Goal: Task Accomplishment & Management: Complete application form

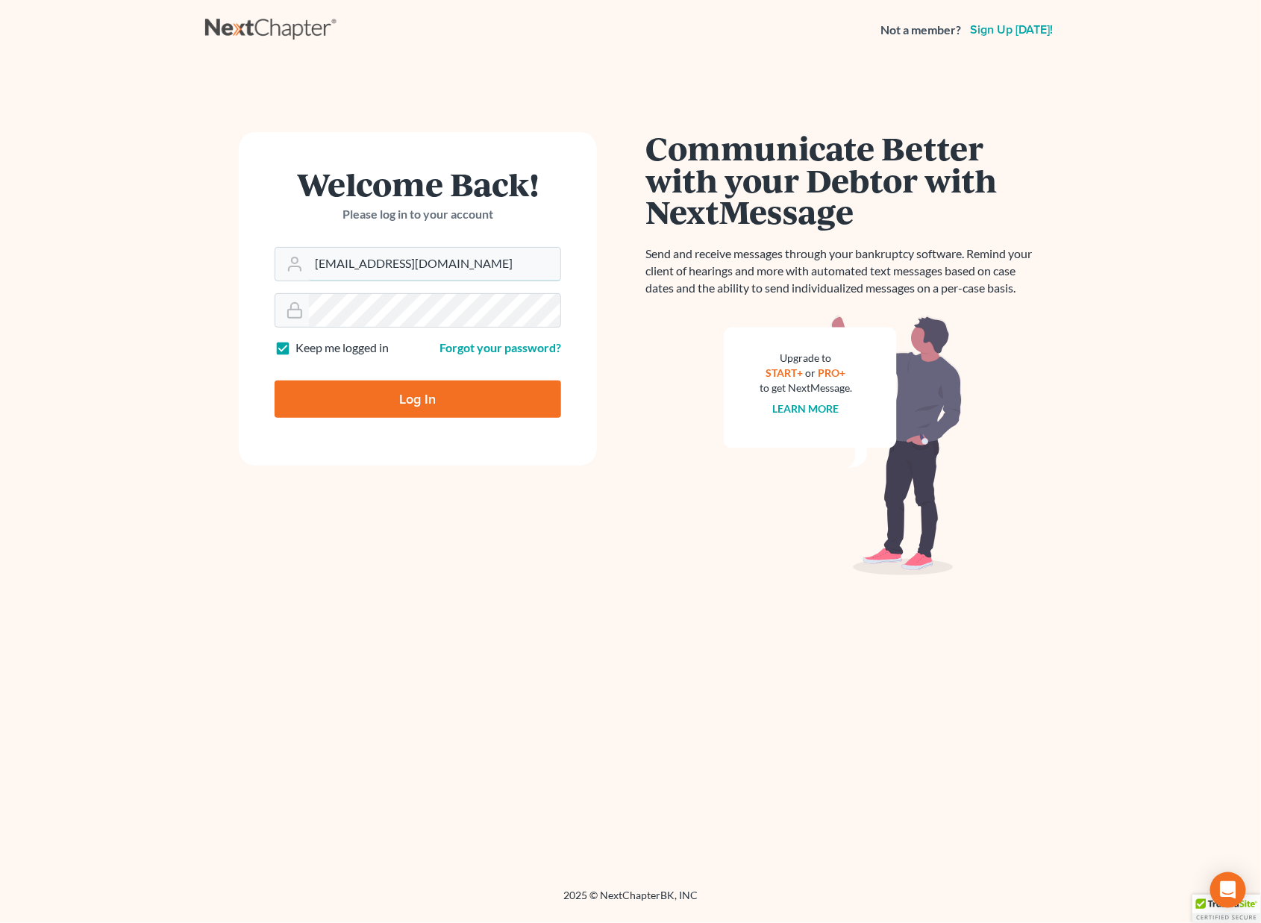
type input "[EMAIL_ADDRESS][DOMAIN_NAME]"
click at [392, 387] on input "Log In" at bounding box center [418, 399] width 287 height 37
type input "Thinking..."
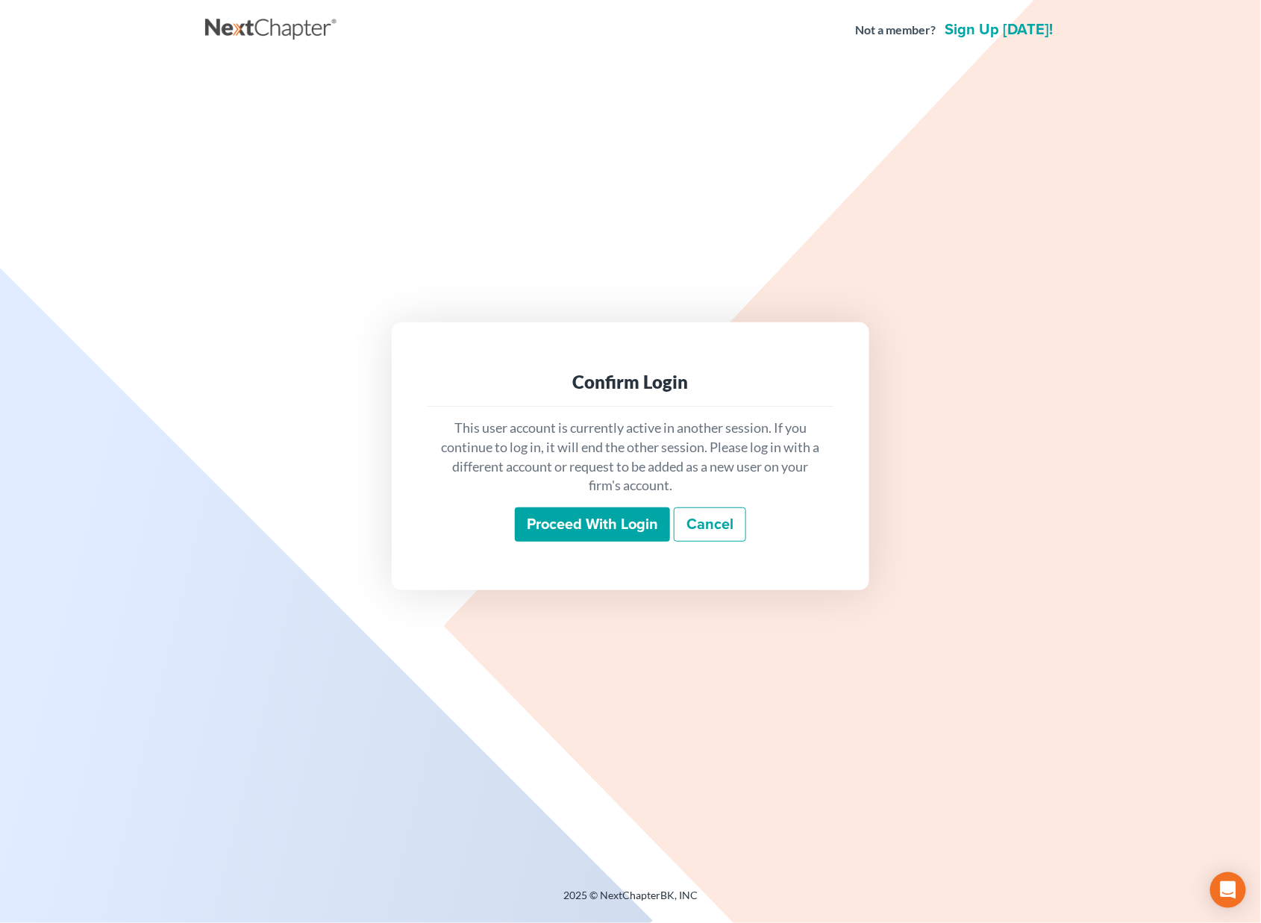
click at [590, 534] on input "Proceed with login" at bounding box center [592, 524] width 155 height 34
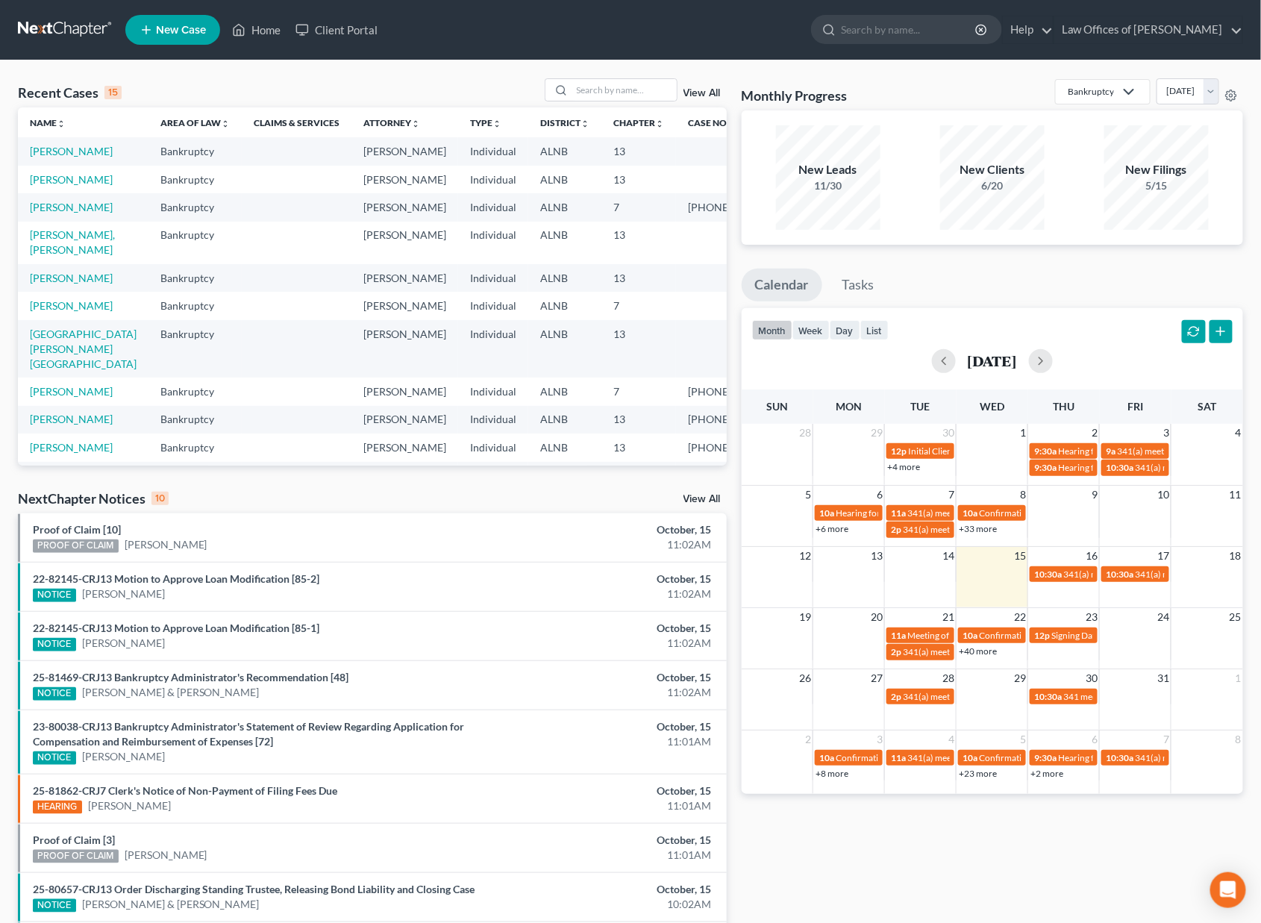
scroll to position [4, 0]
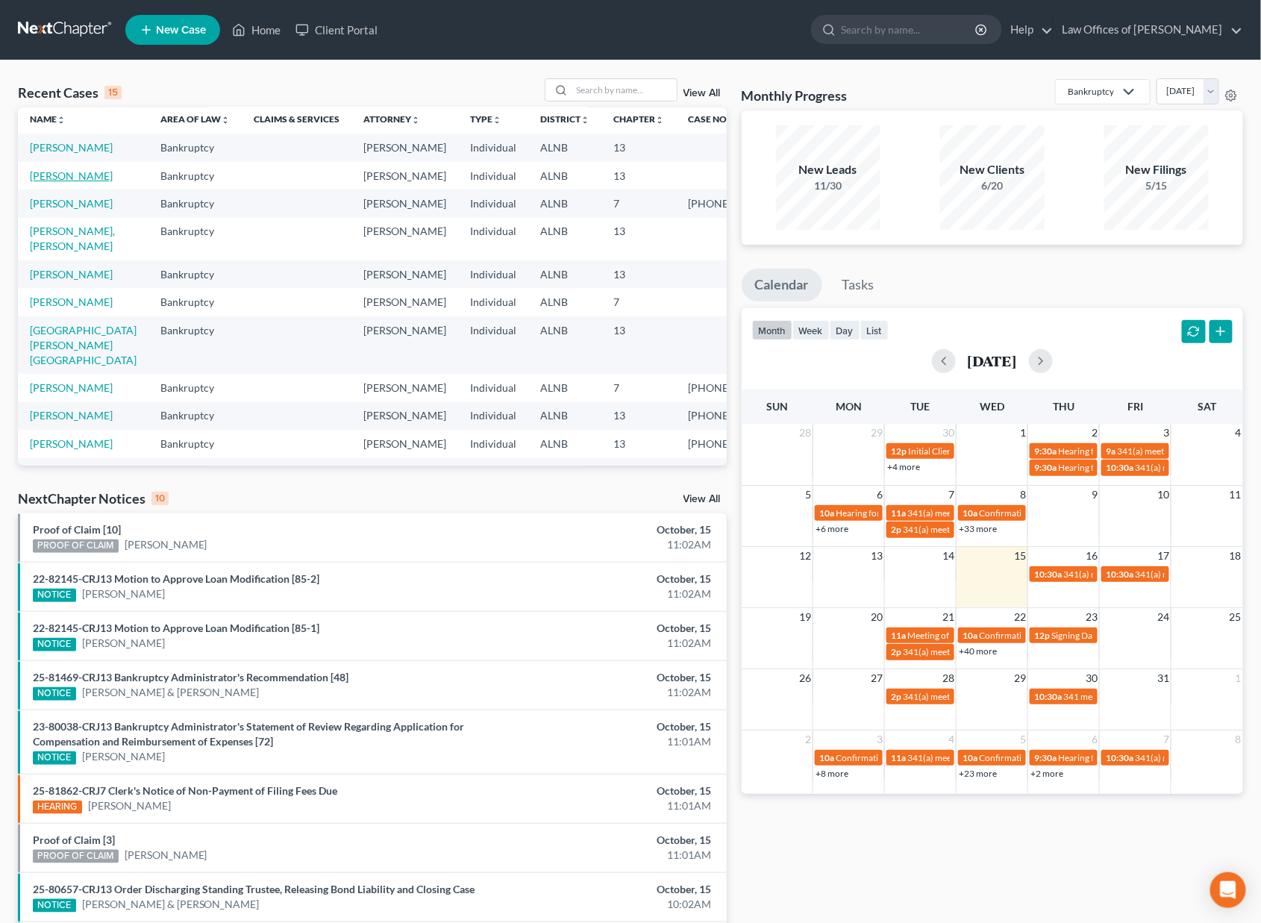
click at [31, 182] on link "[PERSON_NAME]" at bounding box center [71, 175] width 83 height 13
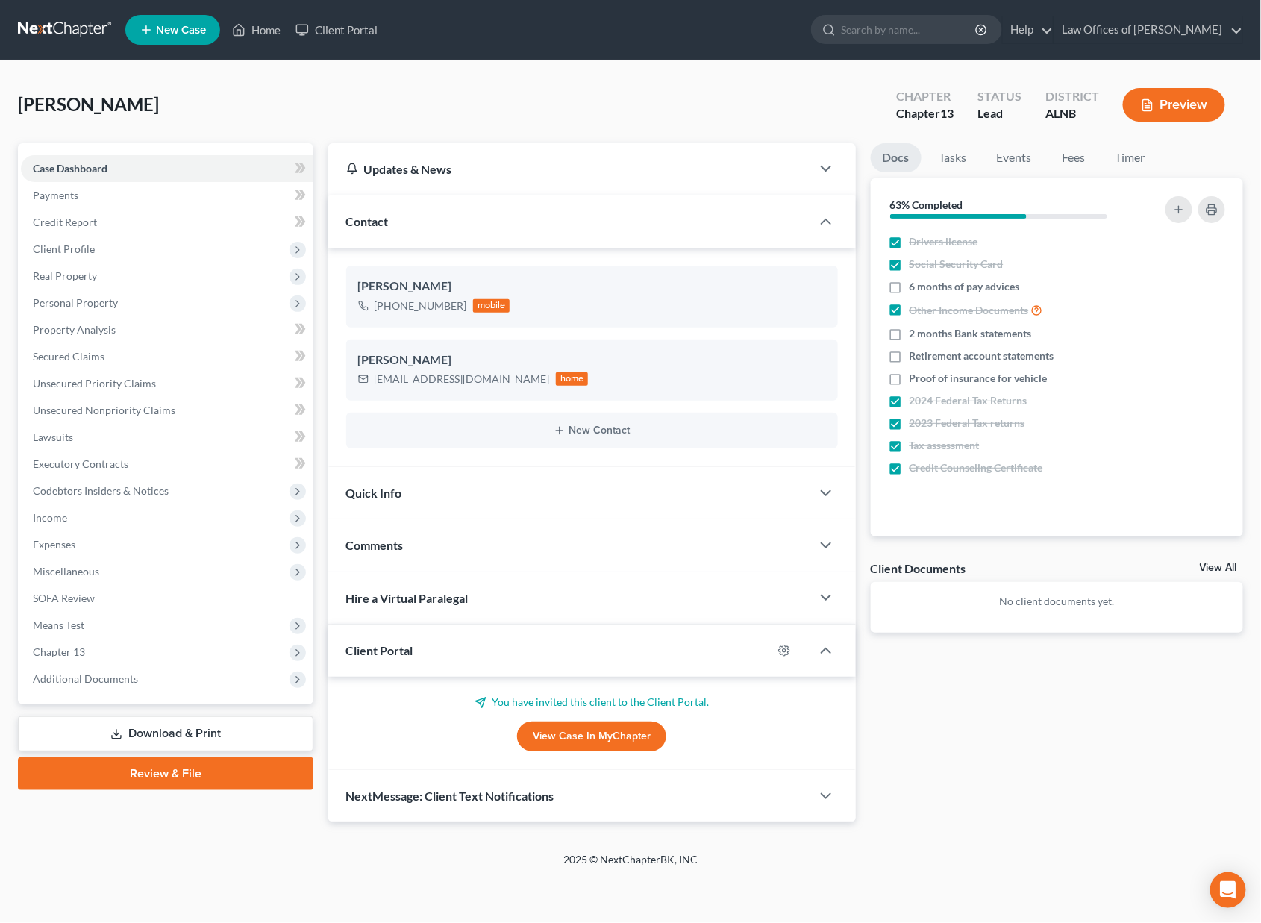
click at [575, 727] on link "View Case in MyChapter" at bounding box center [591, 737] width 149 height 30
click at [131, 504] on span "Income" at bounding box center [167, 517] width 293 height 27
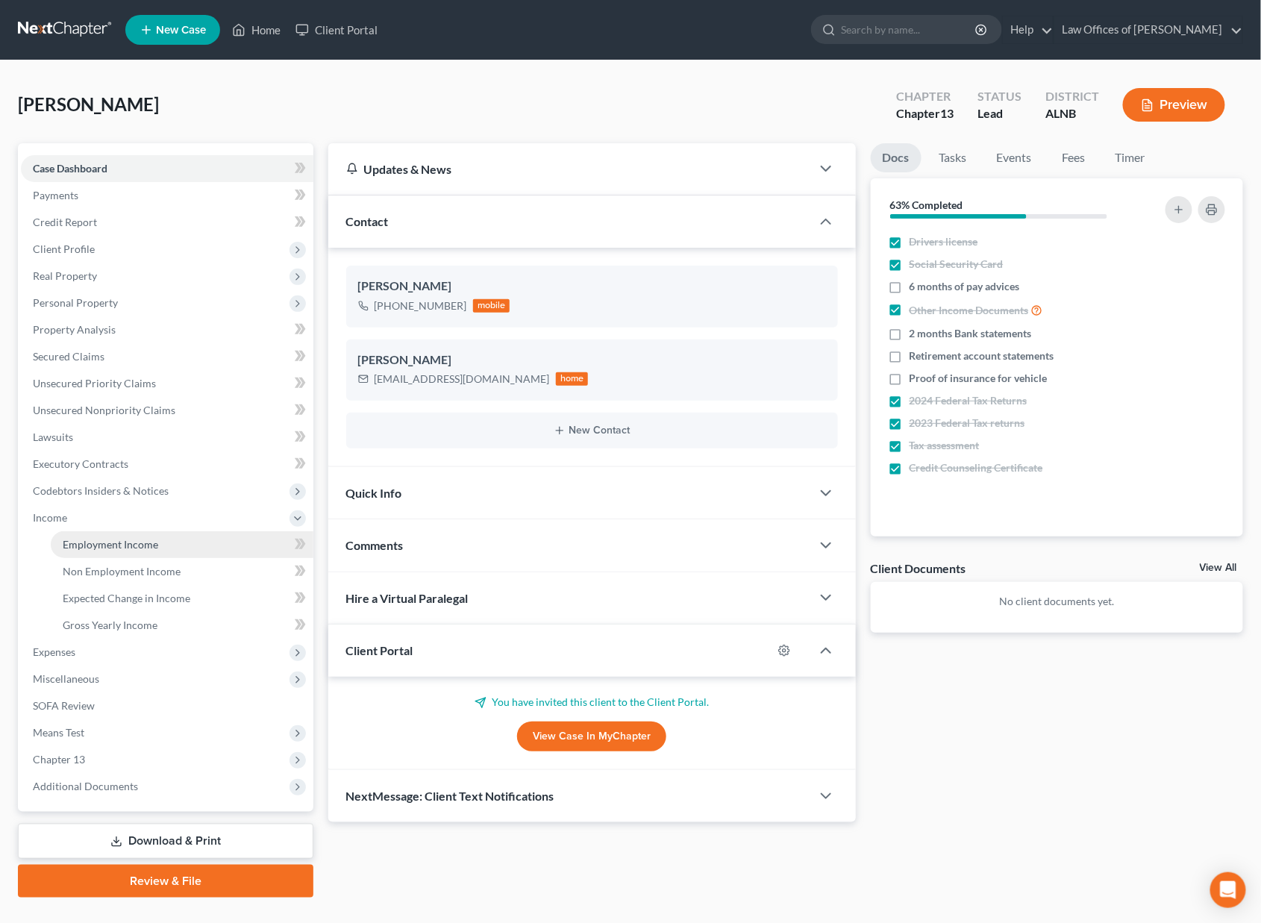
click at [190, 531] on link "Employment Income" at bounding box center [182, 544] width 263 height 27
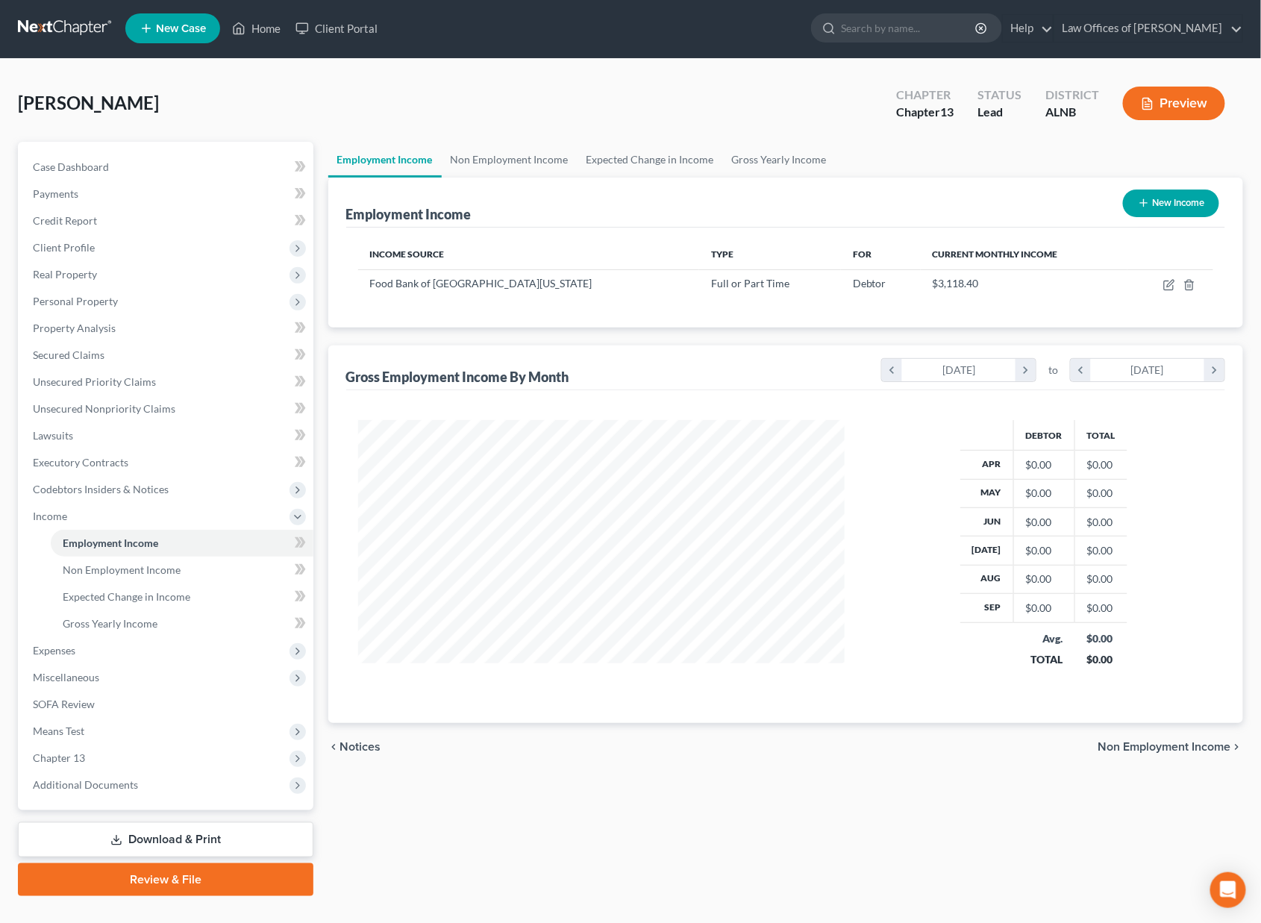
scroll to position [260, 516]
click at [301, 537] on icon at bounding box center [298, 542] width 7 height 10
click at [264, 557] on link "Non Employment Income" at bounding box center [182, 570] width 263 height 27
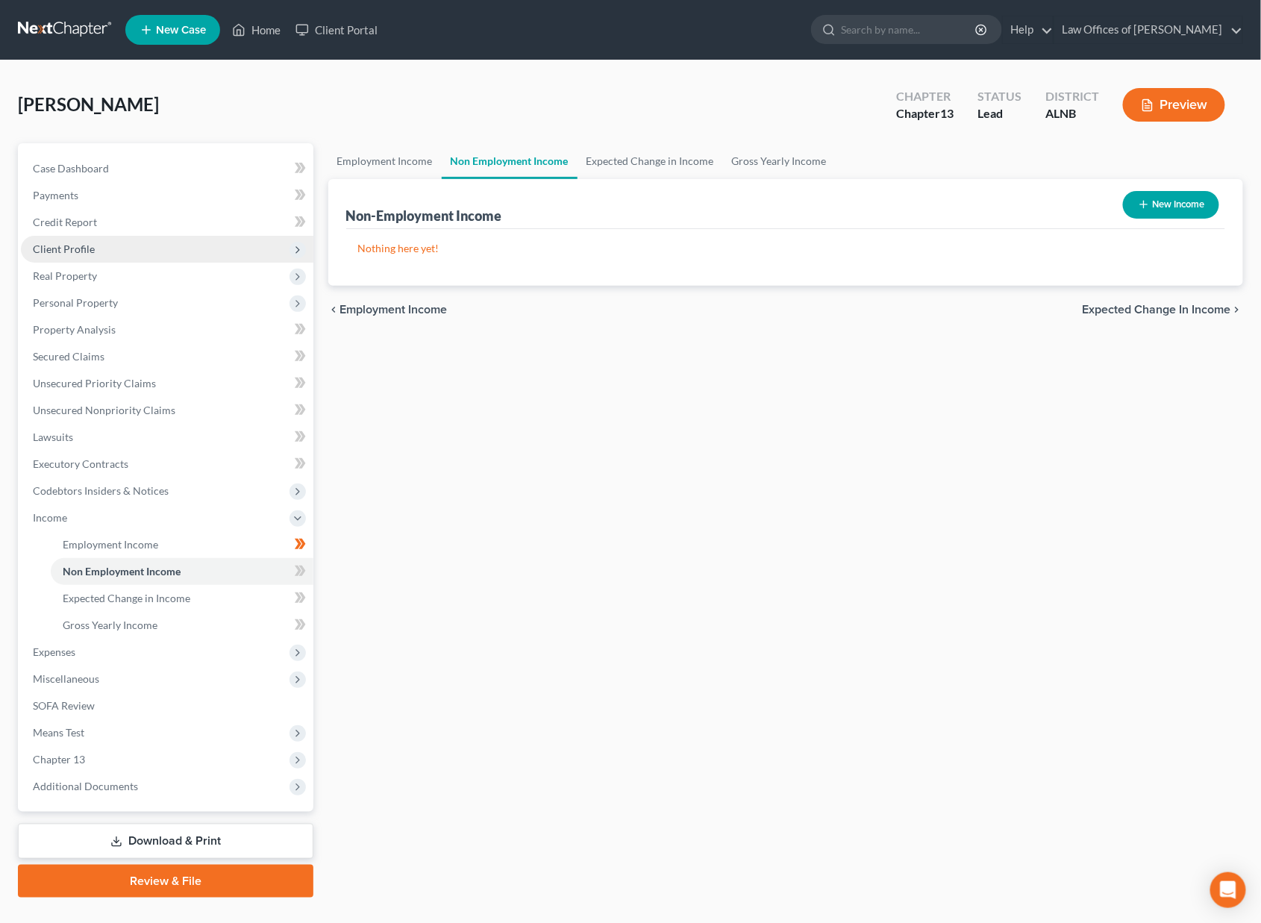
click at [83, 236] on span "Client Profile" at bounding box center [167, 249] width 293 height 27
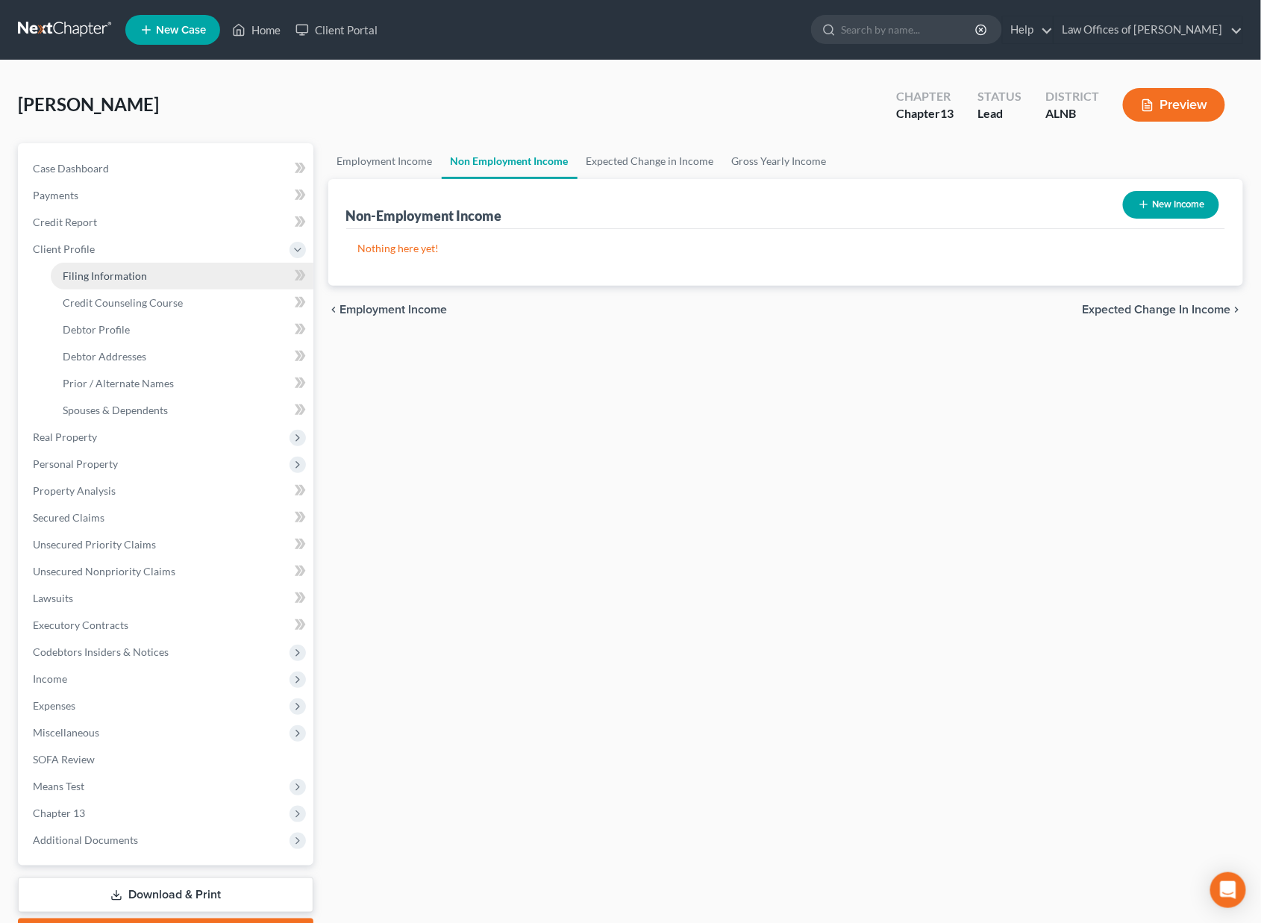
click at [106, 269] on span "Filing Information" at bounding box center [105, 275] width 84 height 13
select select "1"
select select "0"
select select "3"
select select "0"
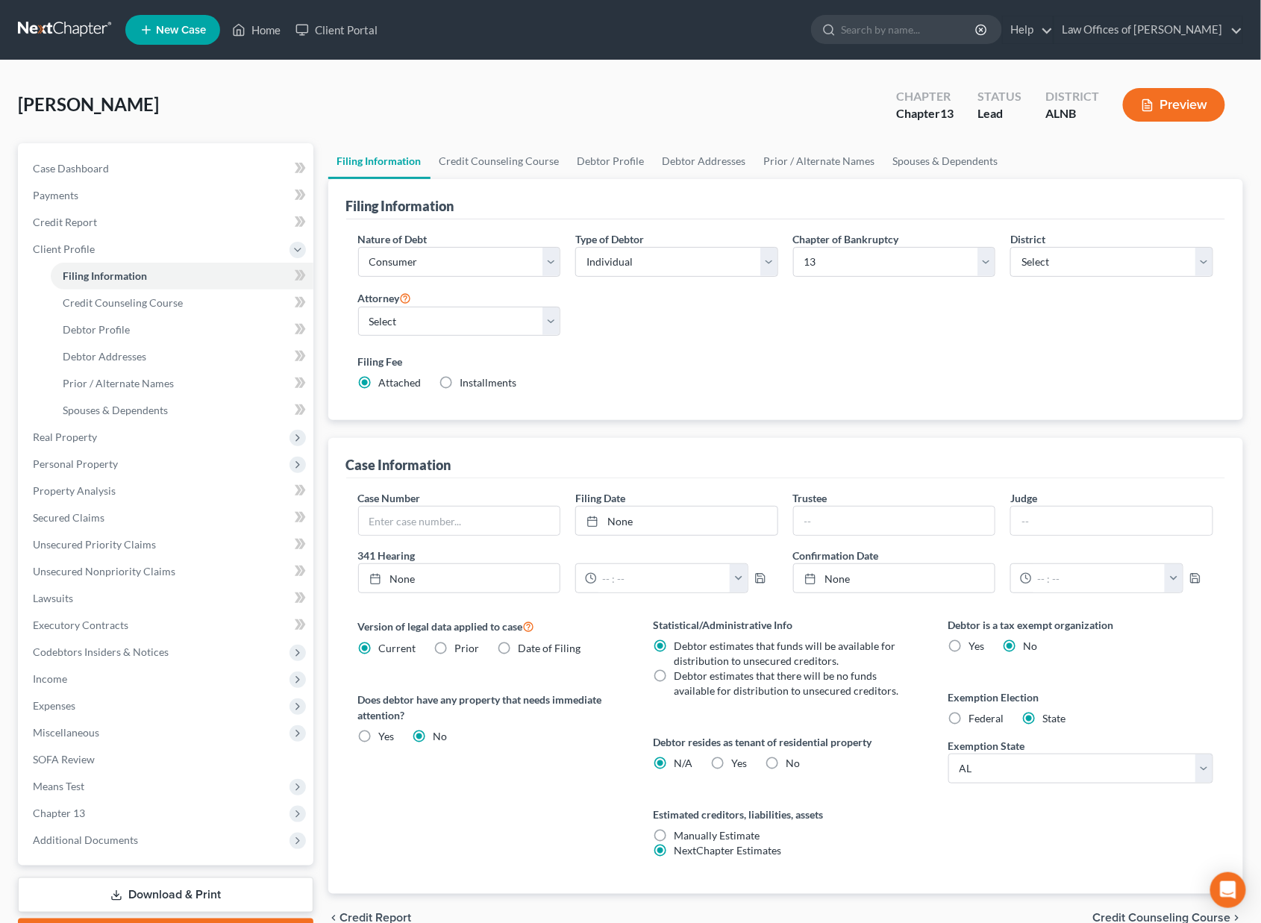
click at [460, 375] on label "Installments Installments" at bounding box center [488, 382] width 57 height 15
click at [466, 375] on input "Installments Installments" at bounding box center [471, 380] width 10 height 10
radio input "true"
radio input "false"
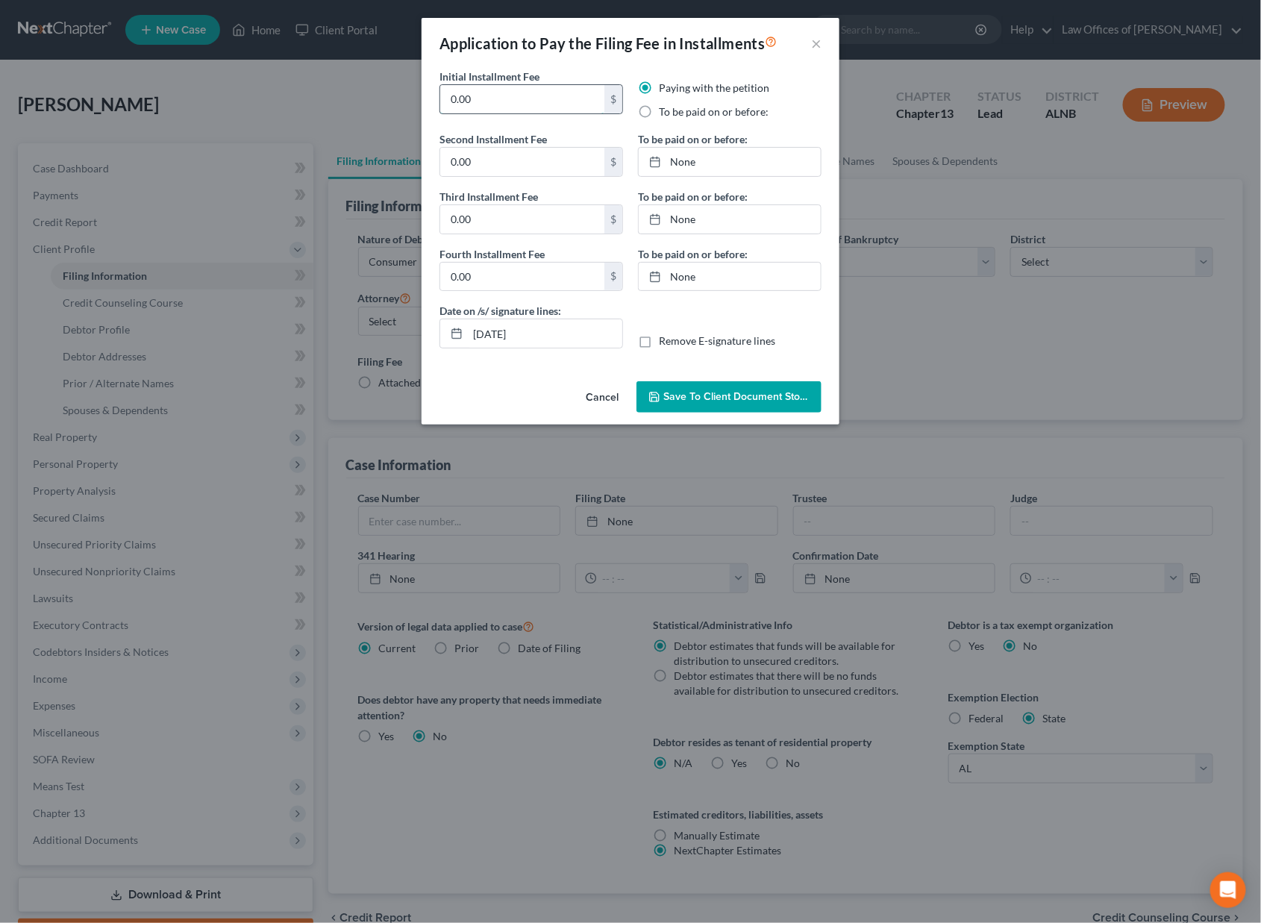
click at [544, 93] on input "0.00" at bounding box center [522, 99] width 164 height 28
type input "85"
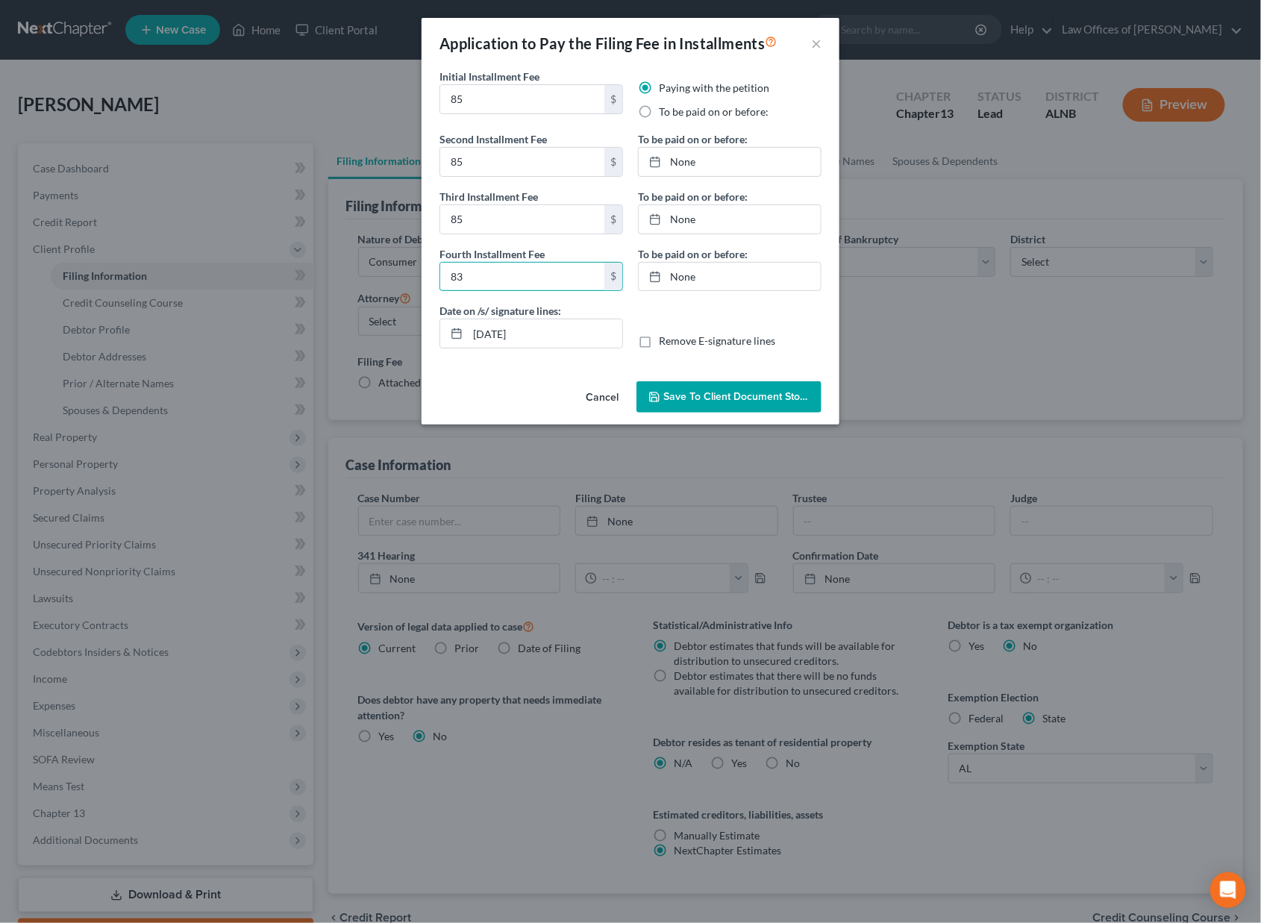
type input "83"
click at [703, 107] on label "To be paid on or before:" at bounding box center [714, 111] width 110 height 15
click at [675, 107] on input "To be paid on or before:" at bounding box center [670, 109] width 10 height 10
radio input "true"
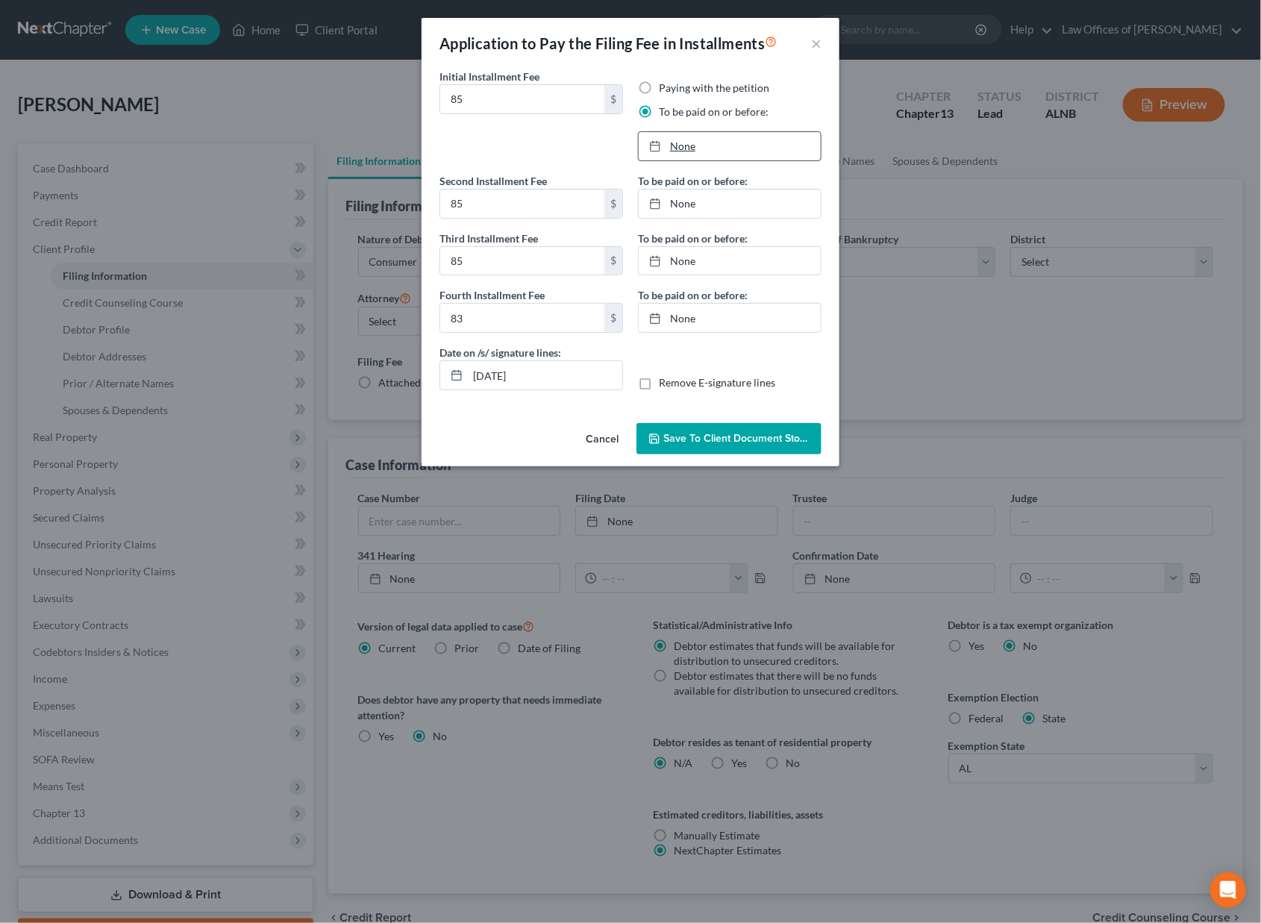
click at [697, 135] on link "None" at bounding box center [730, 146] width 182 height 28
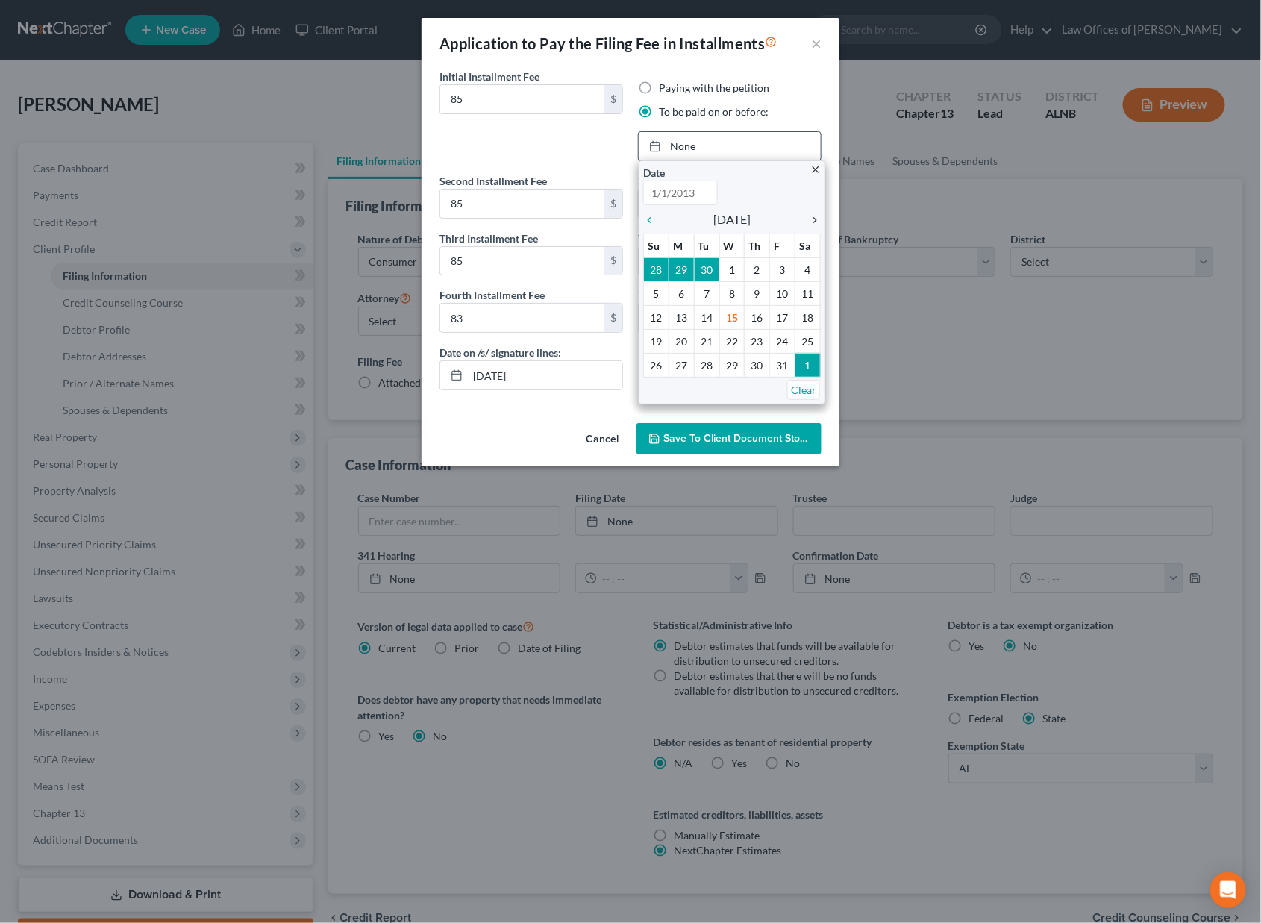
type input "[DATE]"
click at [814, 214] on icon "chevron_right" at bounding box center [811, 220] width 19 height 12
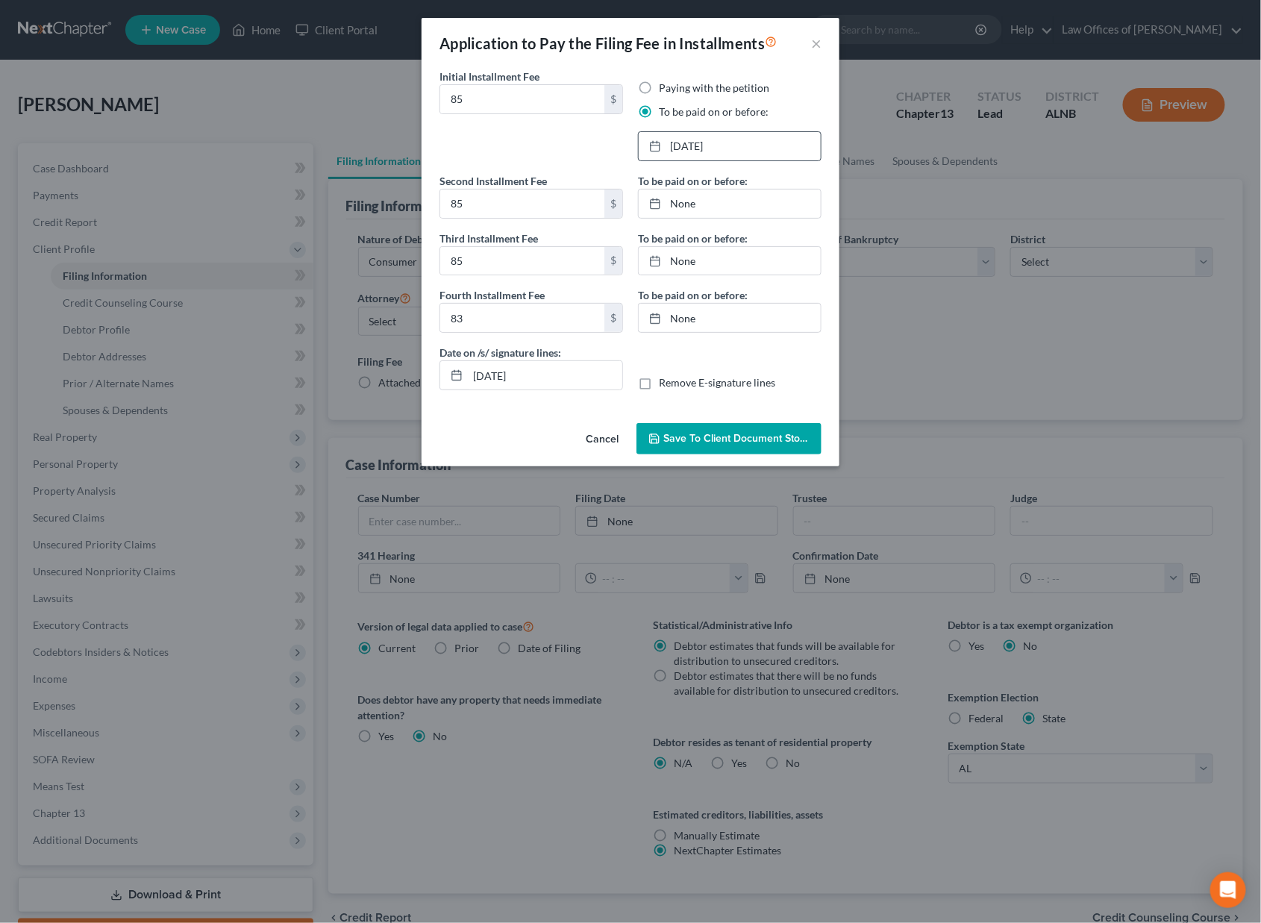
drag, startPoint x: 802, startPoint y: 311, endPoint x: 799, endPoint y: 287, distance: 24.1
drag, startPoint x: 755, startPoint y: 198, endPoint x: 802, endPoint y: 216, distance: 49.9
click at [757, 199] on link "None" at bounding box center [730, 204] width 182 height 28
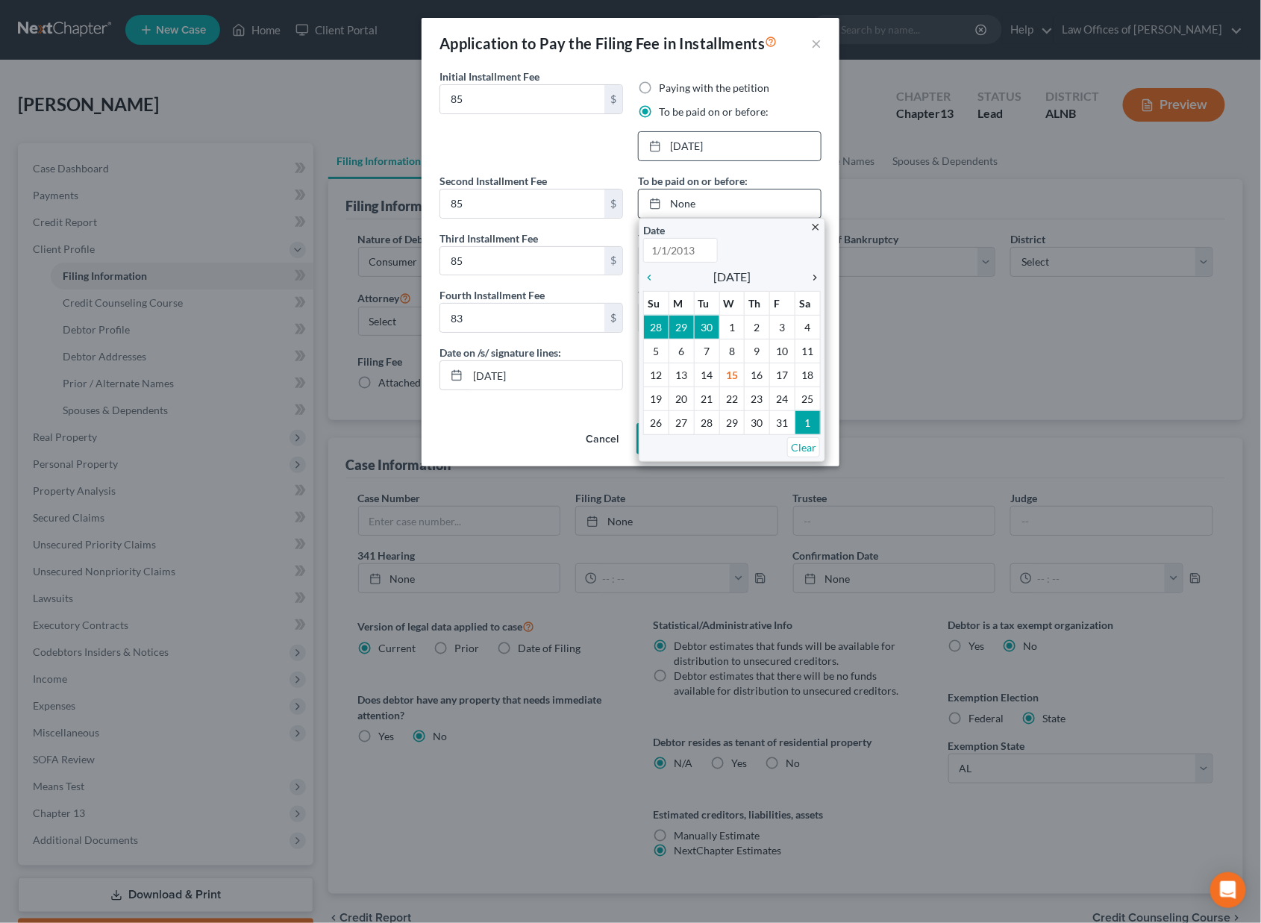
type input "[DATE]"
click at [817, 274] on icon "chevron_right" at bounding box center [811, 278] width 19 height 12
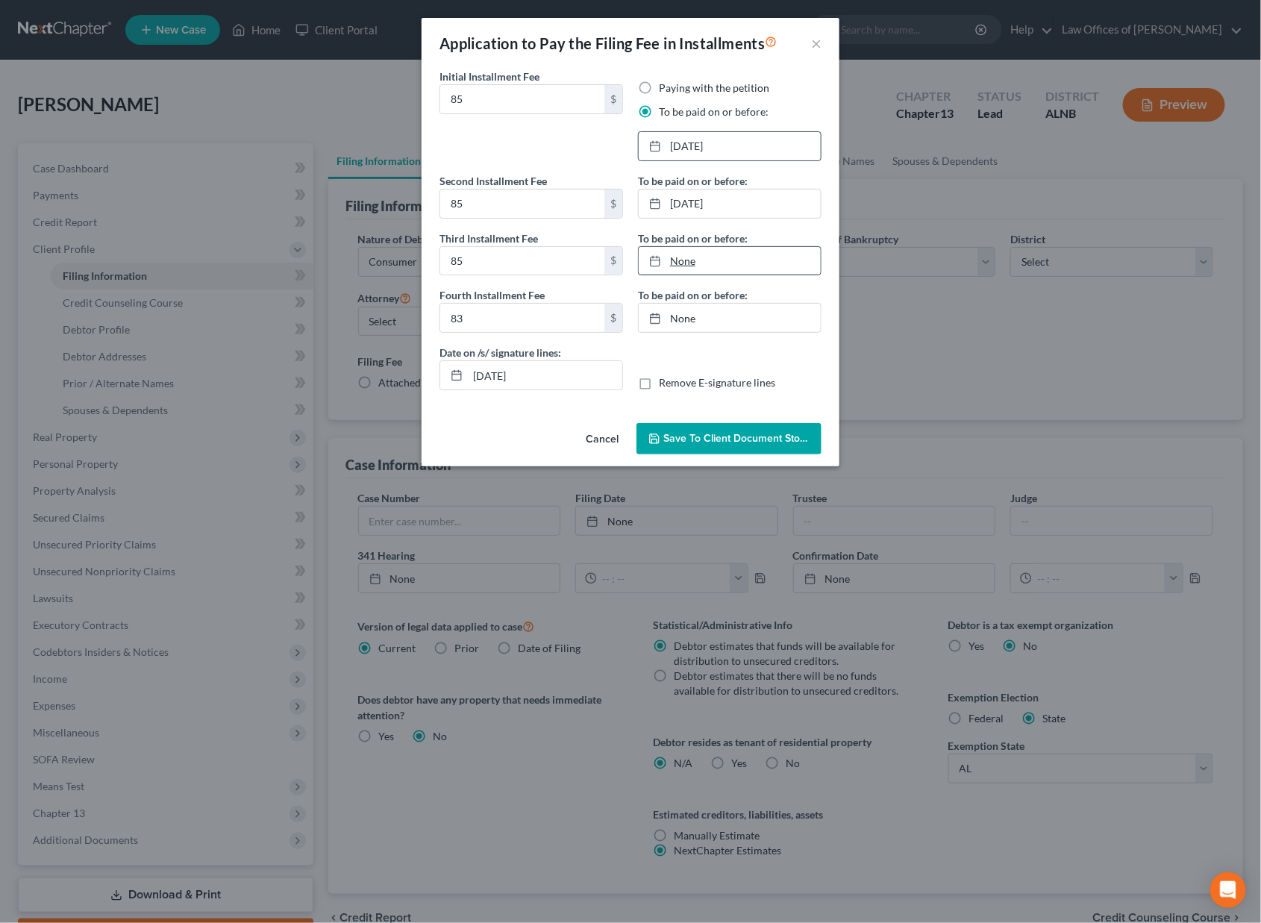
click at [725, 247] on link "None" at bounding box center [730, 261] width 182 height 28
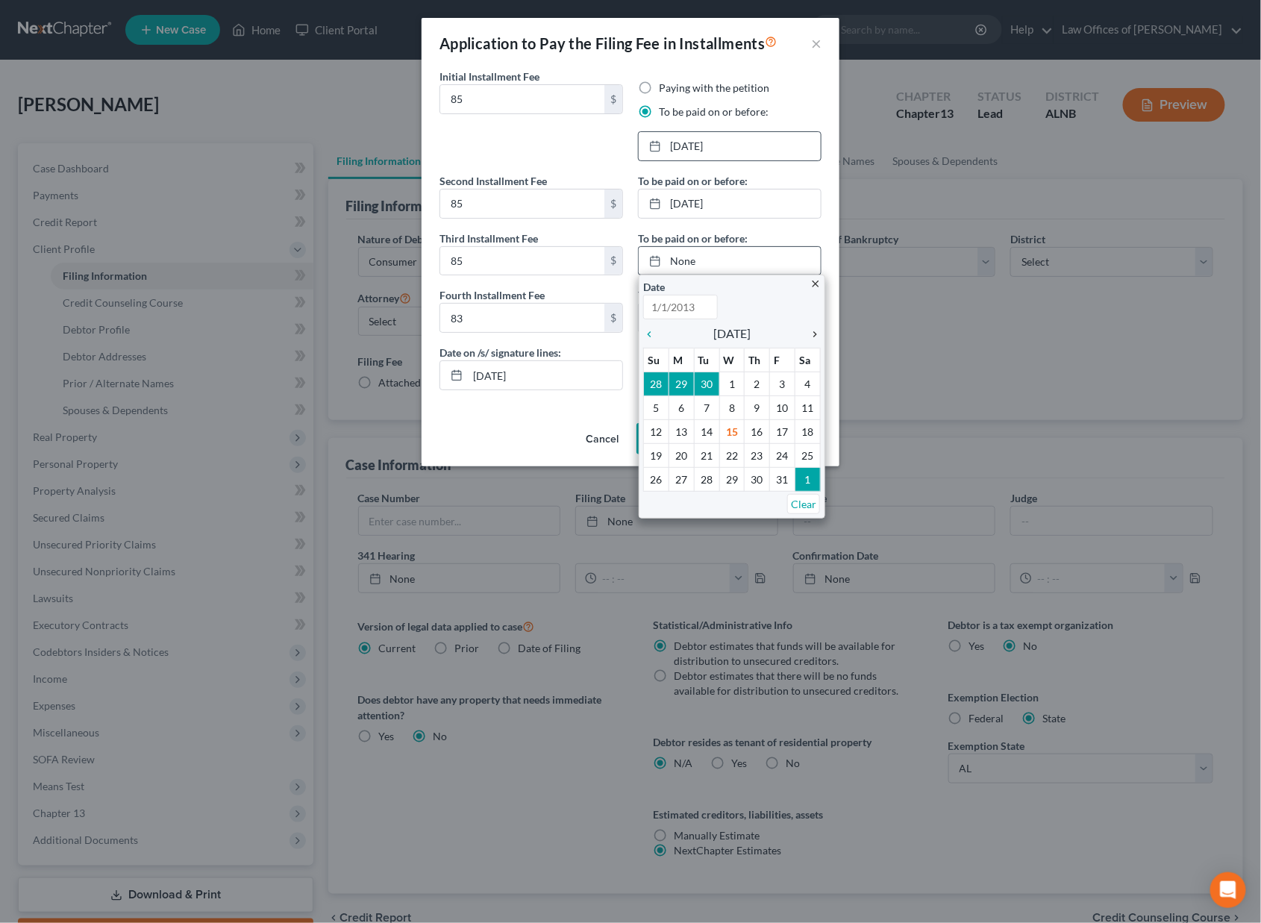
type input "[DATE]"
click at [815, 328] on icon "chevron_right" at bounding box center [811, 334] width 19 height 12
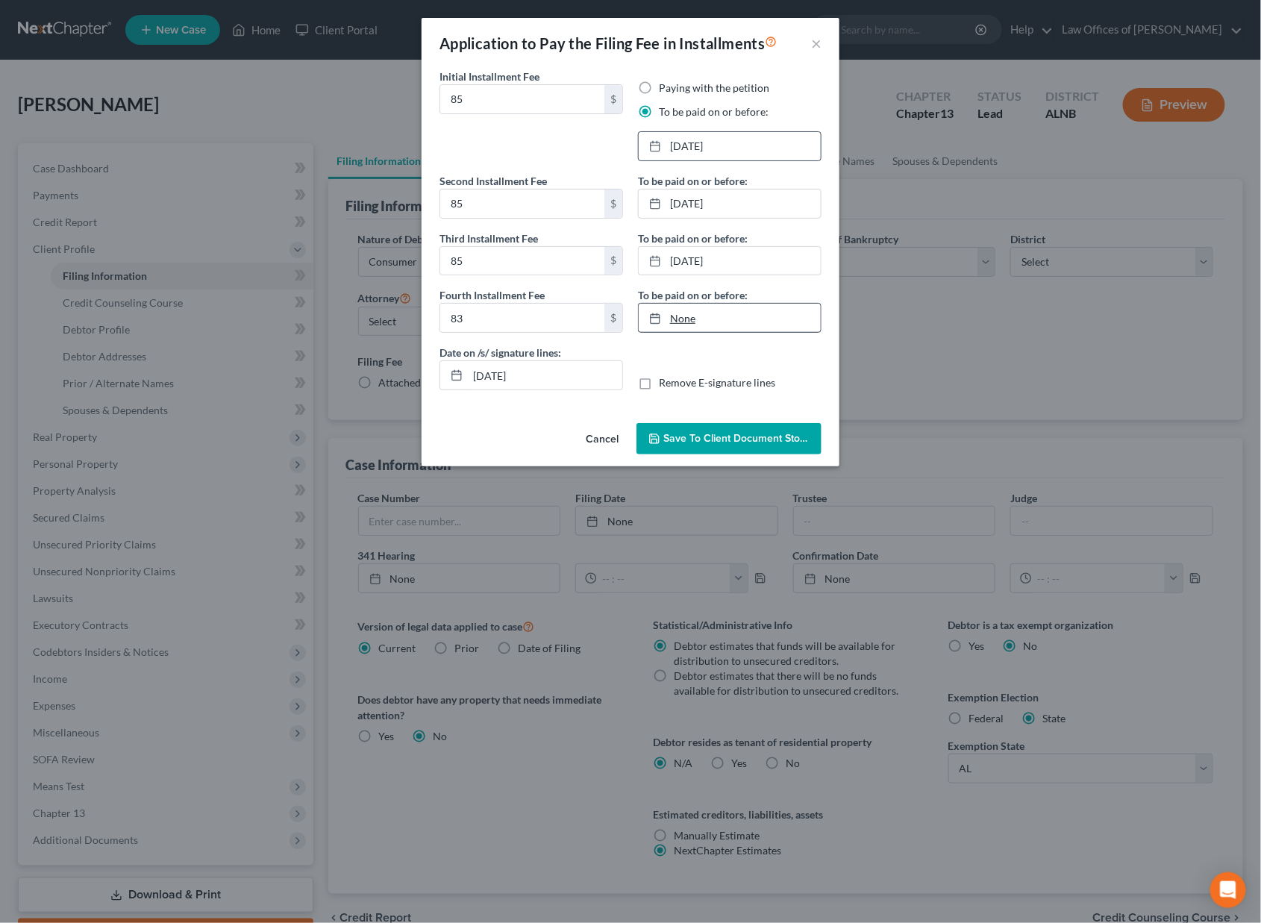
click at [713, 319] on link "None" at bounding box center [730, 318] width 182 height 28
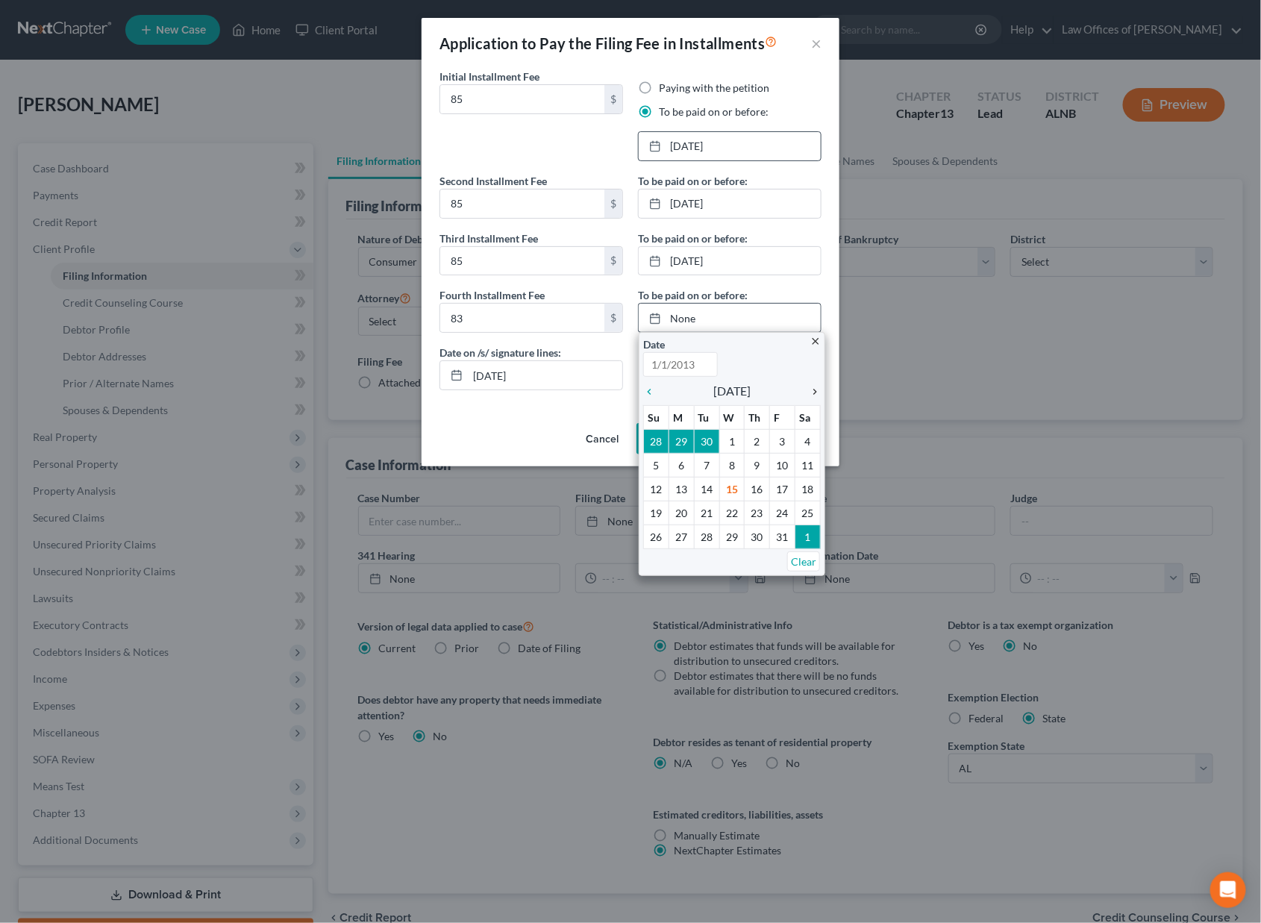
type input "[DATE]"
click at [814, 386] on icon "chevron_right" at bounding box center [811, 392] width 19 height 12
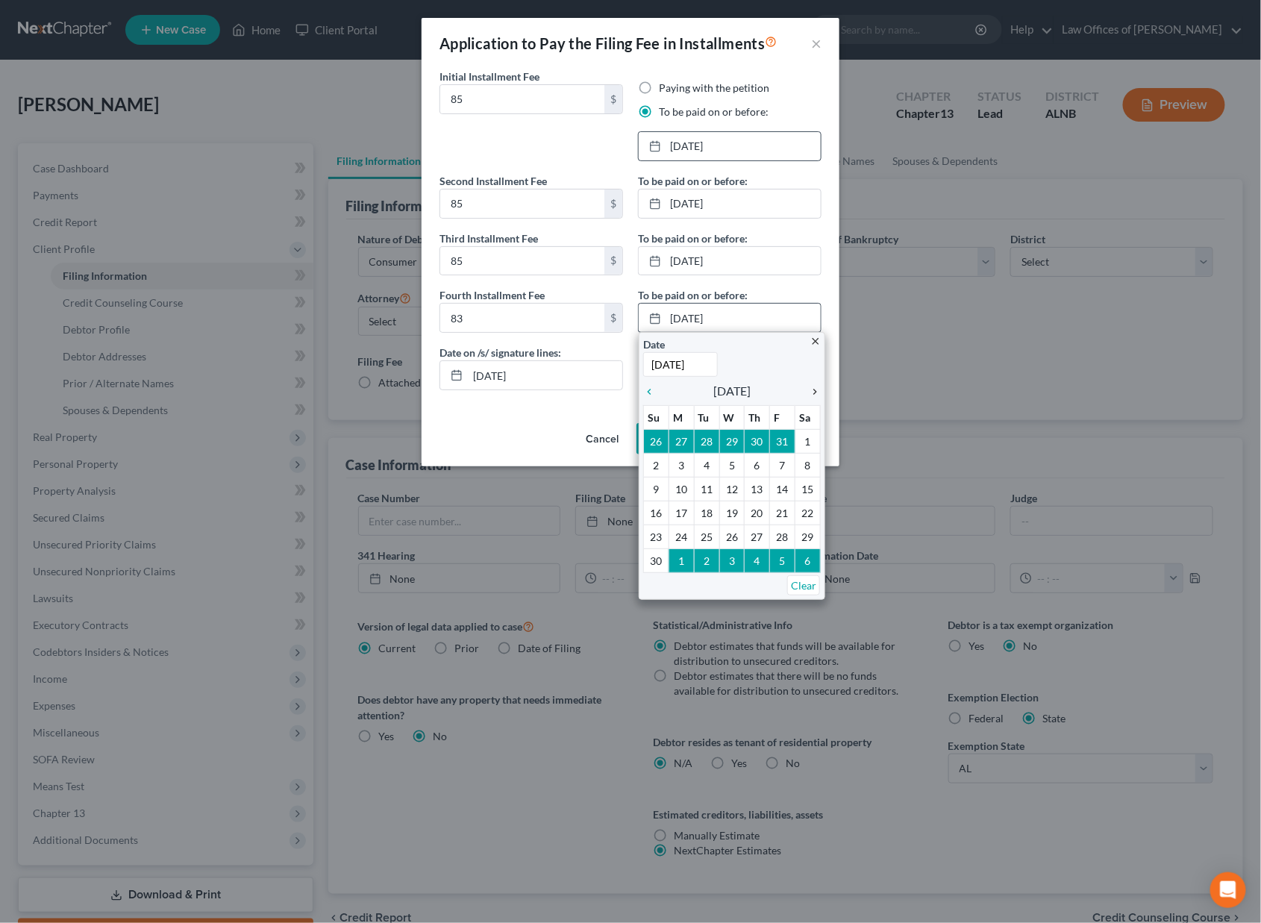
click at [814, 386] on icon "chevron_right" at bounding box center [811, 392] width 19 height 12
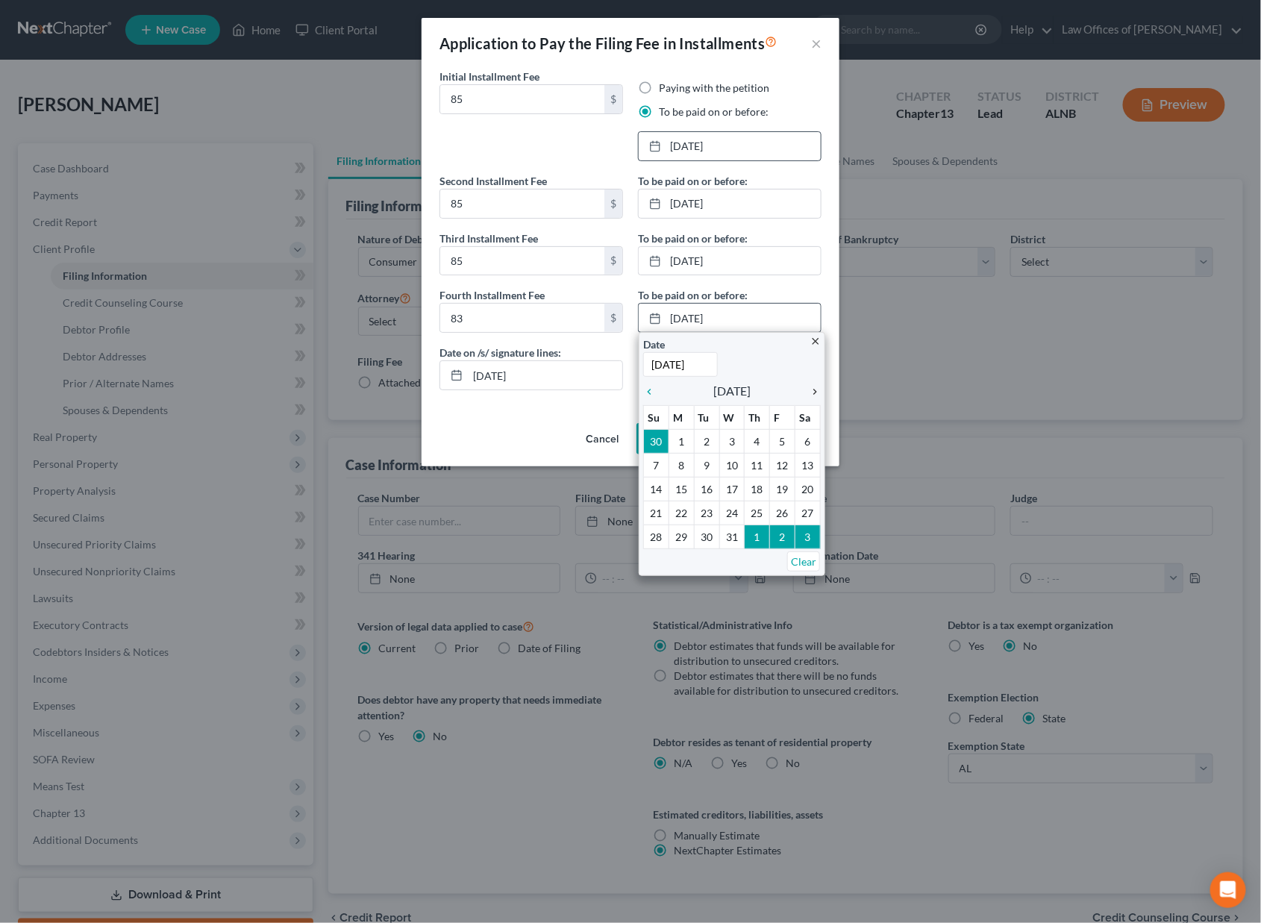
click at [814, 386] on icon "chevron_right" at bounding box center [811, 392] width 19 height 12
click at [812, 386] on icon "chevron_right" at bounding box center [811, 392] width 19 height 12
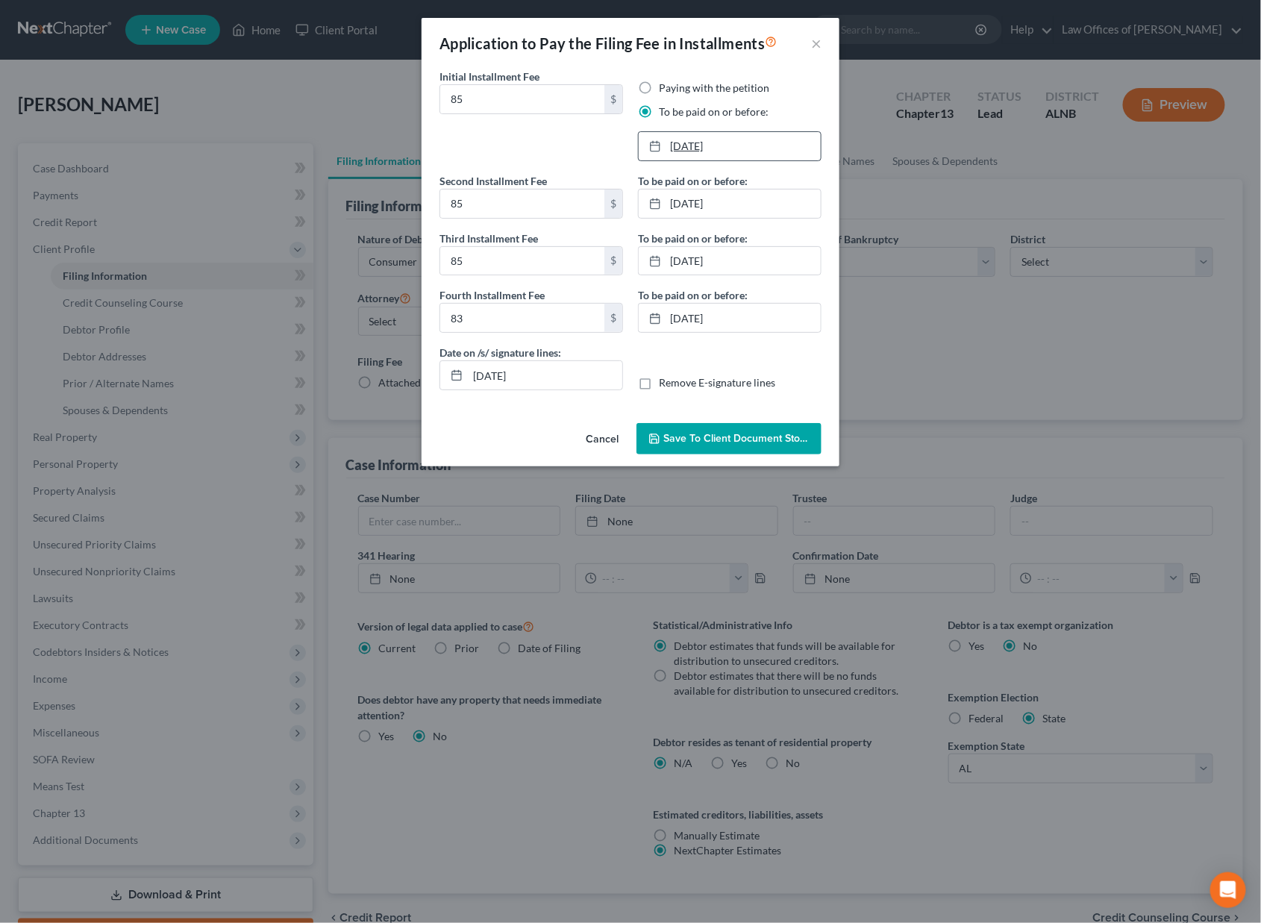
click at [692, 143] on link "[DATE]" at bounding box center [730, 146] width 182 height 28
click at [696, 444] on button "Save to Client Document Storage" at bounding box center [729, 438] width 185 height 31
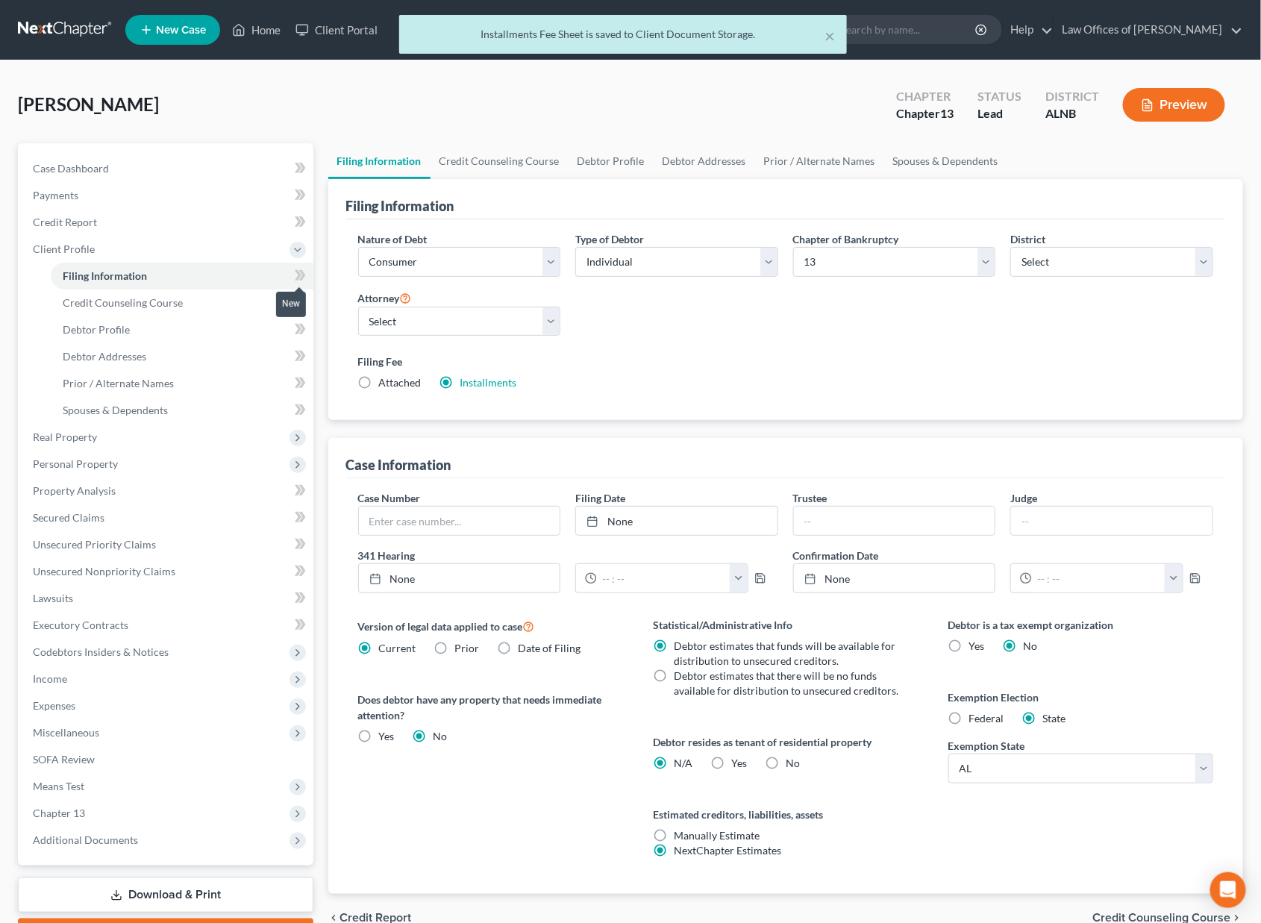
click at [305, 272] on icon at bounding box center [300, 275] width 11 height 19
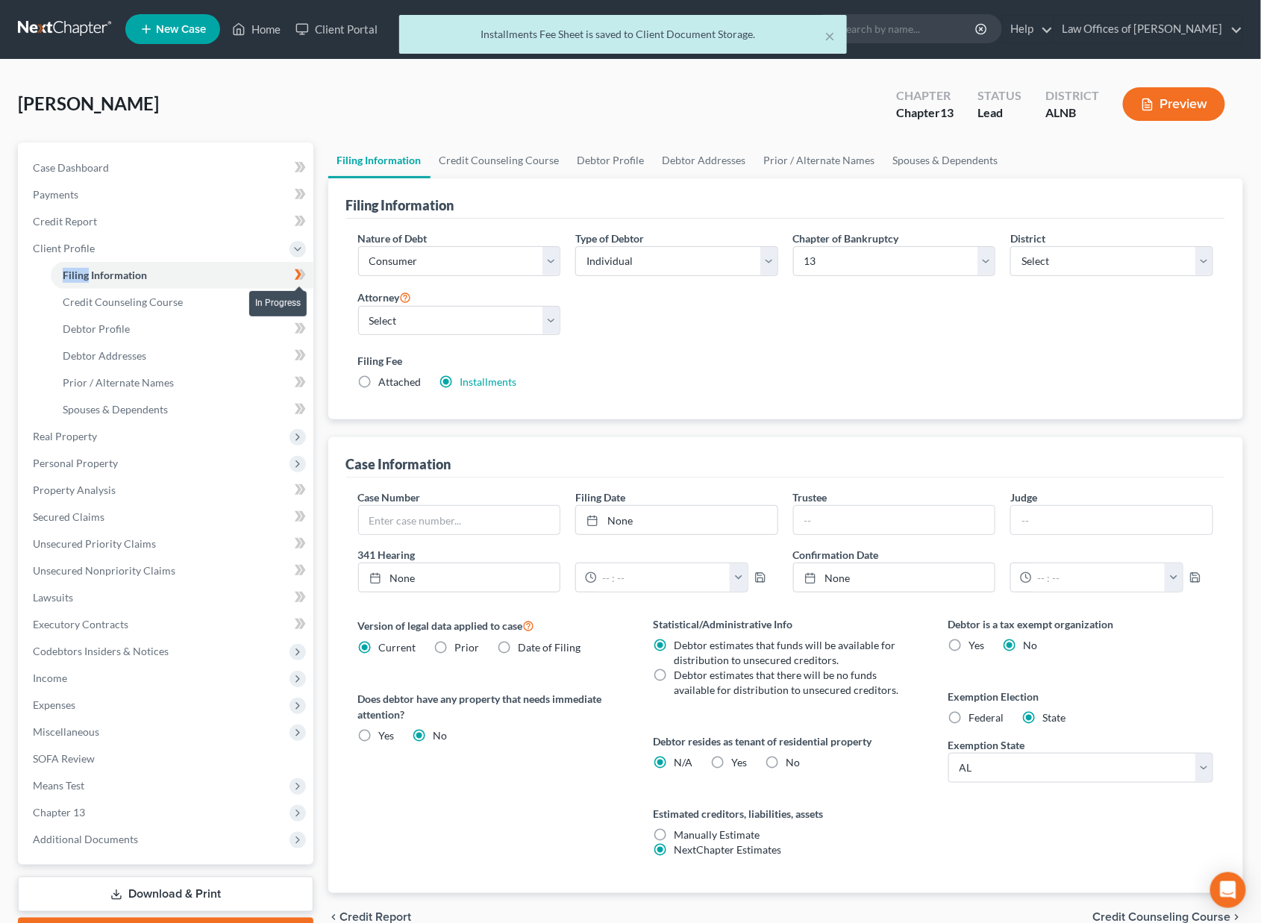
click at [305, 272] on icon at bounding box center [300, 275] width 11 height 19
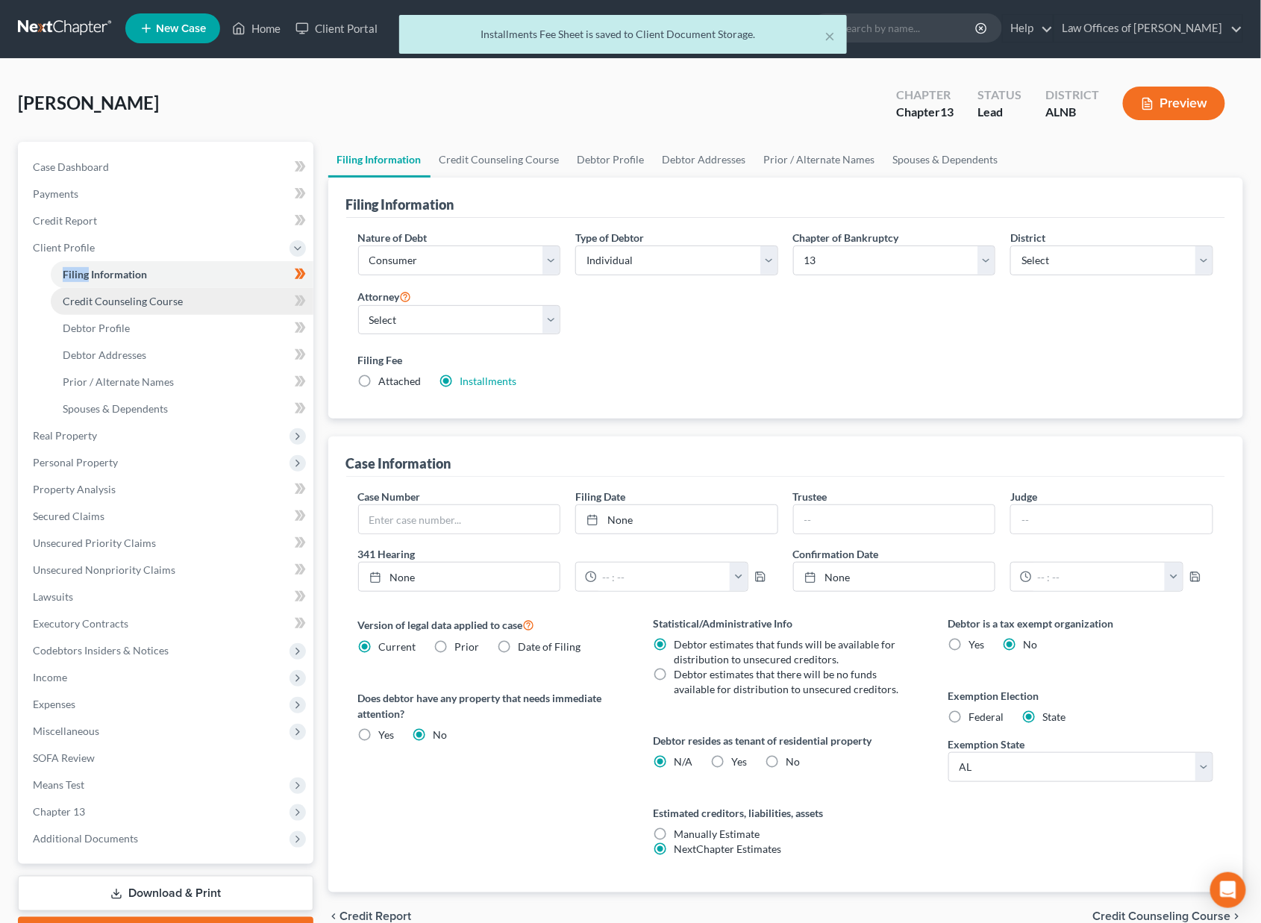
click at [244, 295] on link "Credit Counseling Course" at bounding box center [182, 301] width 263 height 27
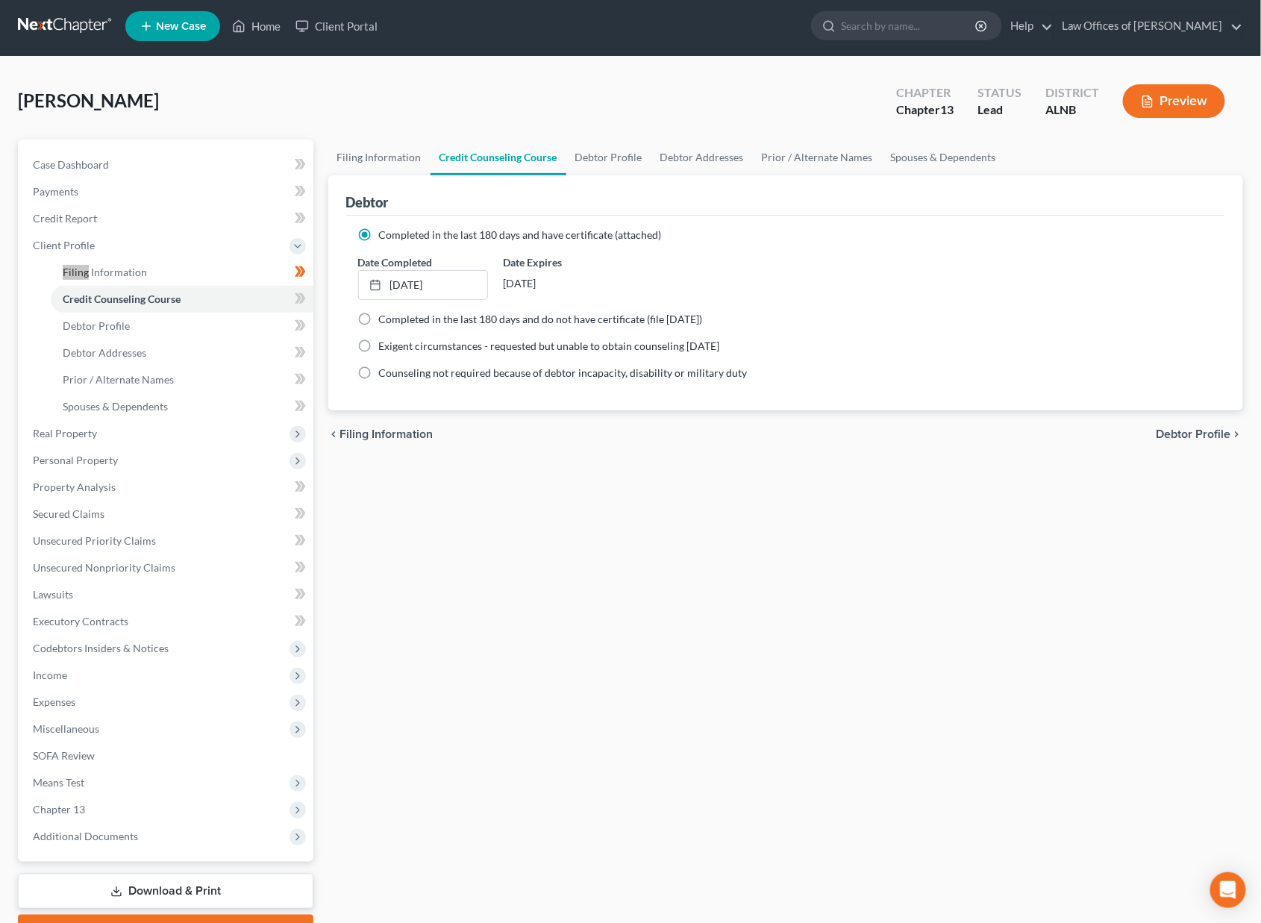
scroll to position [3, 0]
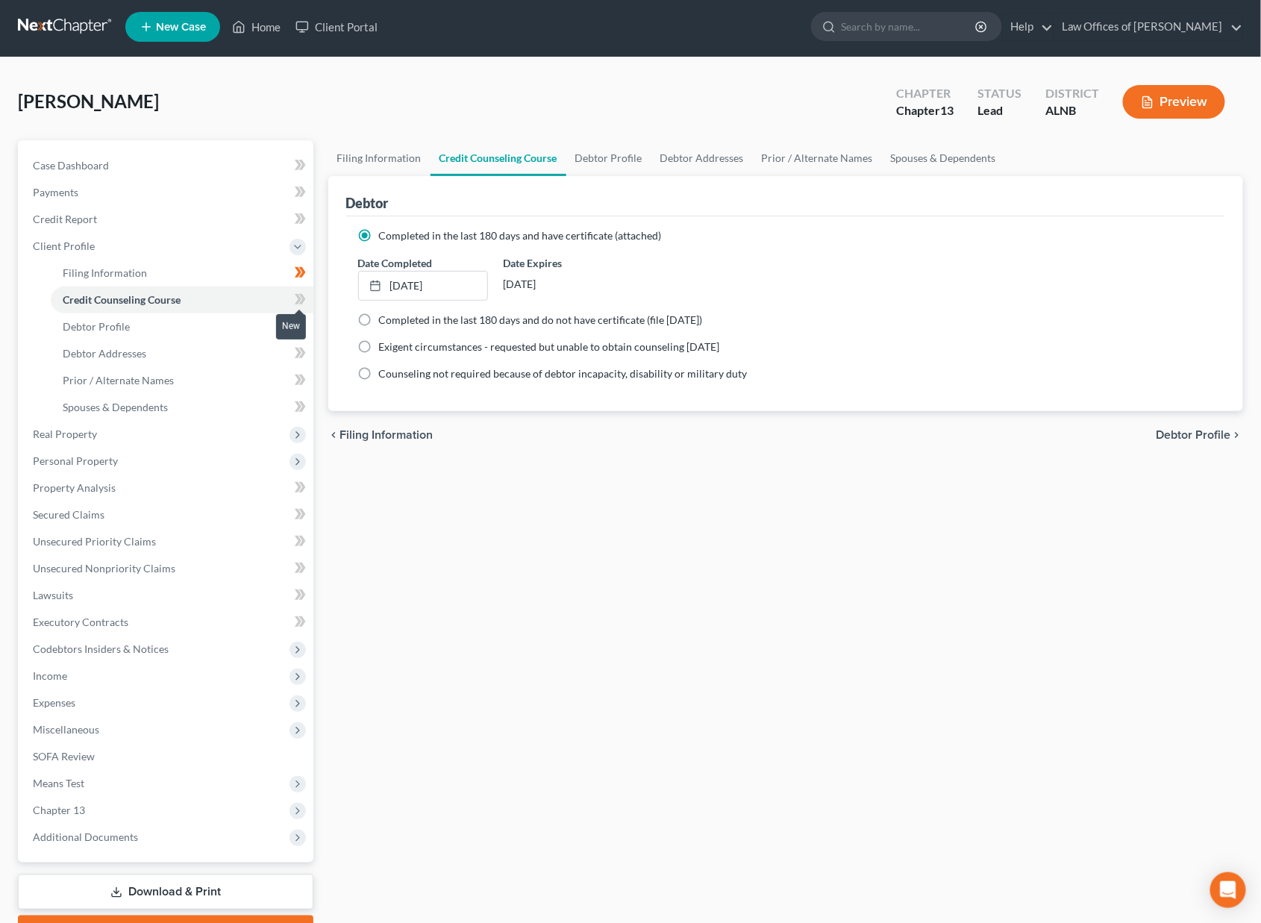
click at [300, 297] on icon at bounding box center [302, 299] width 7 height 10
click at [229, 313] on link "Debtor Profile" at bounding box center [182, 326] width 263 height 27
select select "1"
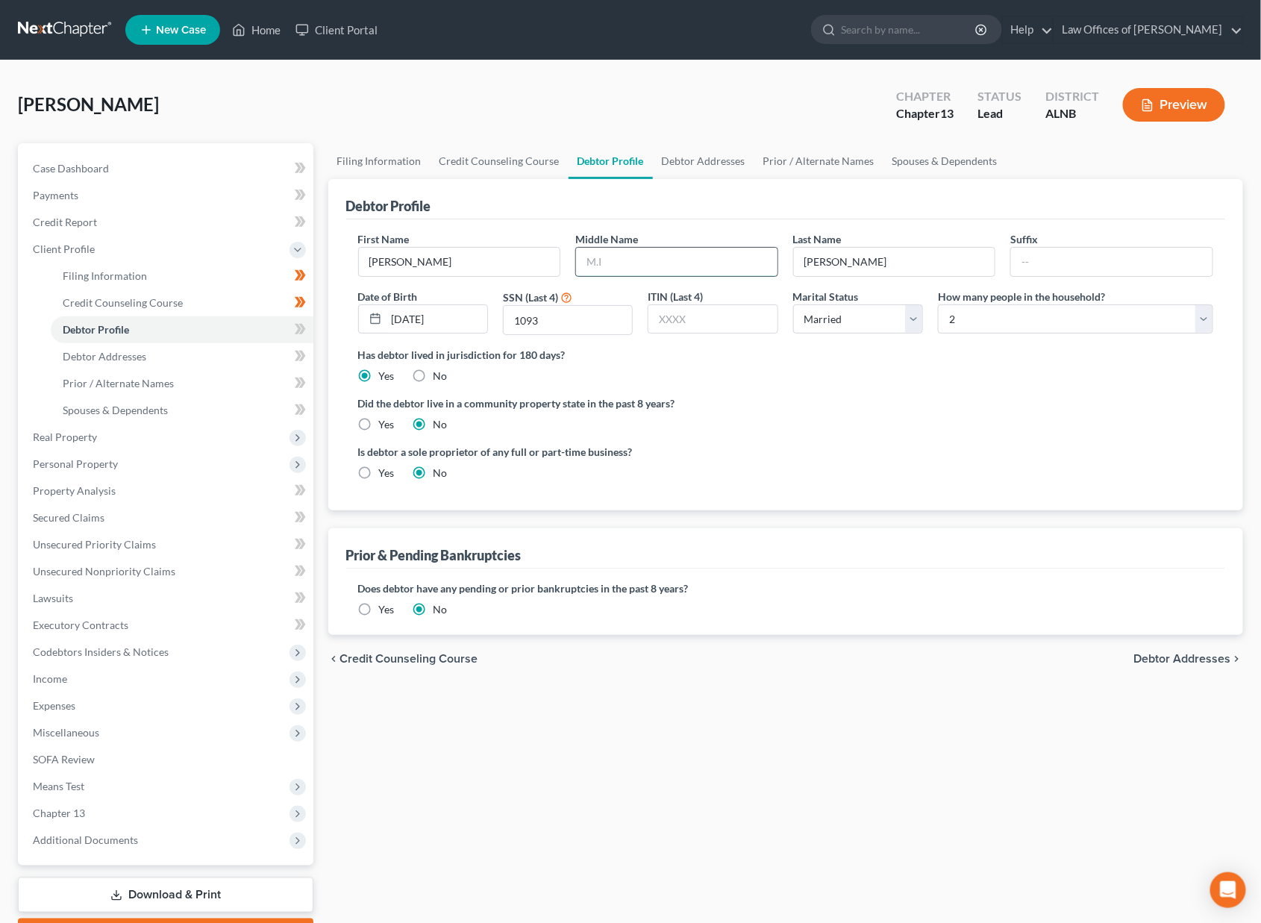
click at [725, 251] on input "text" at bounding box center [676, 262] width 201 height 28
type input "[PERSON_NAME]"
click at [304, 327] on icon at bounding box center [300, 329] width 11 height 19
click at [302, 328] on icon at bounding box center [300, 329] width 11 height 19
click at [246, 346] on link "Debtor Addresses" at bounding box center [182, 356] width 263 height 27
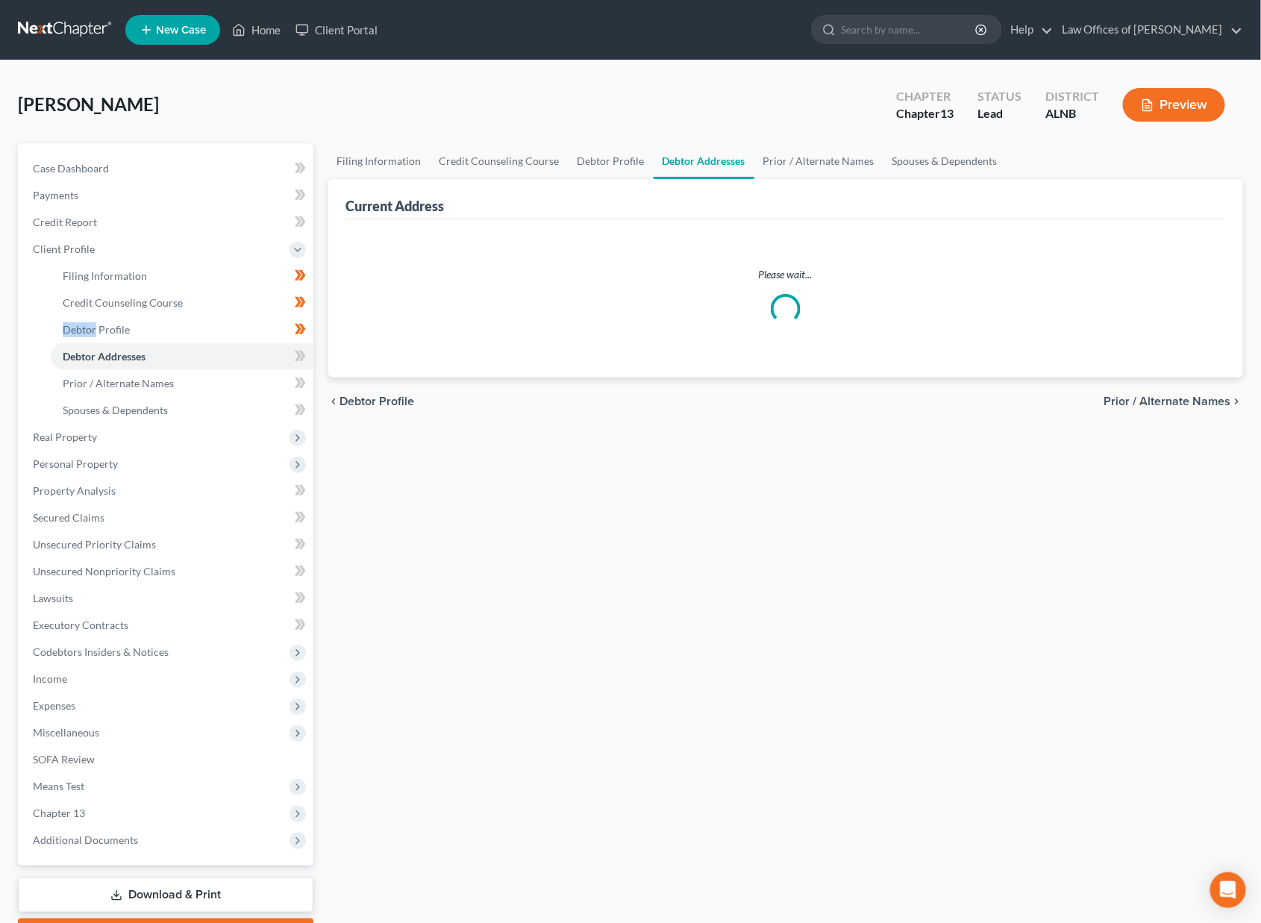
select select "0"
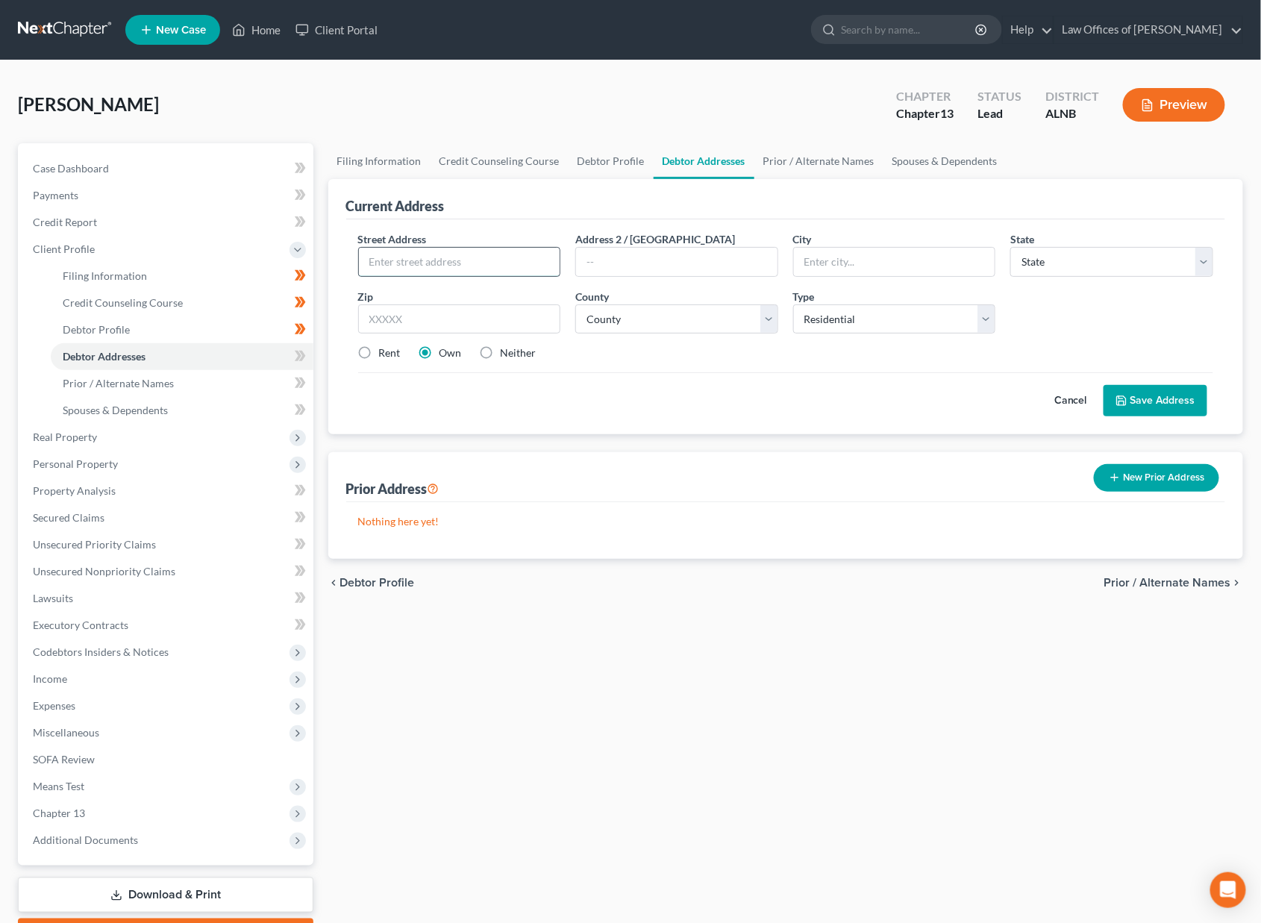
click at [419, 260] on input "text" at bounding box center [459, 262] width 201 height 28
type input "[STREET_ADDRESS][PERSON_NAME]"
type input "35811"
type input "[GEOGRAPHIC_DATA]"
select select "0"
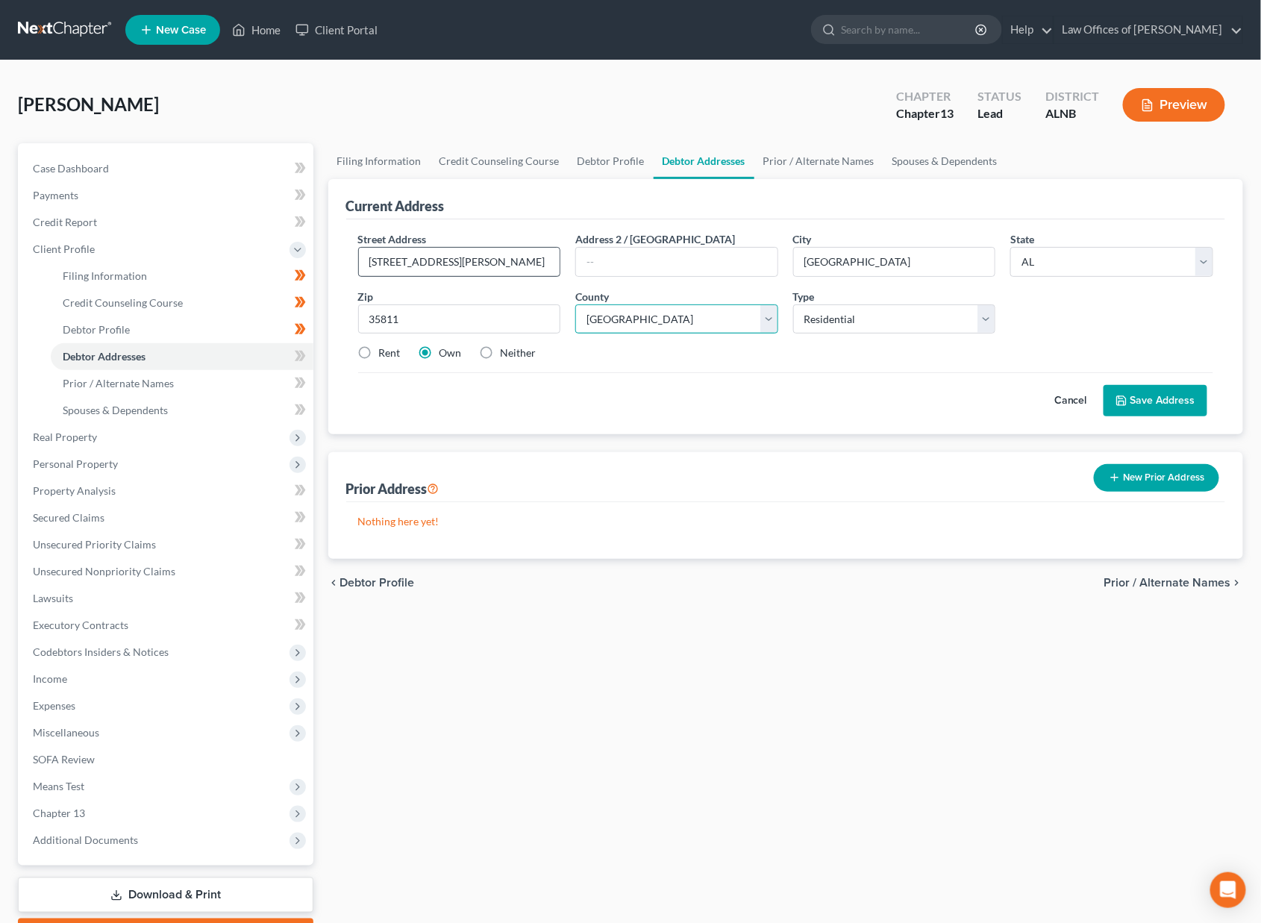
select select "44"
click at [299, 351] on icon at bounding box center [298, 356] width 7 height 10
click at [298, 378] on icon at bounding box center [298, 383] width 7 height 10
click at [296, 378] on icon at bounding box center [298, 383] width 7 height 10
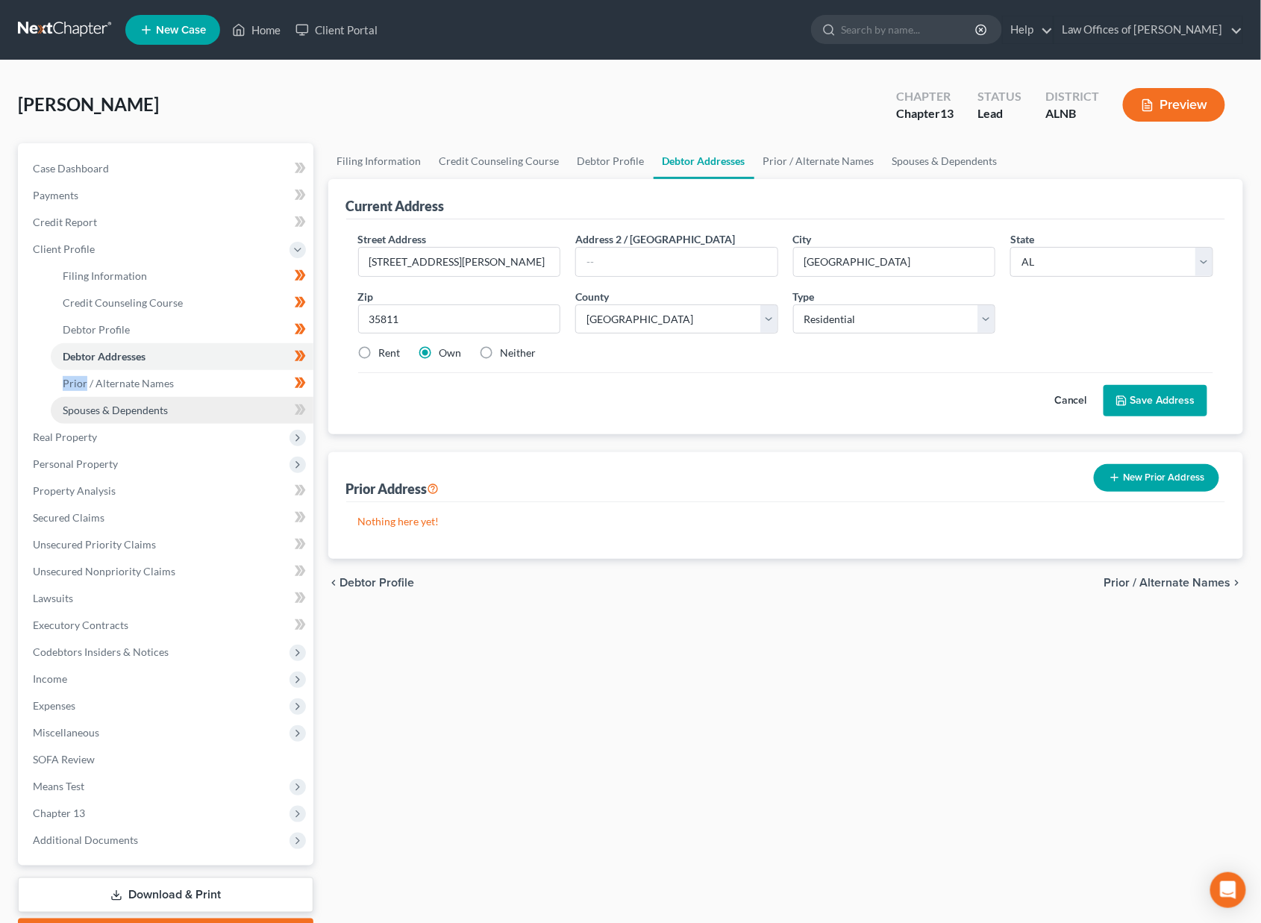
click at [275, 404] on link "Spouses & Dependents" at bounding box center [182, 410] width 263 height 27
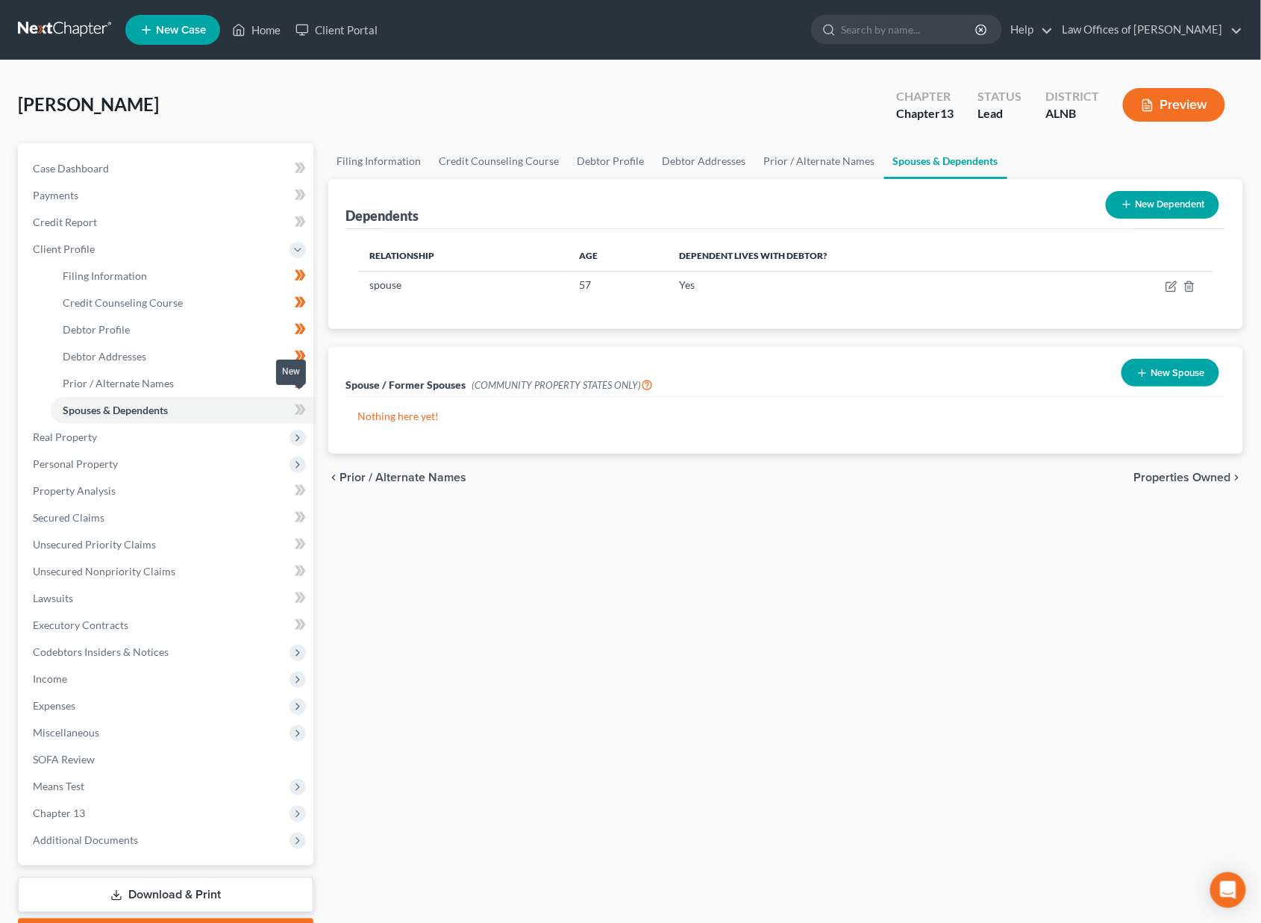
click at [297, 401] on icon at bounding box center [300, 410] width 11 height 19
click at [128, 325] on link "Debtor Profile" at bounding box center [182, 329] width 263 height 27
select select "1"
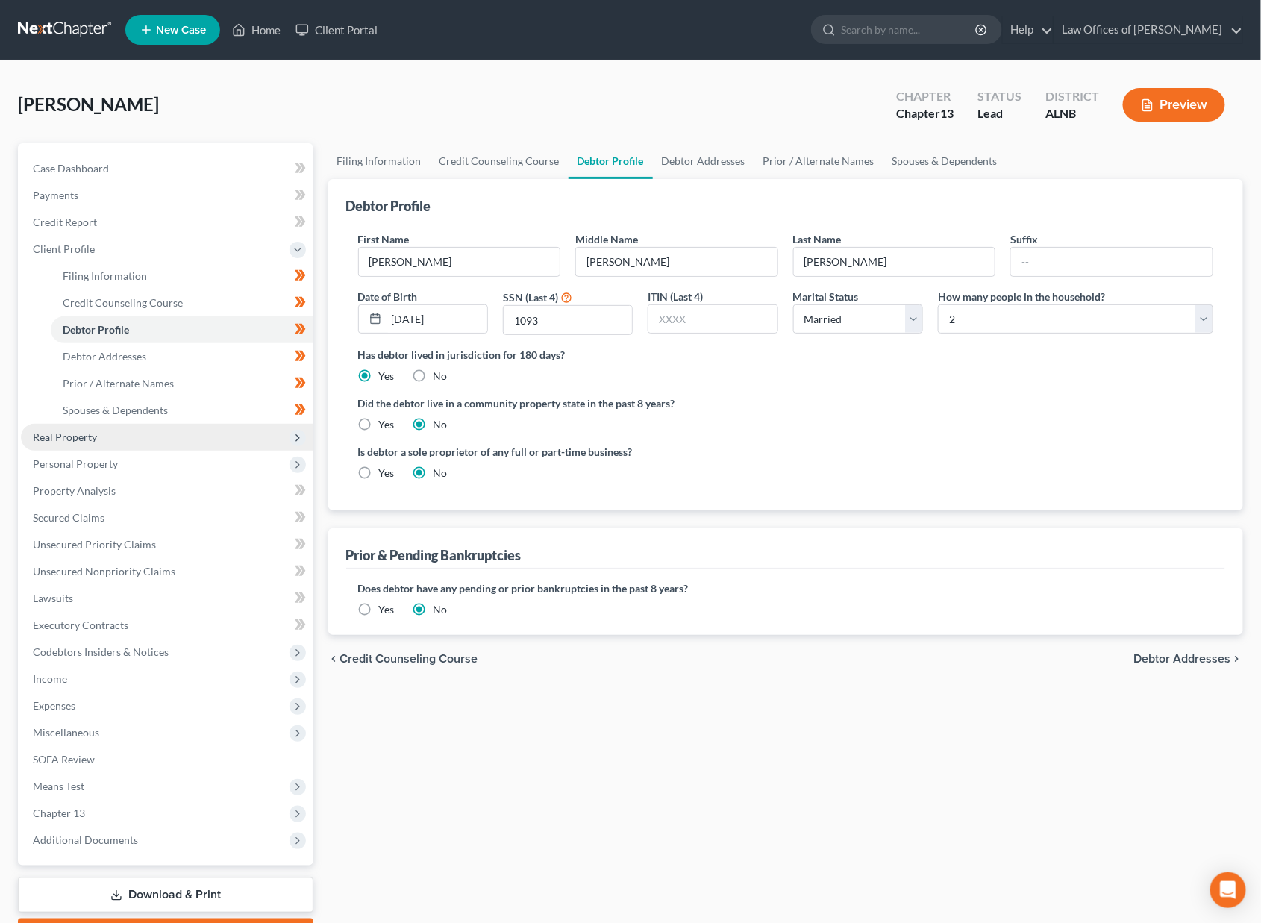
click at [138, 424] on span "Real Property" at bounding box center [167, 437] width 293 height 27
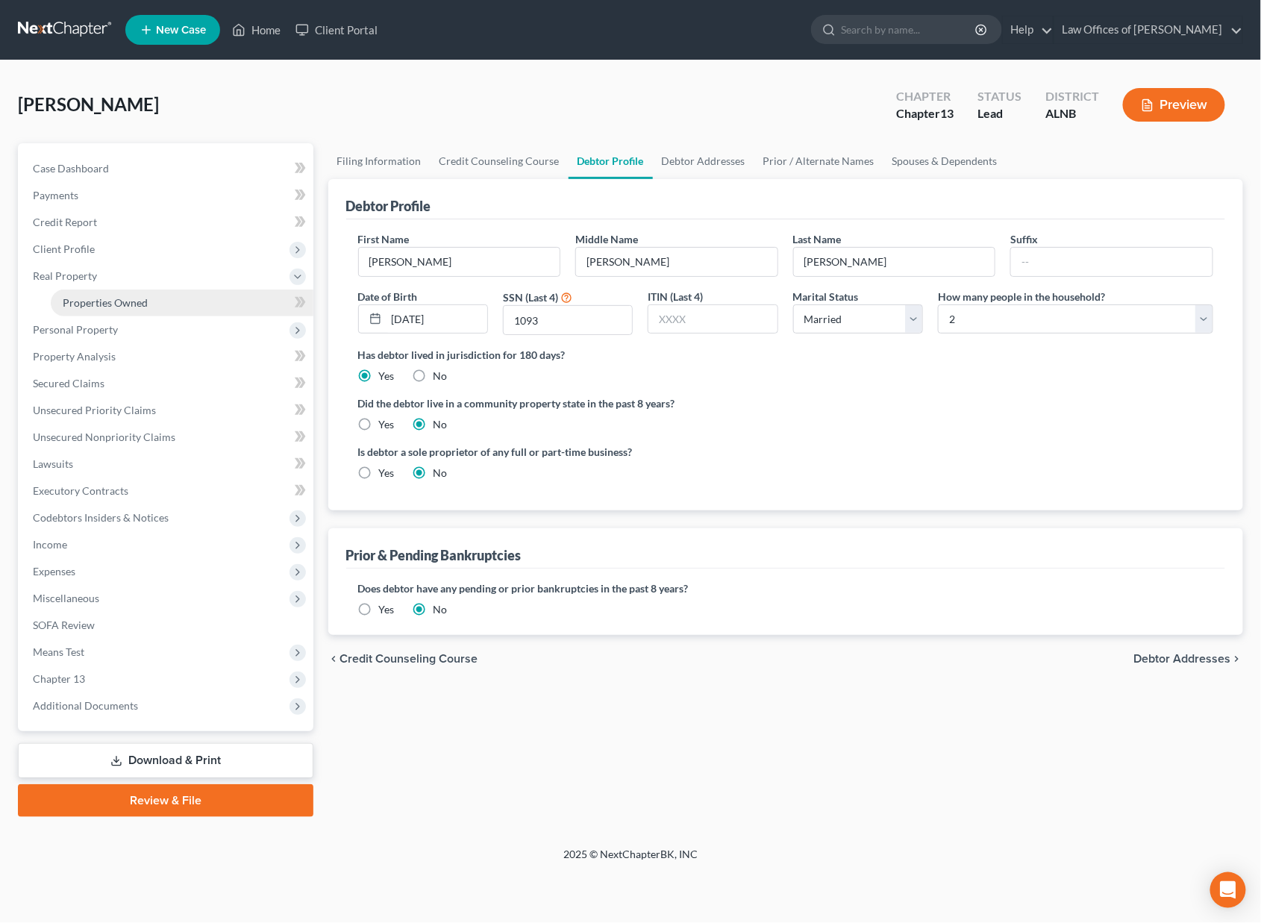
click at [160, 299] on link "Properties Owned" at bounding box center [182, 303] width 263 height 27
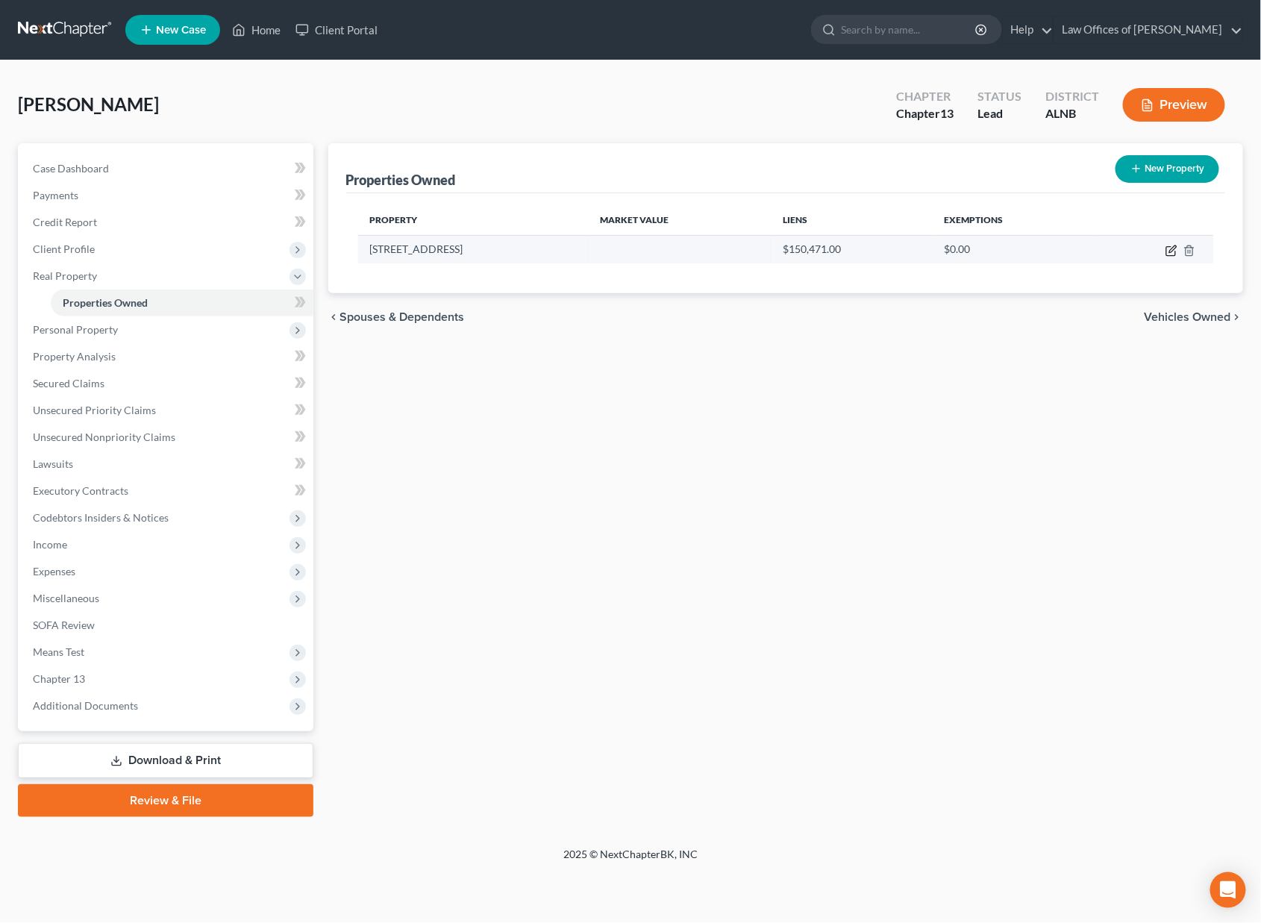
click at [1172, 251] on icon "button" at bounding box center [1172, 251] width 12 height 12
select select "0"
select select "44"
select select "0"
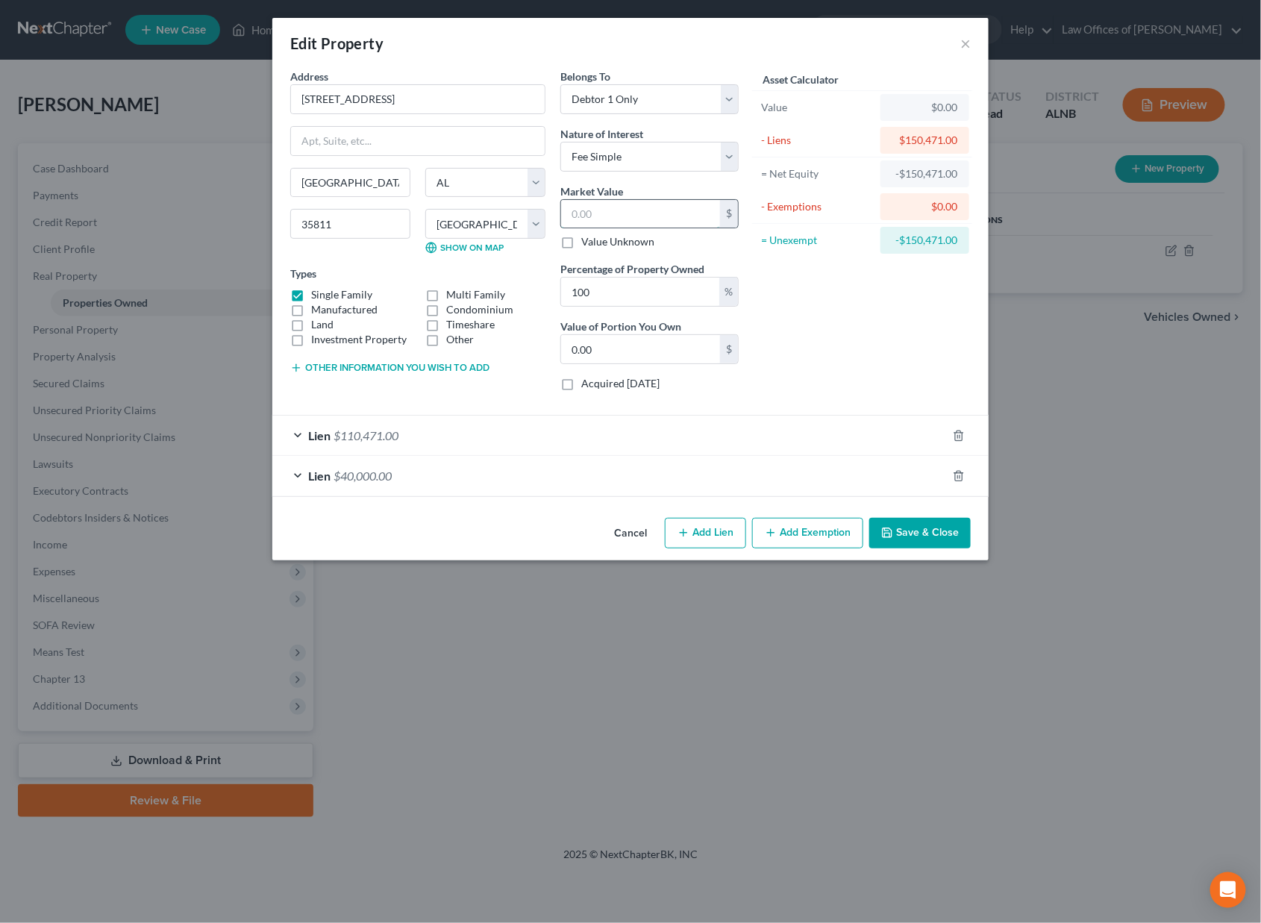
click at [605, 207] on input "text" at bounding box center [640, 214] width 159 height 28
type input "1"
type input "1.00"
type input "14"
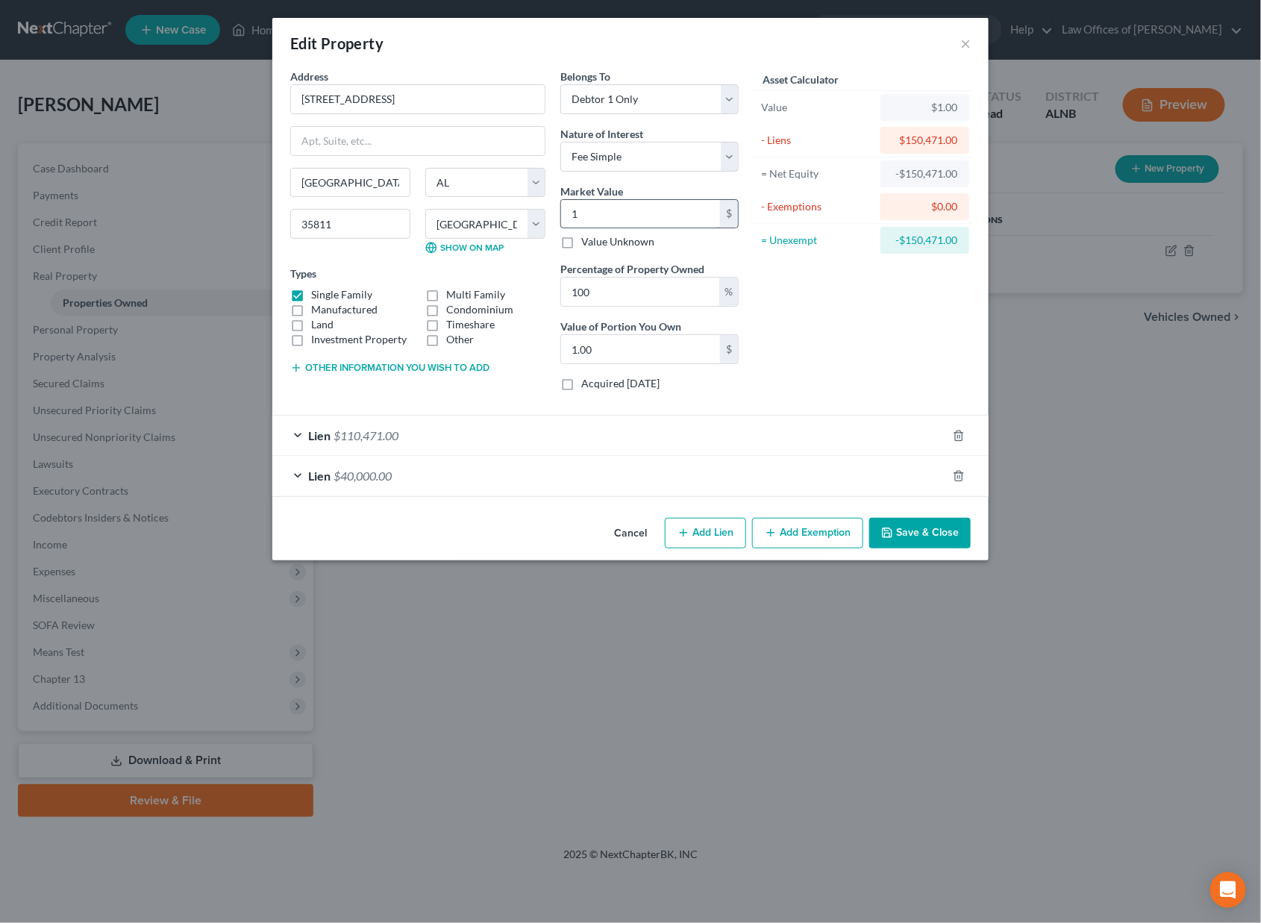
type input "14.00"
type input "141"
type input "141.00"
type input "1410"
type input "1,410.00"
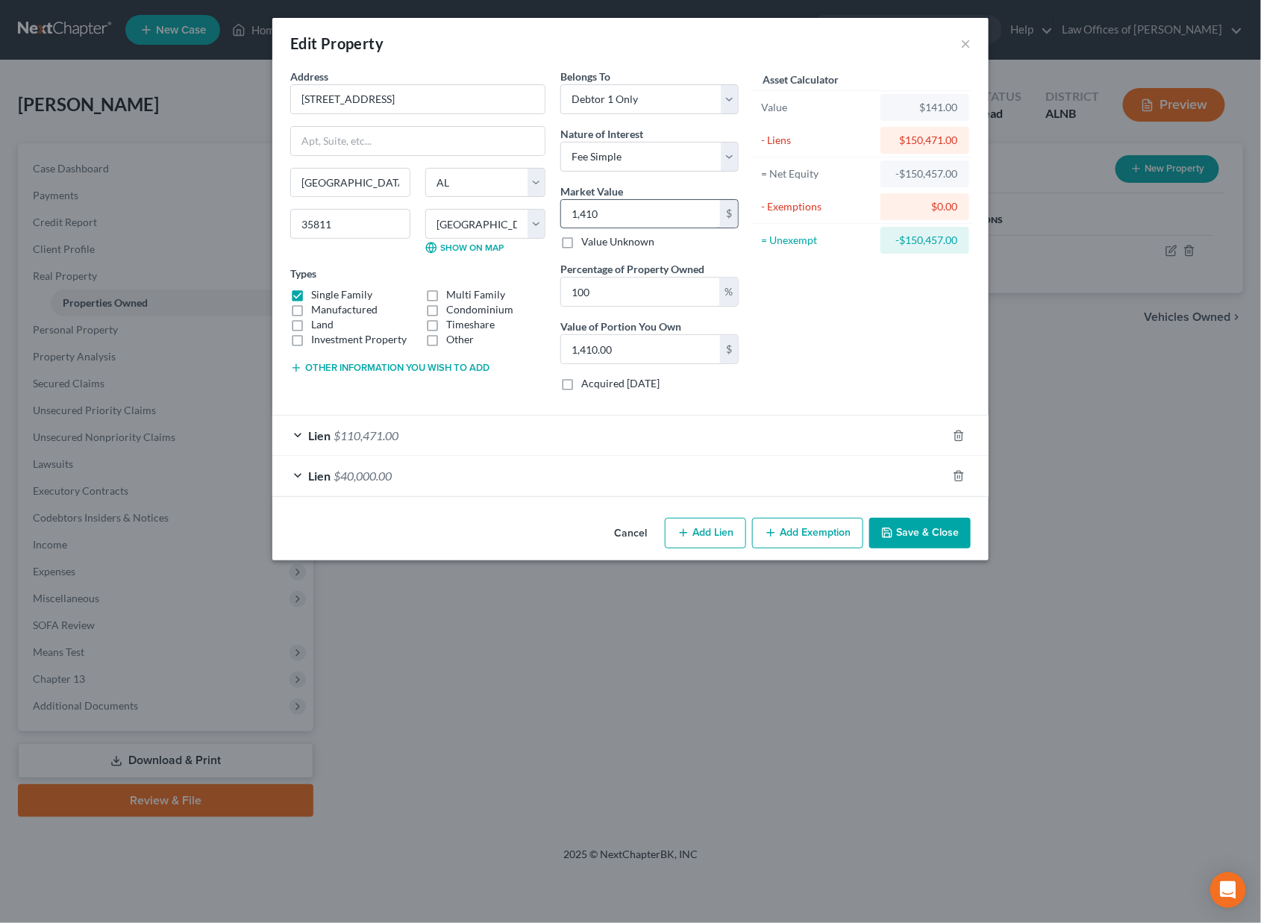
type input "1,4100"
type input "14,100.00"
type input "14,1000"
type input "141,000.00"
type input "141,000"
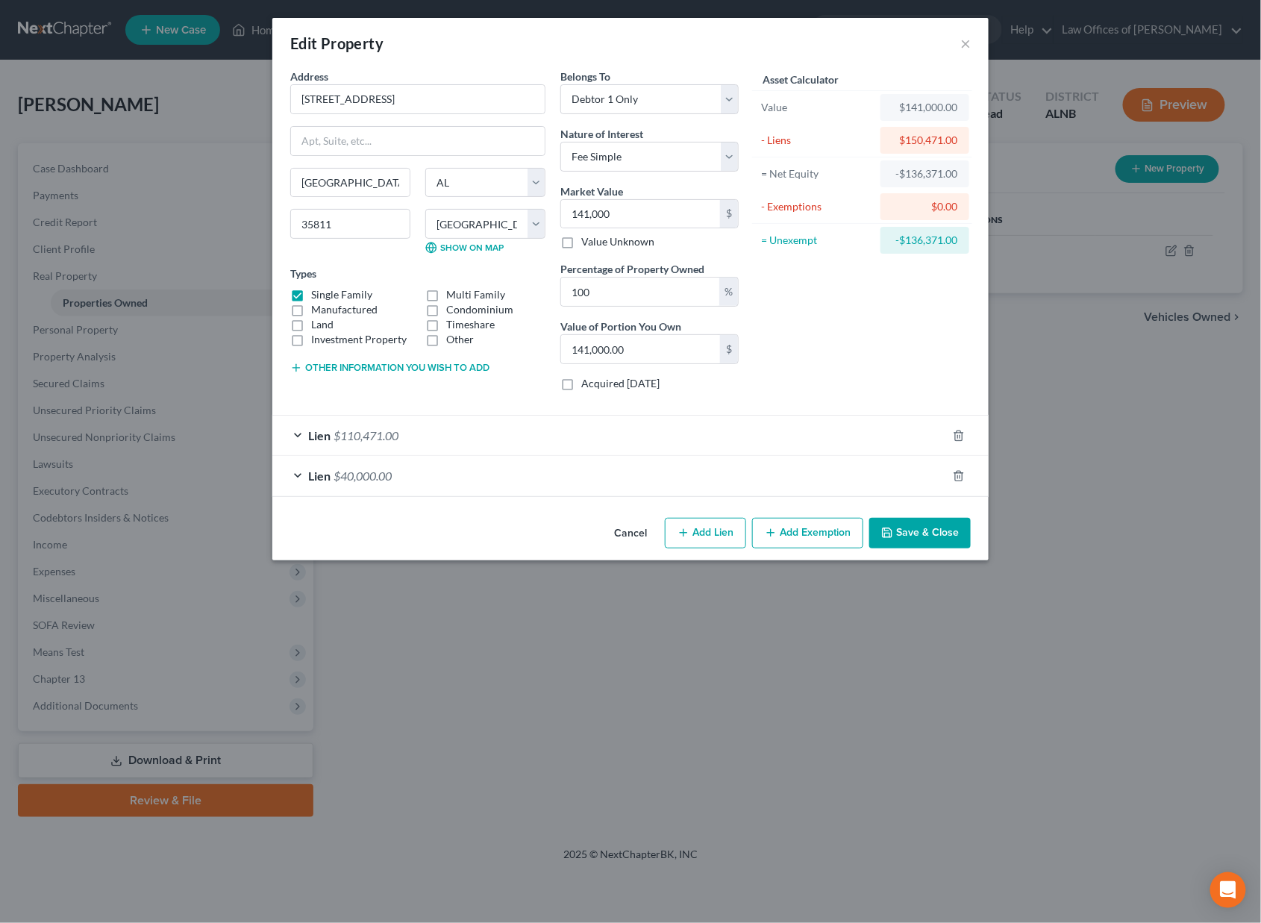
click at [949, 541] on button "Save & Close" at bounding box center [919, 533] width 101 height 31
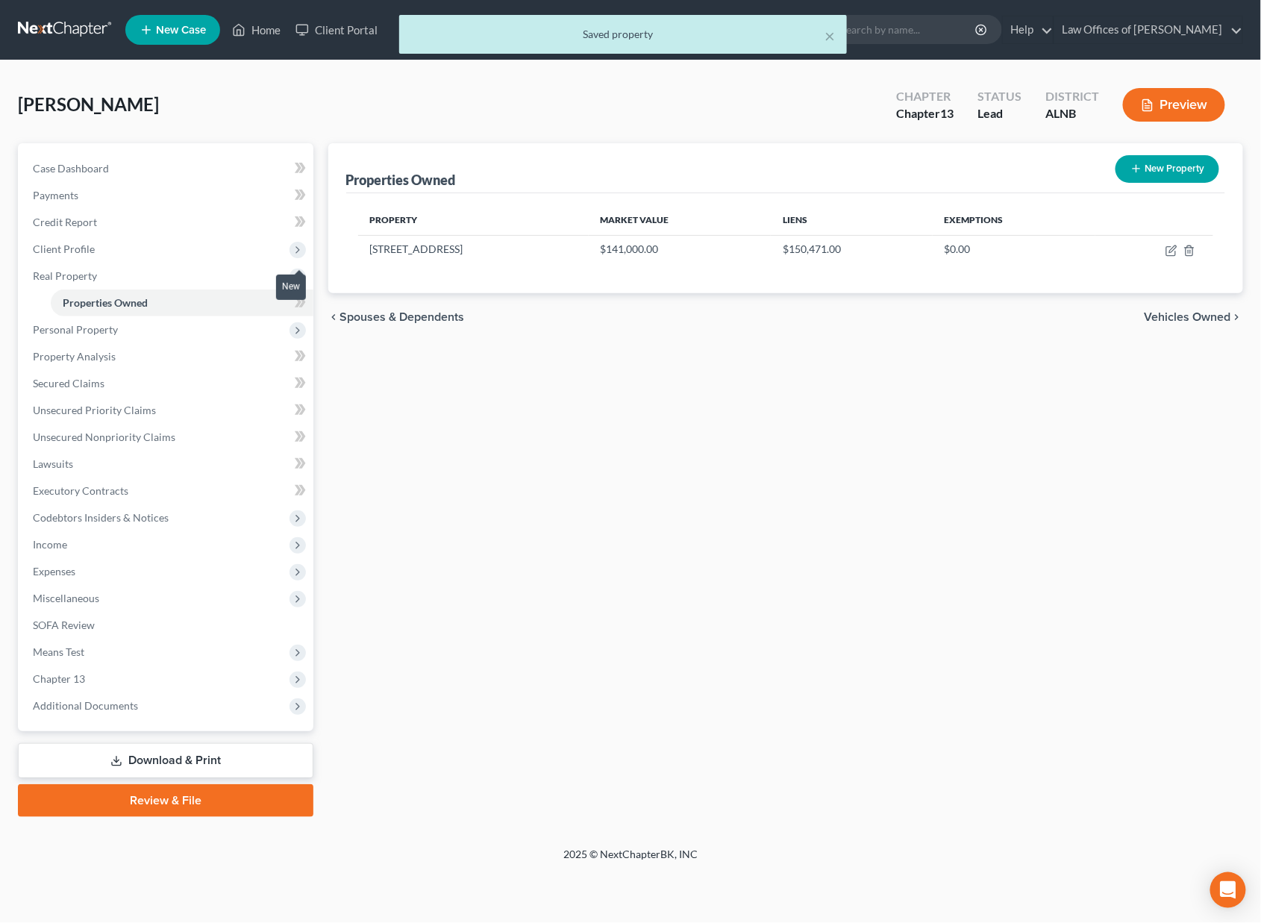
click at [306, 296] on span at bounding box center [300, 304] width 26 height 22
click at [201, 326] on span "Personal Property" at bounding box center [167, 329] width 293 height 27
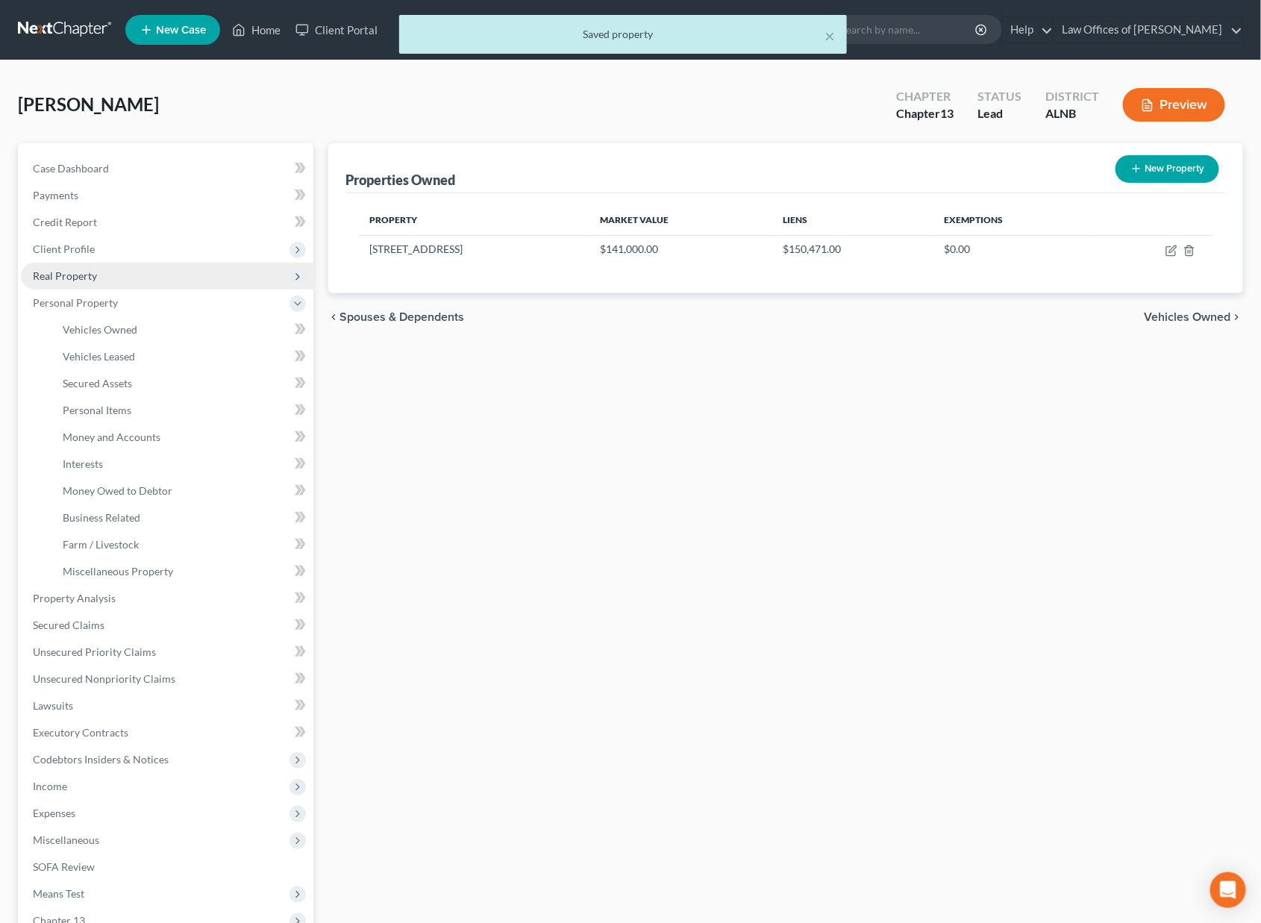
click at [226, 269] on span "Real Property" at bounding box center [167, 276] width 293 height 27
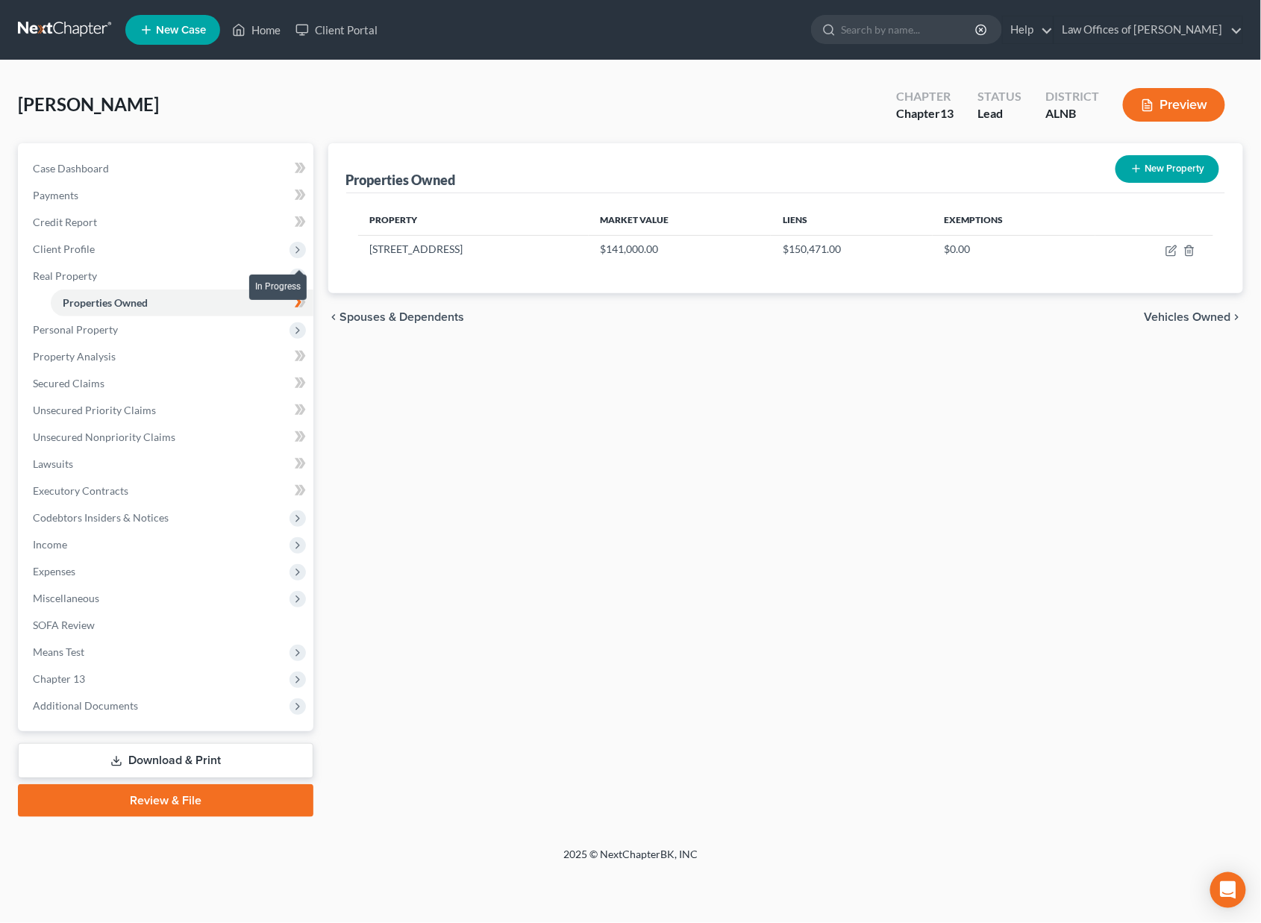
click at [309, 295] on span at bounding box center [300, 304] width 26 height 22
click at [203, 327] on span "Personal Property" at bounding box center [167, 329] width 293 height 27
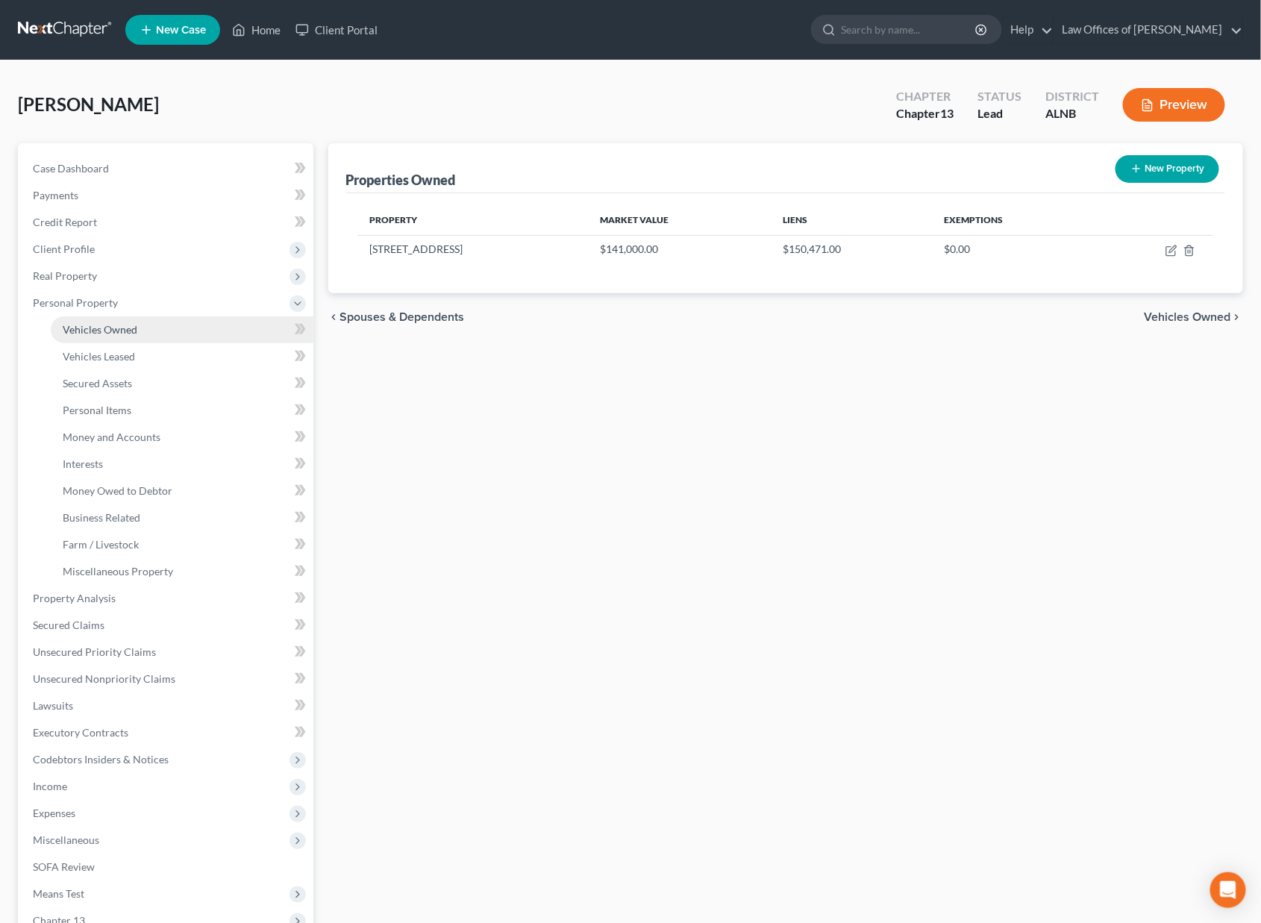
click at [207, 325] on link "Vehicles Owned" at bounding box center [182, 329] width 263 height 27
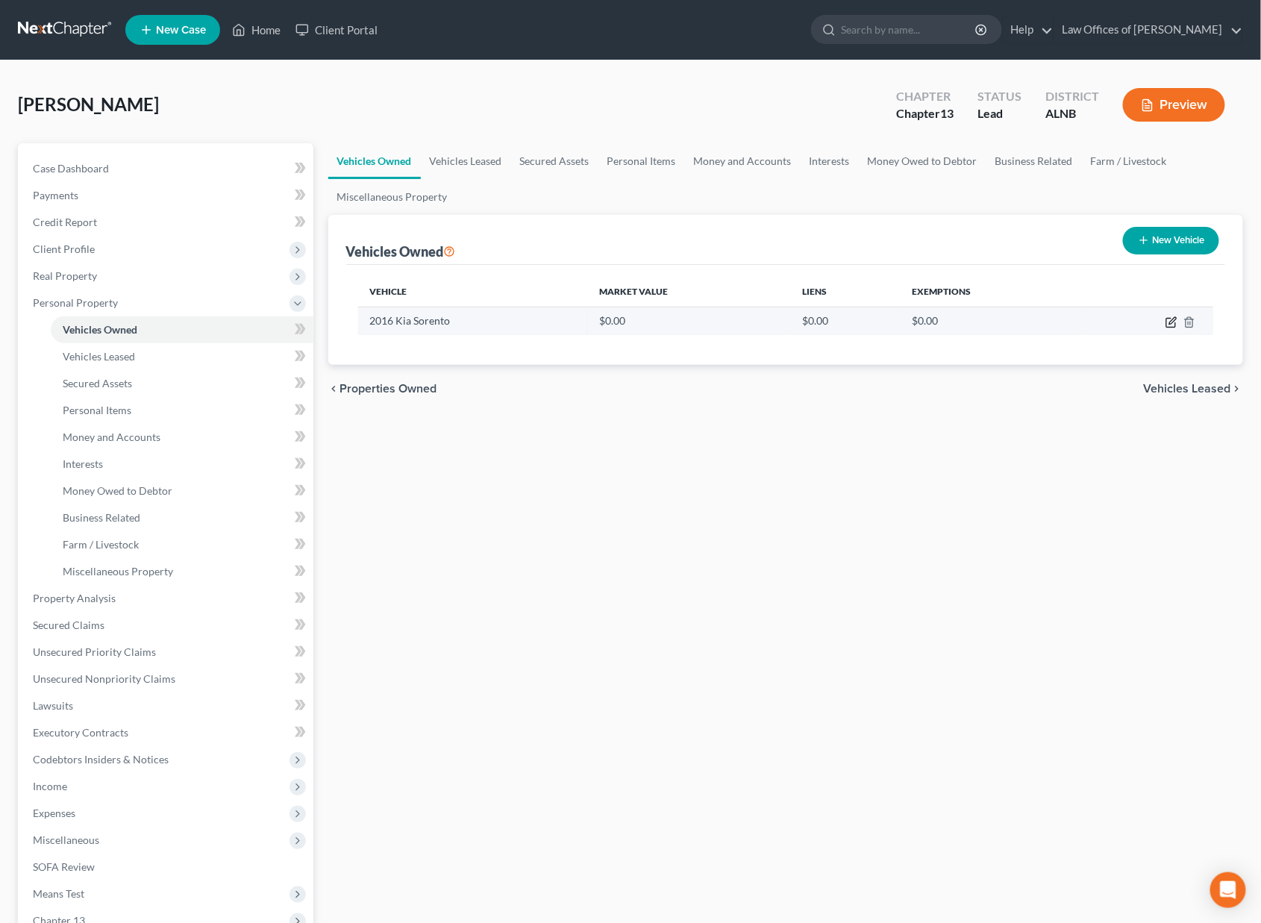
click at [1170, 319] on icon "button" at bounding box center [1172, 322] width 12 height 12
select select "0"
select select "10"
select select "2"
select select "0"
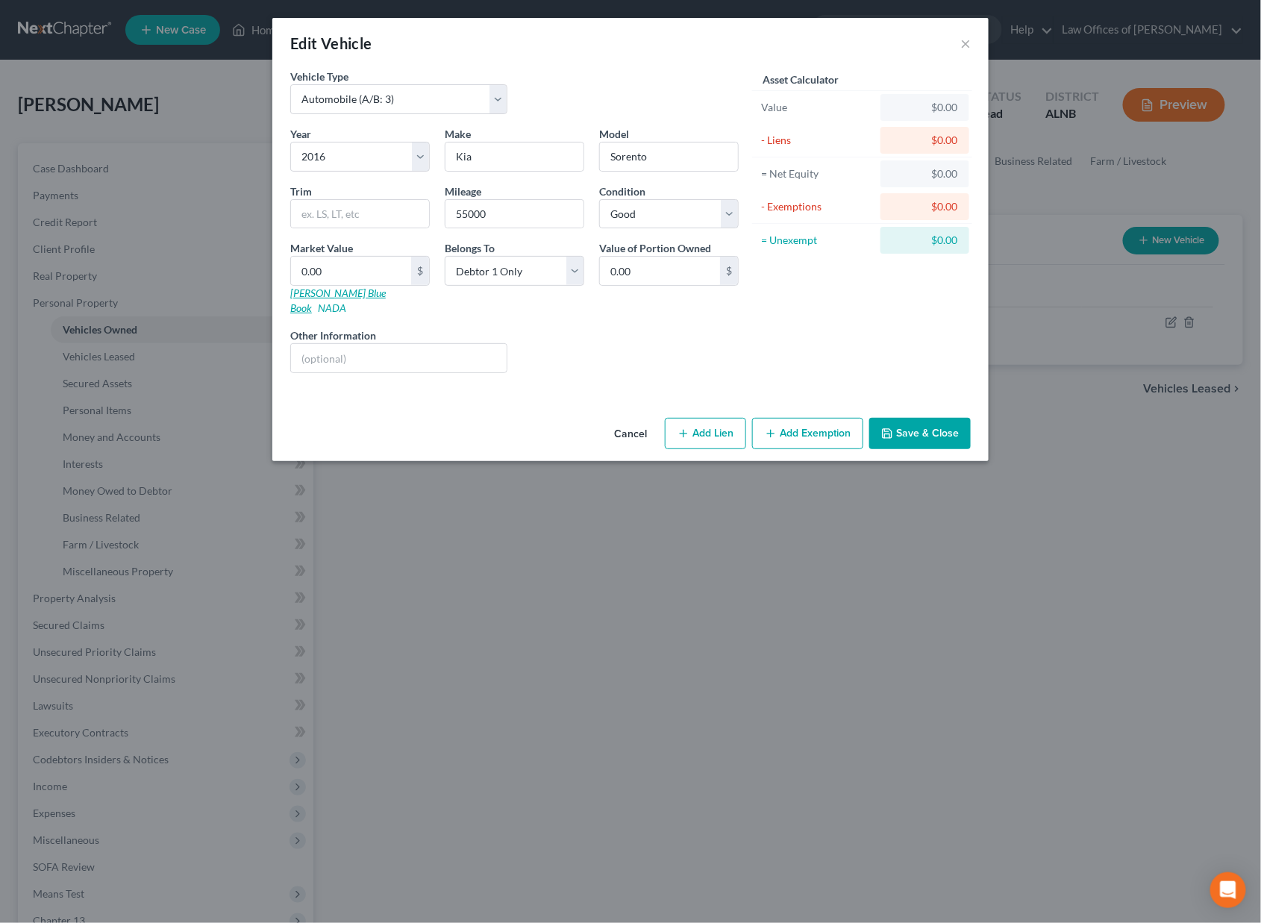
click at [337, 291] on link "[PERSON_NAME] Blue Book" at bounding box center [338, 301] width 96 height 28
click at [339, 272] on input "0.00" at bounding box center [351, 271] width 120 height 28
type input "8"
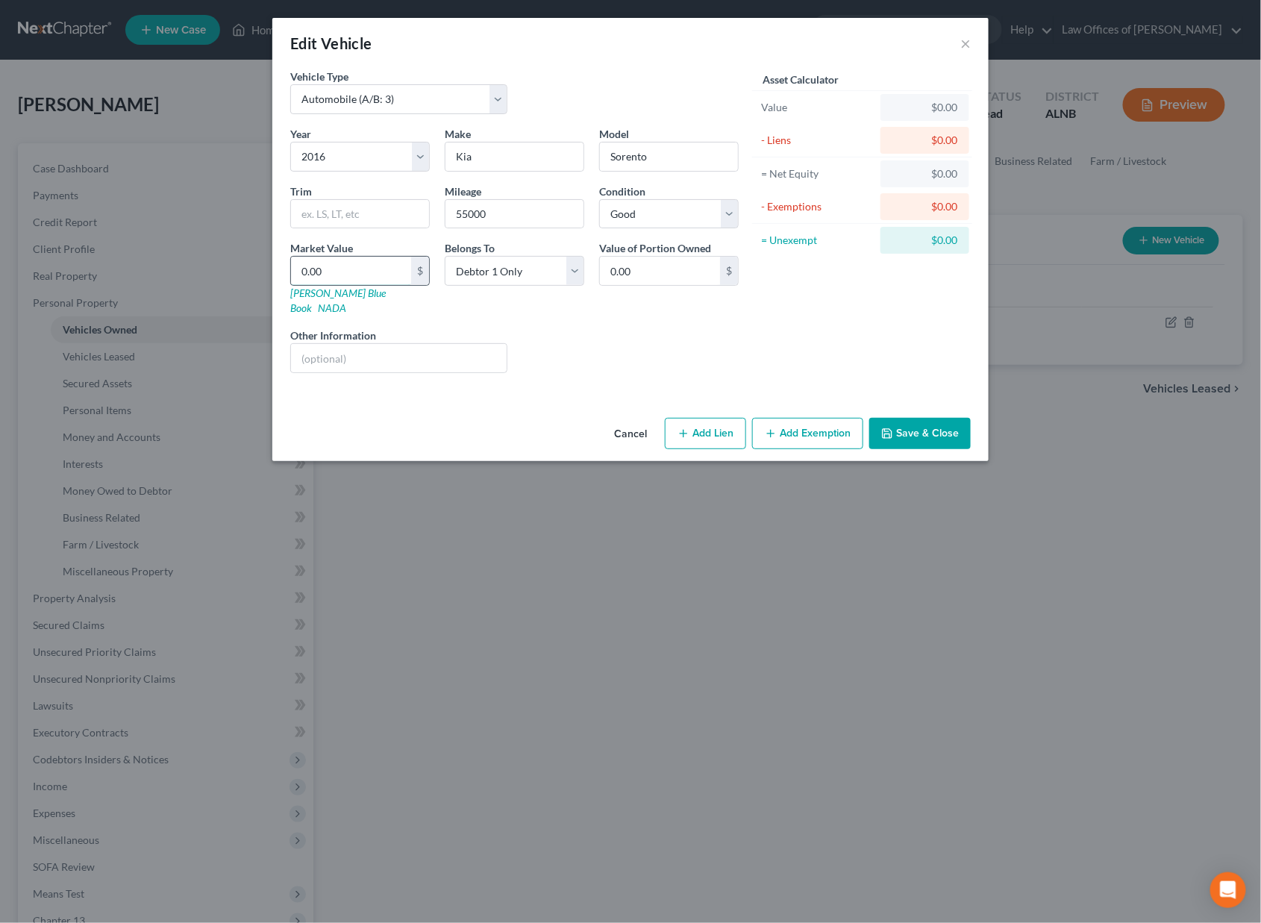
type input "8.00"
type input "80"
type input "80.00"
type input "800"
type input "800.00"
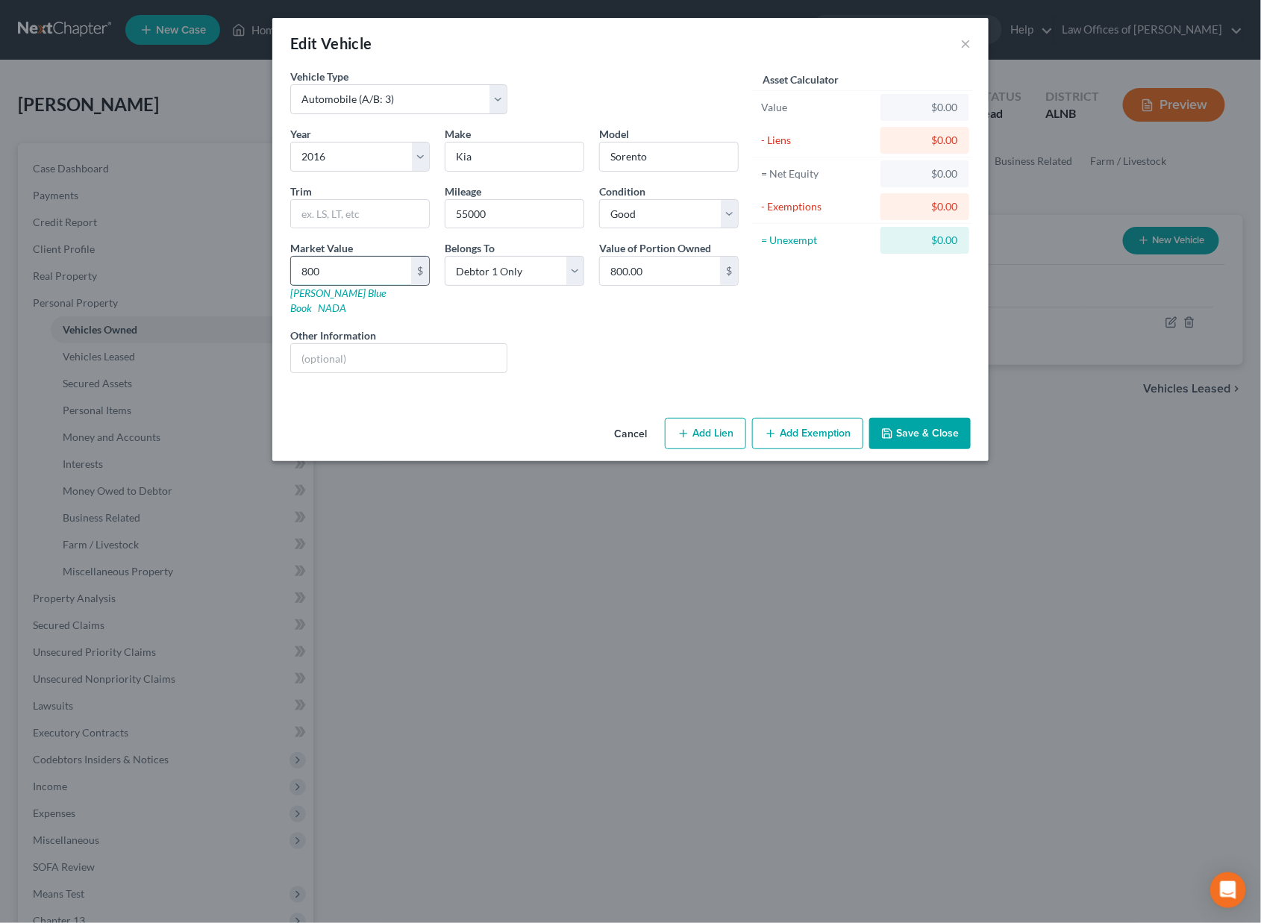
type input "8000"
type input "8,000.00"
type input "8,000"
click at [847, 418] on button "Add Exemption" at bounding box center [807, 433] width 111 height 31
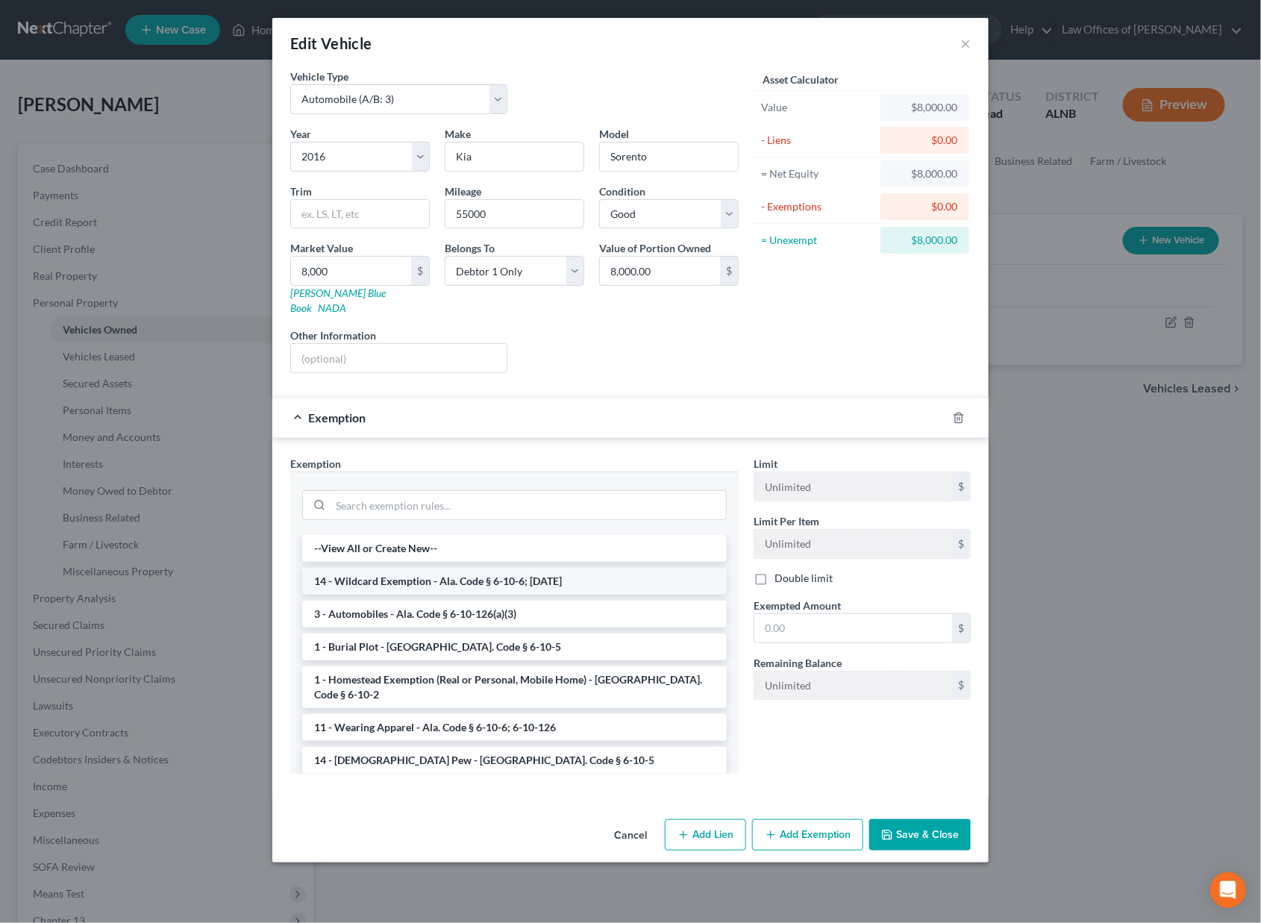
click at [539, 568] on li "14 - Wildcard Exemption - Ala. Code § 6-10-6; [DATE]" at bounding box center [514, 581] width 425 height 27
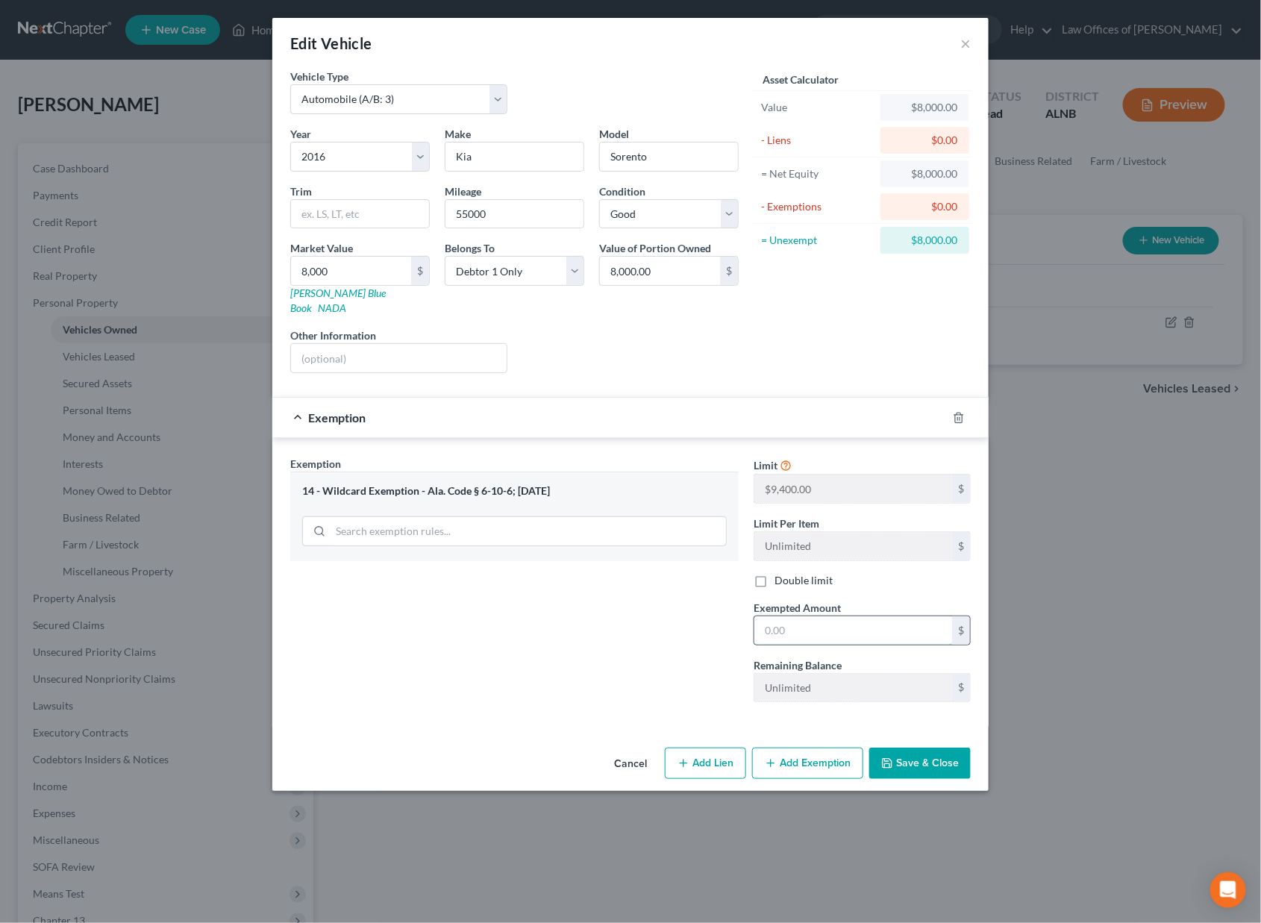
click at [868, 616] on input "text" at bounding box center [853, 630] width 198 height 28
type input "8,000"
click at [922, 748] on button "Save & Close" at bounding box center [919, 763] width 101 height 31
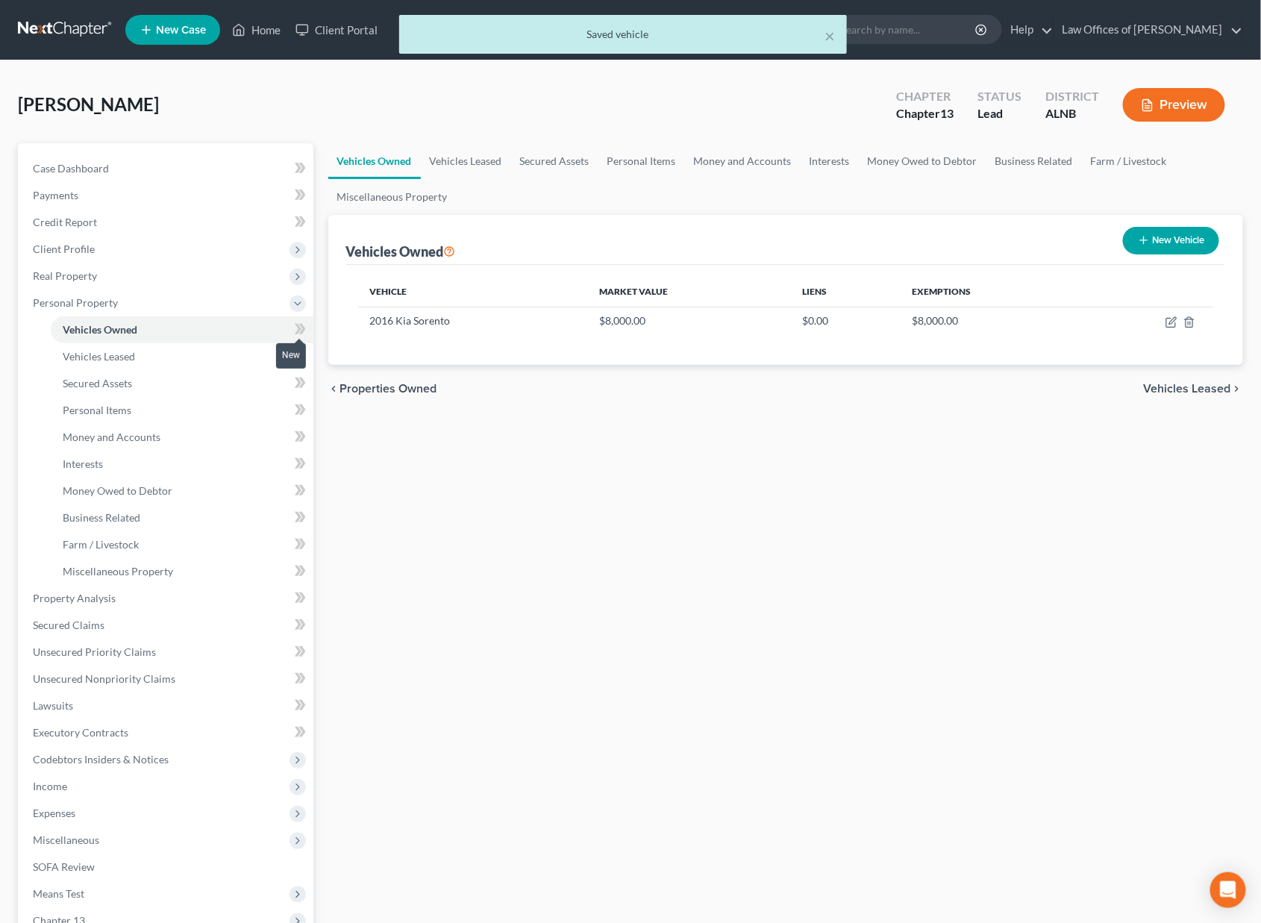
click at [301, 324] on icon at bounding box center [302, 329] width 7 height 10
click at [304, 351] on icon at bounding box center [302, 356] width 7 height 10
drag, startPoint x: 304, startPoint y: 349, endPoint x: 276, endPoint y: 357, distance: 29.0
click at [300, 351] on g at bounding box center [300, 356] width 11 height 10
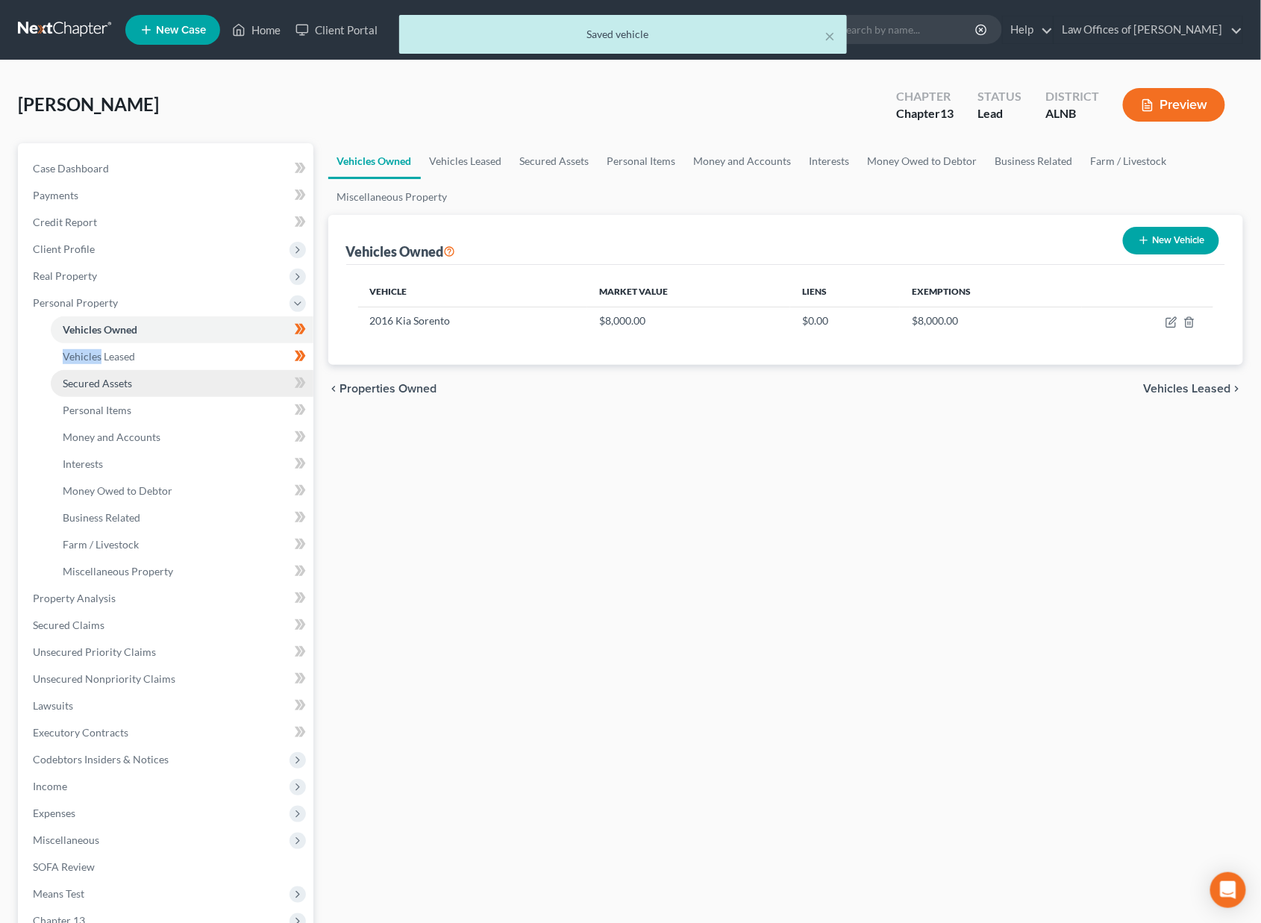
drag, startPoint x: 252, startPoint y: 365, endPoint x: 271, endPoint y: 369, distance: 19.2
click at [255, 370] on link "Secured Assets" at bounding box center [182, 383] width 263 height 27
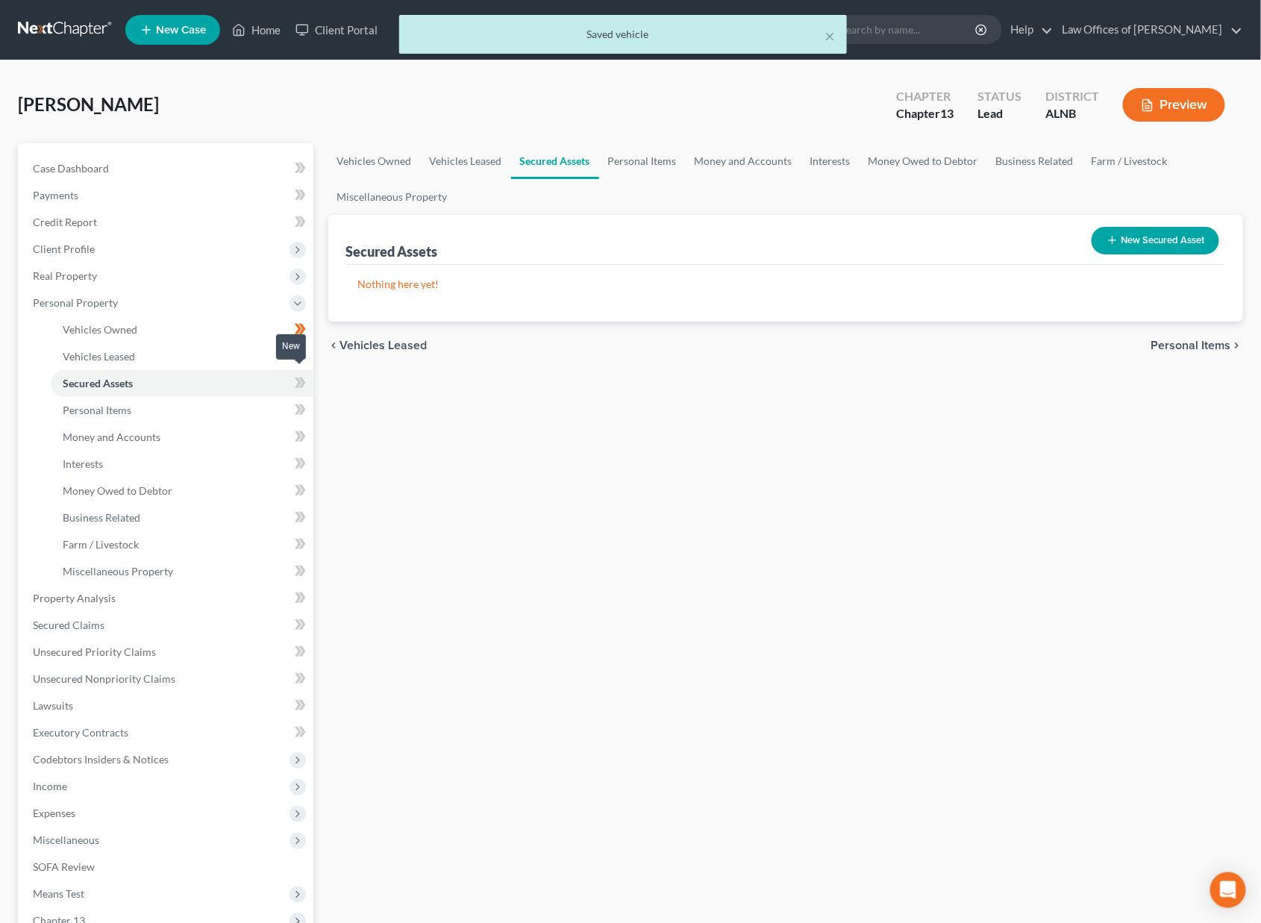
click at [296, 378] on icon at bounding box center [298, 383] width 7 height 10
click at [203, 397] on link "Personal Items" at bounding box center [182, 410] width 263 height 27
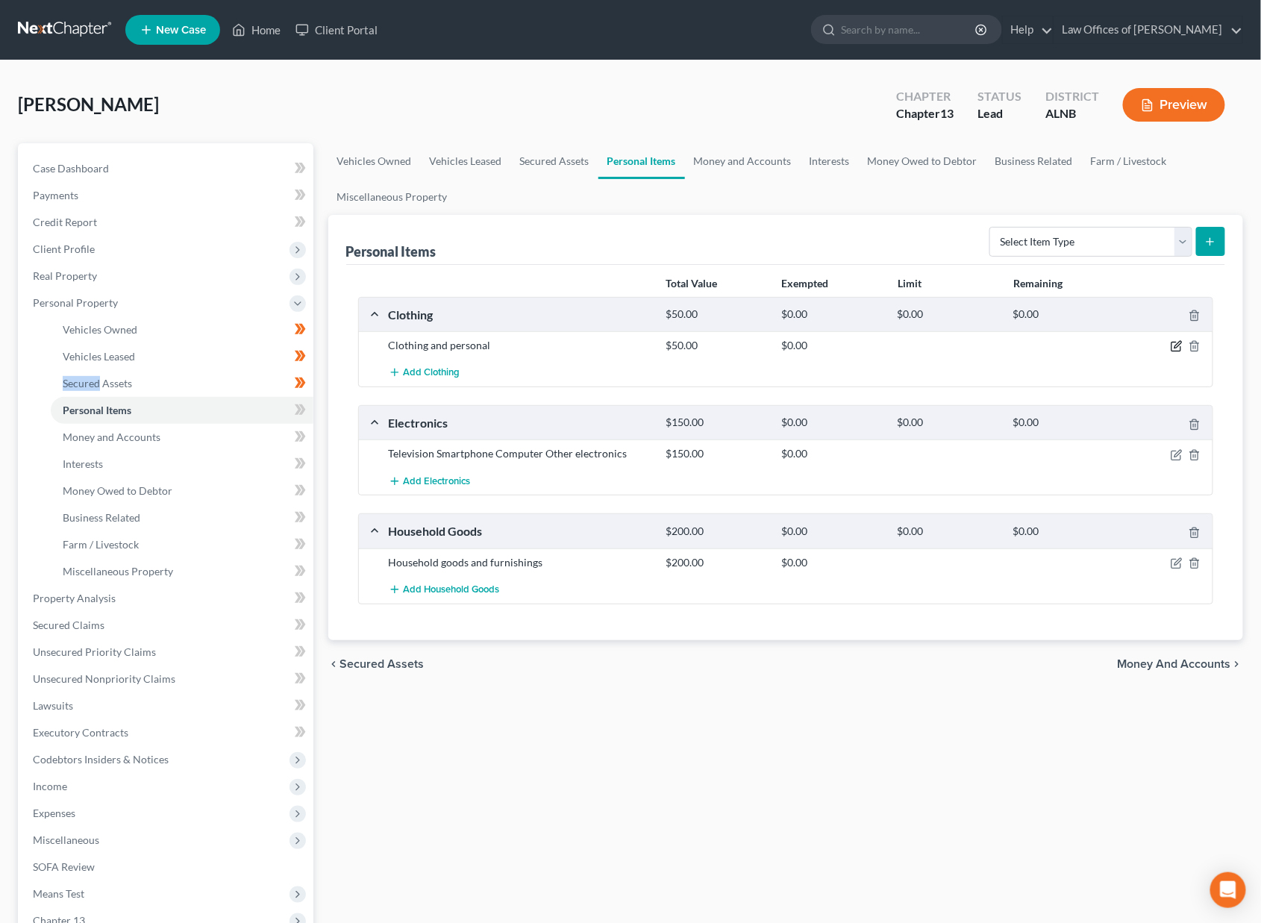
click at [1171, 341] on icon "button" at bounding box center [1177, 346] width 12 height 12
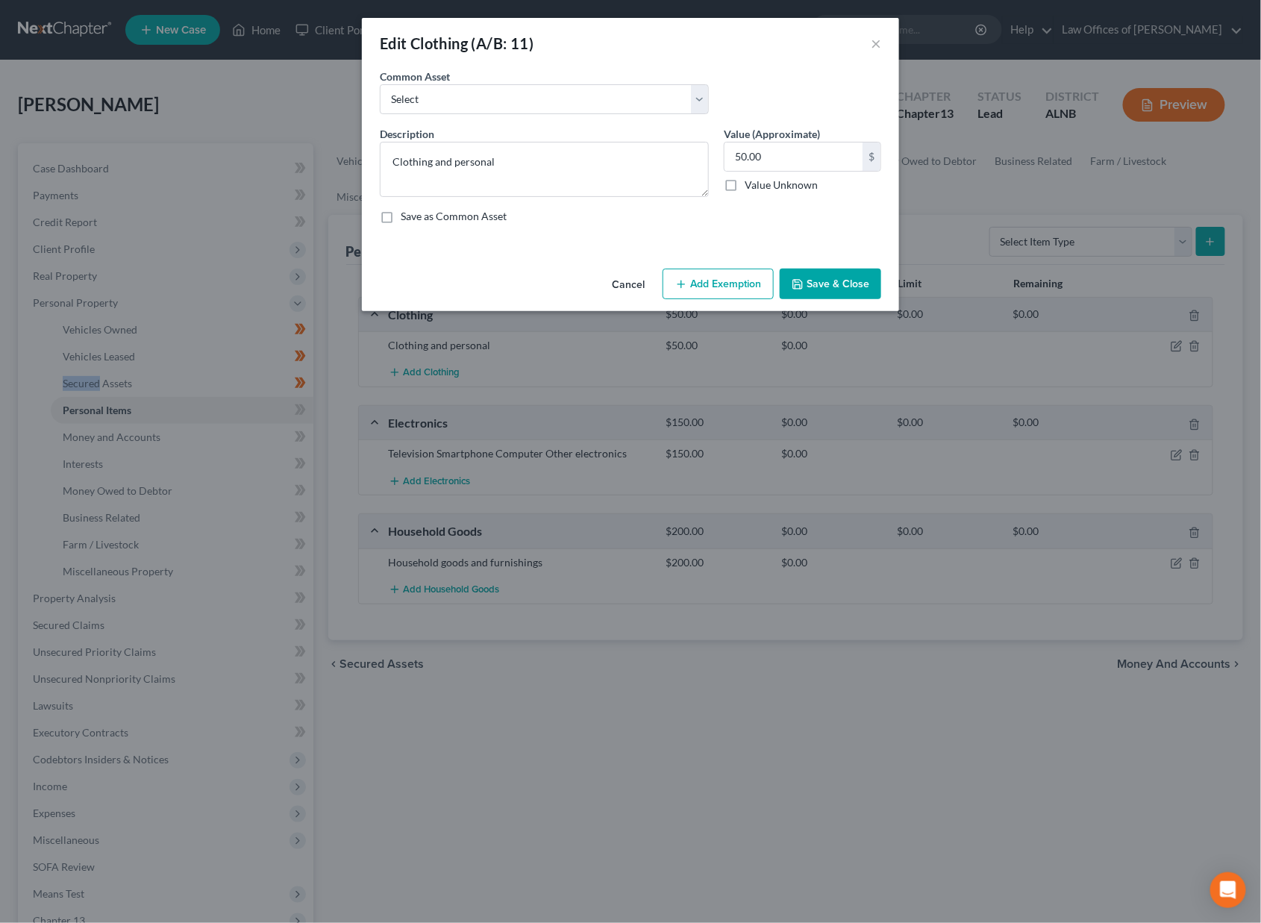
click at [710, 278] on button "Add Exemption" at bounding box center [718, 284] width 111 height 31
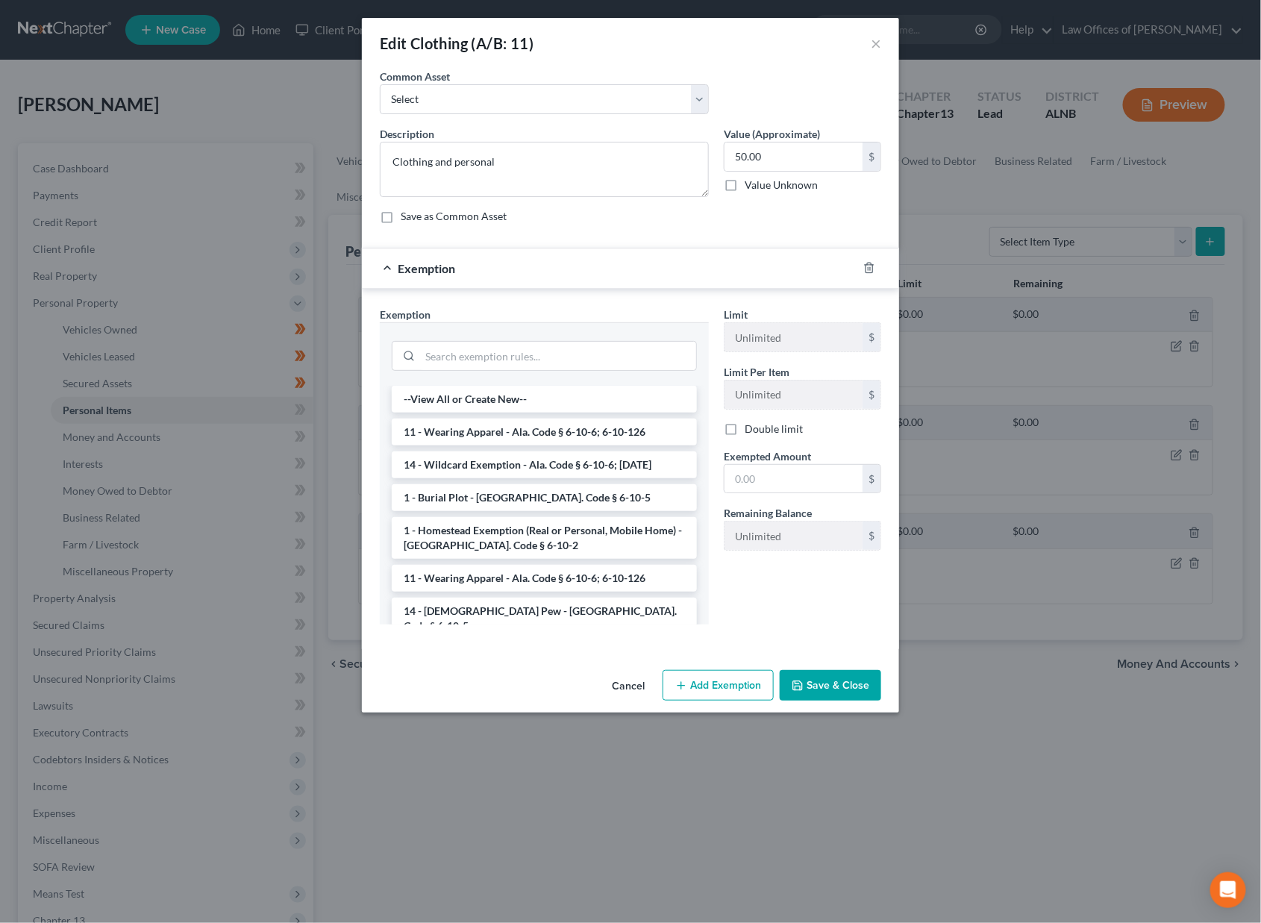
drag, startPoint x: 437, startPoint y: 423, endPoint x: 559, endPoint y: 432, distance: 122.7
click at [437, 423] on li "11 - Wearing Apparel - Ala. Code § 6-10-6; 6-10-126" at bounding box center [544, 432] width 305 height 27
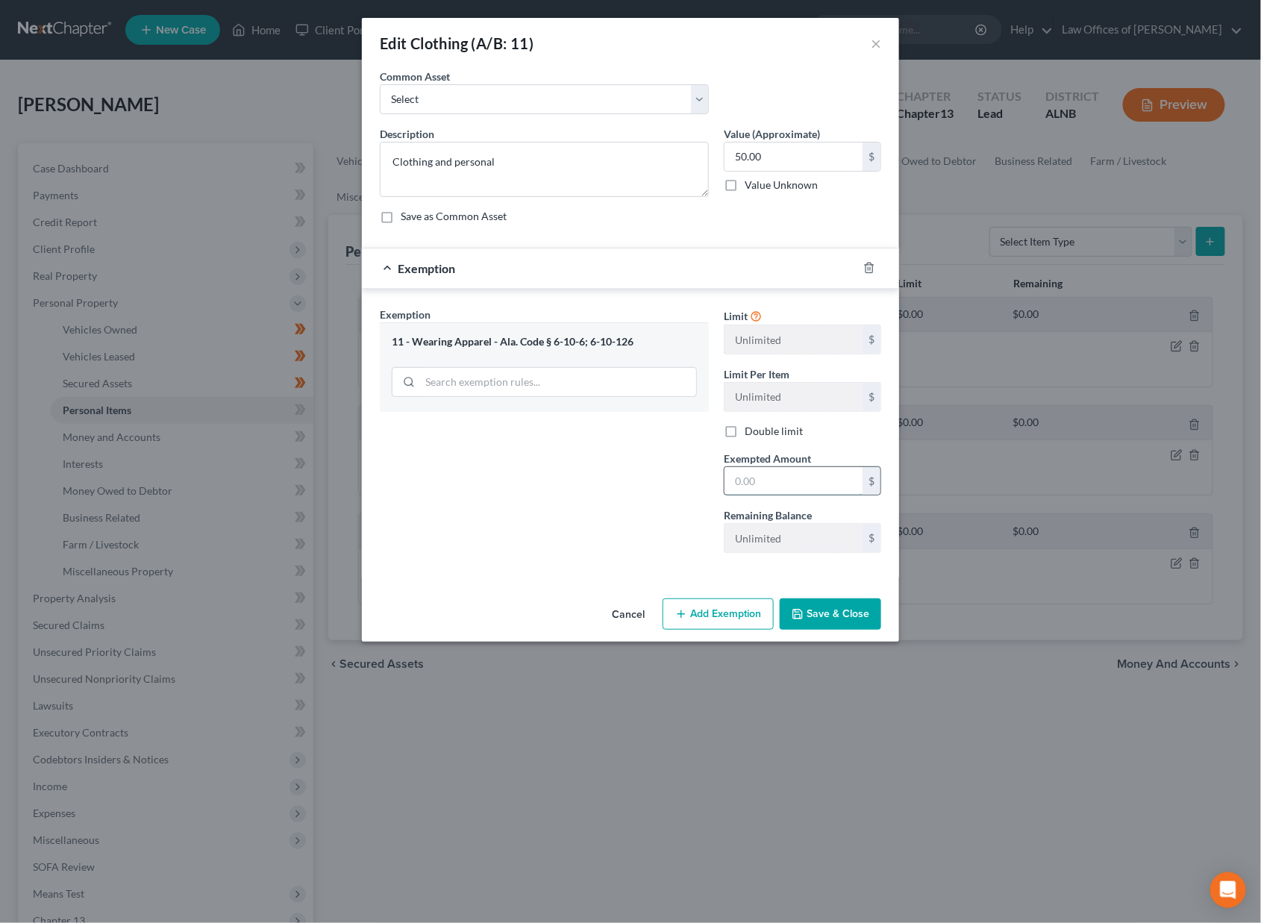
click at [782, 474] on input "text" at bounding box center [794, 481] width 138 height 28
type input "50"
click at [815, 604] on button "Save & Close" at bounding box center [830, 614] width 101 height 31
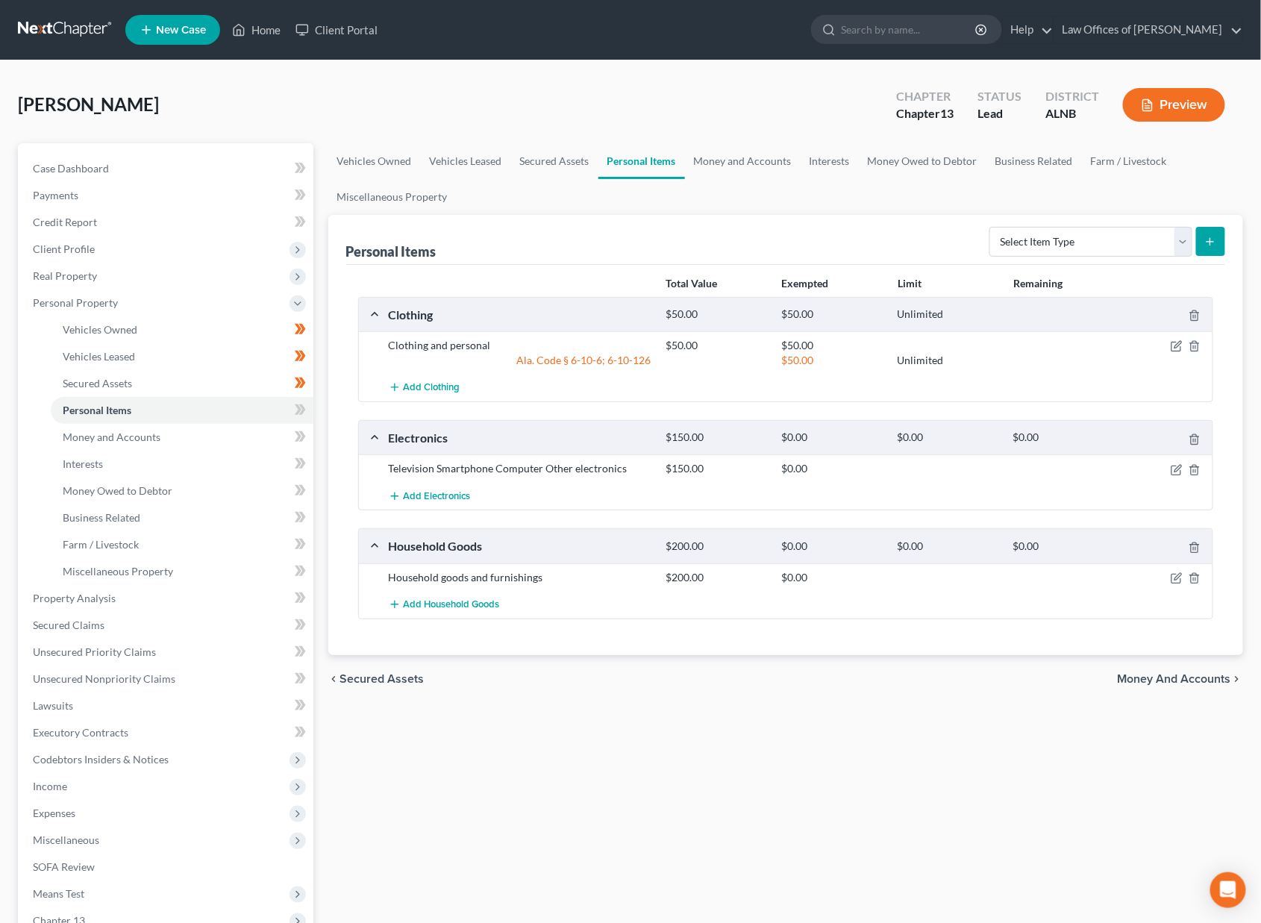
scroll to position [0, 1]
click at [1176, 465] on icon "button" at bounding box center [1178, 468] width 7 height 7
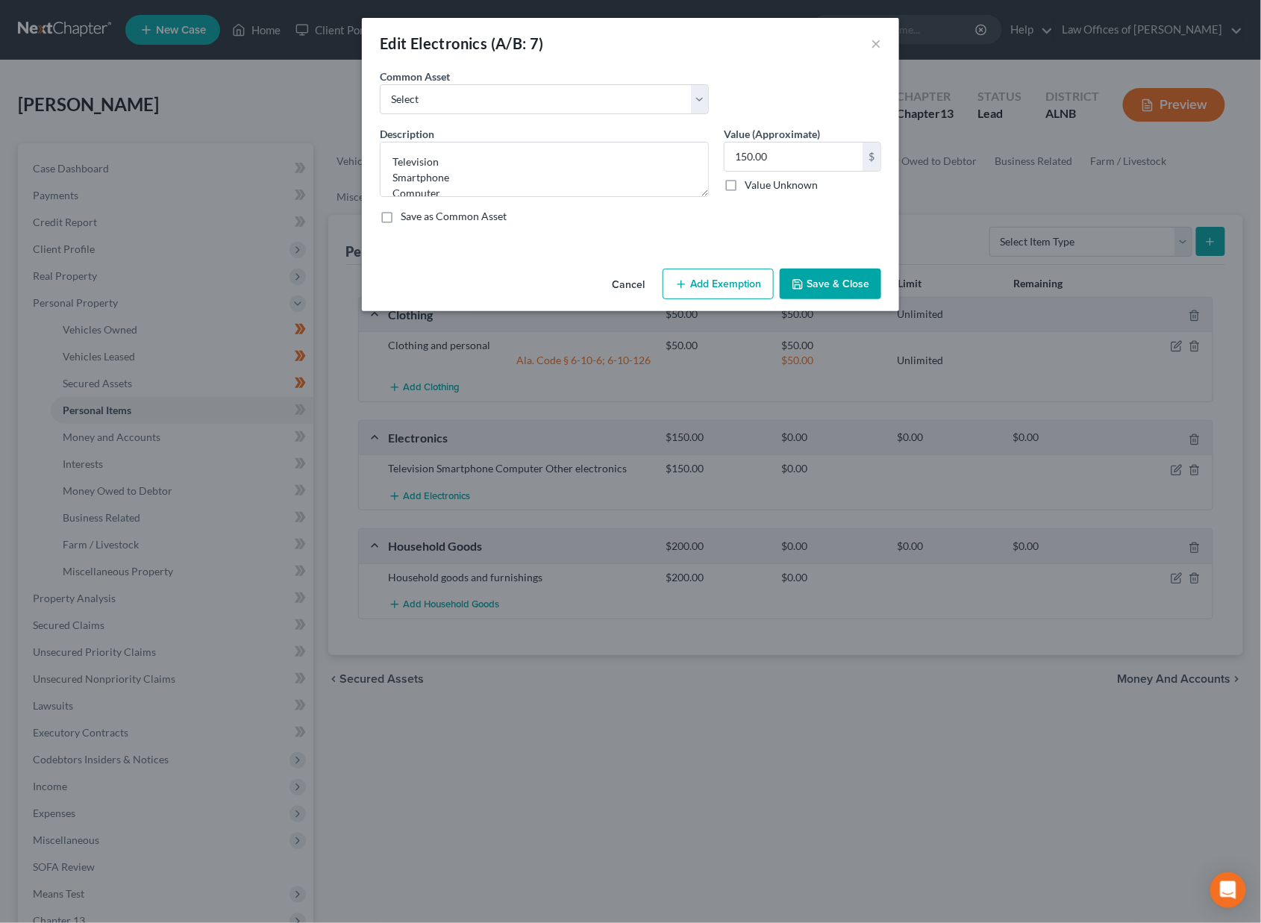
click at [739, 279] on button "Add Exemption" at bounding box center [718, 284] width 111 height 31
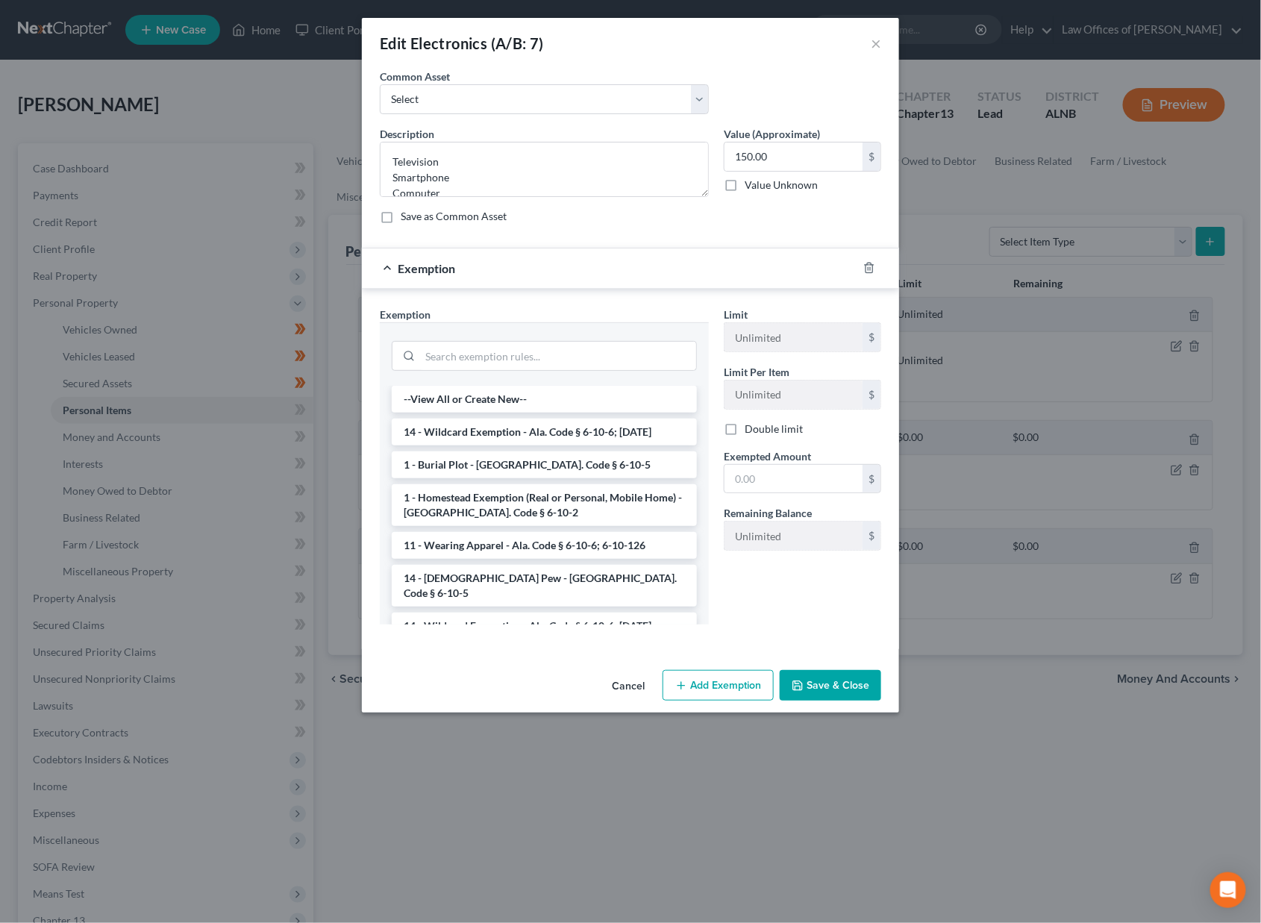
drag, startPoint x: 501, startPoint y: 426, endPoint x: 520, endPoint y: 431, distance: 19.9
click at [502, 426] on li "14 - Wildcard Exemption - Ala. Code § 6-10-6; [DATE]" at bounding box center [544, 432] width 305 height 27
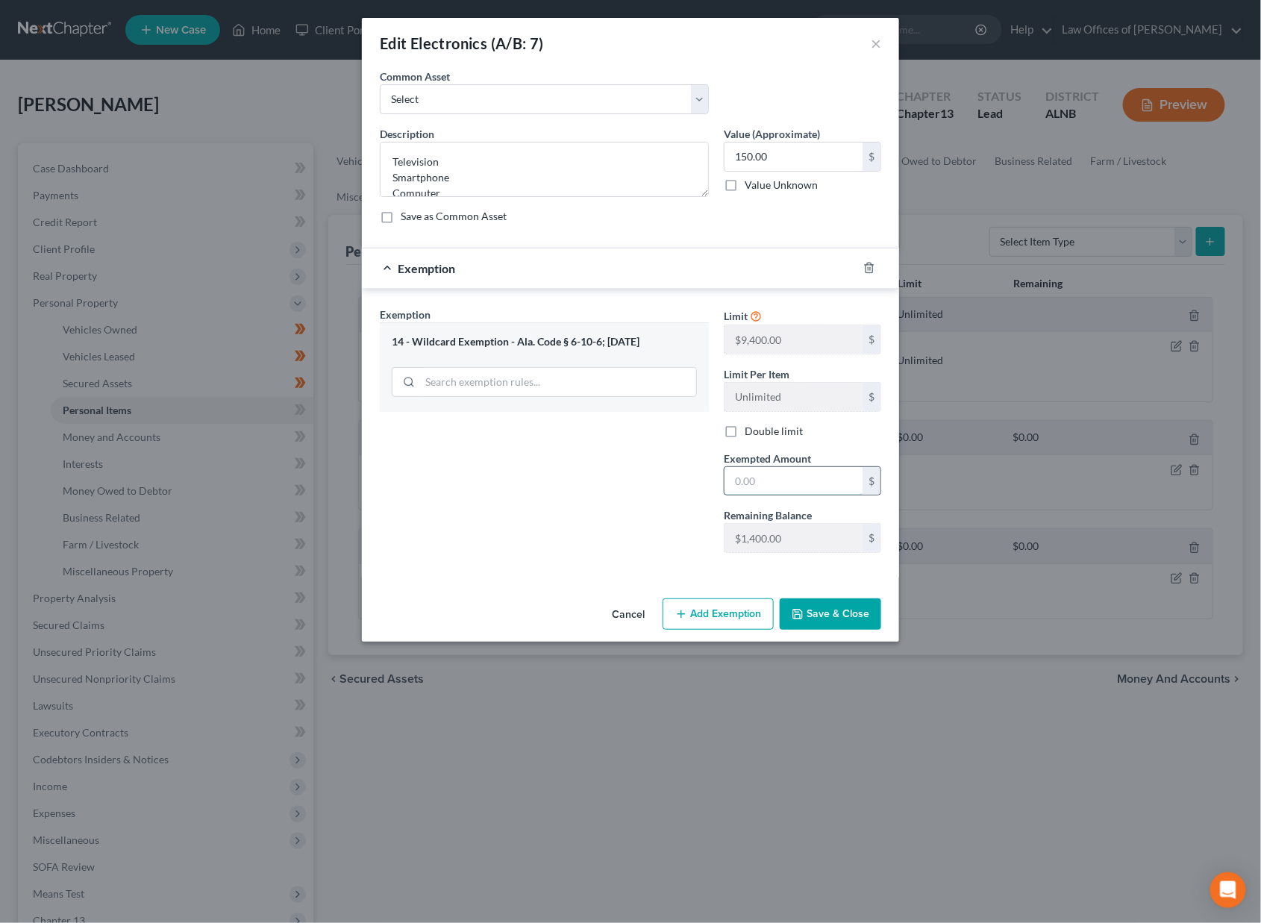
click at [763, 480] on input "text" at bounding box center [794, 481] width 138 height 28
type input "150"
click at [813, 609] on button "Save & Close" at bounding box center [830, 614] width 101 height 31
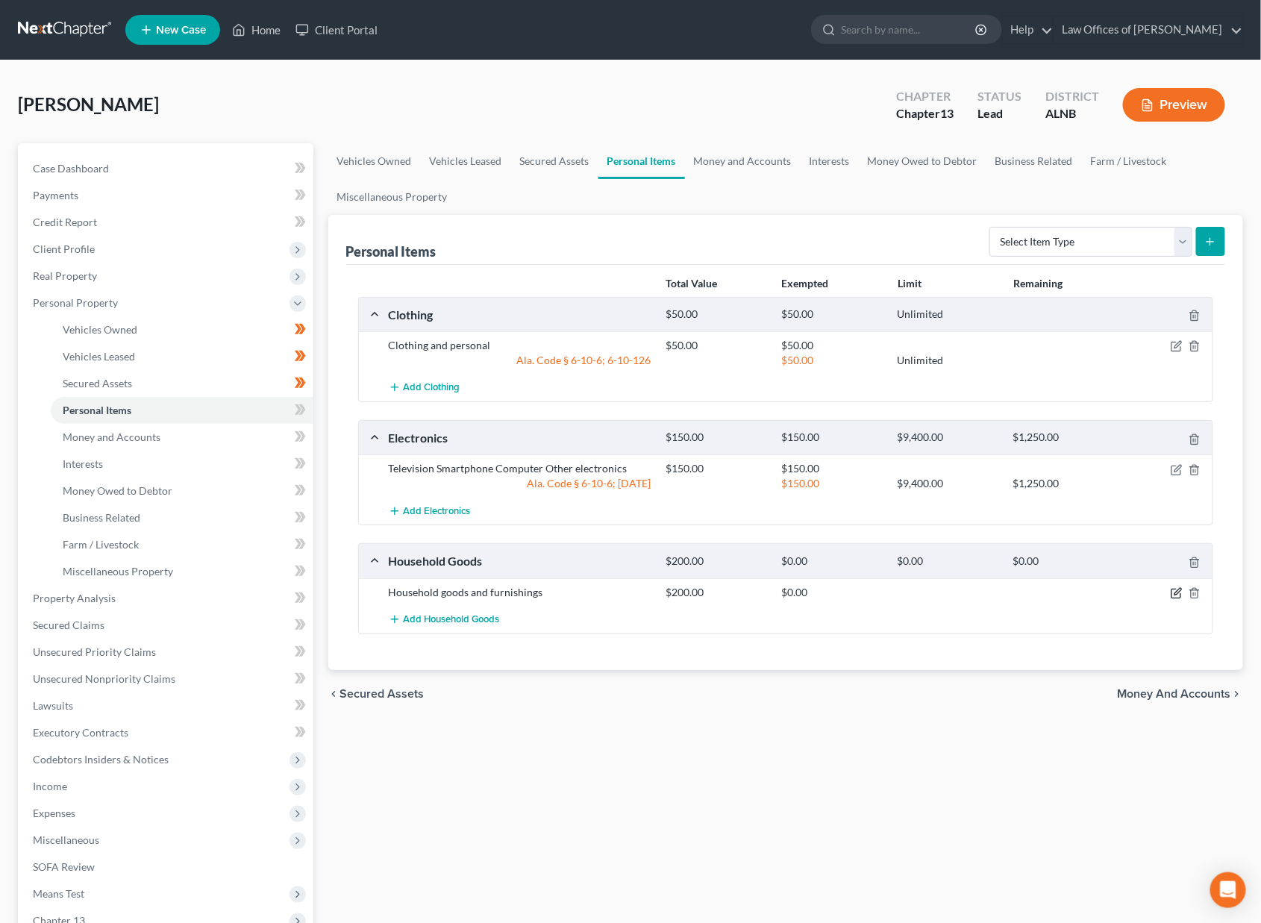
click at [1175, 588] on icon "button" at bounding box center [1178, 591] width 7 height 7
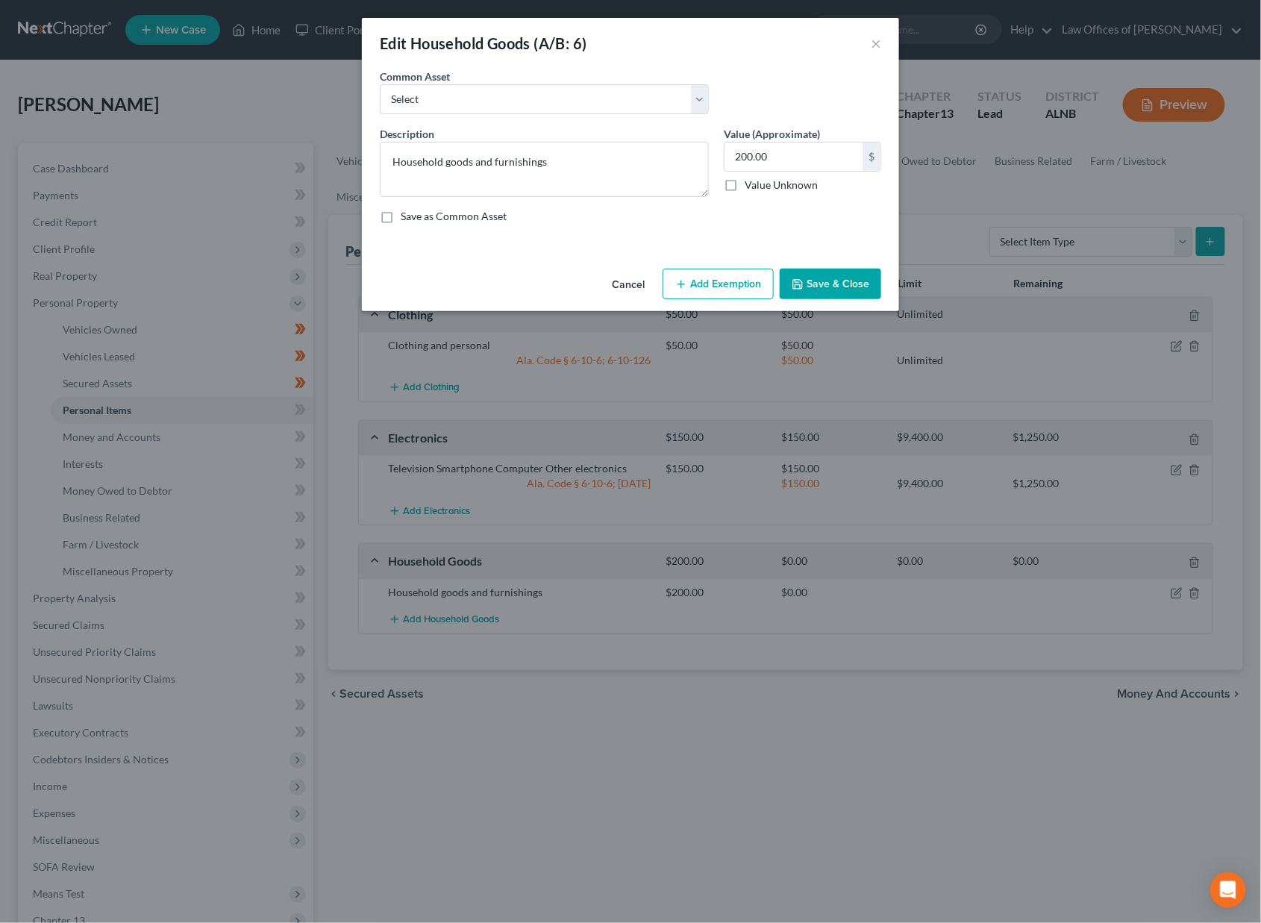
click at [718, 277] on button "Add Exemption" at bounding box center [718, 284] width 111 height 31
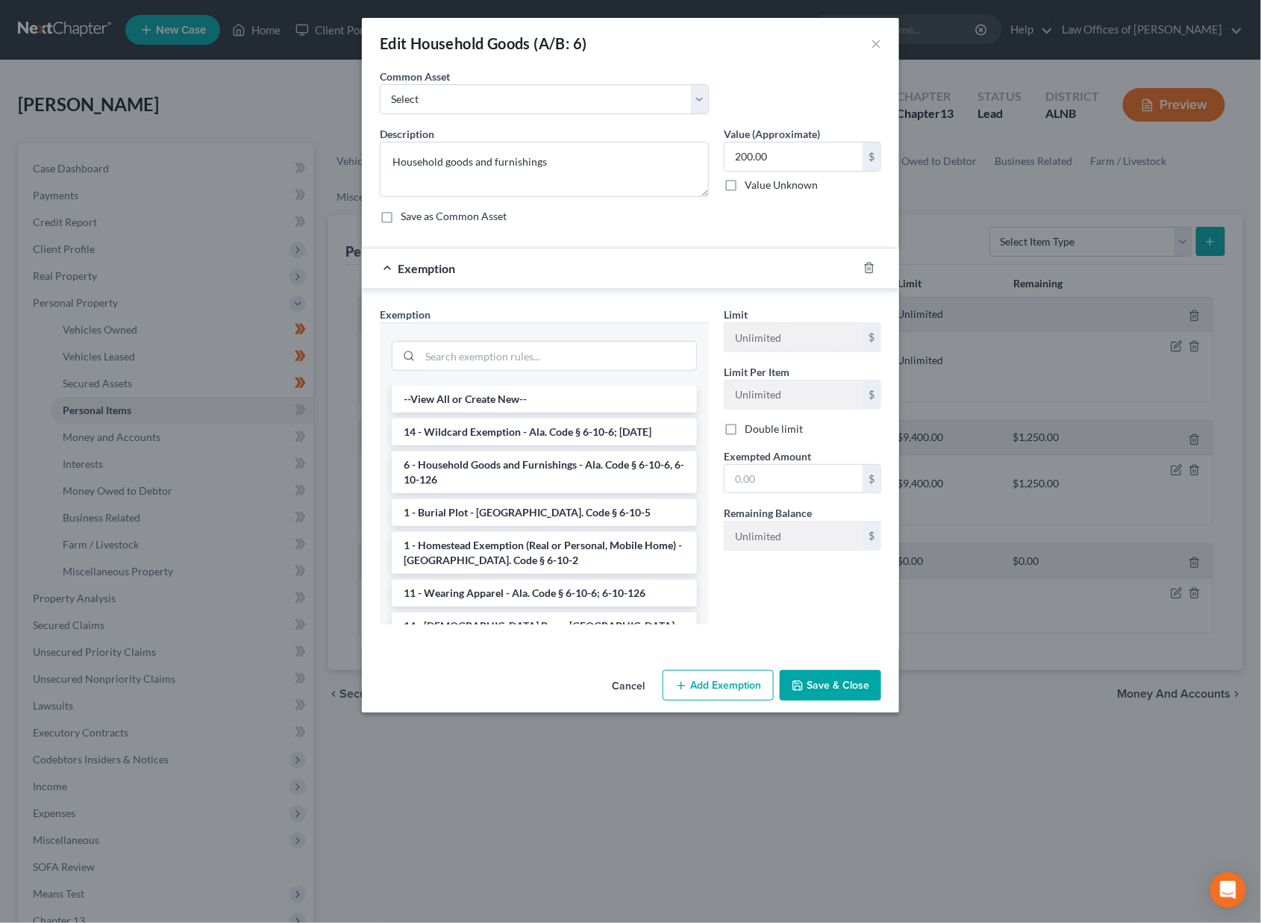
drag, startPoint x: 541, startPoint y: 462, endPoint x: 605, endPoint y: 466, distance: 64.3
click at [551, 462] on li "6 - Household Goods and Furnishings - Ala. Code § 6-10-6, 6-10-126" at bounding box center [544, 473] width 305 height 42
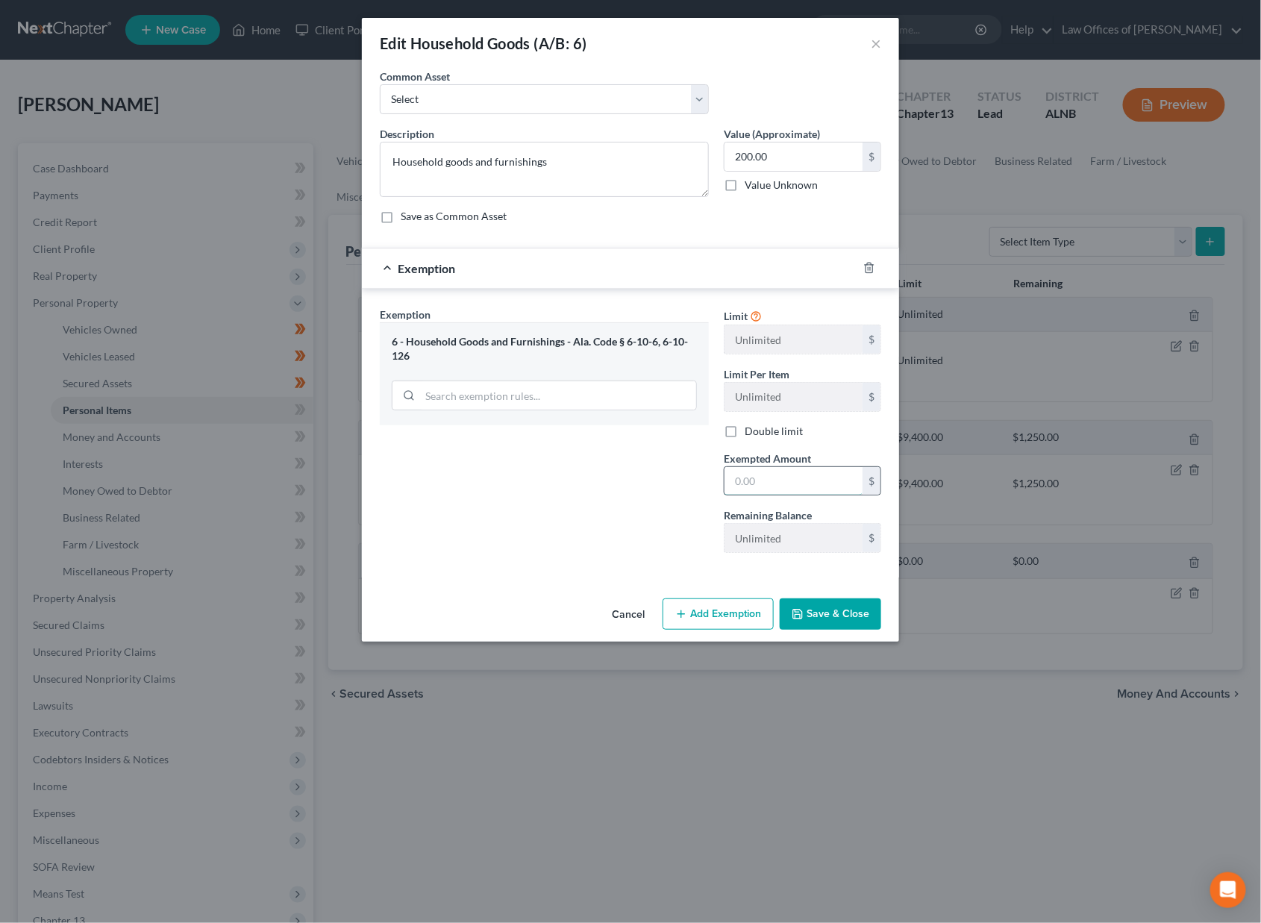
click at [778, 484] on input "text" at bounding box center [794, 481] width 138 height 28
type input "200"
drag, startPoint x: 857, startPoint y: 613, endPoint x: 749, endPoint y: 575, distance: 114.5
click at [857, 613] on button "Save & Close" at bounding box center [830, 614] width 101 height 31
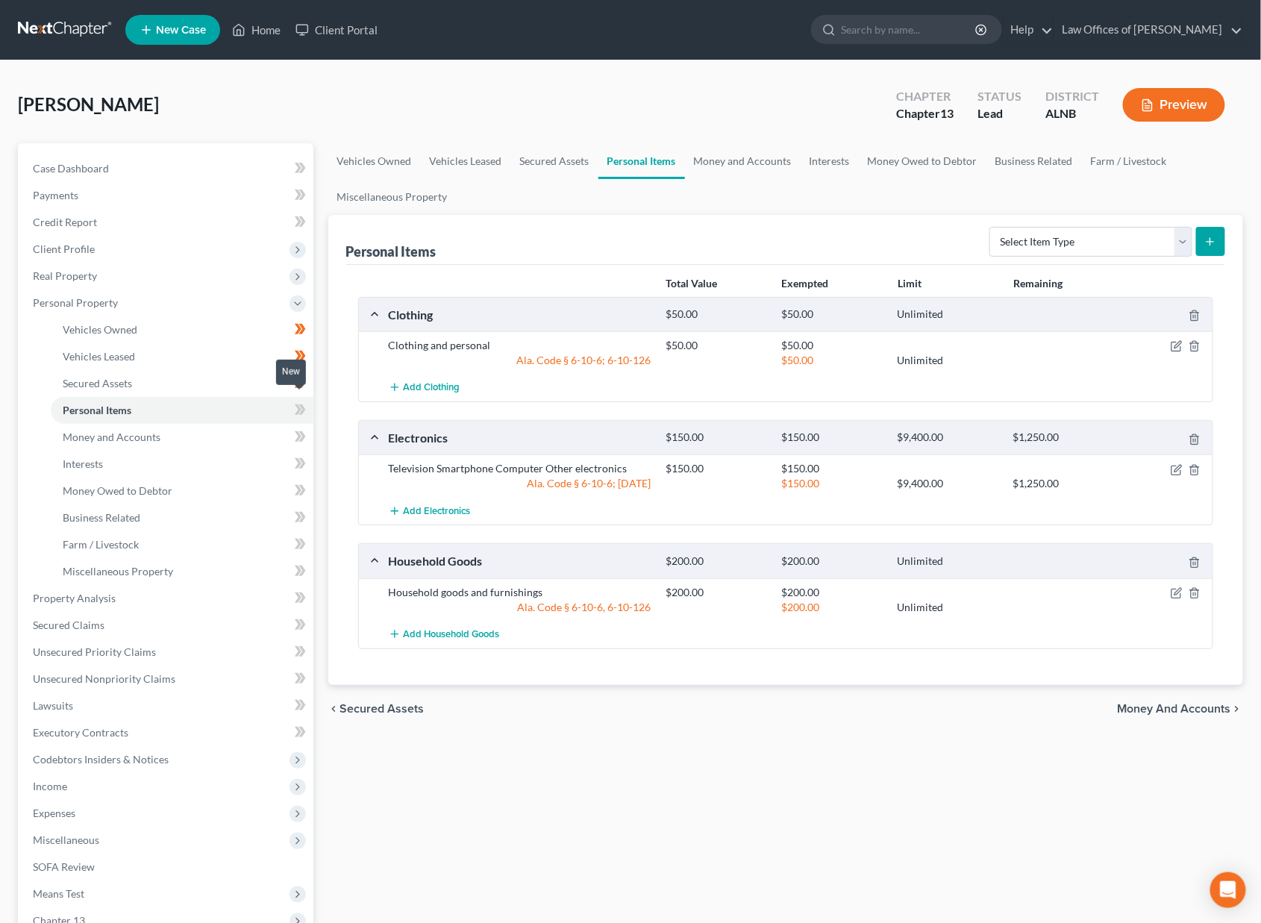
click at [302, 406] on icon at bounding box center [300, 410] width 11 height 19
click at [272, 424] on link "Money and Accounts" at bounding box center [182, 437] width 263 height 27
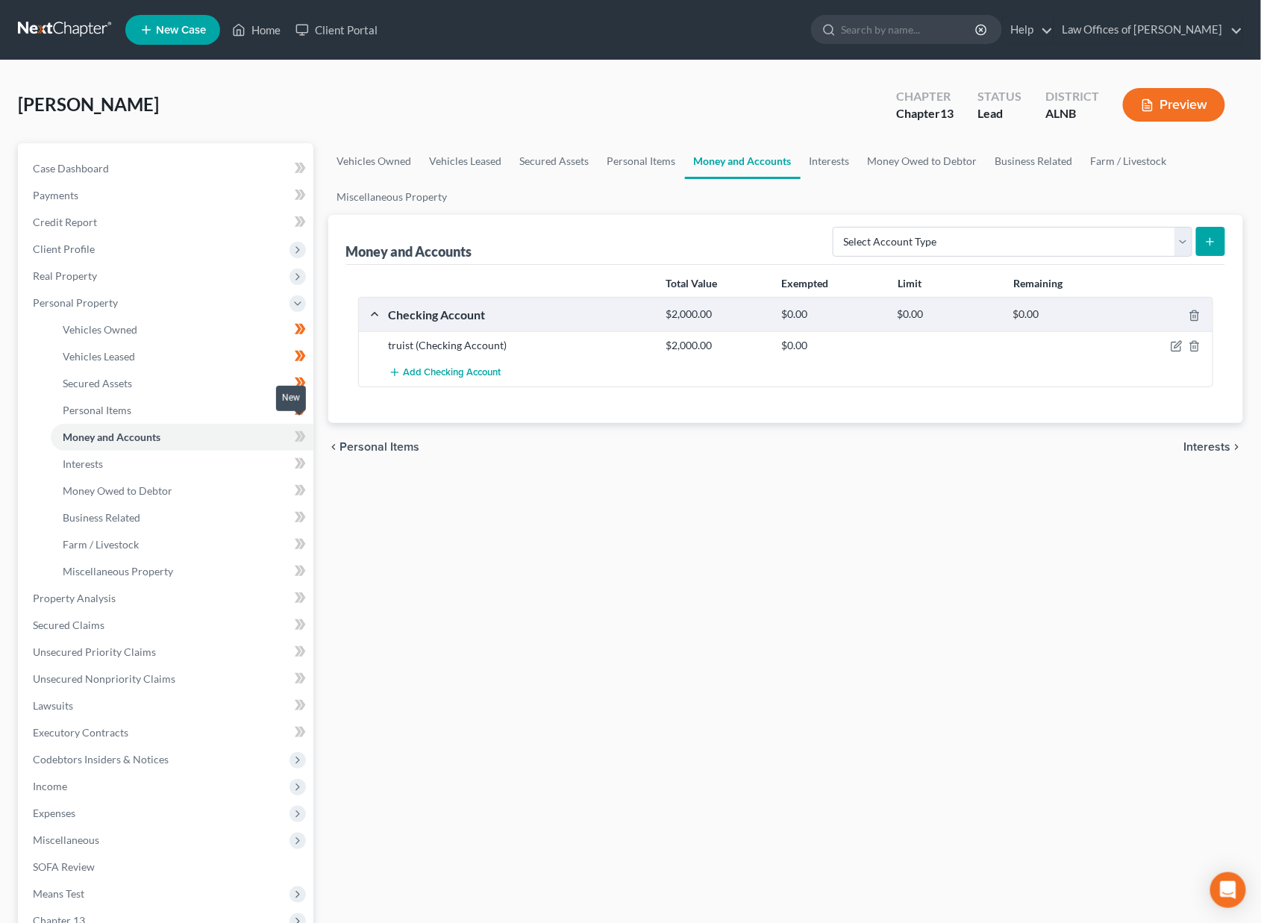
click at [300, 428] on icon at bounding box center [300, 437] width 11 height 19
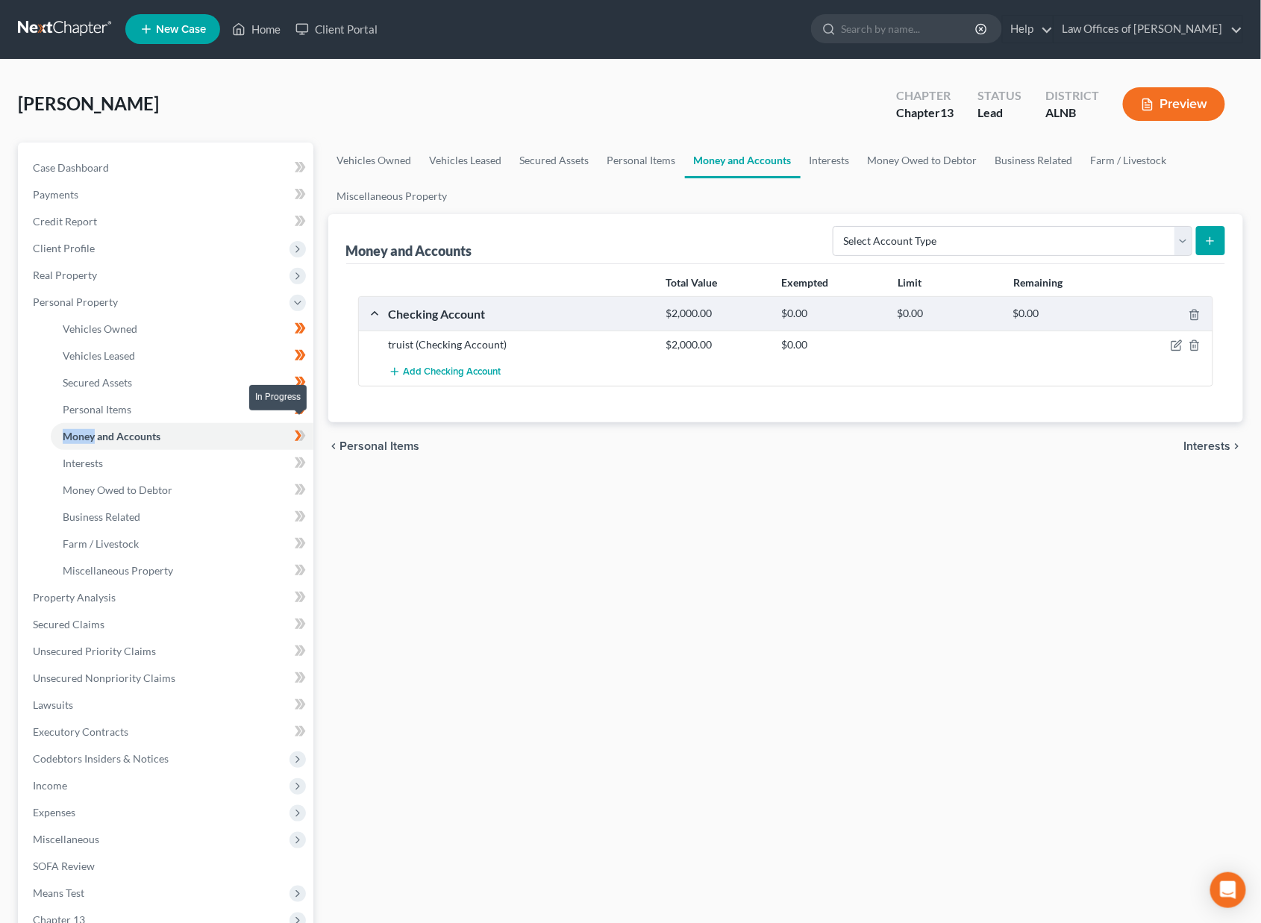
click at [300, 428] on icon at bounding box center [300, 436] width 11 height 19
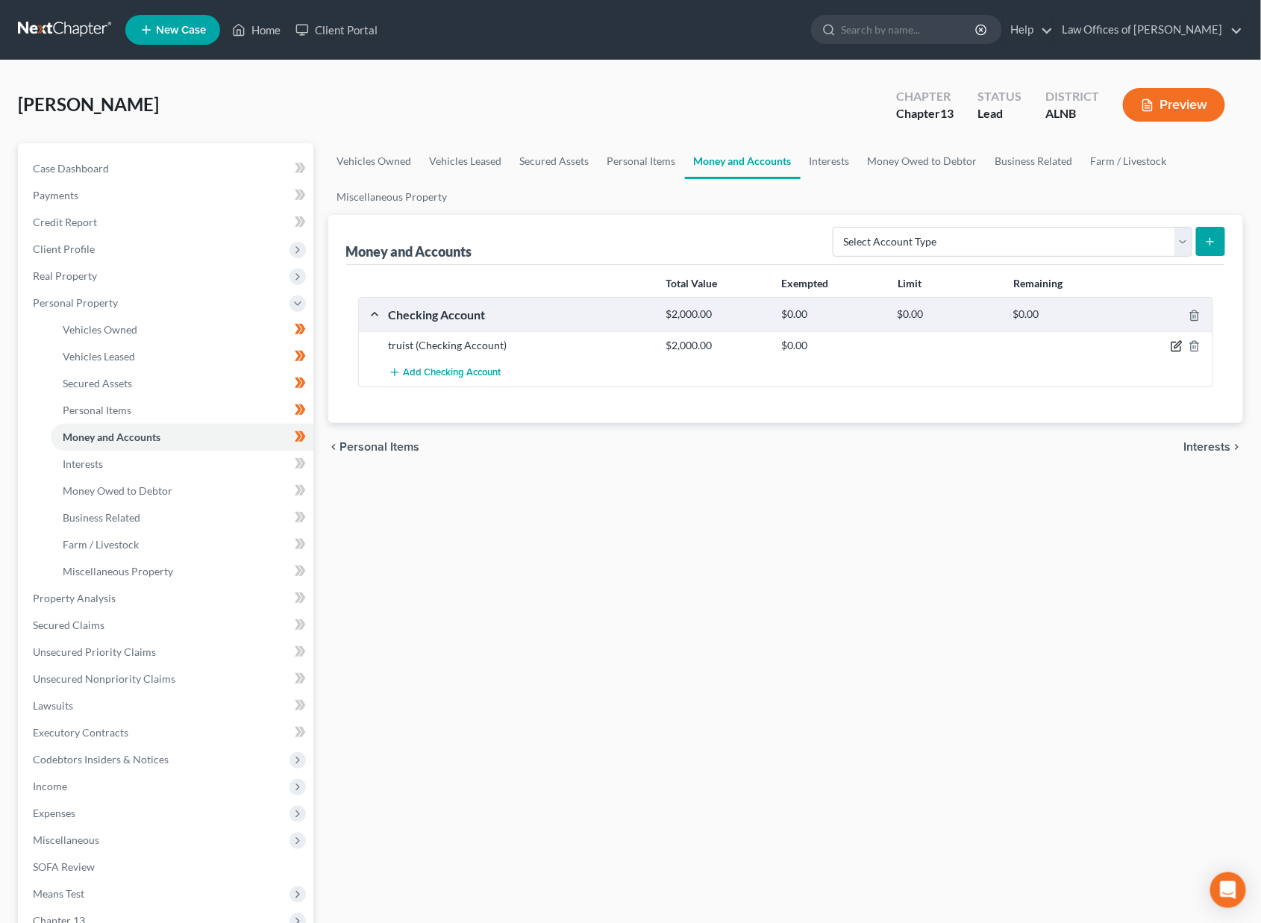
click at [1183, 343] on div at bounding box center [1168, 345] width 93 height 15
click at [1176, 345] on icon "button" at bounding box center [1177, 346] width 12 height 12
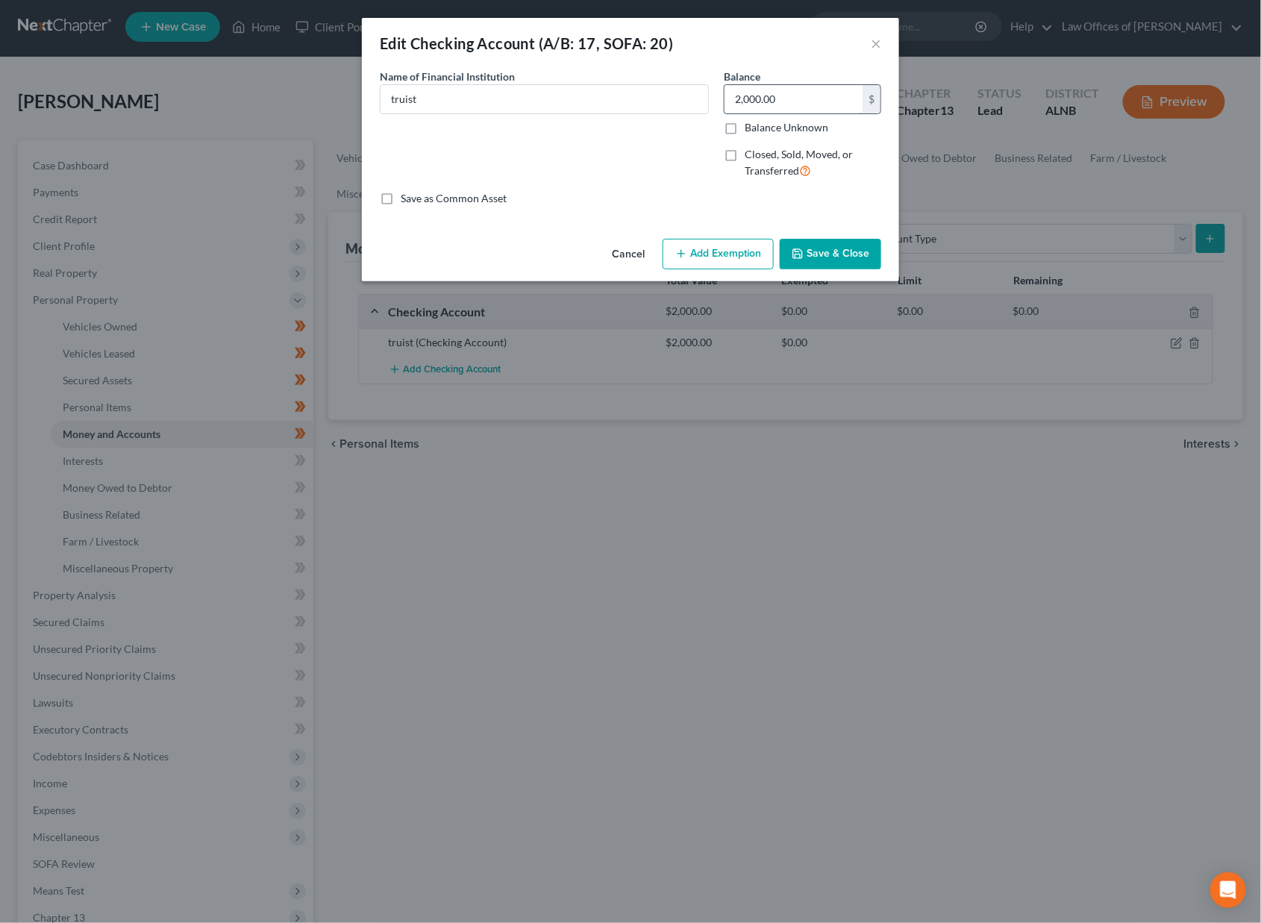
click at [753, 98] on input "2,000.00" at bounding box center [794, 99] width 138 height 28
type input "1,000"
click at [733, 252] on button "Add Exemption" at bounding box center [718, 254] width 111 height 31
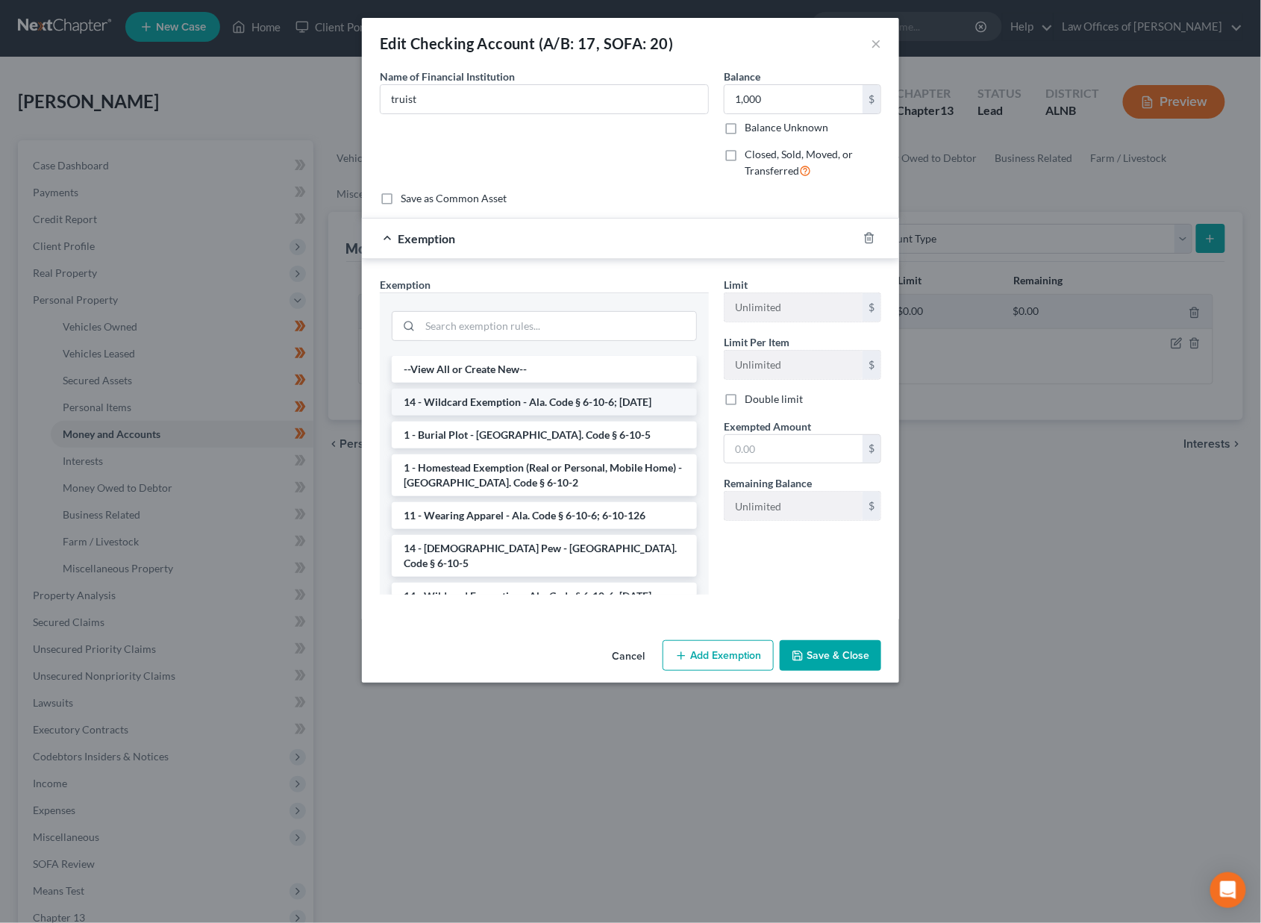
click at [519, 396] on li "14 - Wildcard Exemption - Ala. Code § 6-10-6; [DATE]" at bounding box center [544, 402] width 305 height 27
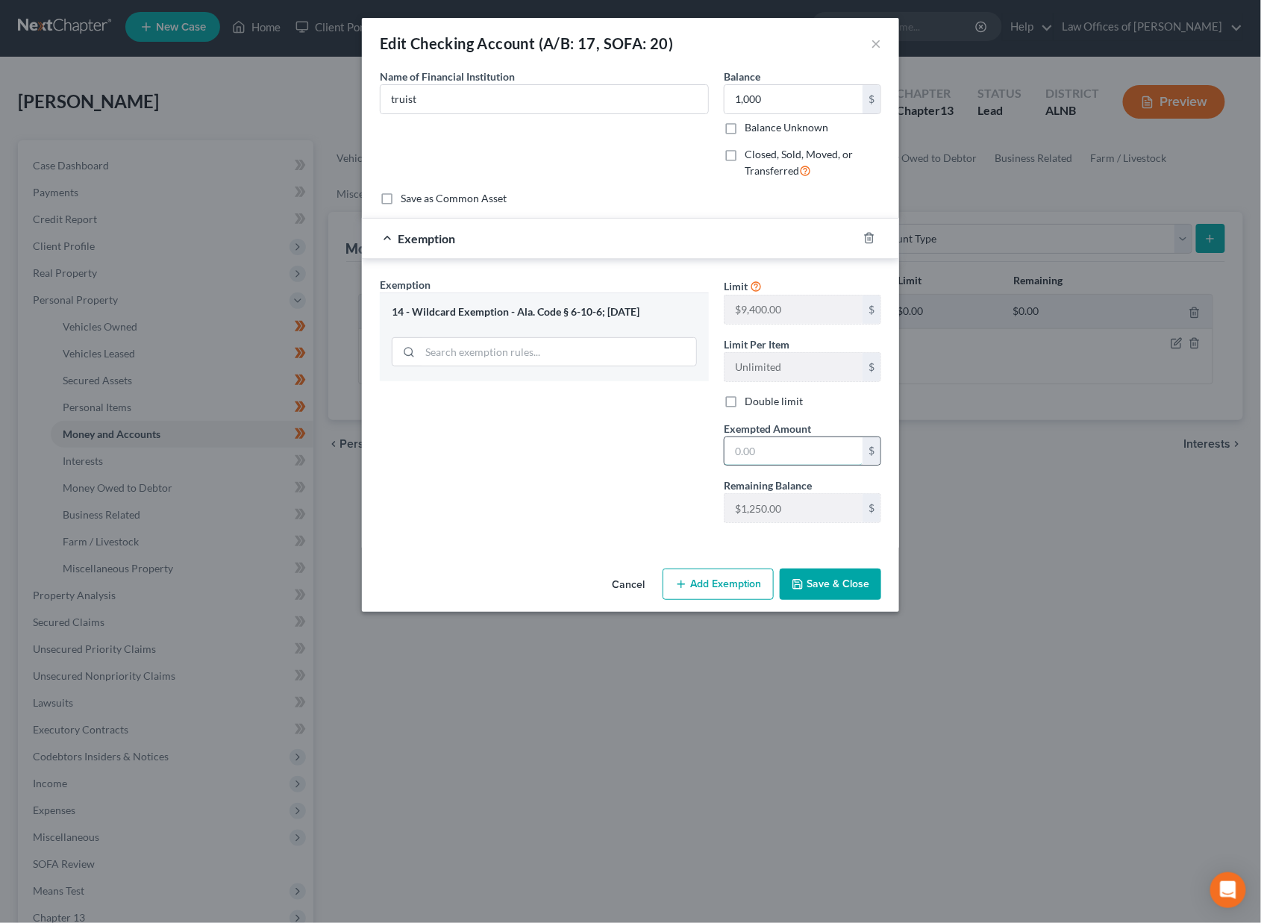
click at [754, 445] on input "text" at bounding box center [794, 451] width 138 height 28
type input "1,000"
click at [834, 581] on button "Save & Close" at bounding box center [830, 584] width 101 height 31
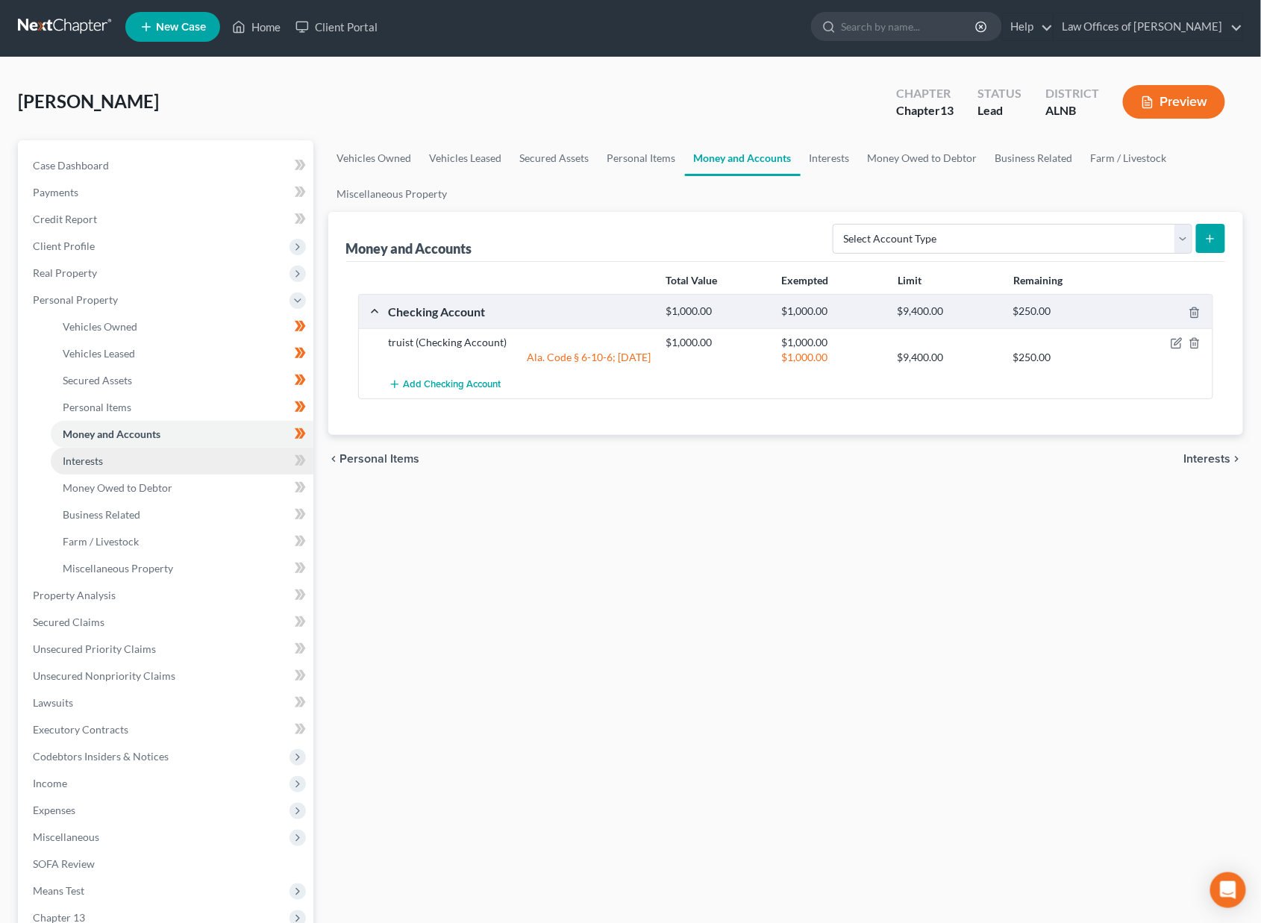
click at [265, 455] on link "Interests" at bounding box center [182, 461] width 263 height 27
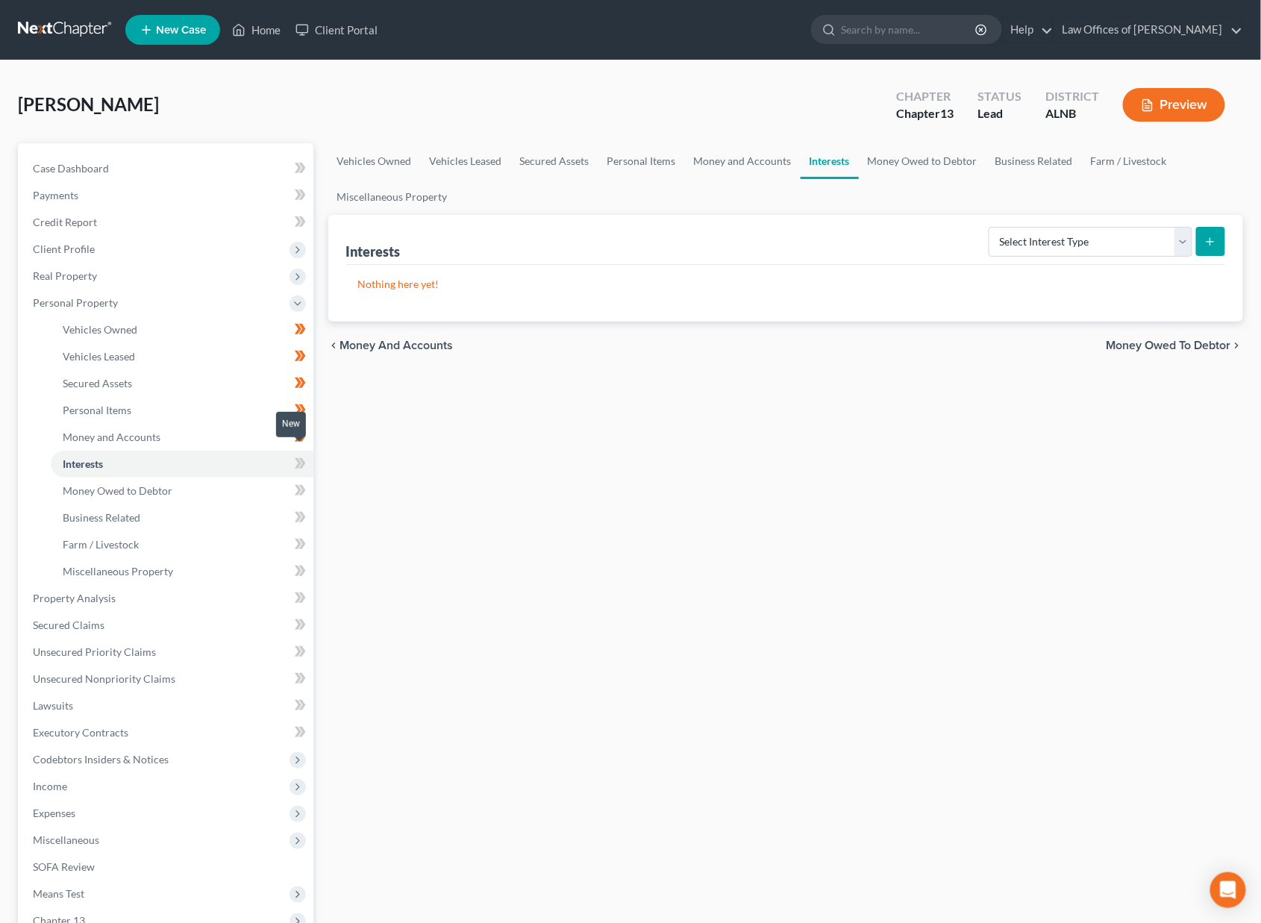
click at [298, 458] on icon at bounding box center [298, 463] width 7 height 10
click at [247, 479] on link "Money Owed to Debtor" at bounding box center [182, 491] width 263 height 27
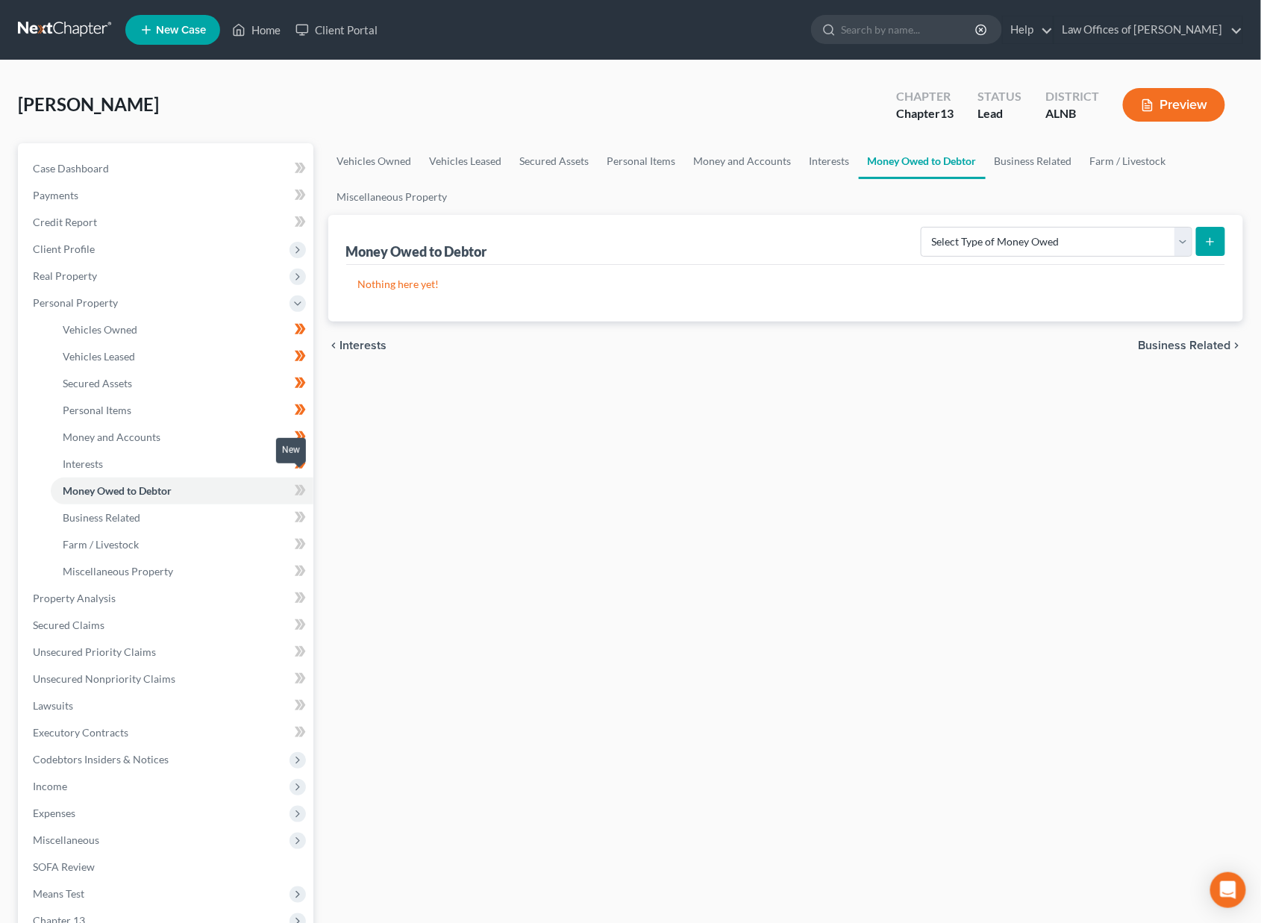
click at [296, 481] on icon at bounding box center [300, 490] width 11 height 19
click at [244, 504] on link "Business Related" at bounding box center [182, 517] width 263 height 27
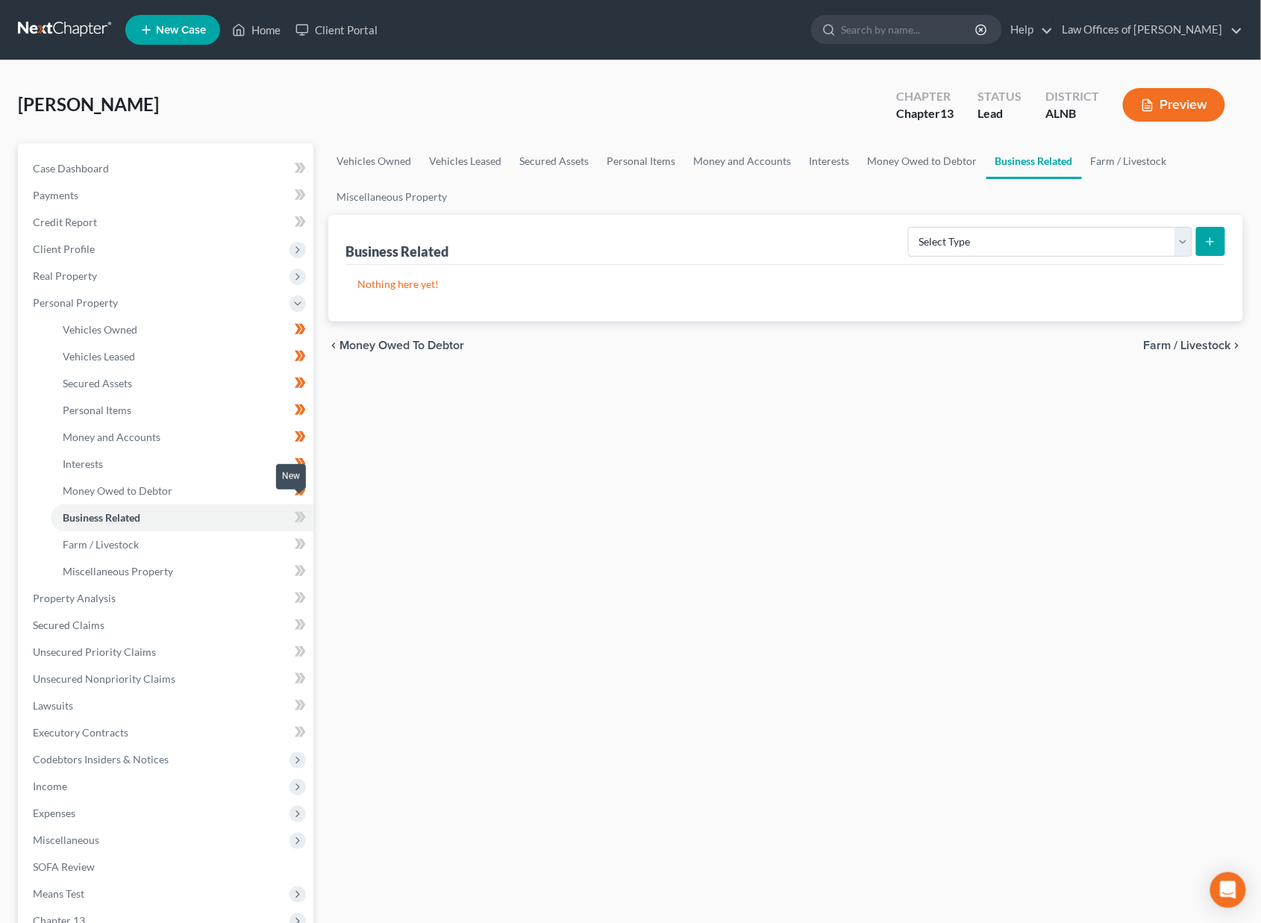
click at [299, 509] on icon at bounding box center [300, 517] width 11 height 19
drag, startPoint x: 299, startPoint y: 509, endPoint x: 264, endPoint y: 525, distance: 38.4
click at [299, 509] on icon at bounding box center [300, 517] width 11 height 19
click at [259, 531] on link "Farm / Livestock" at bounding box center [182, 544] width 263 height 27
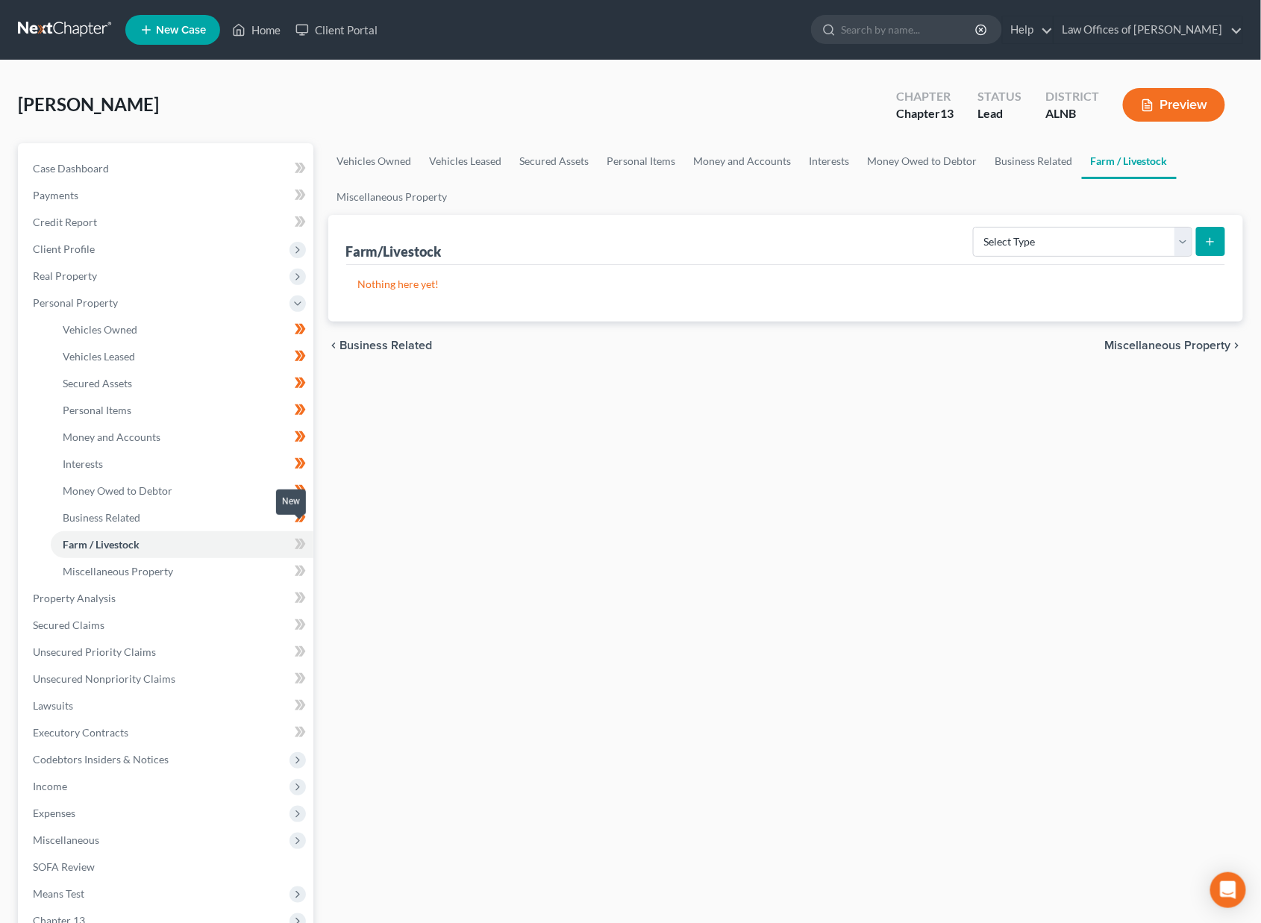
click at [295, 535] on icon at bounding box center [300, 544] width 11 height 19
drag, startPoint x: 295, startPoint y: 531, endPoint x: 282, endPoint y: 543, distance: 17.4
click at [295, 535] on icon at bounding box center [300, 544] width 11 height 19
click at [275, 559] on link "Miscellaneous Property" at bounding box center [182, 571] width 263 height 27
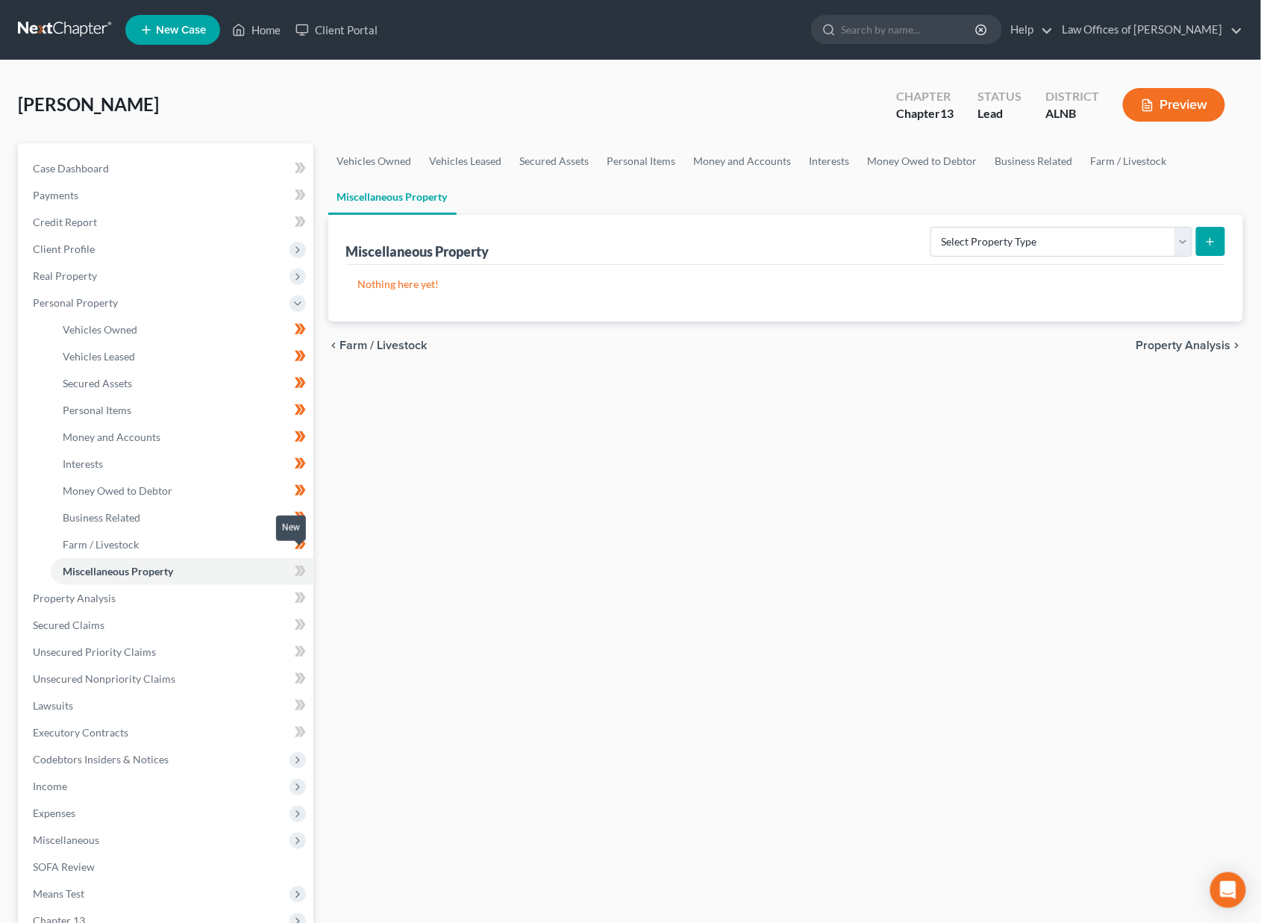
click at [307, 562] on span at bounding box center [300, 573] width 26 height 22
click at [237, 585] on link "Property Analysis" at bounding box center [167, 598] width 293 height 27
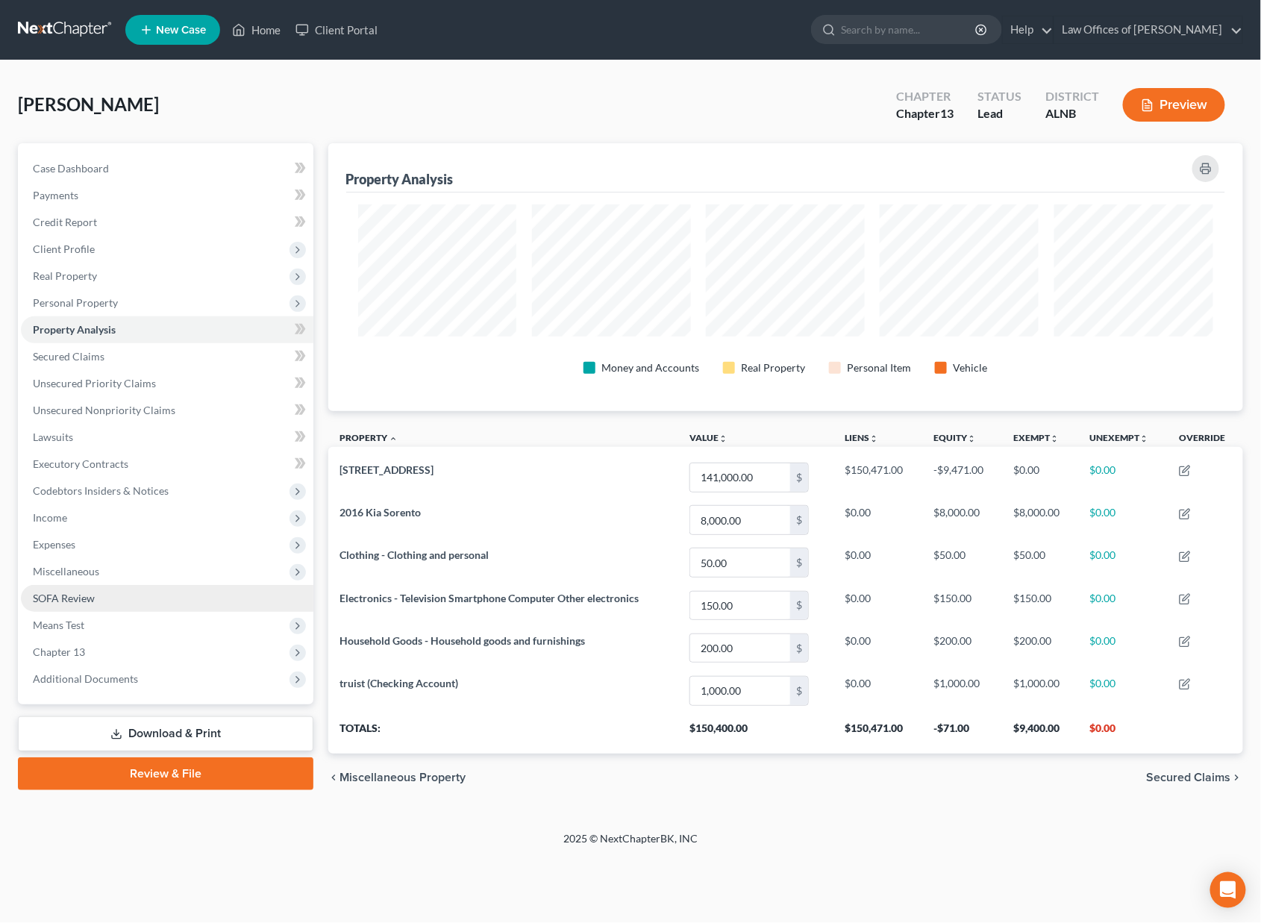
scroll to position [266, 916]
click at [300, 325] on icon at bounding box center [300, 329] width 11 height 19
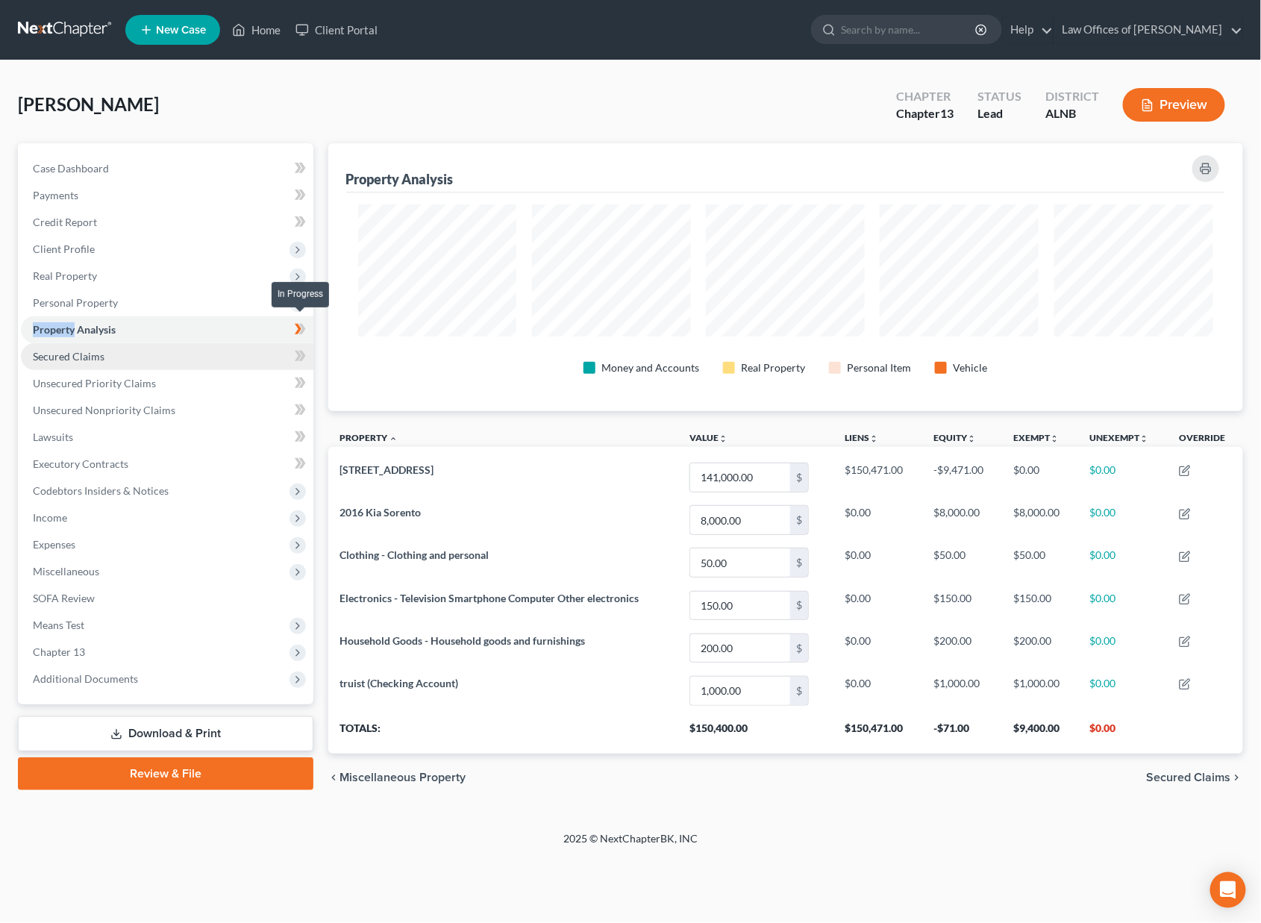
drag, startPoint x: 300, startPoint y: 325, endPoint x: 257, endPoint y: 355, distance: 52.6
click at [299, 326] on icon at bounding box center [300, 329] width 11 height 19
click at [252, 357] on link "Secured Claims" at bounding box center [167, 356] width 293 height 27
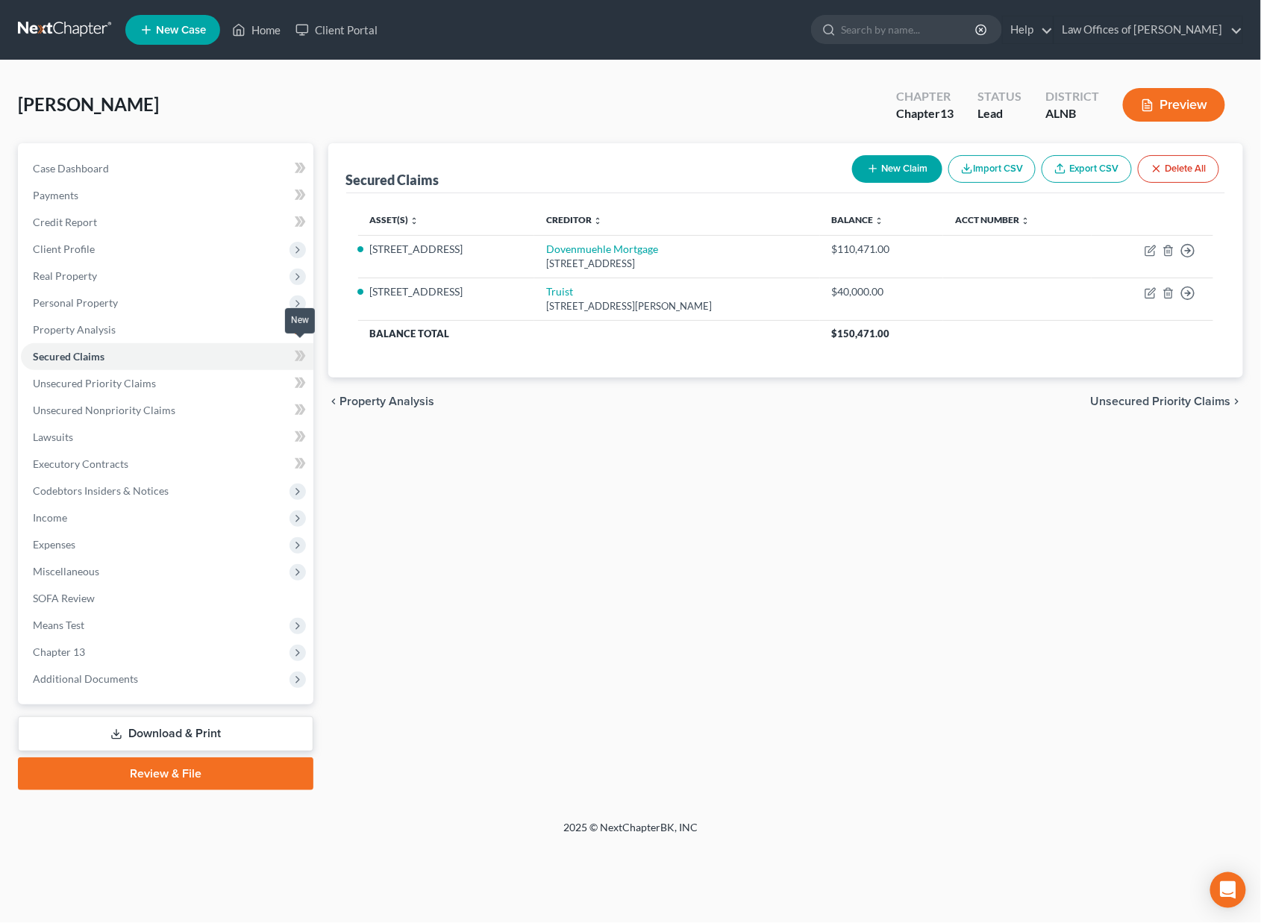
click at [304, 351] on icon at bounding box center [302, 356] width 7 height 10
click at [246, 370] on link "Unsecured Priority Claims" at bounding box center [167, 383] width 293 height 27
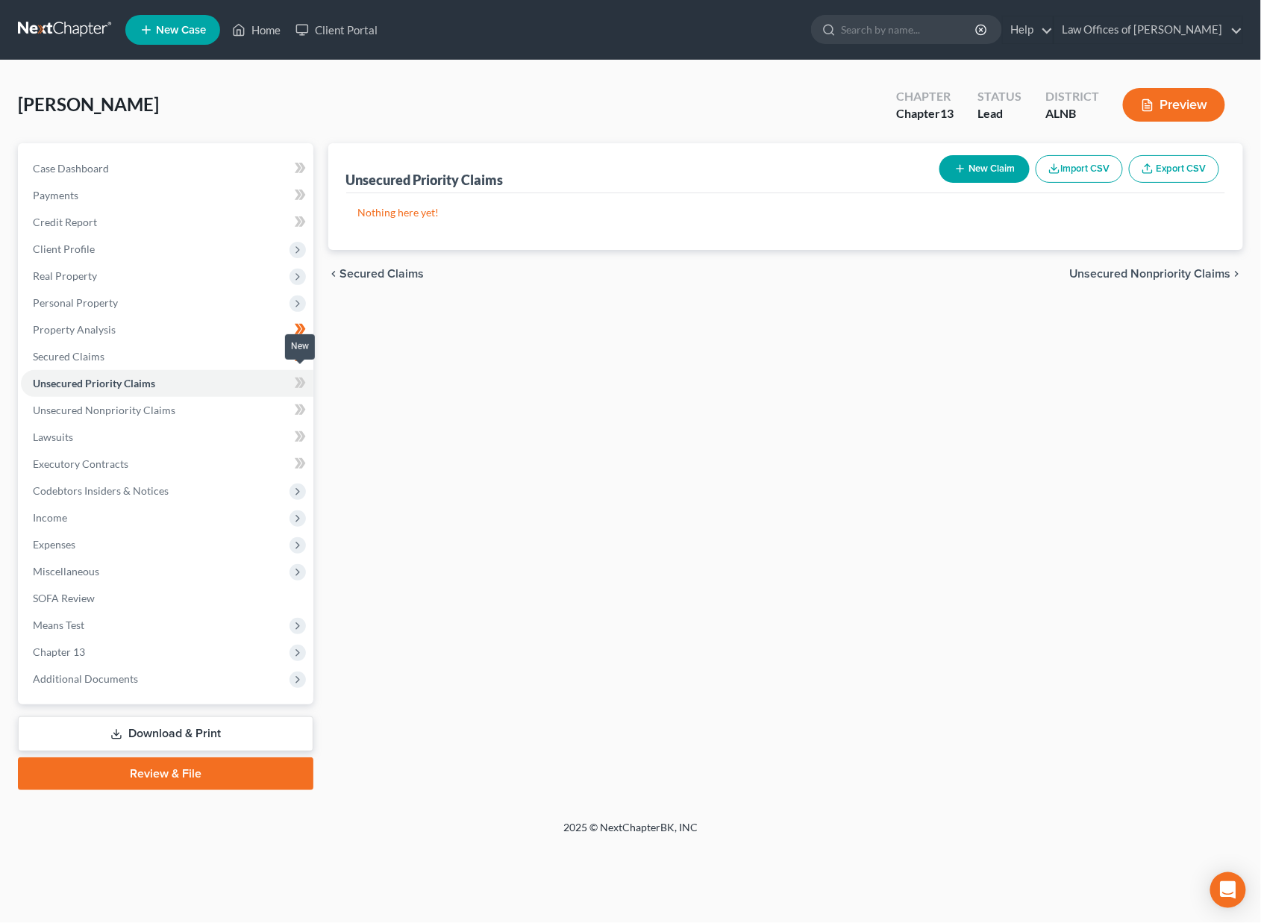
click at [296, 375] on icon at bounding box center [300, 383] width 11 height 19
click at [261, 402] on link "Unsecured Nonpriority Claims" at bounding box center [167, 410] width 293 height 27
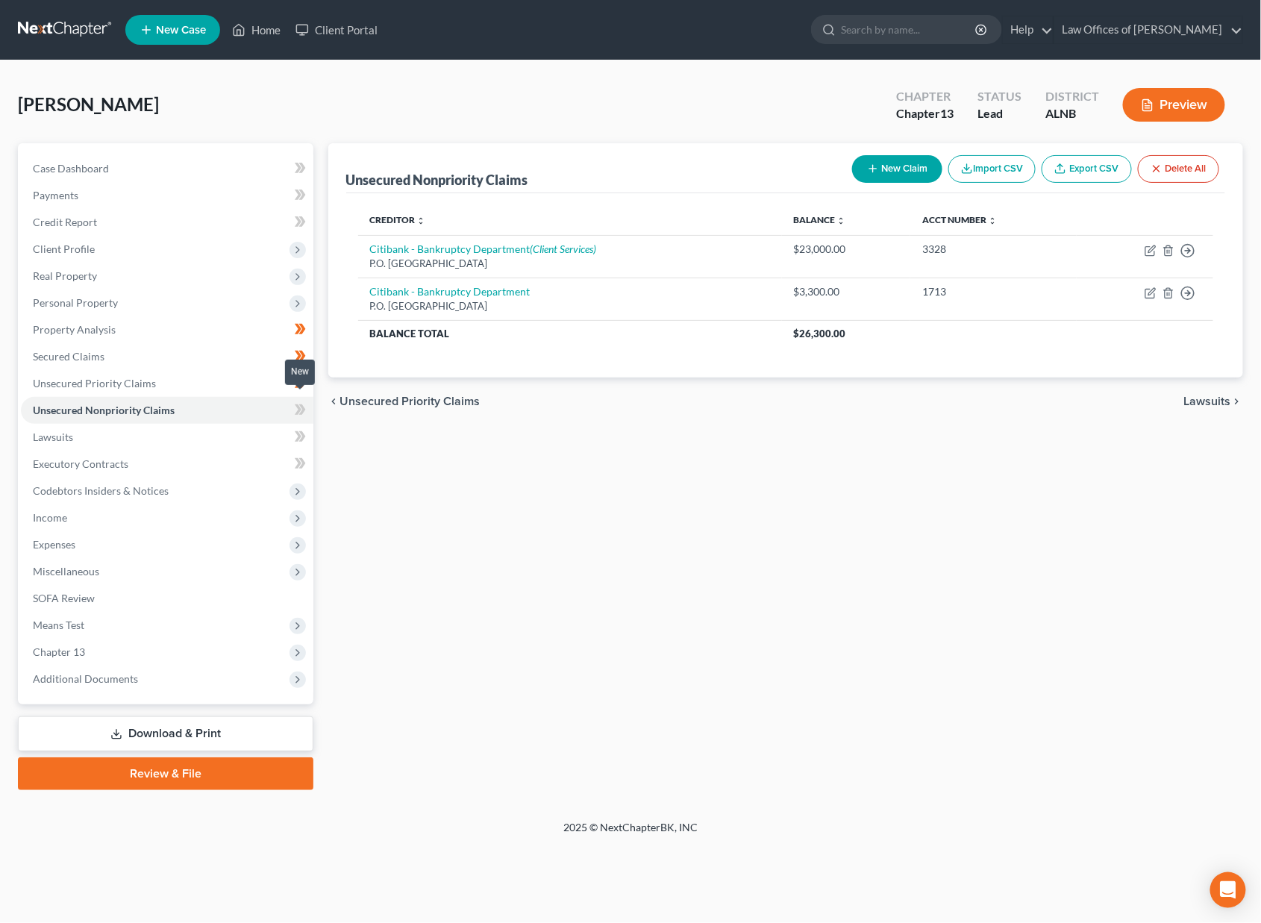
click at [295, 406] on icon at bounding box center [300, 410] width 11 height 19
click at [269, 424] on link "Lawsuits" at bounding box center [167, 437] width 293 height 27
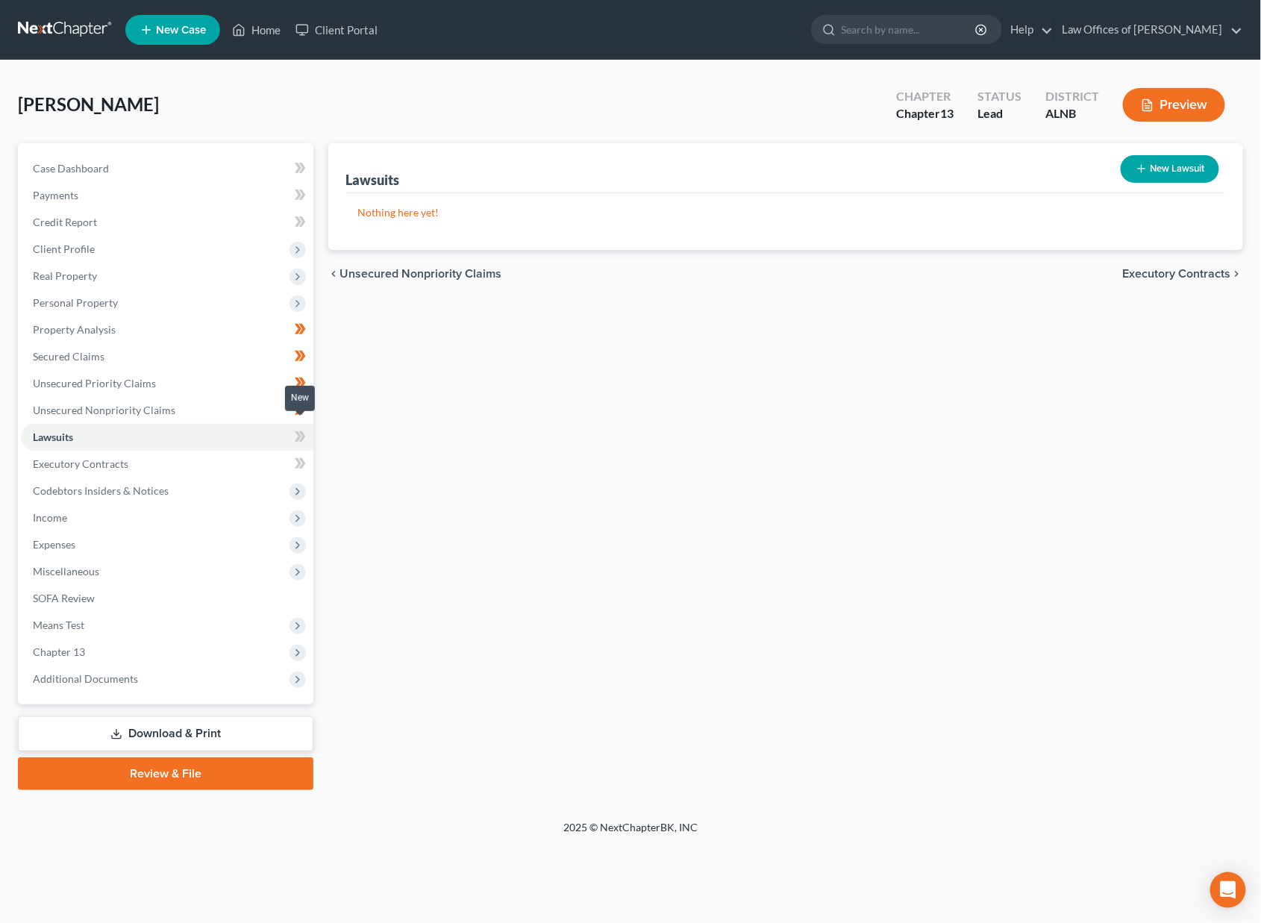
click at [295, 428] on icon at bounding box center [300, 437] width 11 height 19
click at [260, 452] on link "Executory Contracts" at bounding box center [167, 464] width 293 height 27
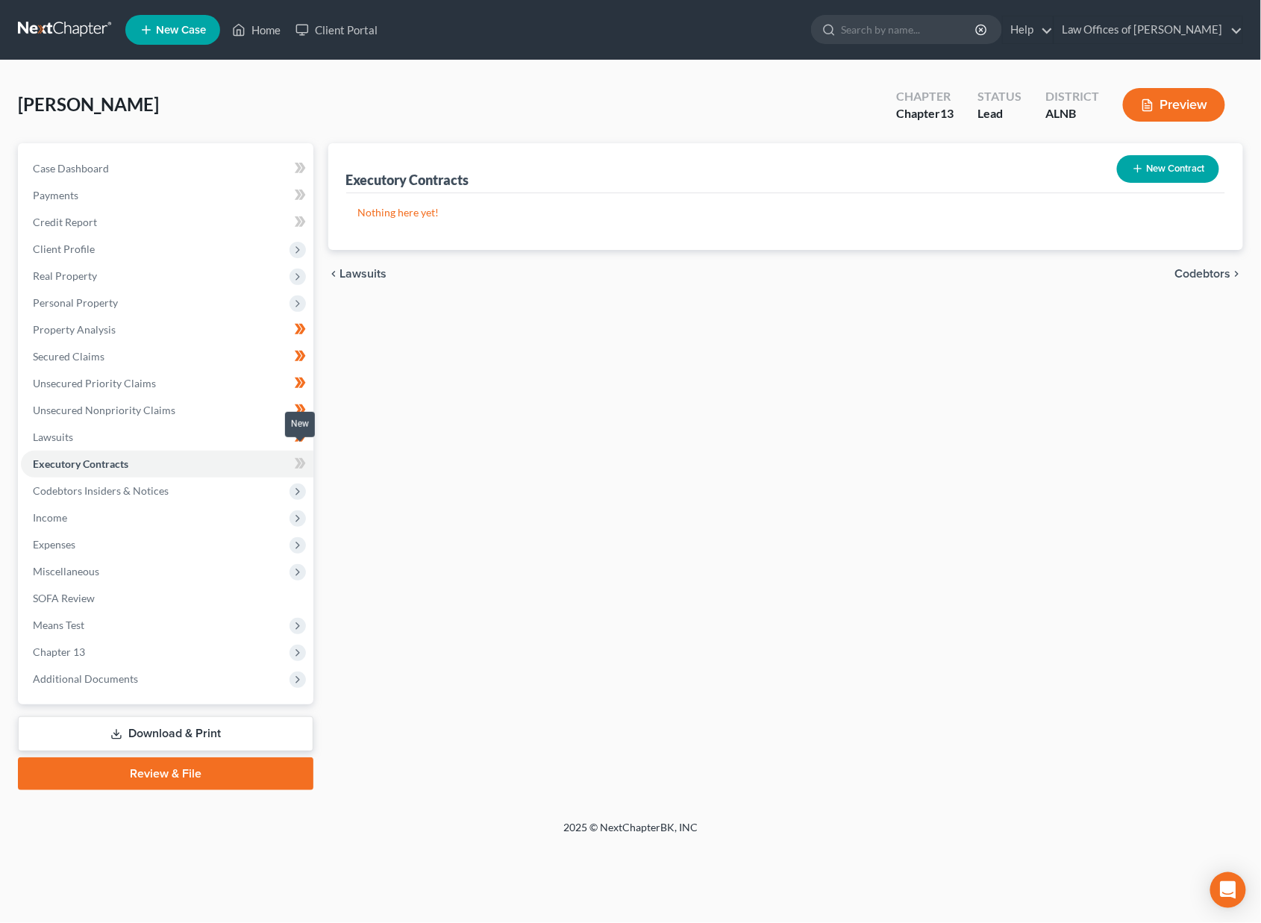
click at [307, 454] on span at bounding box center [300, 465] width 26 height 22
drag, startPoint x: 307, startPoint y: 452, endPoint x: 287, endPoint y: 463, distance: 23.4
click at [306, 454] on span at bounding box center [300, 465] width 26 height 22
click at [252, 478] on span "Codebtors Insiders & Notices" at bounding box center [167, 491] width 293 height 27
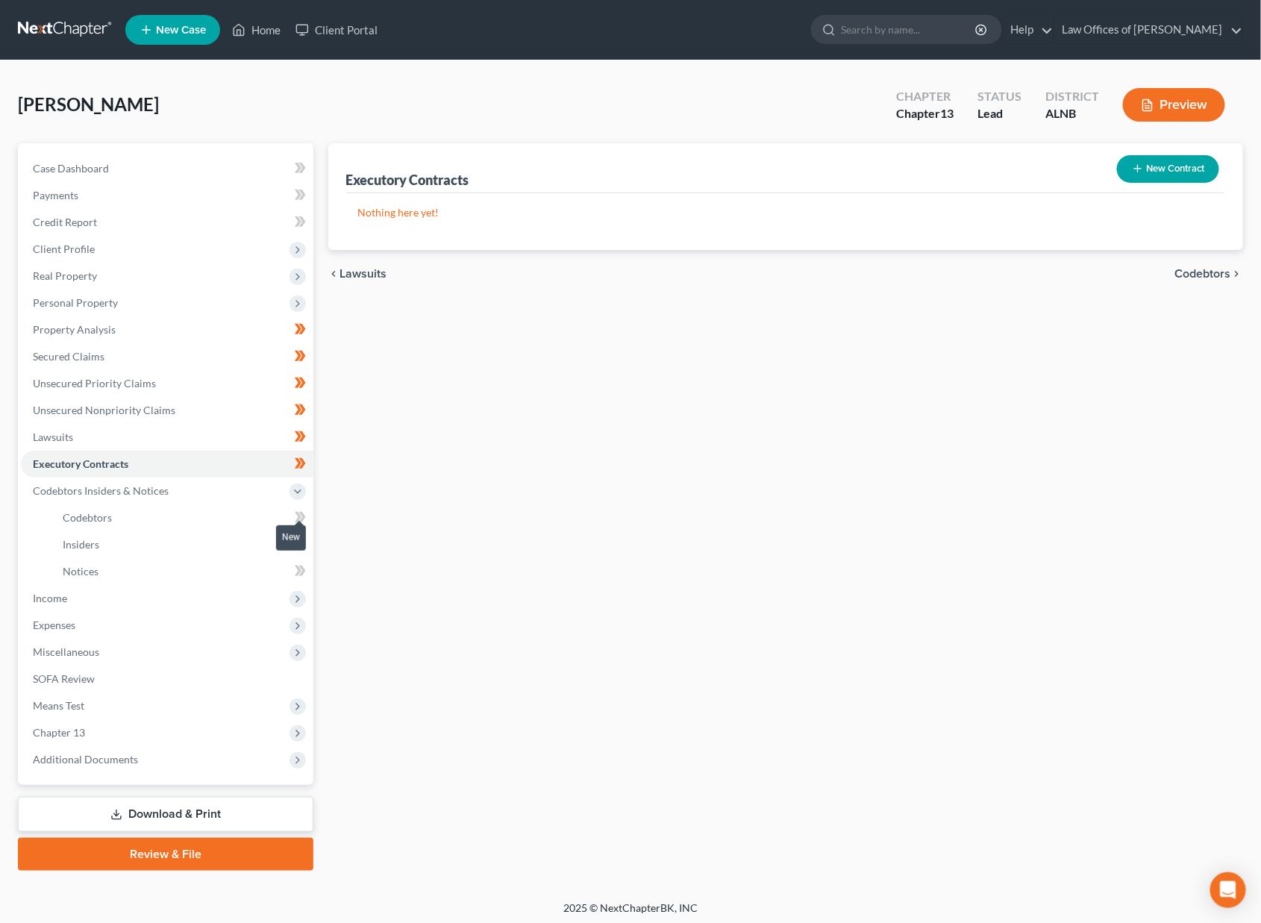
click at [297, 508] on icon at bounding box center [300, 517] width 11 height 19
drag, startPoint x: 297, startPoint y: 504, endPoint x: 298, endPoint y: 513, distance: 9.7
click at [297, 508] on icon at bounding box center [300, 517] width 11 height 19
drag, startPoint x: 299, startPoint y: 530, endPoint x: 296, endPoint y: 543, distance: 13.0
click at [298, 539] on icon at bounding box center [298, 544] width 7 height 10
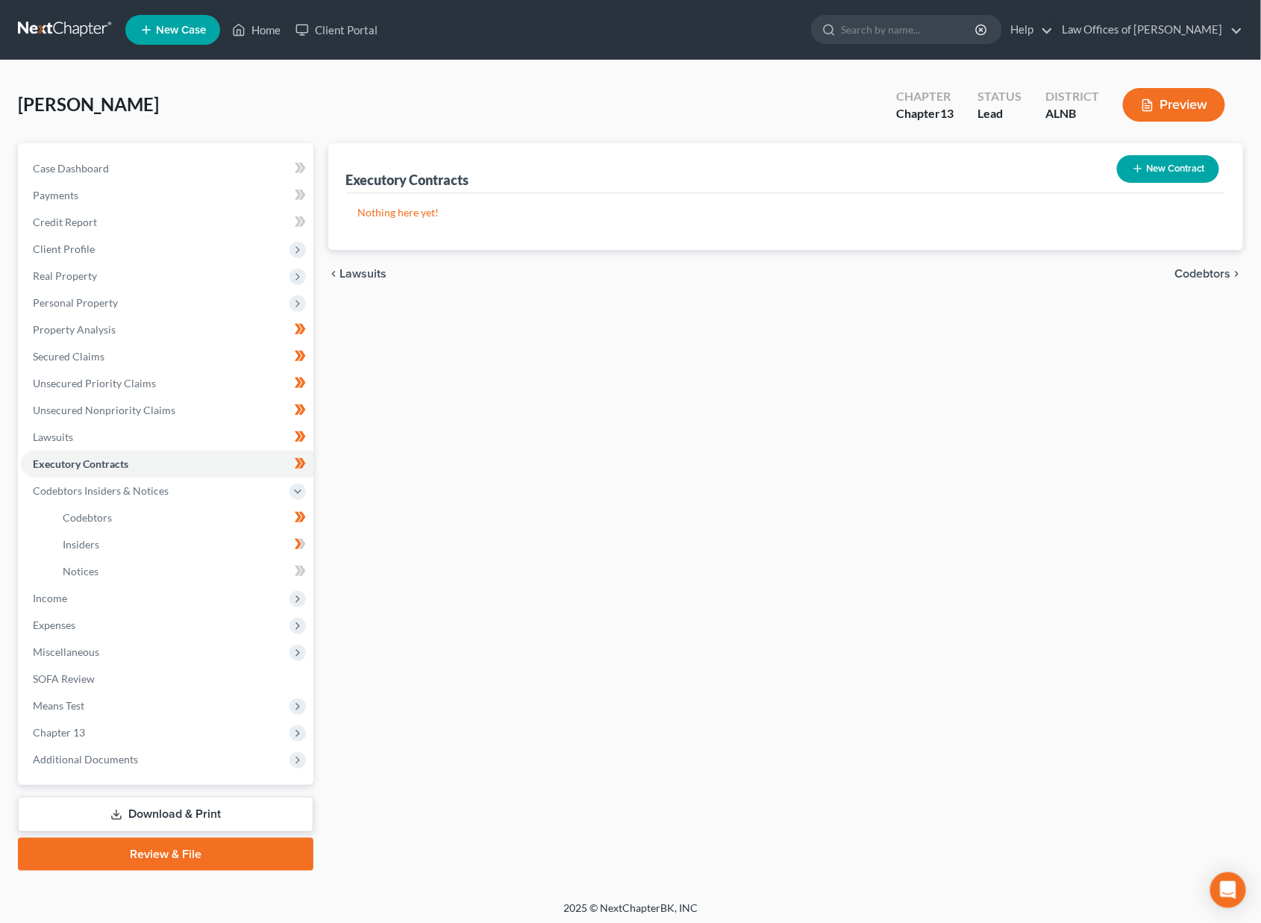
click at [291, 538] on body "Home New Case Client Portal Law Offices of [PERSON_NAME] [EMAIL_ADDRESS][DOMAIN…" at bounding box center [630, 464] width 1261 height 928
click at [306, 529] on body "Home New Case Client Portal Law Offices of [PERSON_NAME] [EMAIL_ADDRESS][DOMAIN…" at bounding box center [630, 464] width 1261 height 928
click at [301, 539] on icon at bounding box center [302, 544] width 7 height 10
click at [296, 562] on icon at bounding box center [300, 571] width 11 height 19
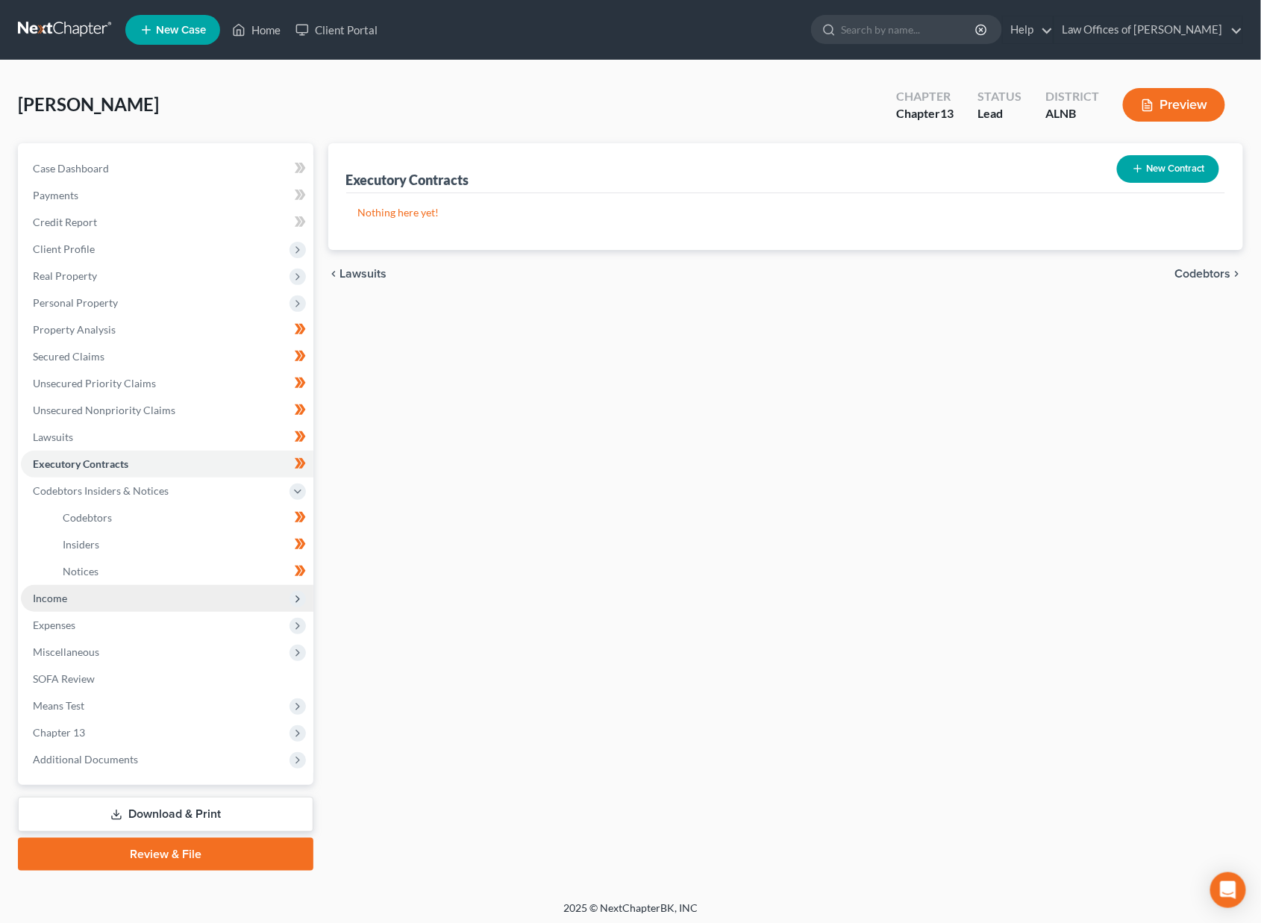
click at [255, 585] on span "Income" at bounding box center [167, 598] width 293 height 27
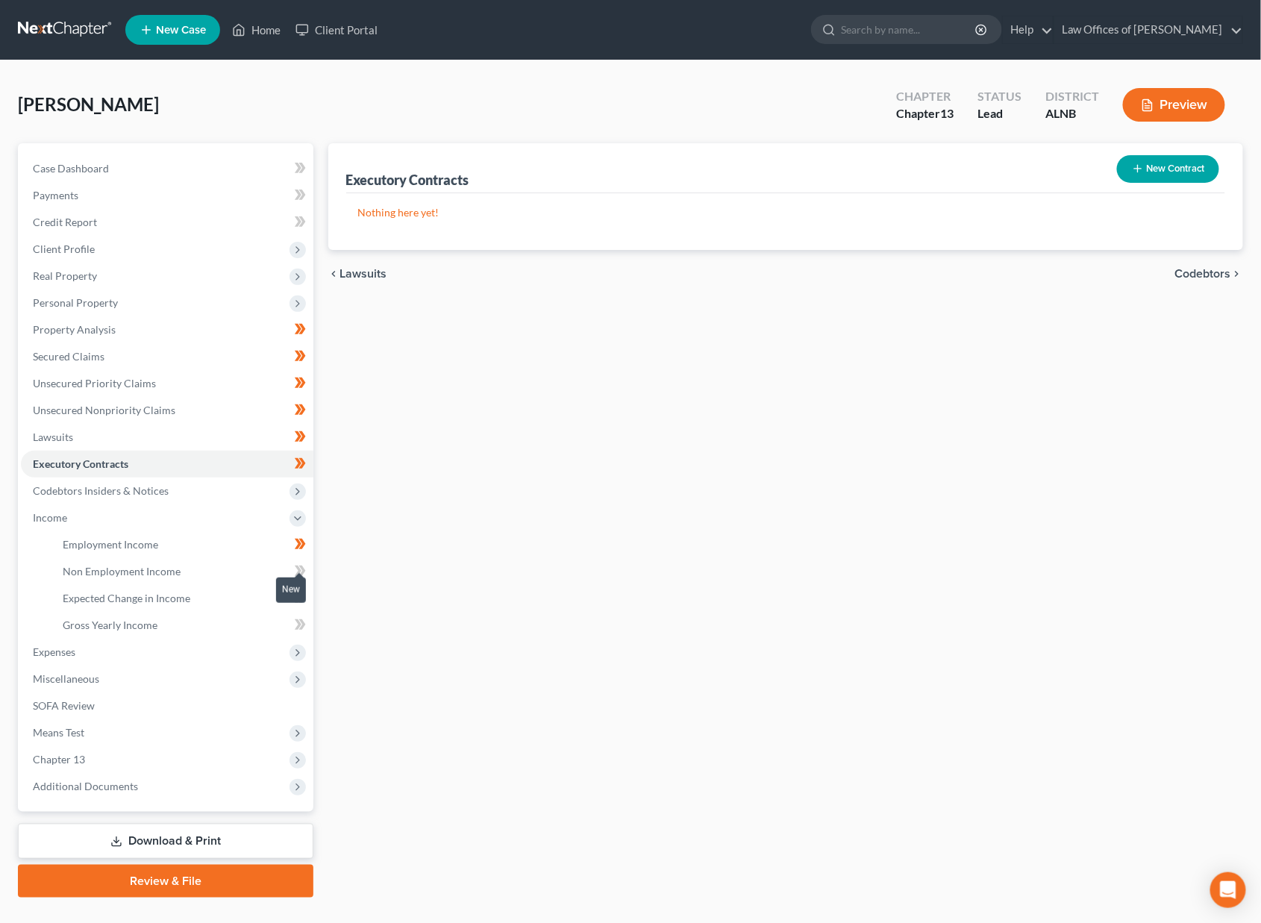
click at [297, 566] on icon at bounding box center [298, 571] width 7 height 10
click at [256, 585] on link "Expected Change in Income" at bounding box center [182, 598] width 263 height 27
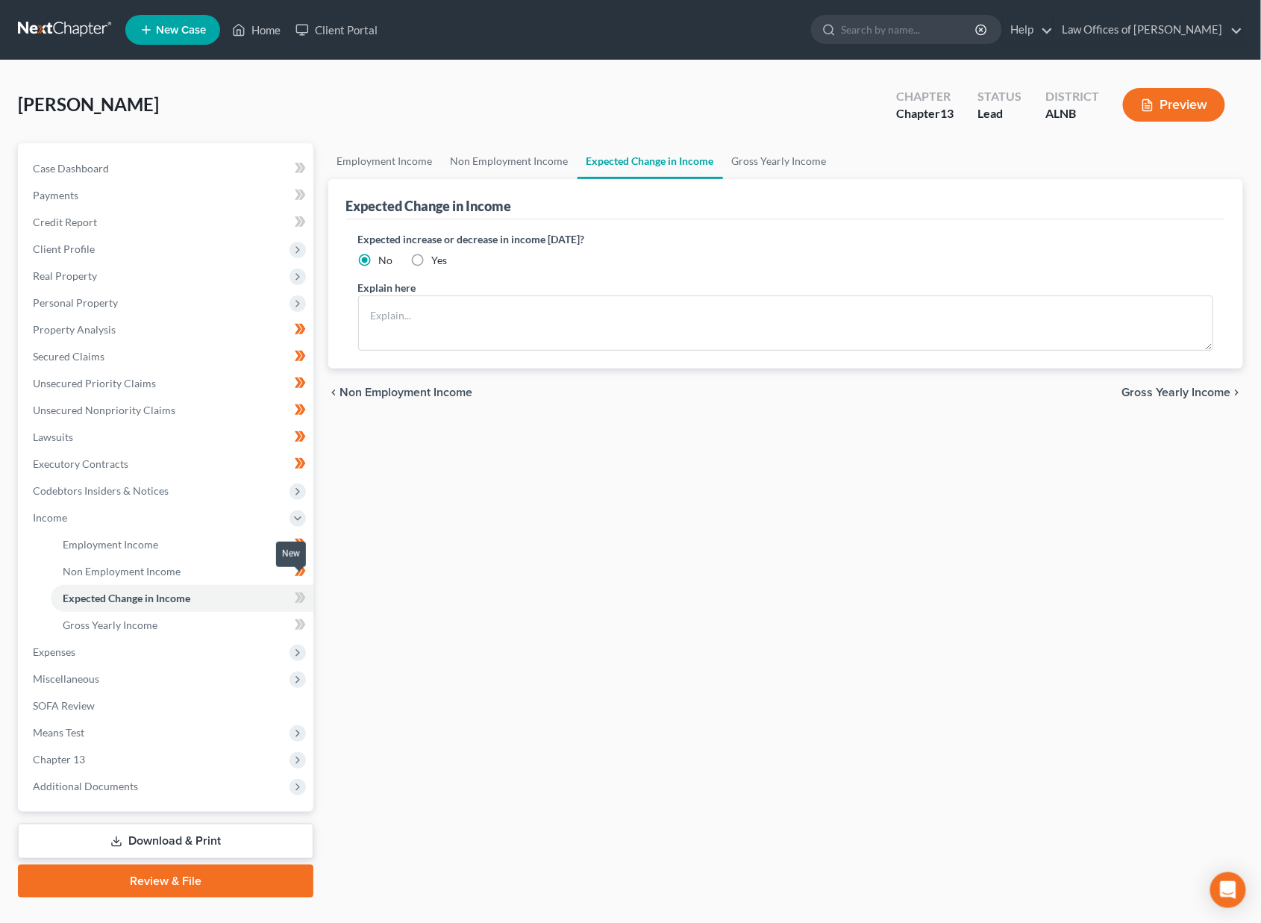
click at [296, 589] on icon at bounding box center [300, 598] width 11 height 19
click at [263, 612] on link "Gross Yearly Income" at bounding box center [182, 625] width 263 height 27
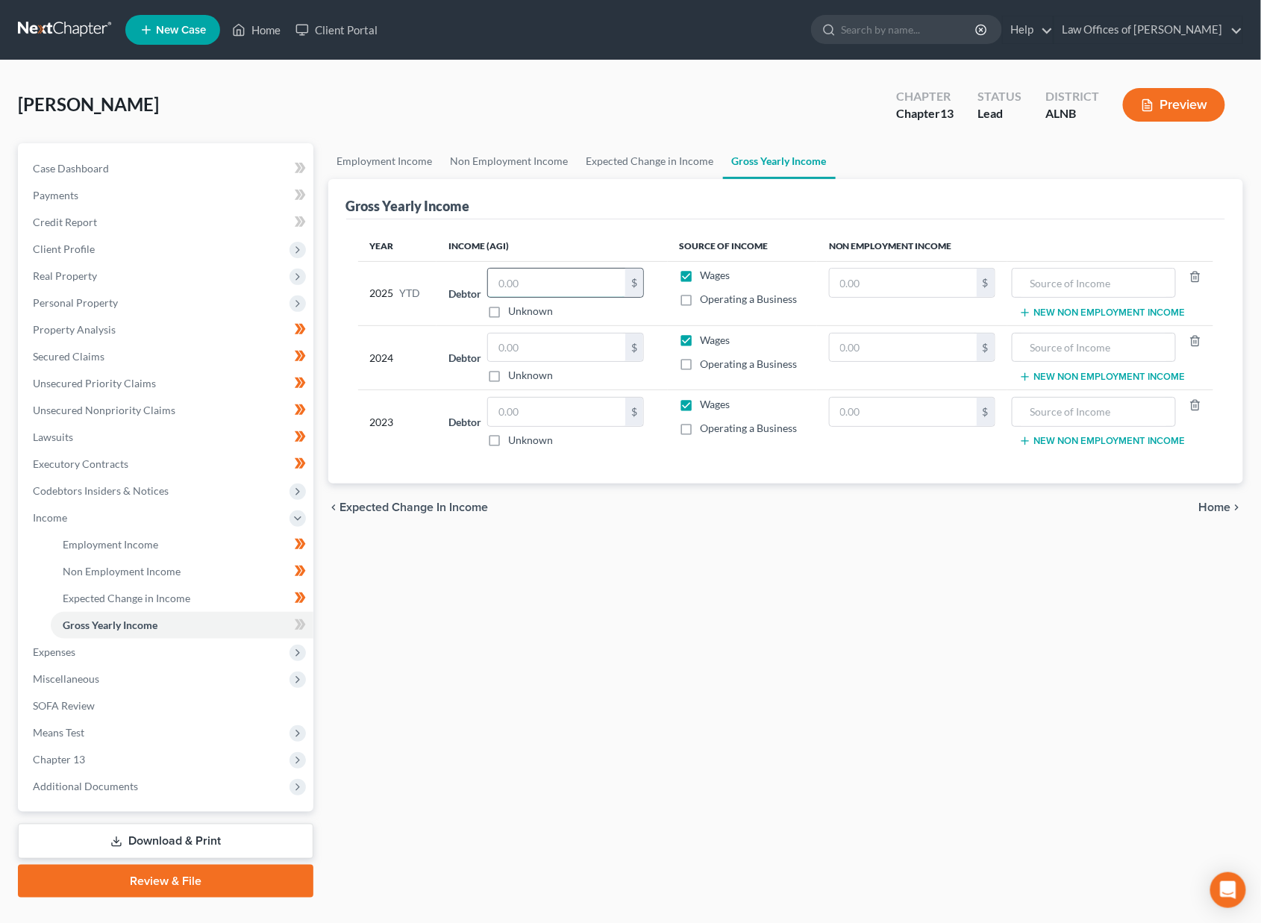
click at [558, 286] on input "text" at bounding box center [556, 283] width 137 height 28
click at [540, 284] on input "28,367.68" at bounding box center [556, 283] width 137 height 28
type input "31,384.08"
click at [555, 343] on input "text" at bounding box center [556, 348] width 137 height 28
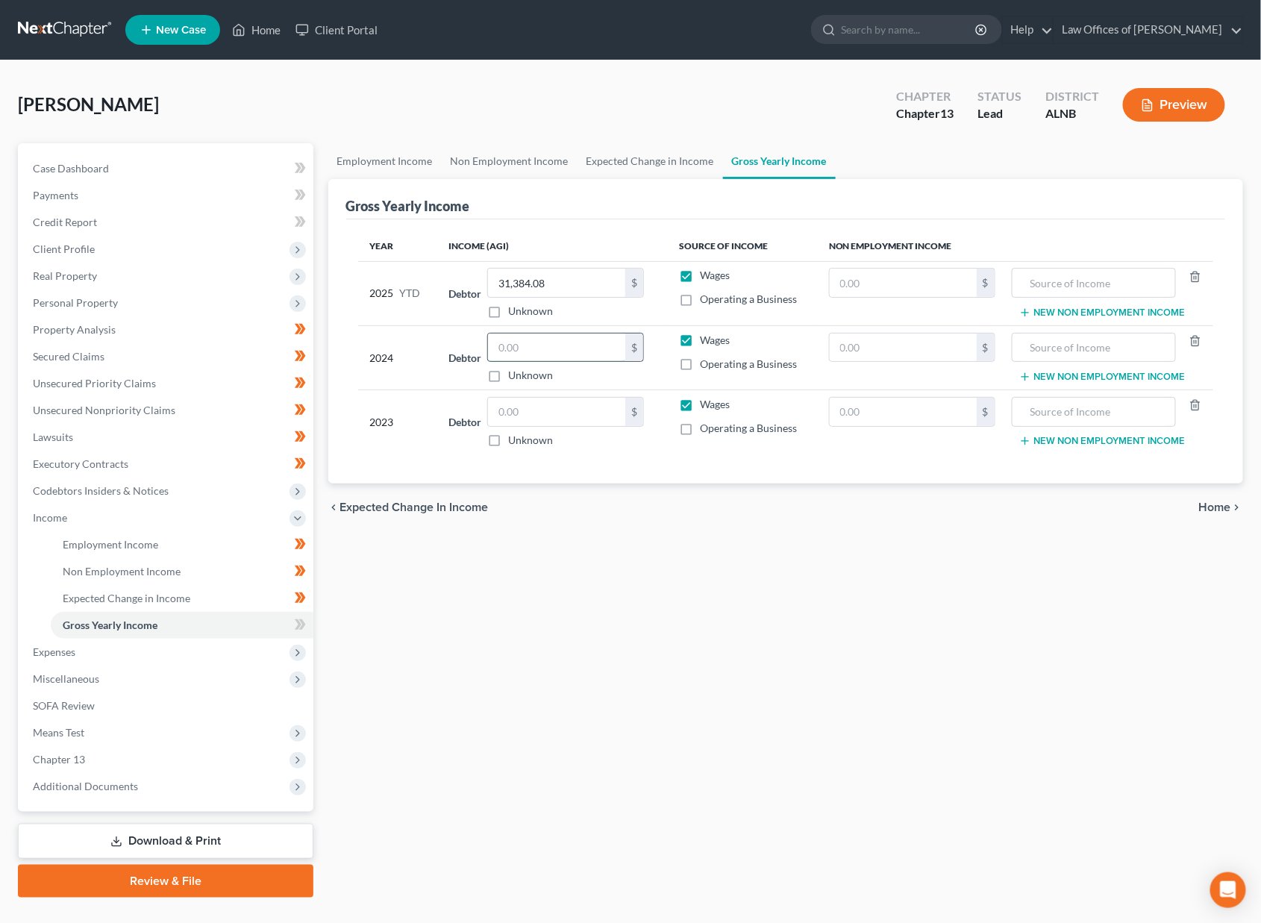
click at [555, 343] on input "text" at bounding box center [556, 348] width 137 height 28
type input "34,504.44"
click at [572, 413] on input "text" at bounding box center [556, 412] width 137 height 28
type input "27,403.08"
click at [299, 616] on icon at bounding box center [300, 625] width 11 height 19
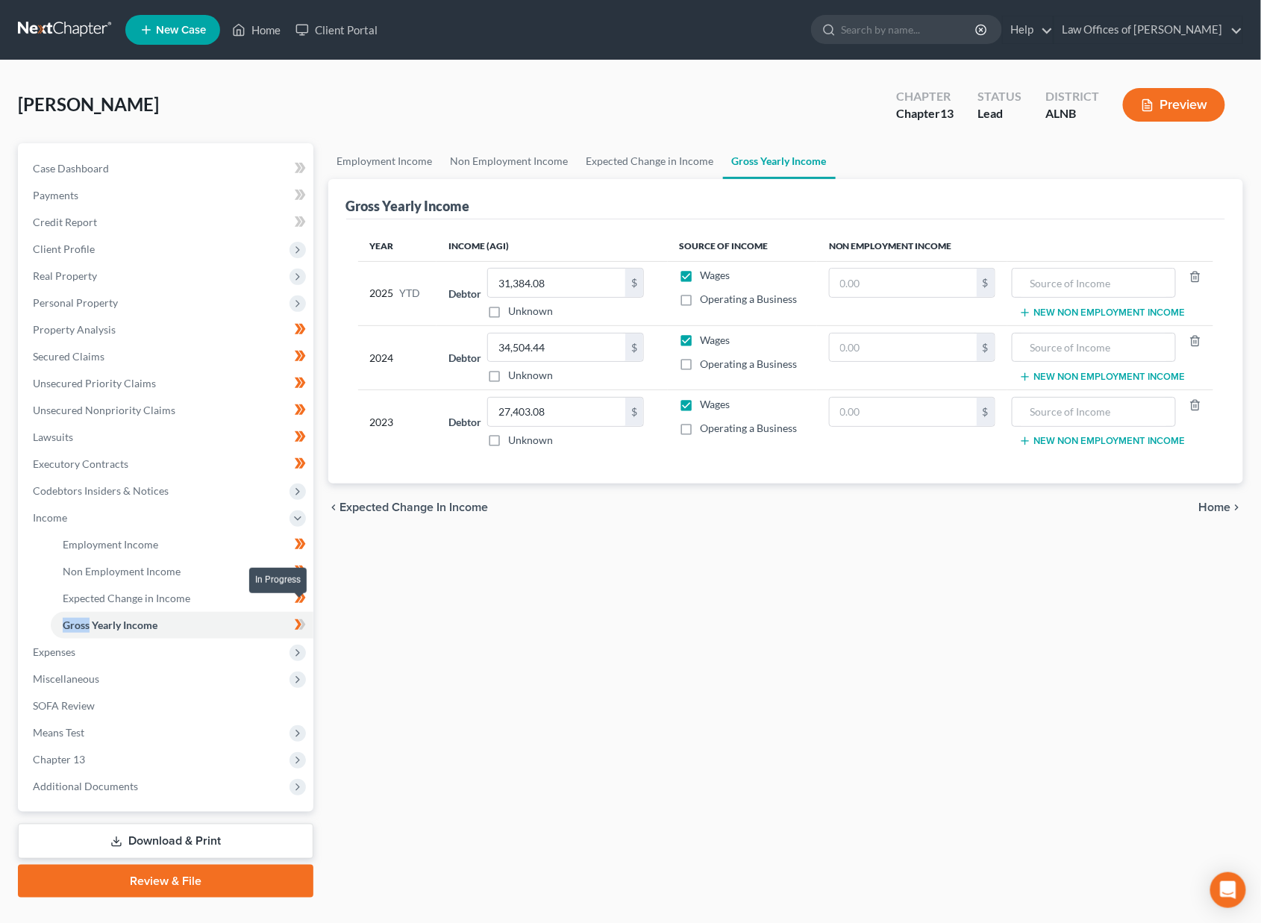
click at [299, 616] on icon at bounding box center [300, 625] width 11 height 19
click at [115, 565] on span "Non Employment Income" at bounding box center [122, 571] width 118 height 13
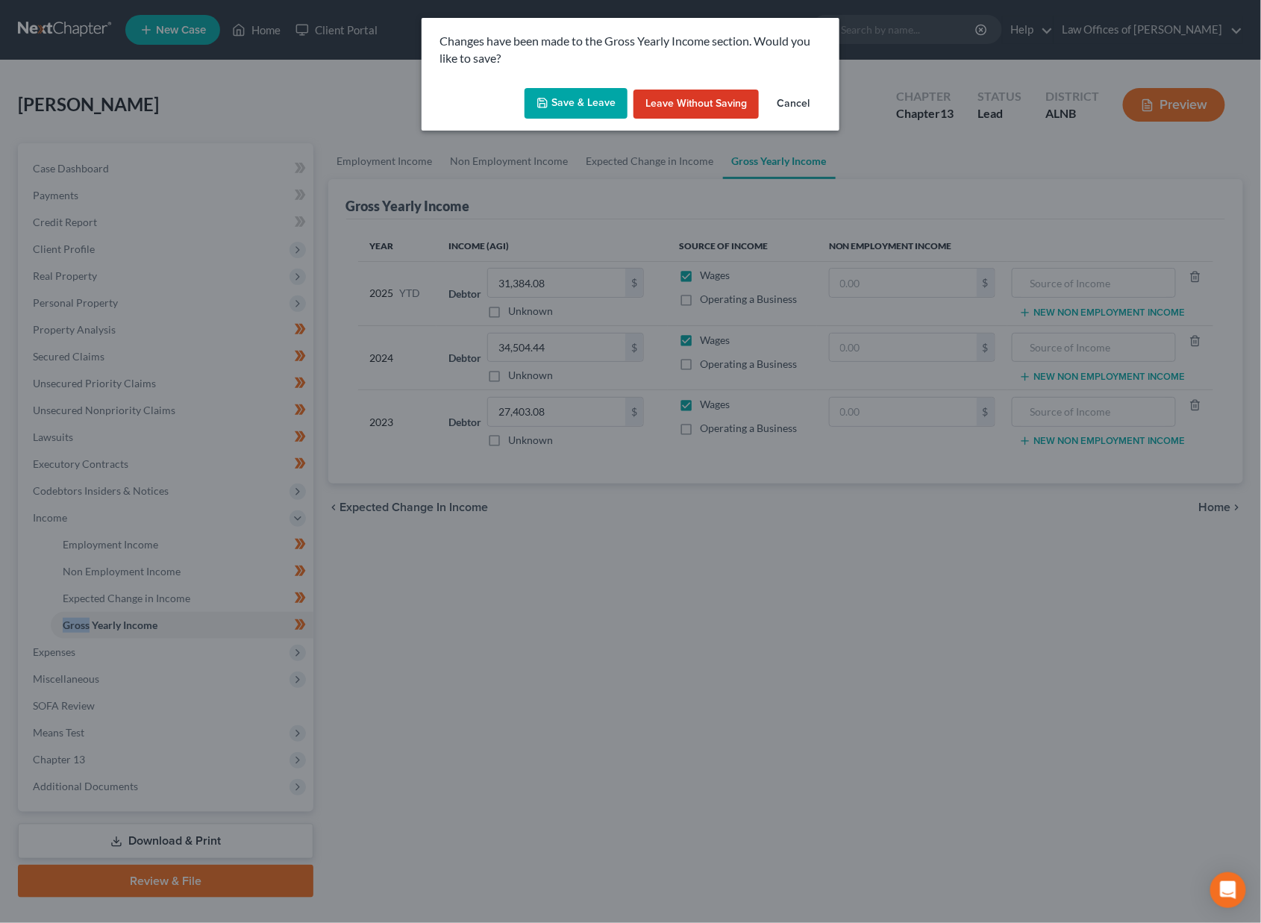
click at [549, 101] on icon "button" at bounding box center [543, 103] width 12 height 12
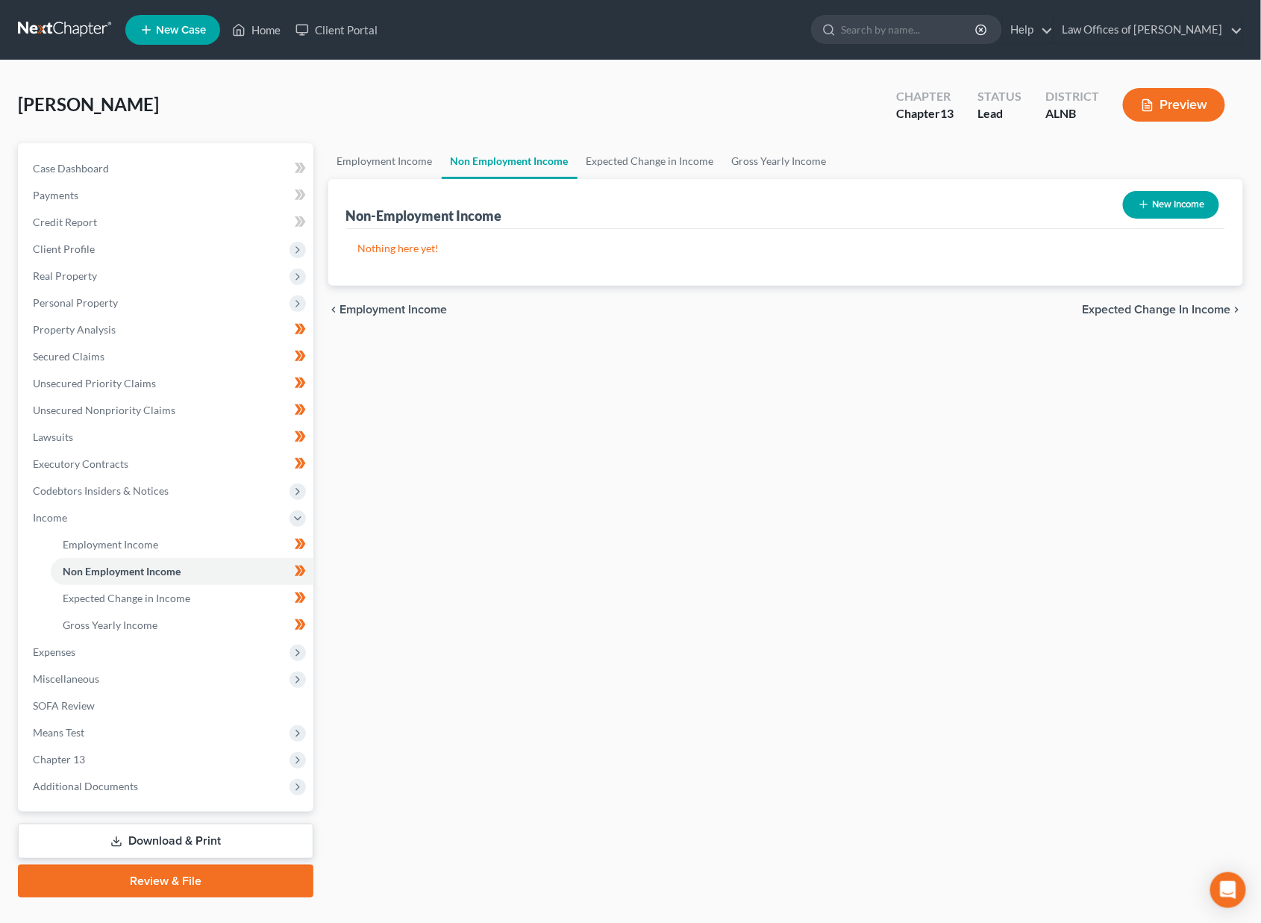
click at [1178, 204] on button "New Income" at bounding box center [1171, 205] width 96 height 28
select select "0"
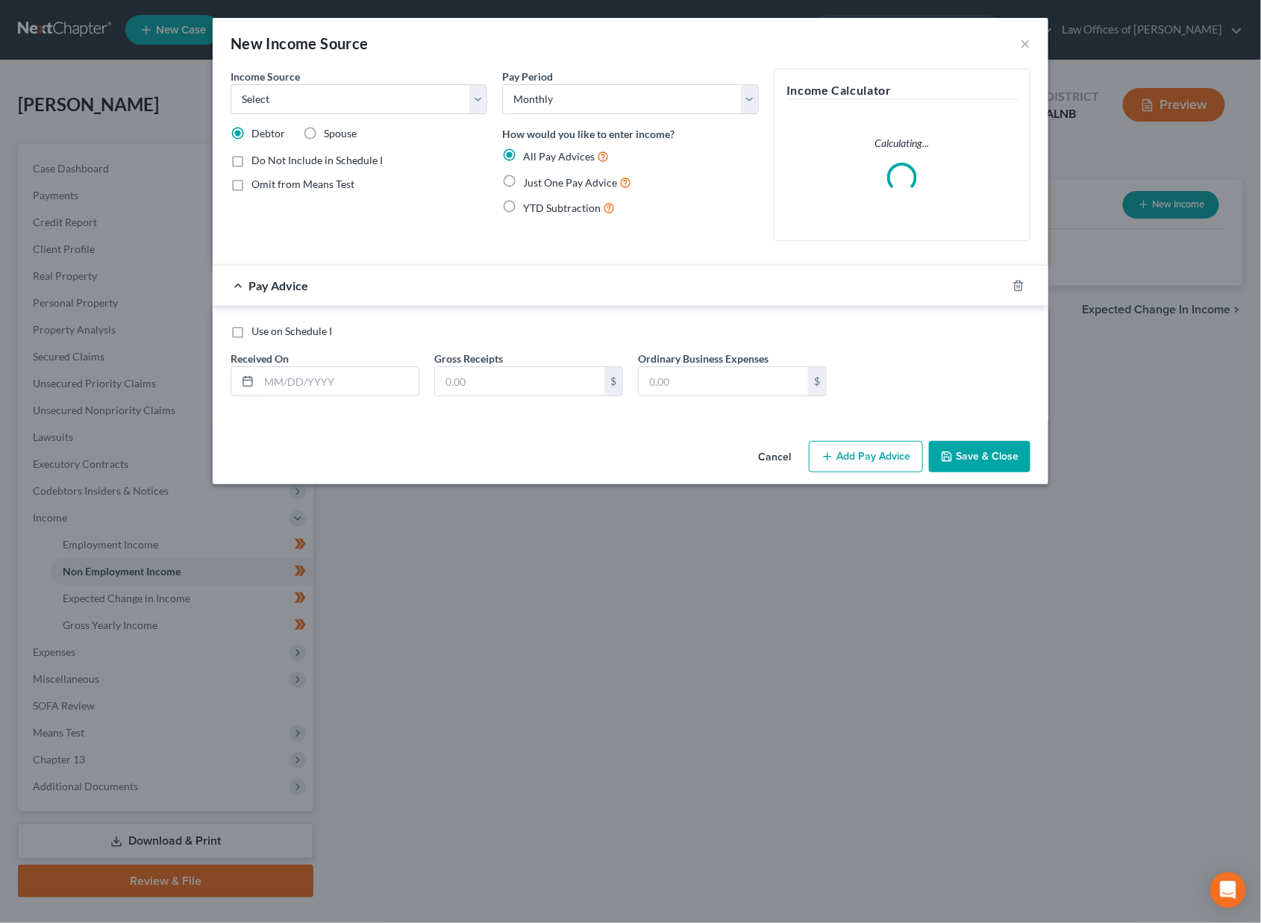
click at [340, 140] on label "Spouse" at bounding box center [340, 133] width 33 height 15
click at [340, 136] on input "Spouse" at bounding box center [335, 131] width 10 height 10
radio input "true"
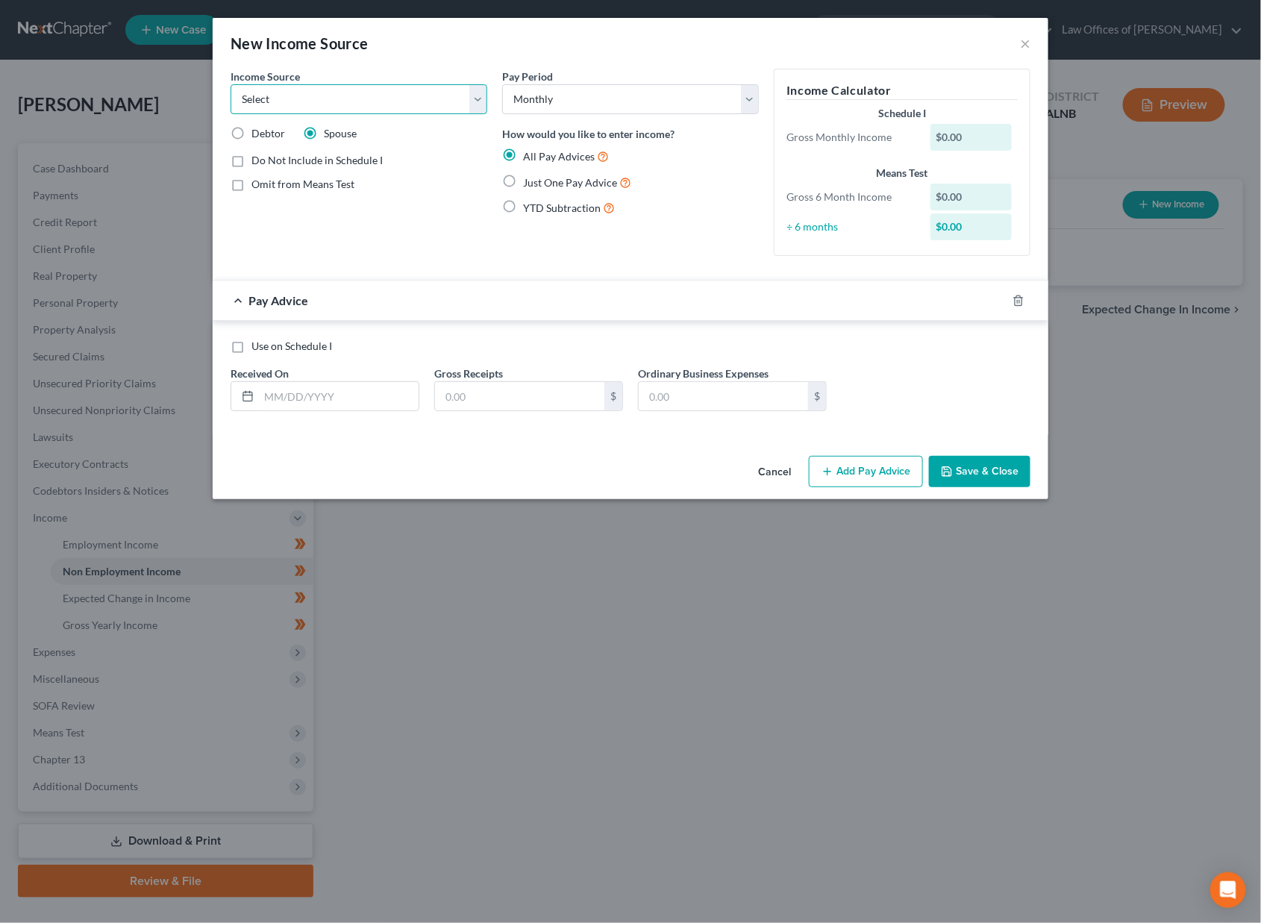
select select "4"
click at [589, 174] on label "Just One Pay Advice" at bounding box center [577, 182] width 108 height 17
click at [539, 174] on input "Just One Pay Advice" at bounding box center [534, 179] width 10 height 10
radio input "true"
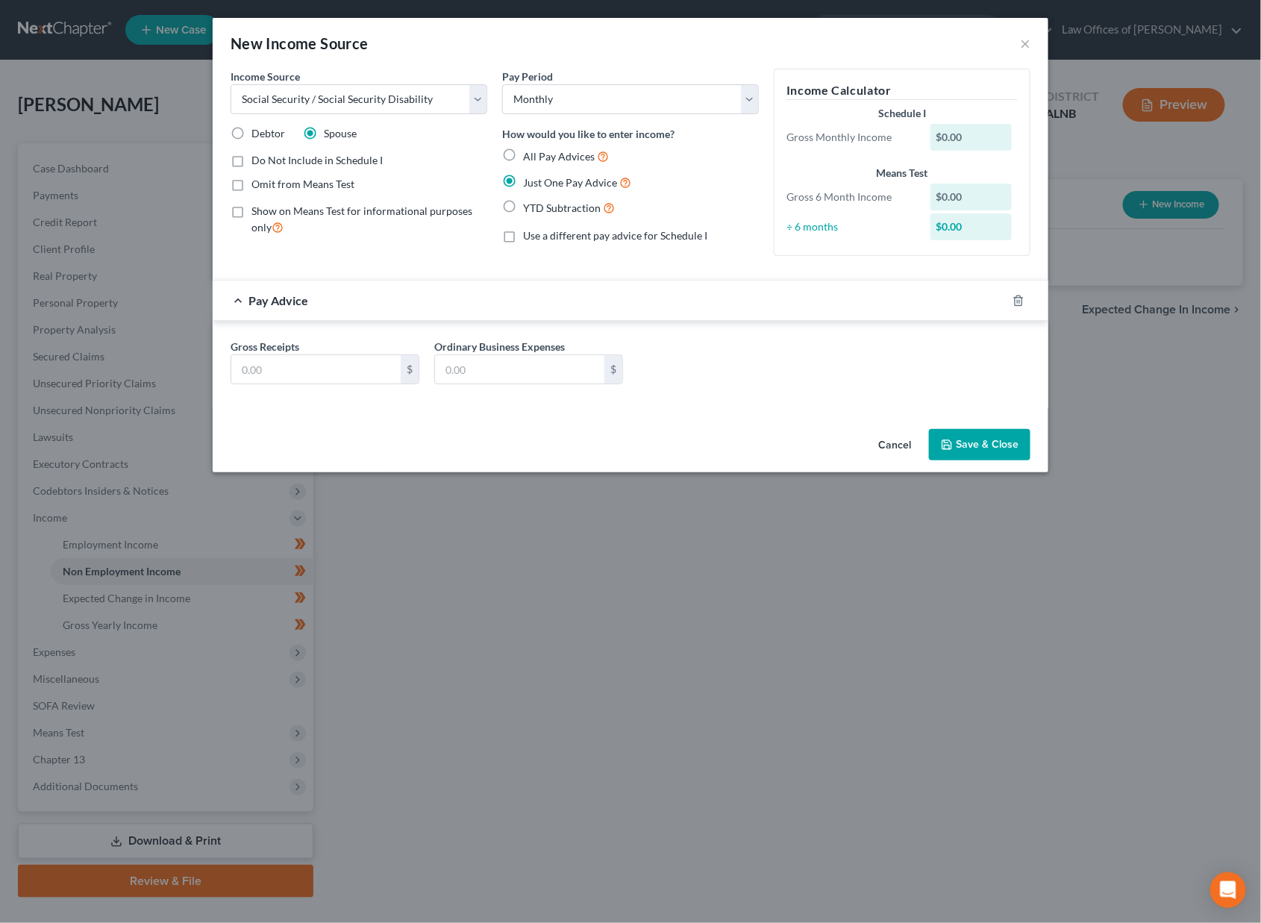
click at [315, 206] on span "Show on Means Test for informational purposes only" at bounding box center [361, 218] width 221 height 29
click at [267, 206] on input "Show on Means Test for informational purposes only" at bounding box center [262, 209] width 10 height 10
checkbox input "true"
click at [286, 361] on input "text" at bounding box center [315, 369] width 169 height 28
type input "1,060"
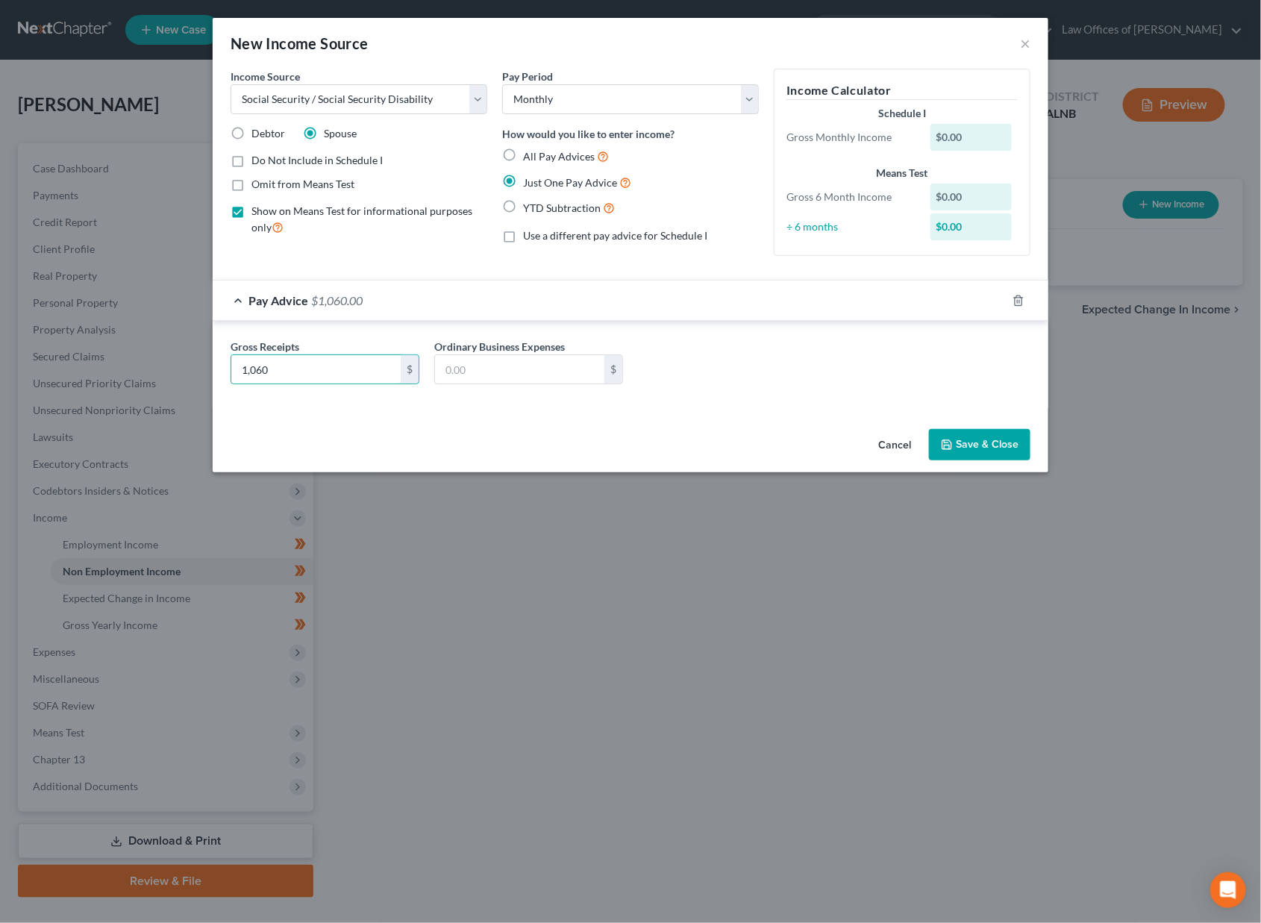
click at [961, 443] on button "Save & Close" at bounding box center [979, 444] width 101 height 31
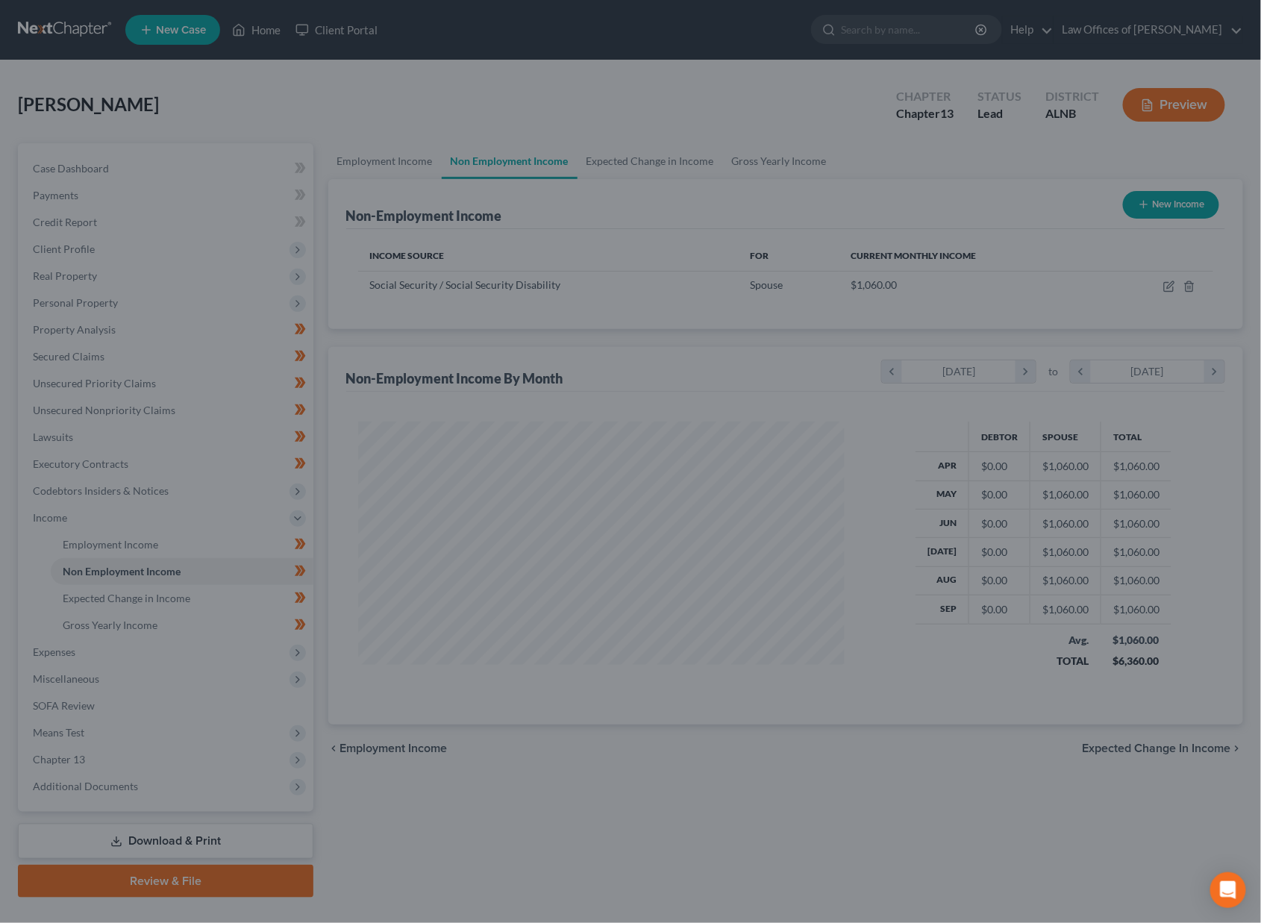
scroll to position [260, 516]
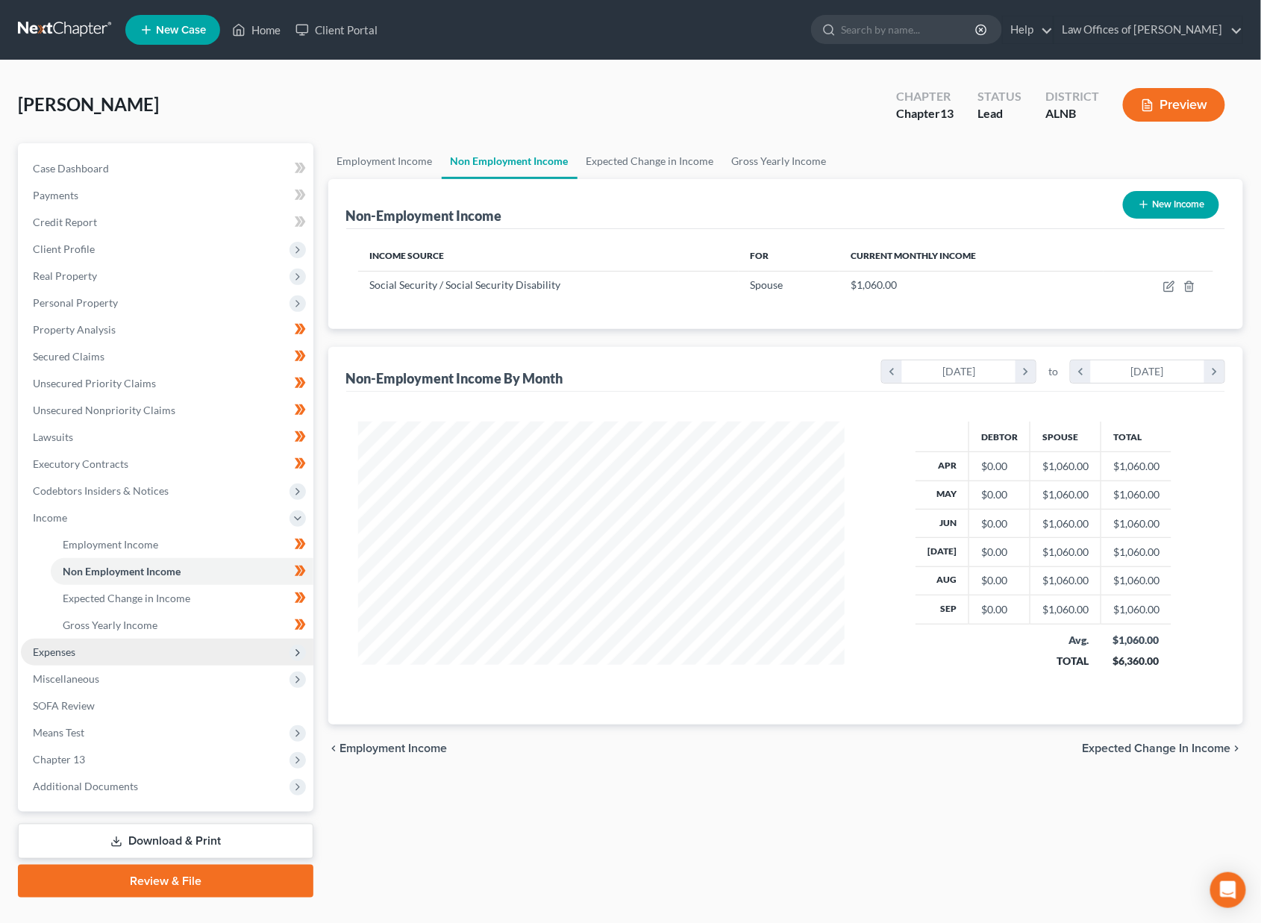
click at [128, 639] on span "Expenses" at bounding box center [167, 652] width 293 height 27
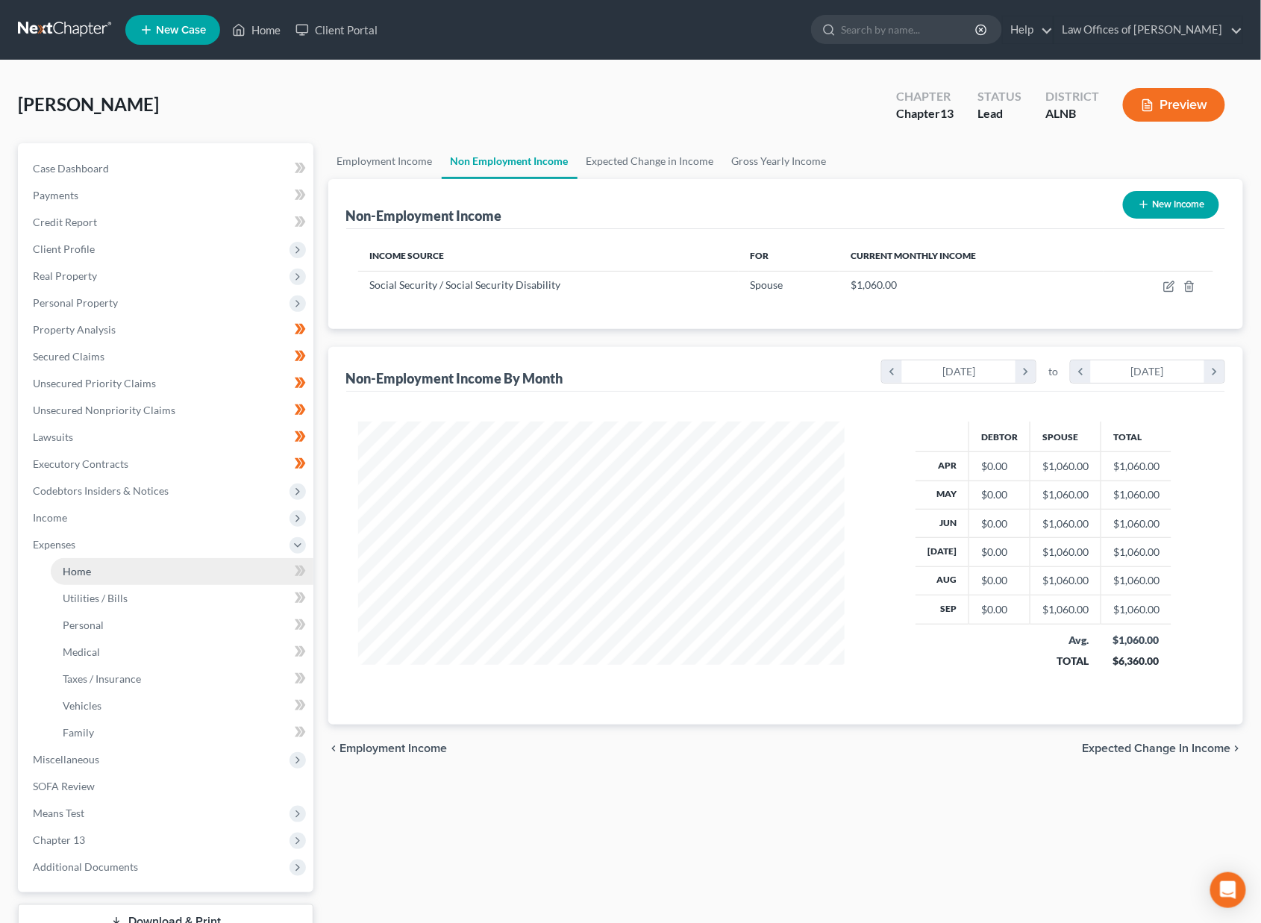
click at [158, 559] on link "Home" at bounding box center [182, 571] width 263 height 27
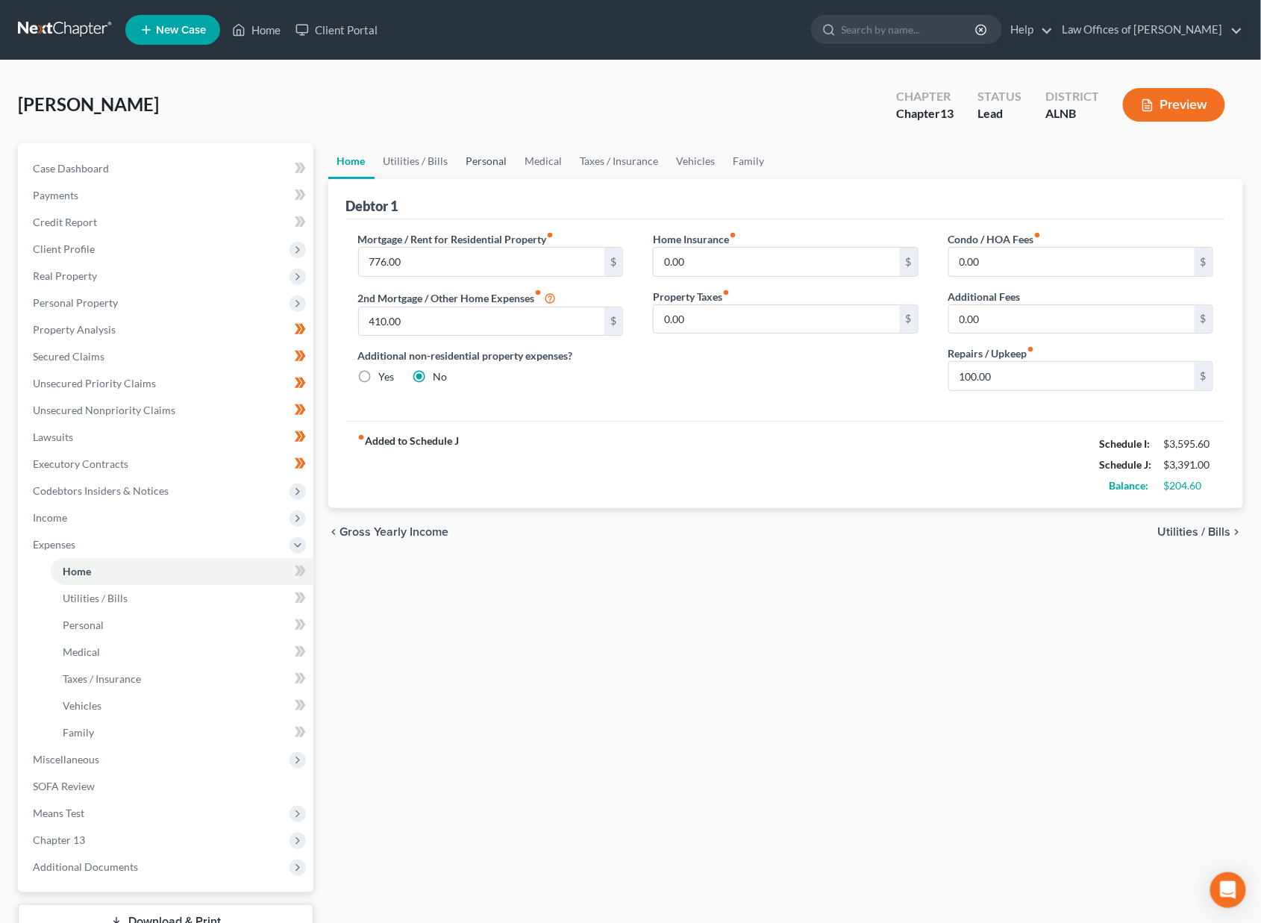
drag, startPoint x: 429, startPoint y: 155, endPoint x: 460, endPoint y: 161, distance: 31.2
click at [430, 156] on link "Utilities / Bills" at bounding box center [416, 161] width 83 height 36
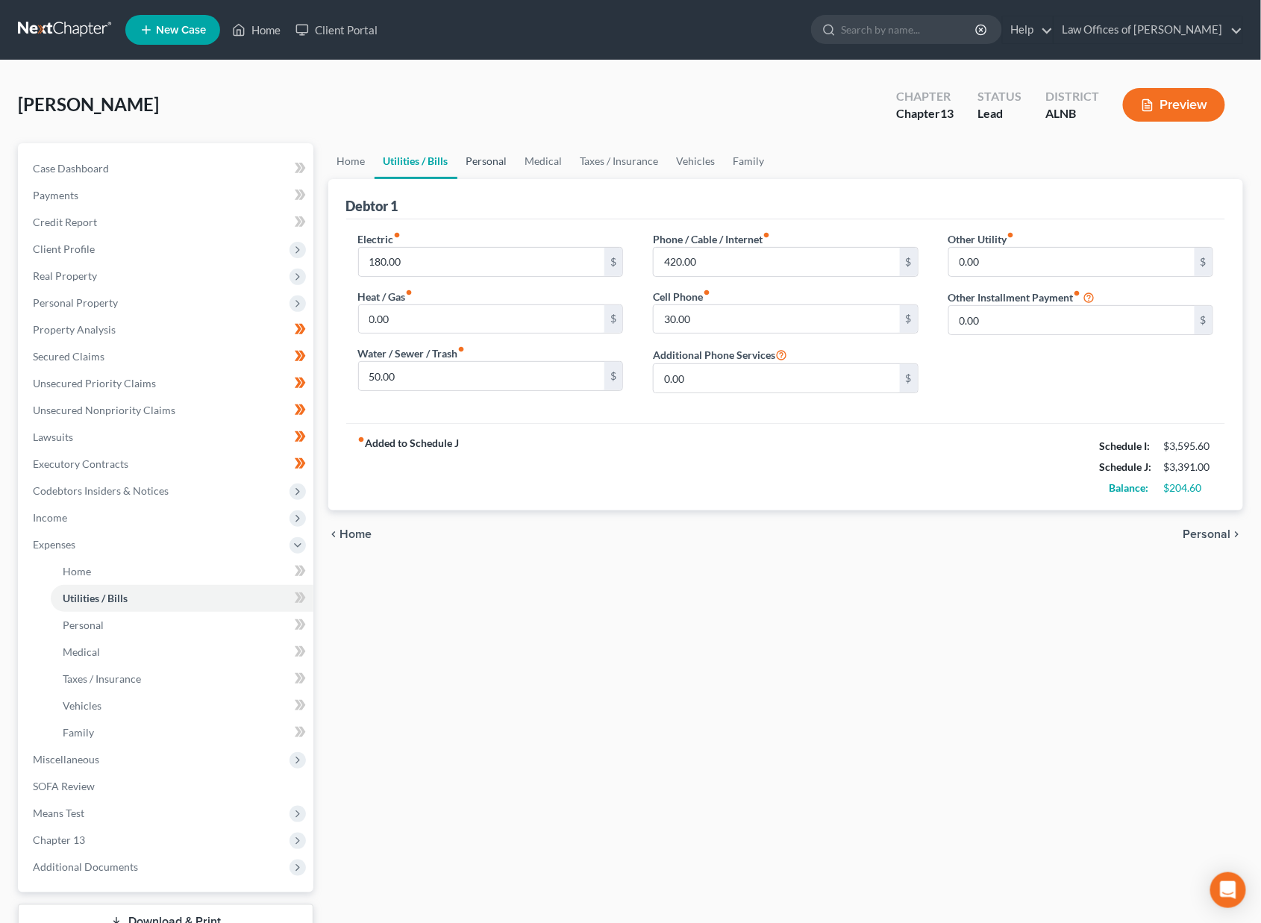
click at [460, 160] on link "Personal" at bounding box center [486, 161] width 59 height 36
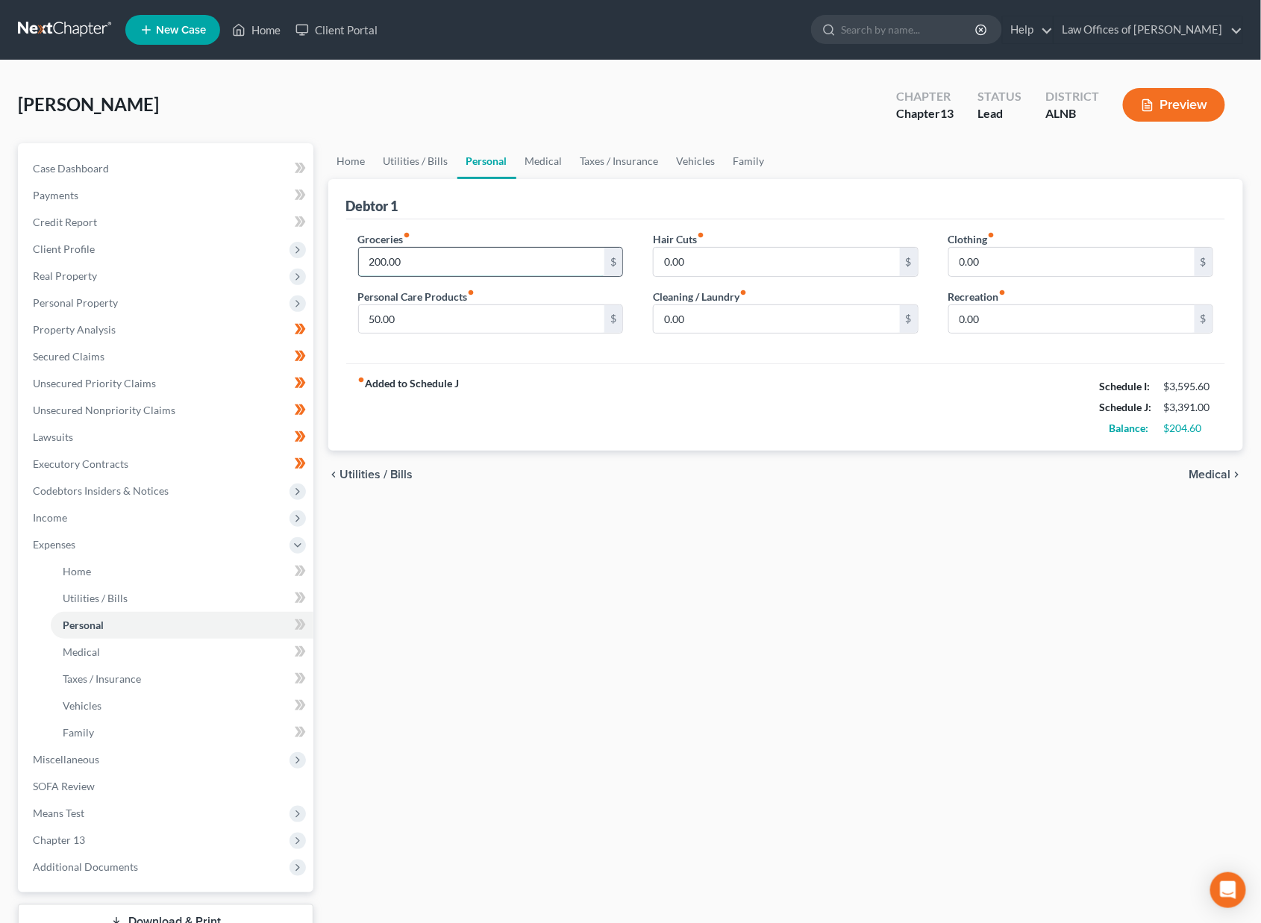
click at [410, 250] on input "200.00" at bounding box center [482, 262] width 246 height 28
click at [297, 566] on icon at bounding box center [298, 571] width 7 height 10
click at [297, 593] on icon at bounding box center [298, 598] width 7 height 10
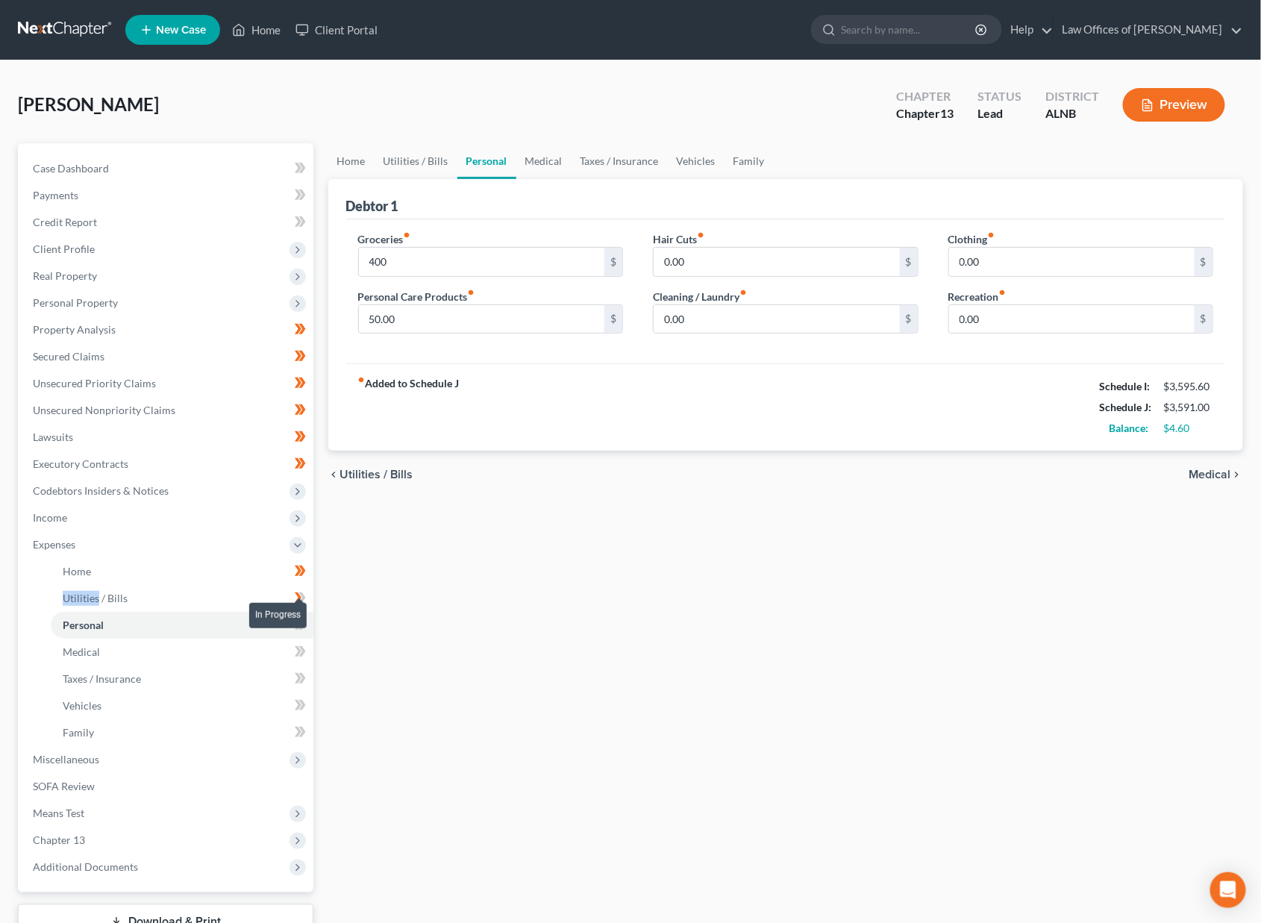
drag, startPoint x: 297, startPoint y: 581, endPoint x: 296, endPoint y: 600, distance: 19.5
click at [296, 589] on icon at bounding box center [300, 598] width 11 height 19
click at [295, 616] on icon at bounding box center [300, 625] width 11 height 19
drag, startPoint x: 295, startPoint y: 611, endPoint x: 295, endPoint y: 626, distance: 14.9
click at [295, 616] on icon at bounding box center [300, 625] width 11 height 19
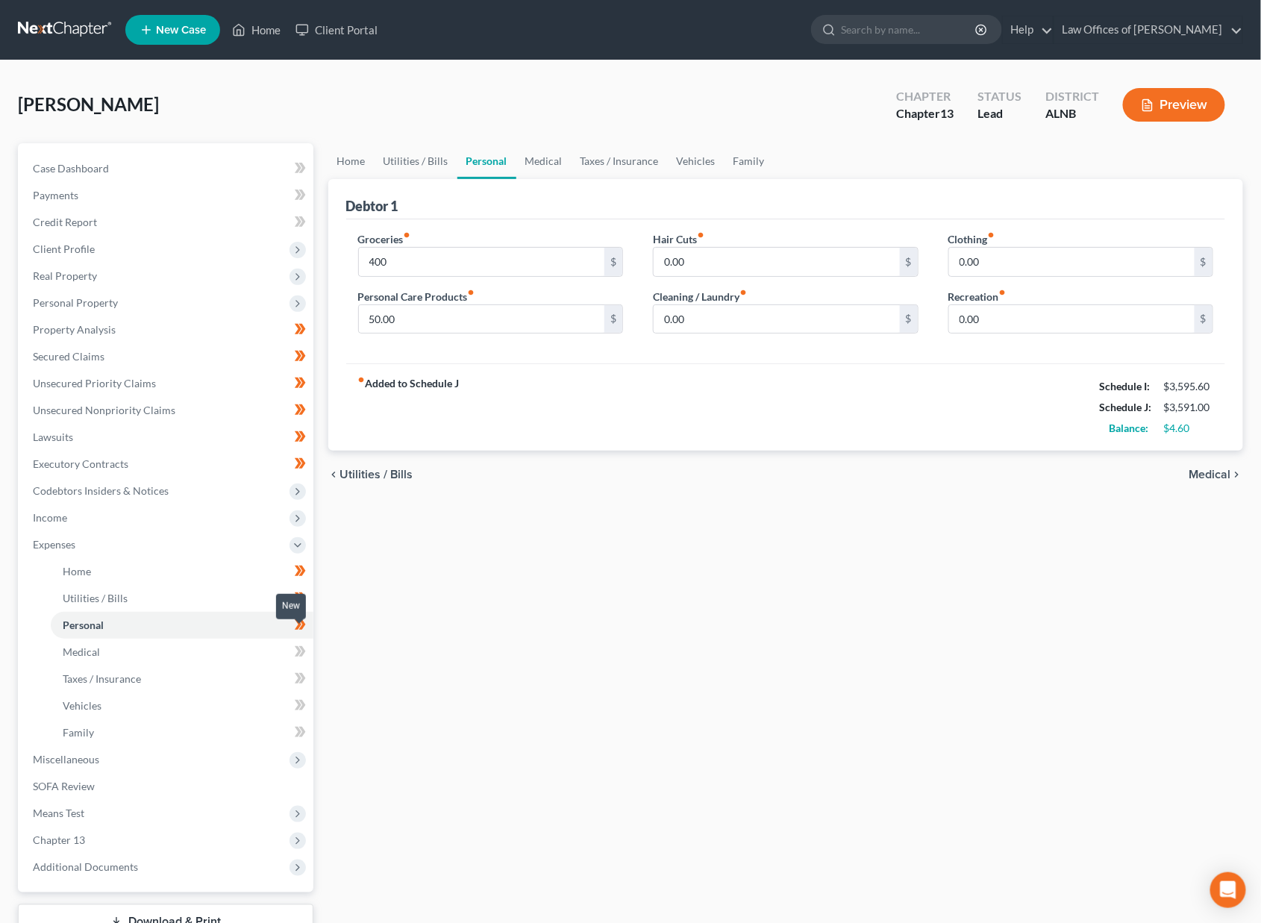
click at [296, 643] on icon at bounding box center [300, 652] width 11 height 19
drag, startPoint x: 299, startPoint y: 639, endPoint x: 295, endPoint y: 653, distance: 14.9
click at [297, 643] on icon at bounding box center [300, 652] width 11 height 19
click at [296, 669] on icon at bounding box center [300, 678] width 11 height 19
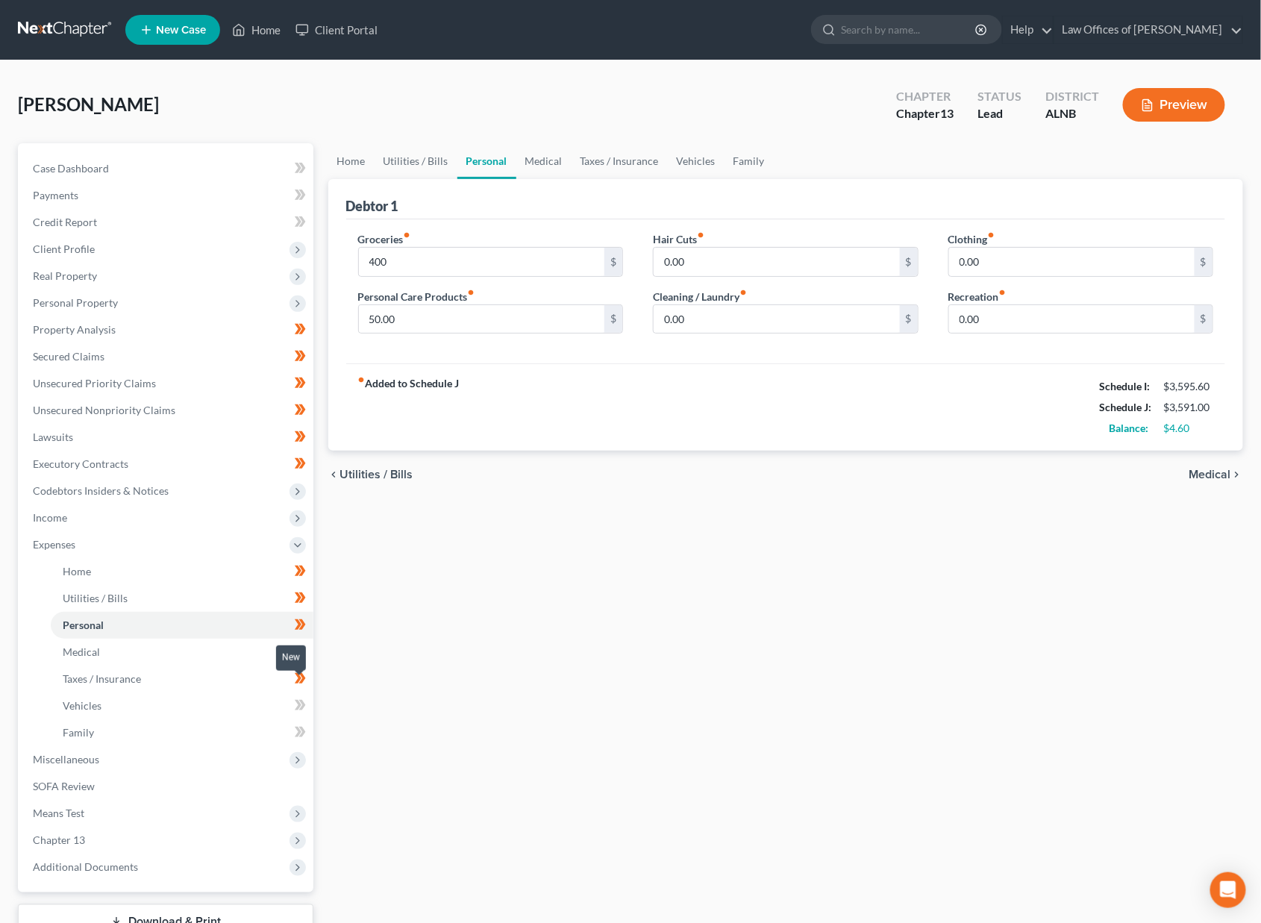
click at [300, 700] on icon at bounding box center [298, 705] width 7 height 10
drag, startPoint x: 300, startPoint y: 687, endPoint x: 297, endPoint y: 703, distance: 16.0
click at [299, 700] on icon at bounding box center [298, 705] width 7 height 10
click at [296, 723] on icon at bounding box center [300, 732] width 11 height 19
drag, startPoint x: 296, startPoint y: 713, endPoint x: 267, endPoint y: 740, distance: 39.1
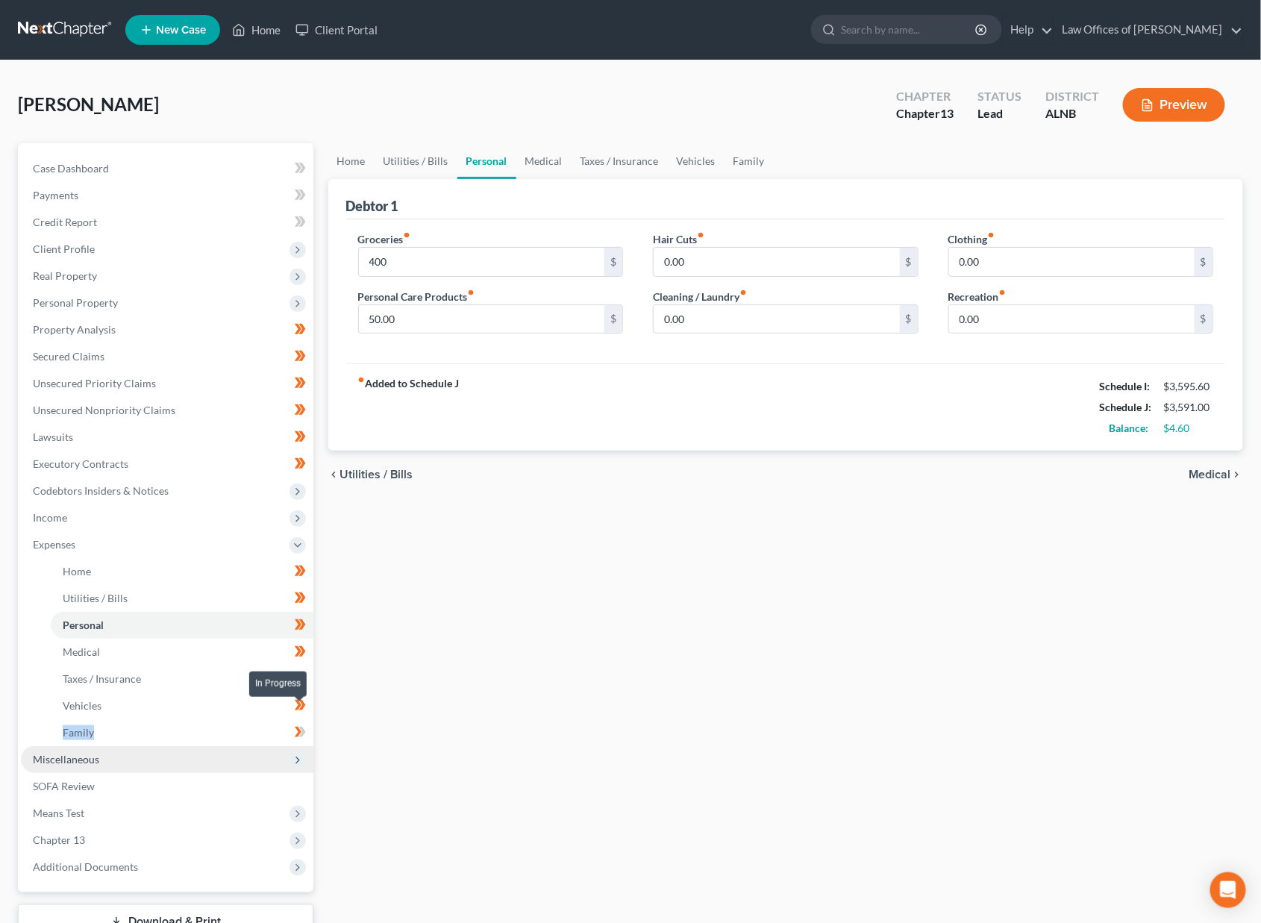
click at [296, 723] on icon at bounding box center [300, 732] width 11 height 19
click at [251, 746] on span "Miscellaneous" at bounding box center [167, 759] width 293 height 27
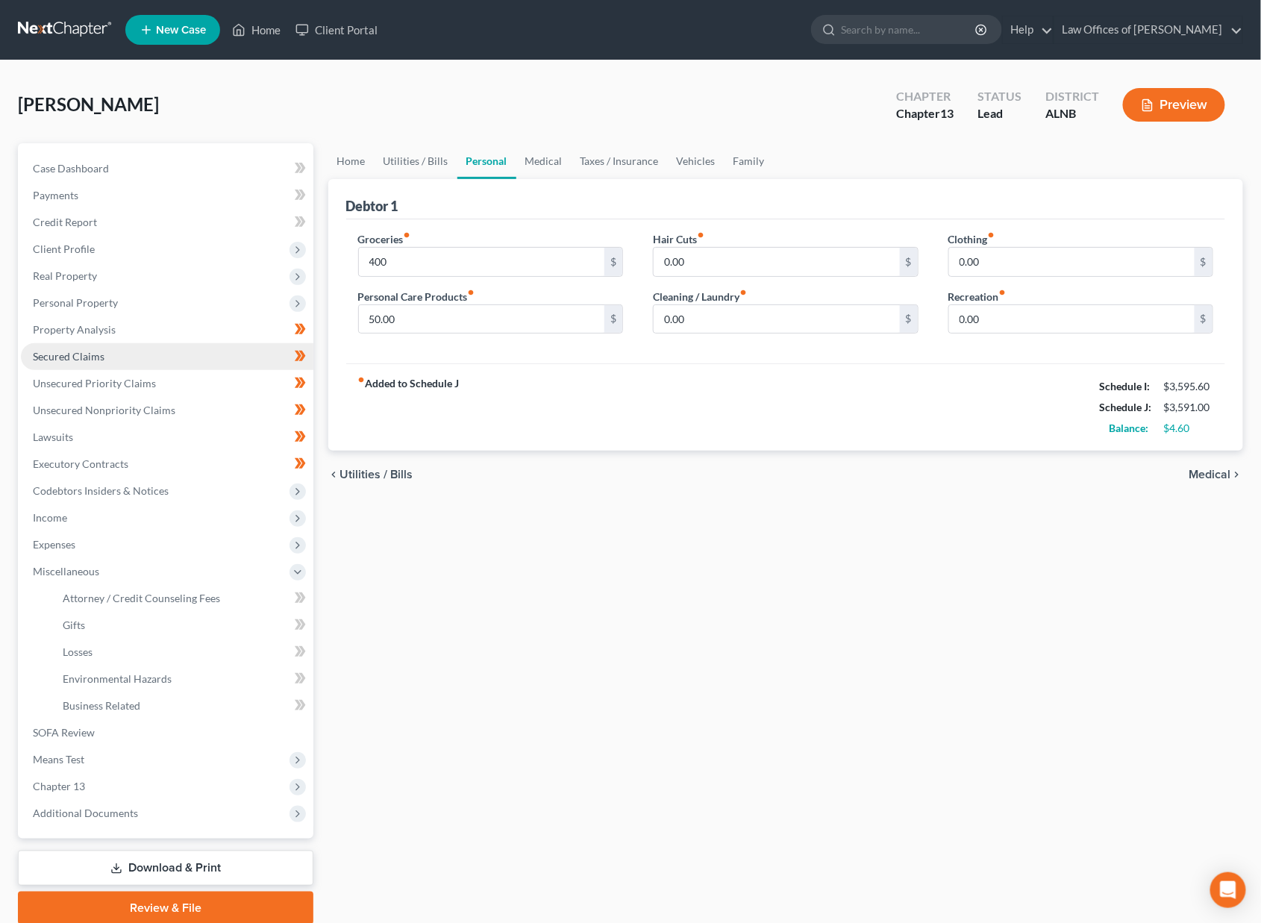
click at [78, 343] on link "Secured Claims" at bounding box center [167, 356] width 293 height 27
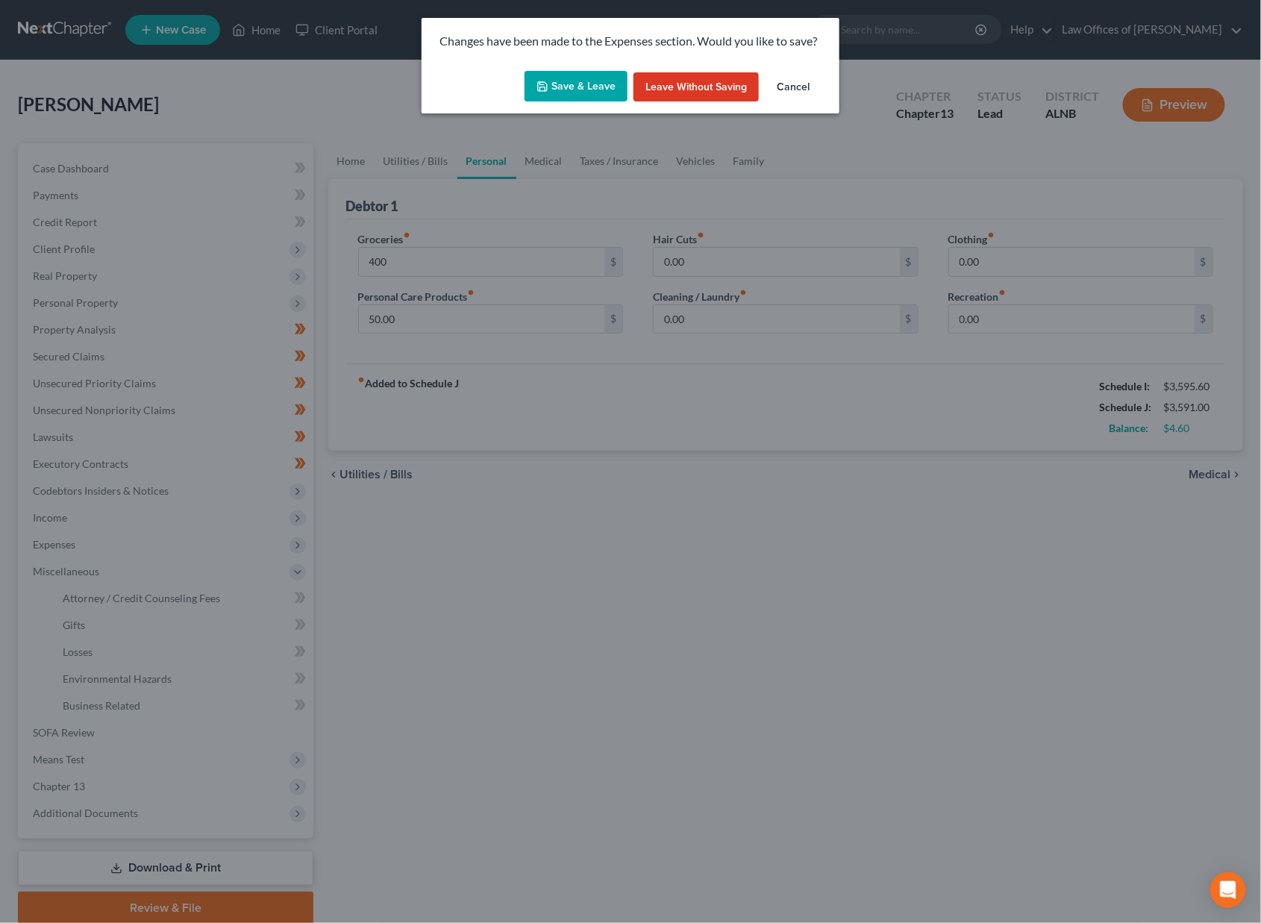
click at [531, 78] on button "Save & Leave" at bounding box center [576, 86] width 103 height 31
type input "400.00"
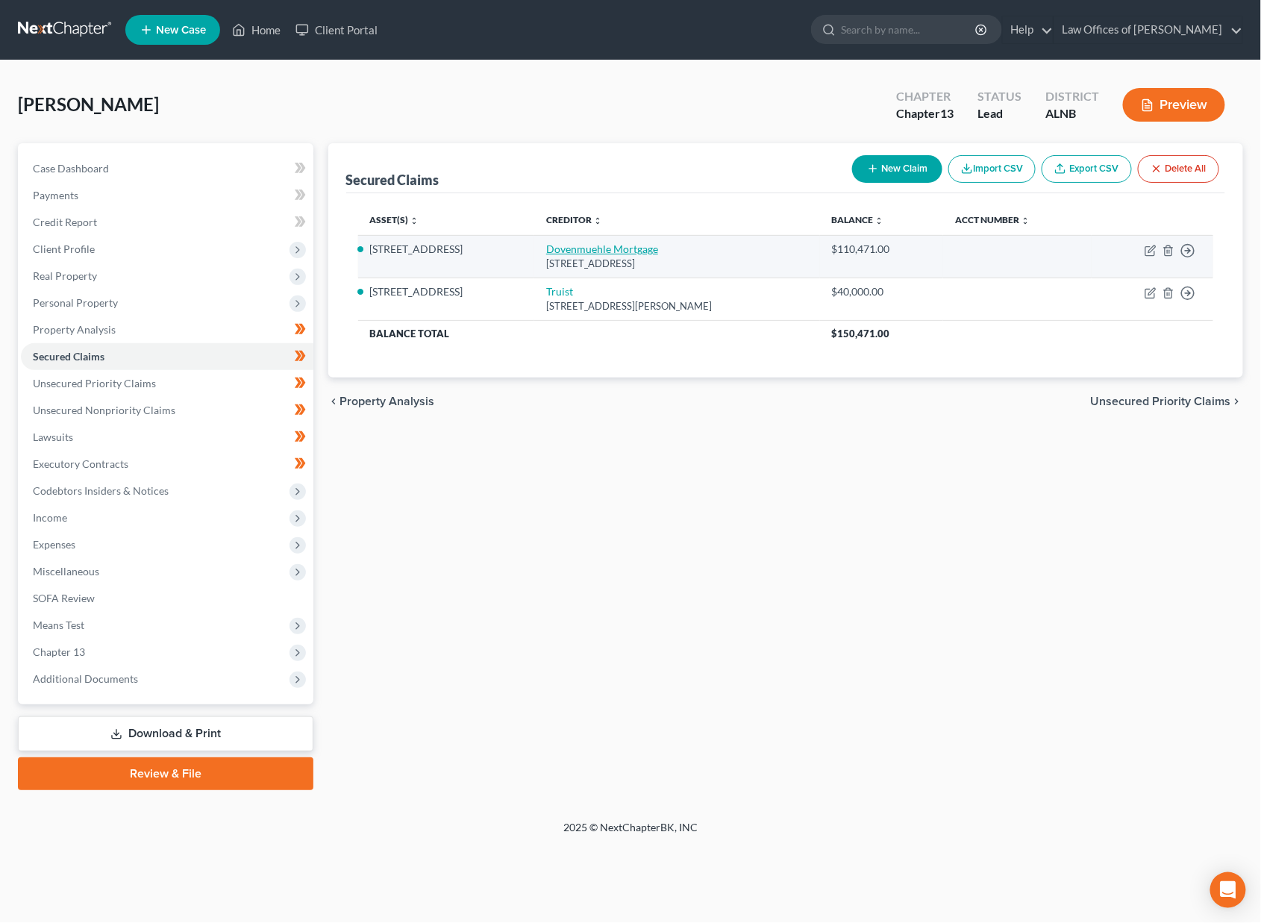
click at [569, 249] on link "Dovenmuehle Mortgage" at bounding box center [602, 249] width 112 height 13
select select "14"
select select "2"
select select "0"
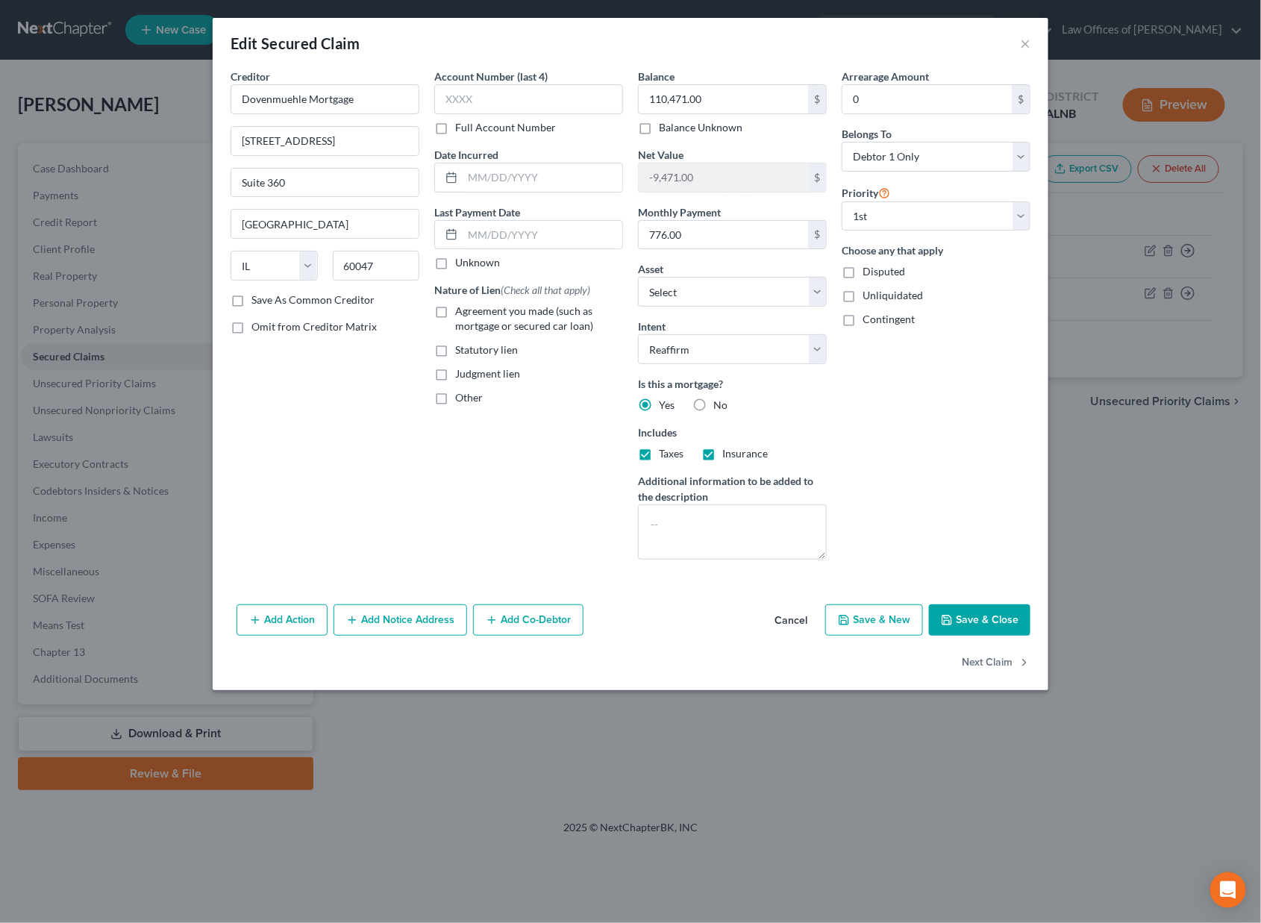
click at [976, 624] on button "Save & Close" at bounding box center [979, 619] width 101 height 31
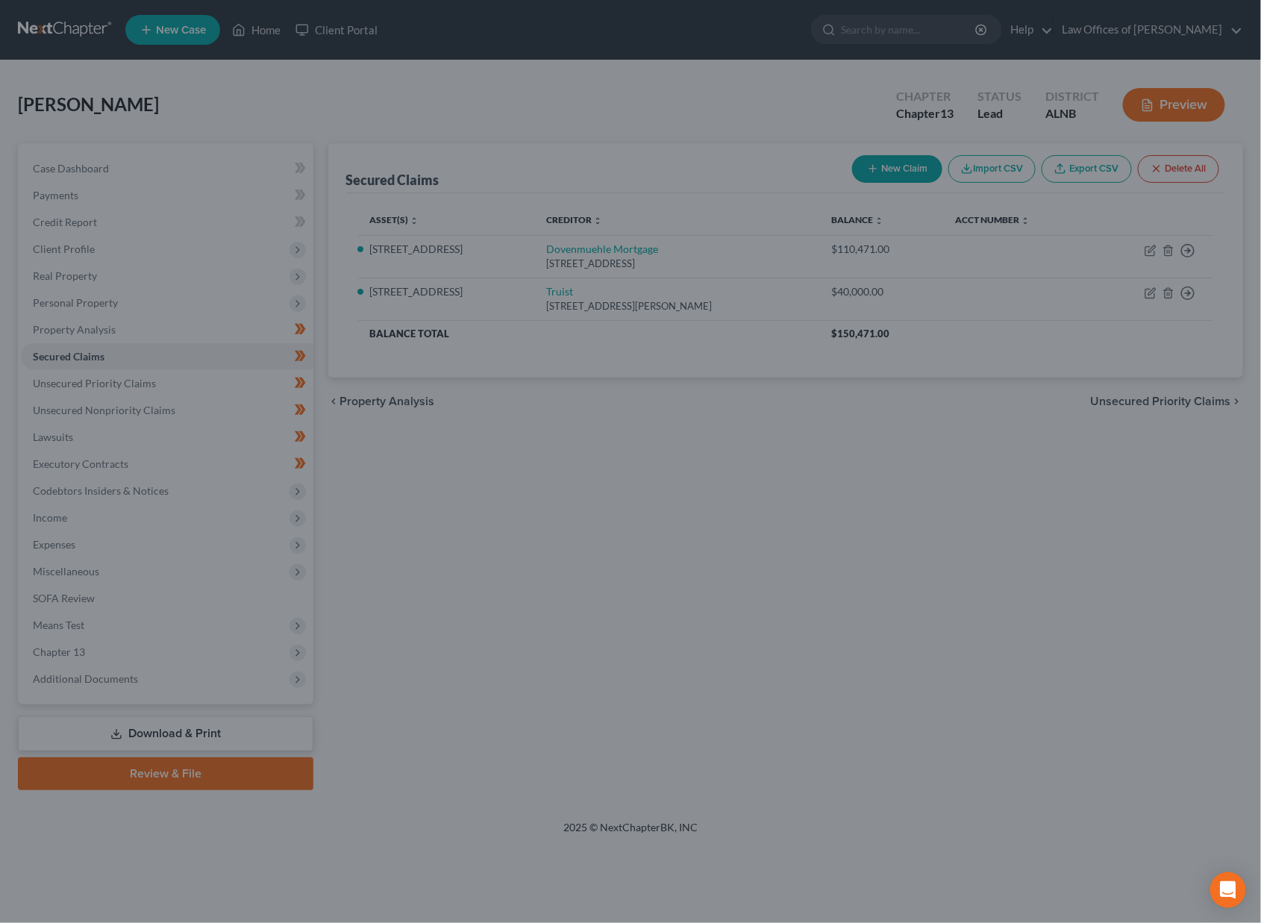
select select "3"
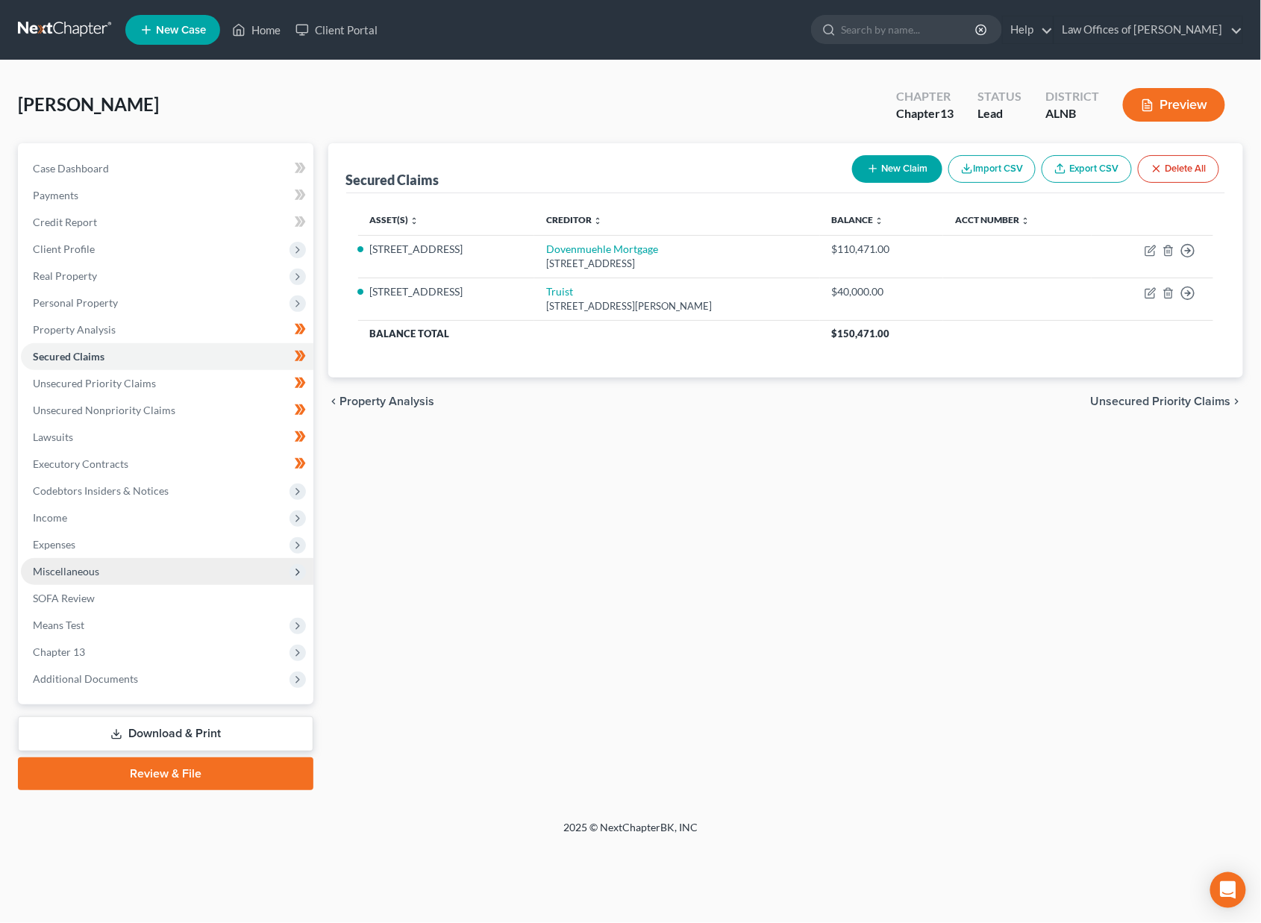
click at [112, 558] on span "Miscellaneous" at bounding box center [167, 571] width 293 height 27
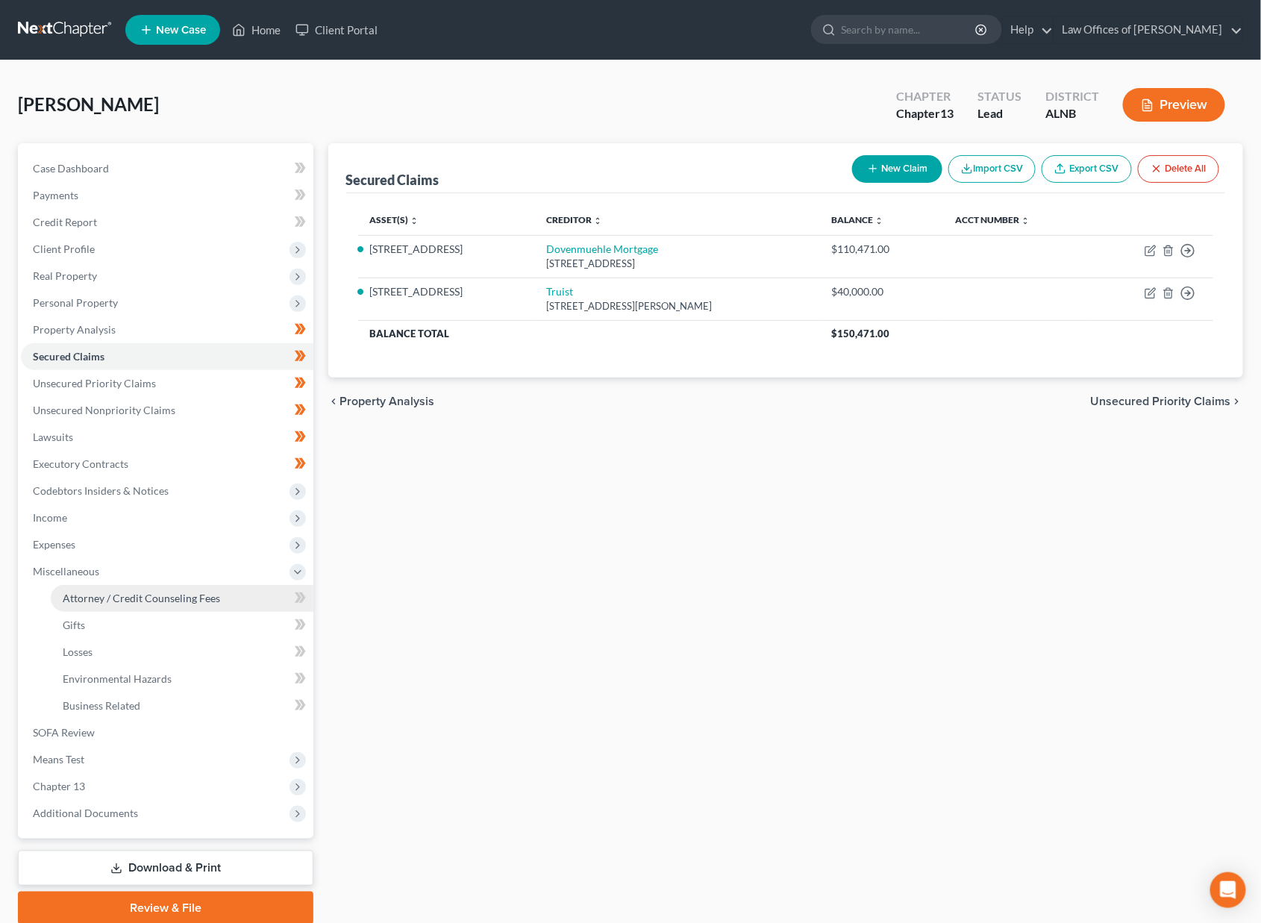
click at [119, 592] on span "Attorney / Credit Counseling Fees" at bounding box center [141, 598] width 157 height 13
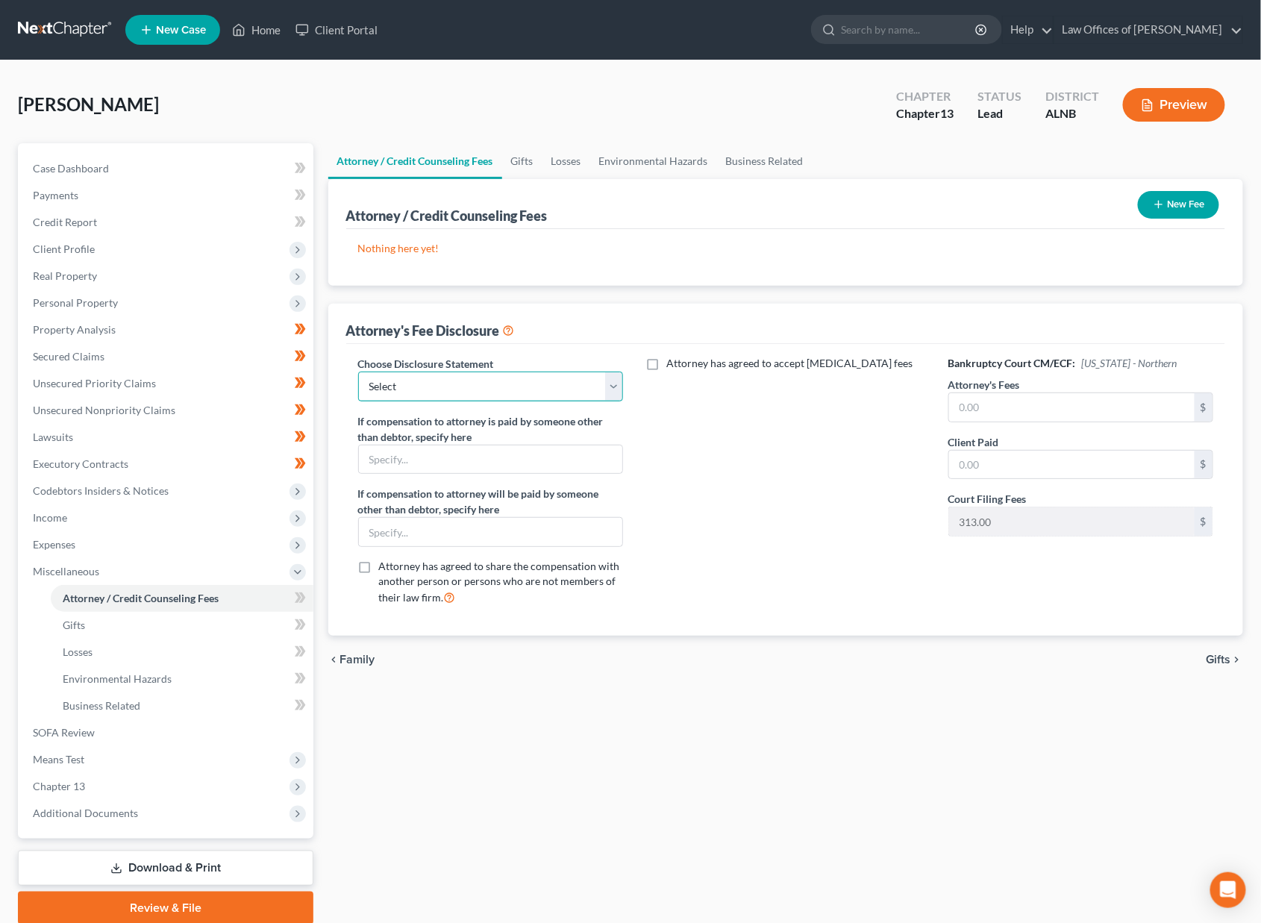
select select "1"
click at [983, 399] on input "text" at bounding box center [1072, 407] width 246 height 28
type input "1,500"
click at [100, 250] on span "Client Profile" at bounding box center [167, 249] width 293 height 27
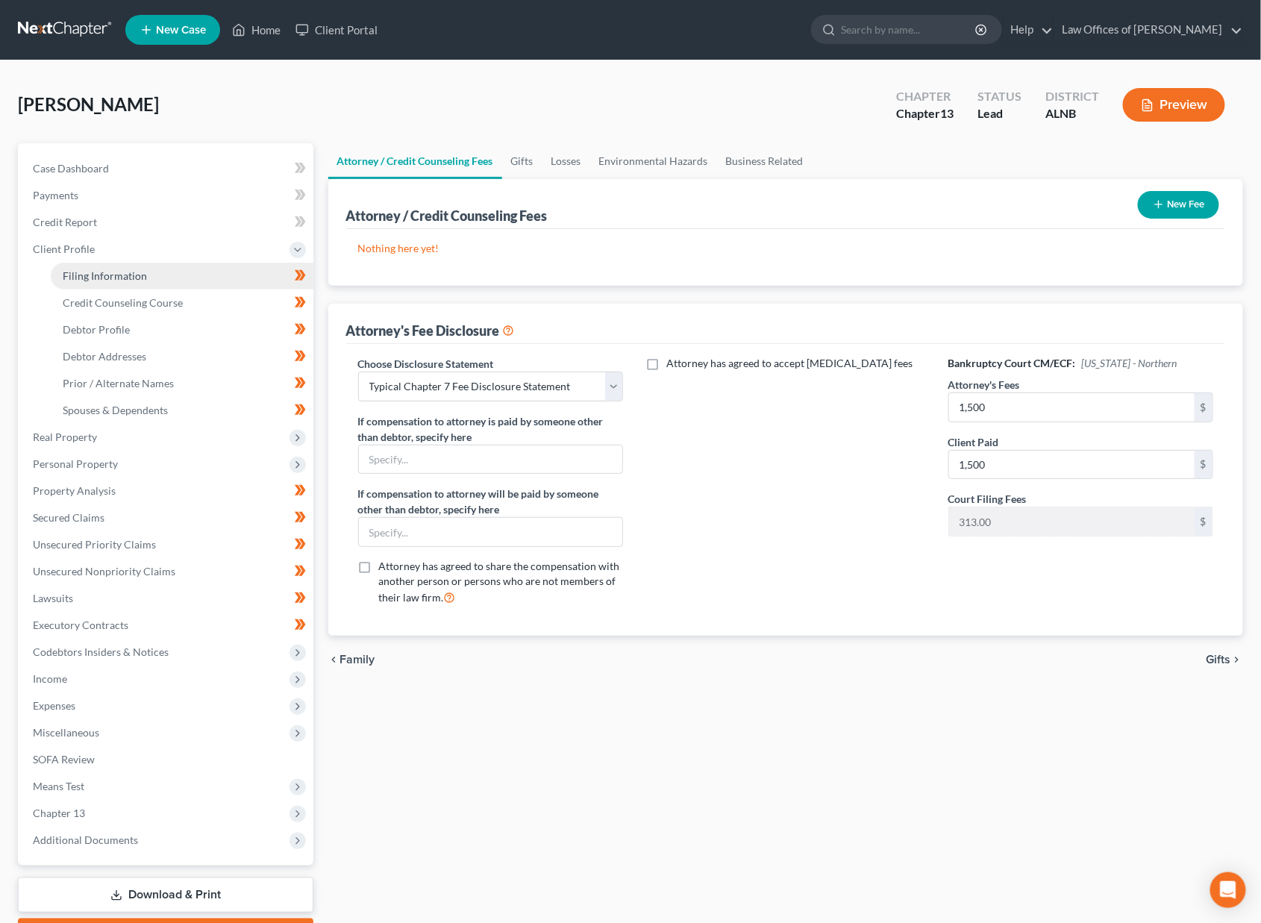
click at [146, 267] on link "Filing Information" at bounding box center [182, 276] width 263 height 27
select select "1"
select select "0"
select select "3"
select select "1"
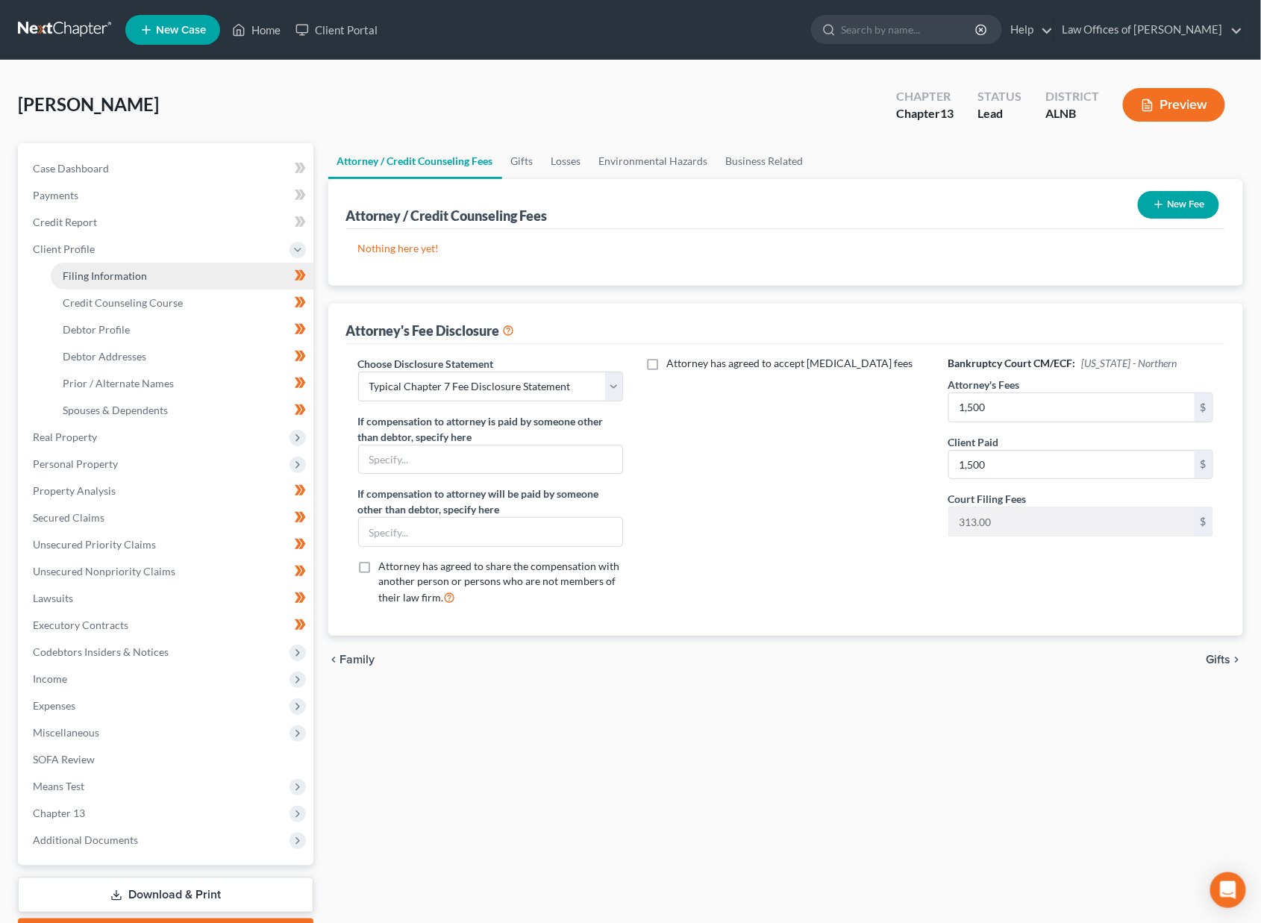
select select "0"
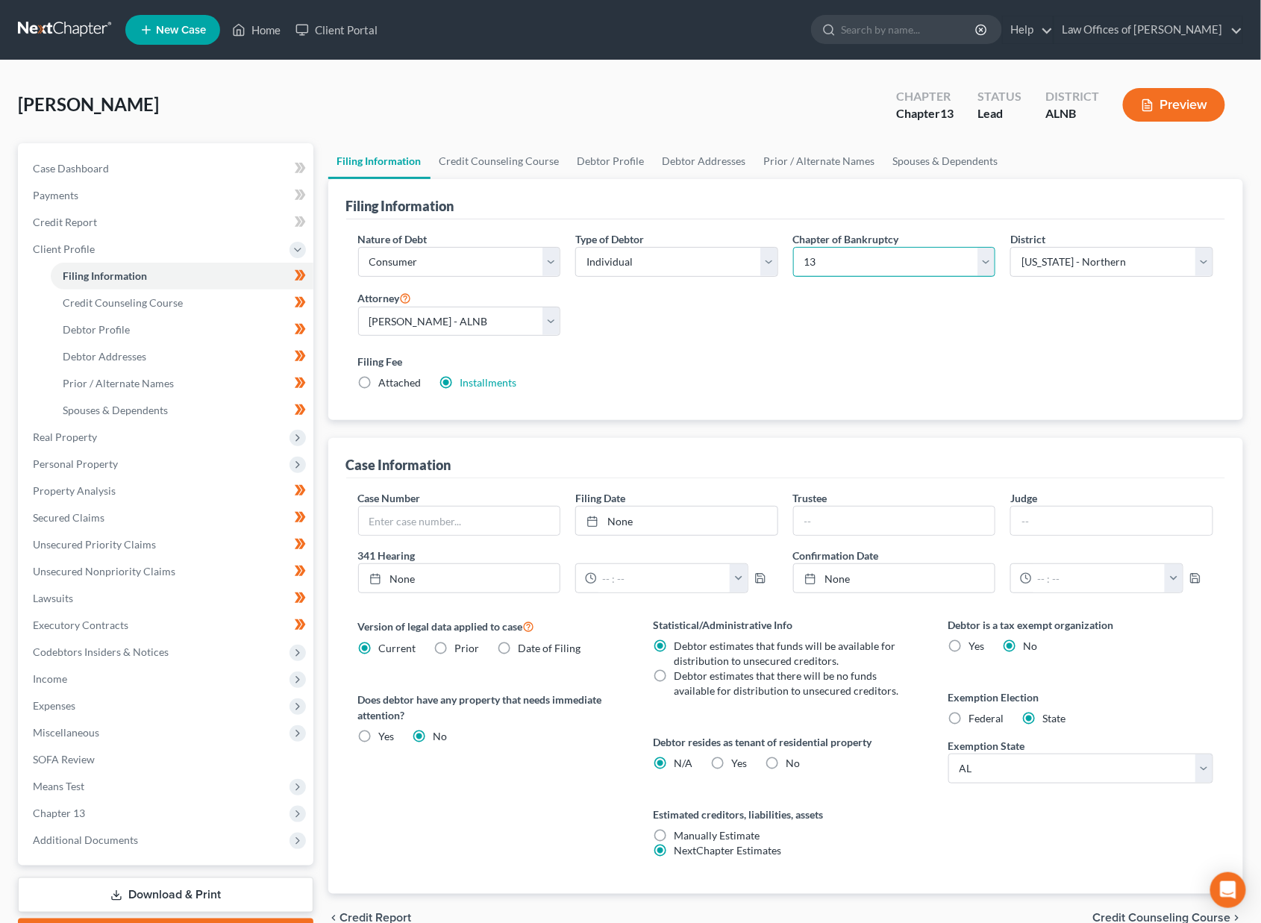
select select "0"
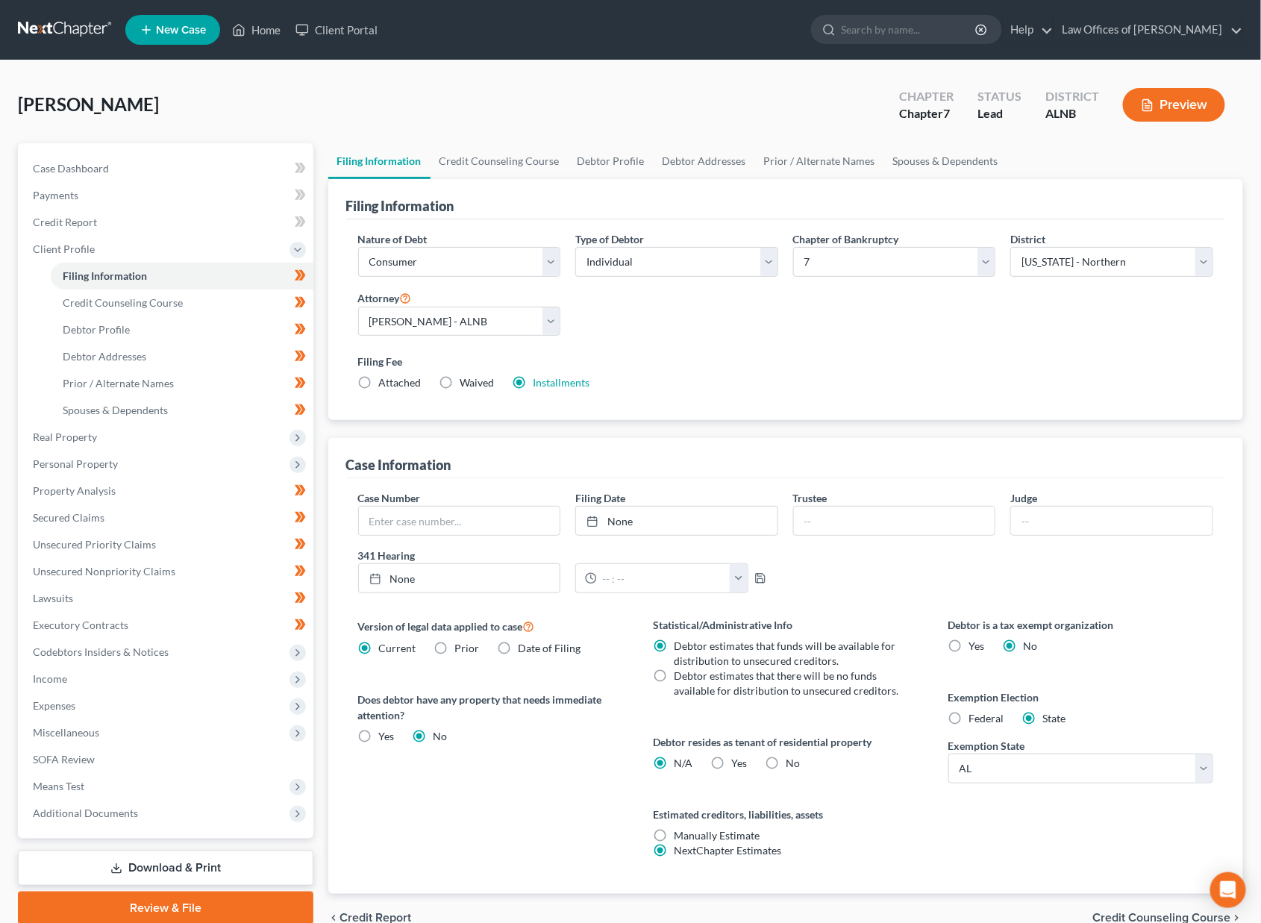
click at [769, 669] on span "Debtor estimates that there will be no funds available for distribution to unse…" at bounding box center [786, 683] width 225 height 28
click at [690, 669] on input "Debtor estimates that there will be no funds available for distribution to unse…" at bounding box center [685, 674] width 10 height 10
radio input "true"
radio input "false"
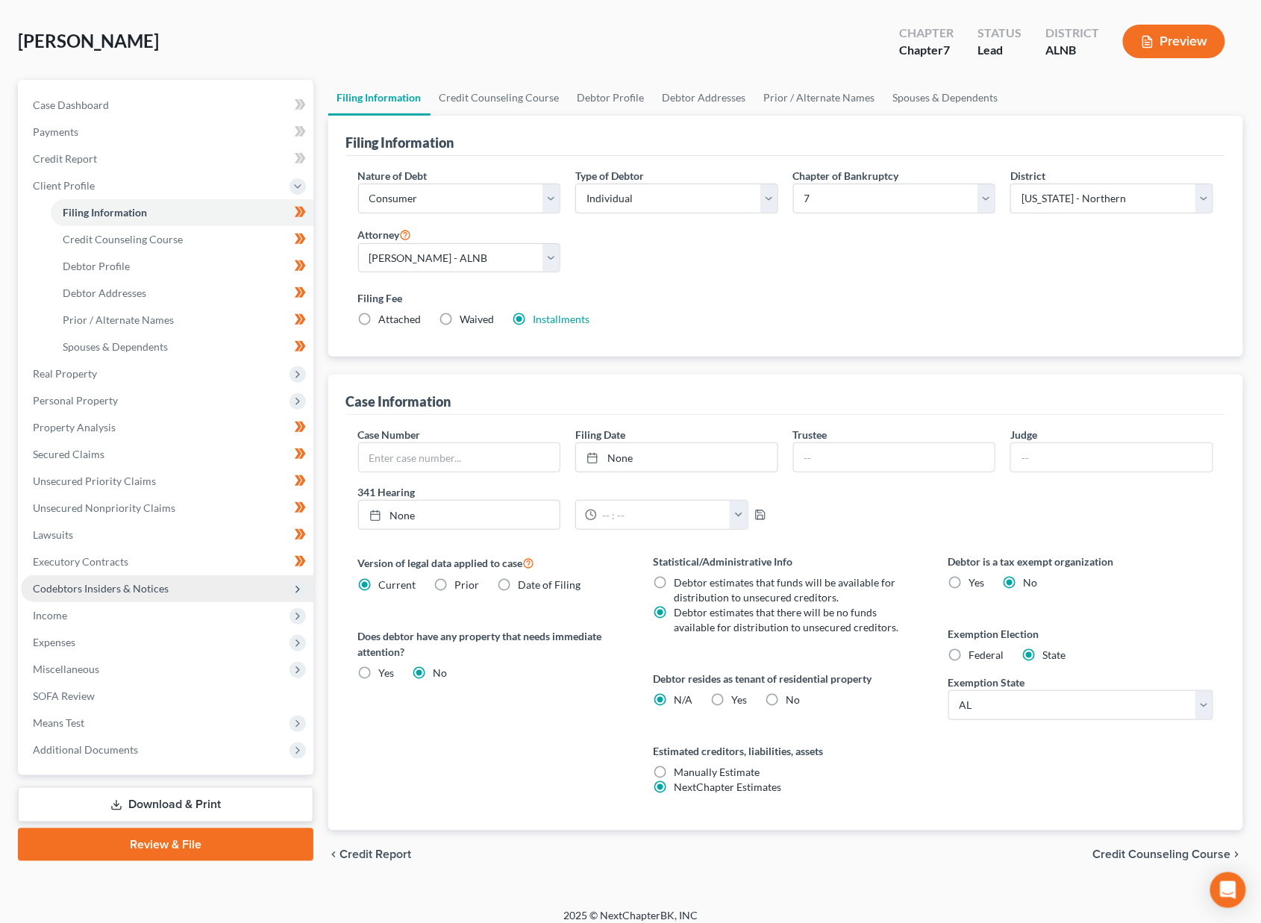
scroll to position [63, 0]
click at [118, 656] on span "Miscellaneous" at bounding box center [167, 669] width 293 height 27
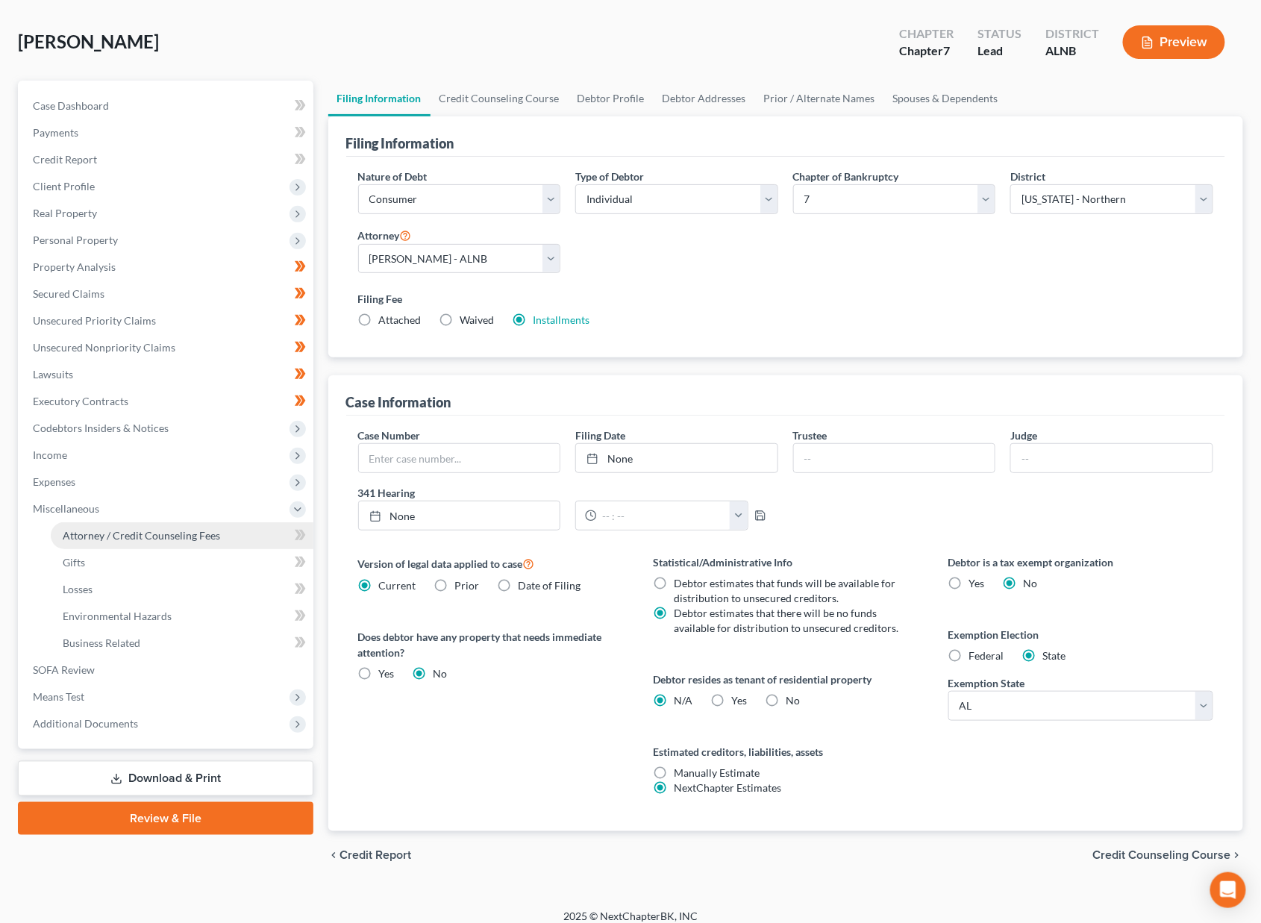
click at [155, 529] on span "Attorney / Credit Counseling Fees" at bounding box center [141, 535] width 157 height 13
select select "1"
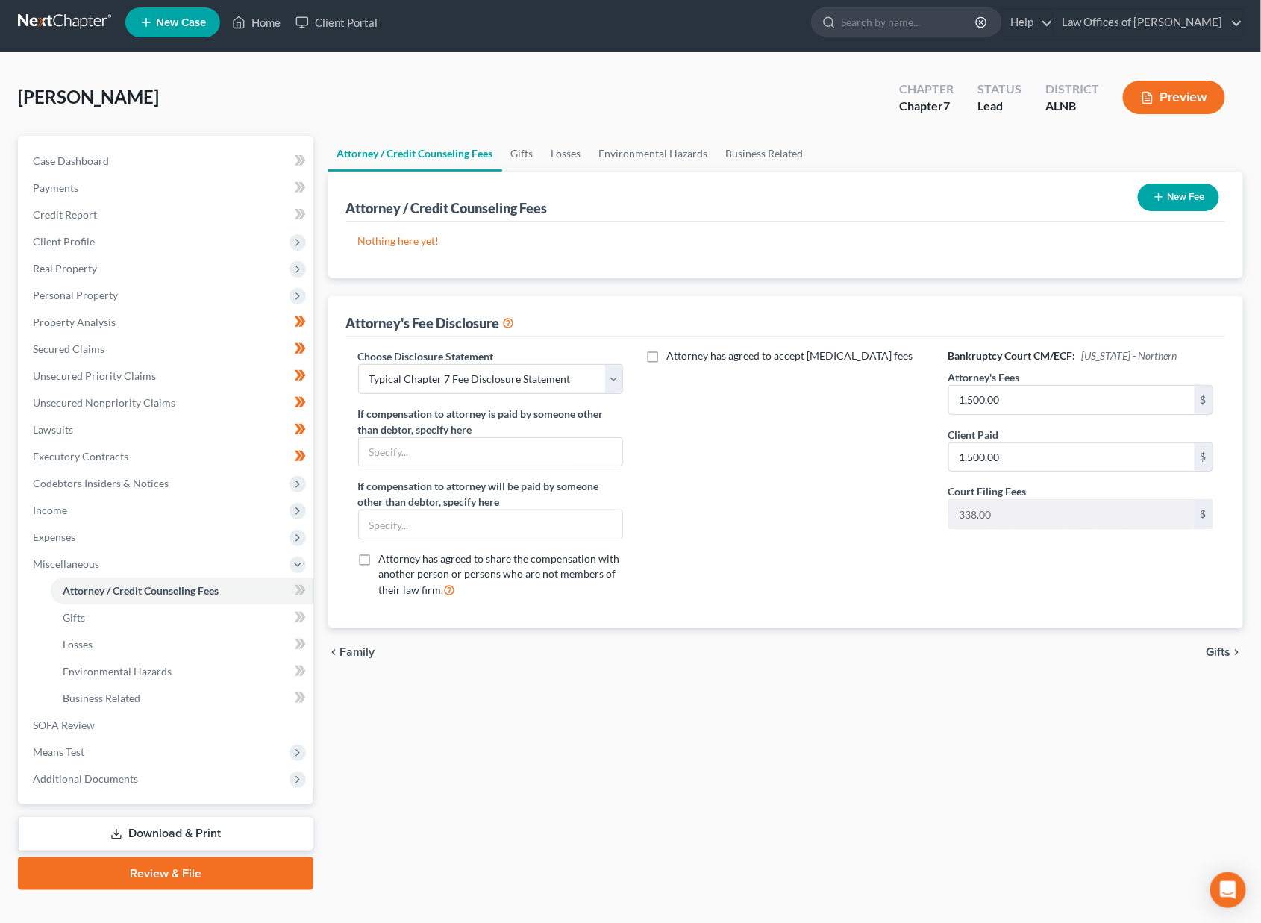
scroll to position [7, 0]
click at [1187, 190] on button "New Fee" at bounding box center [1178, 198] width 81 height 28
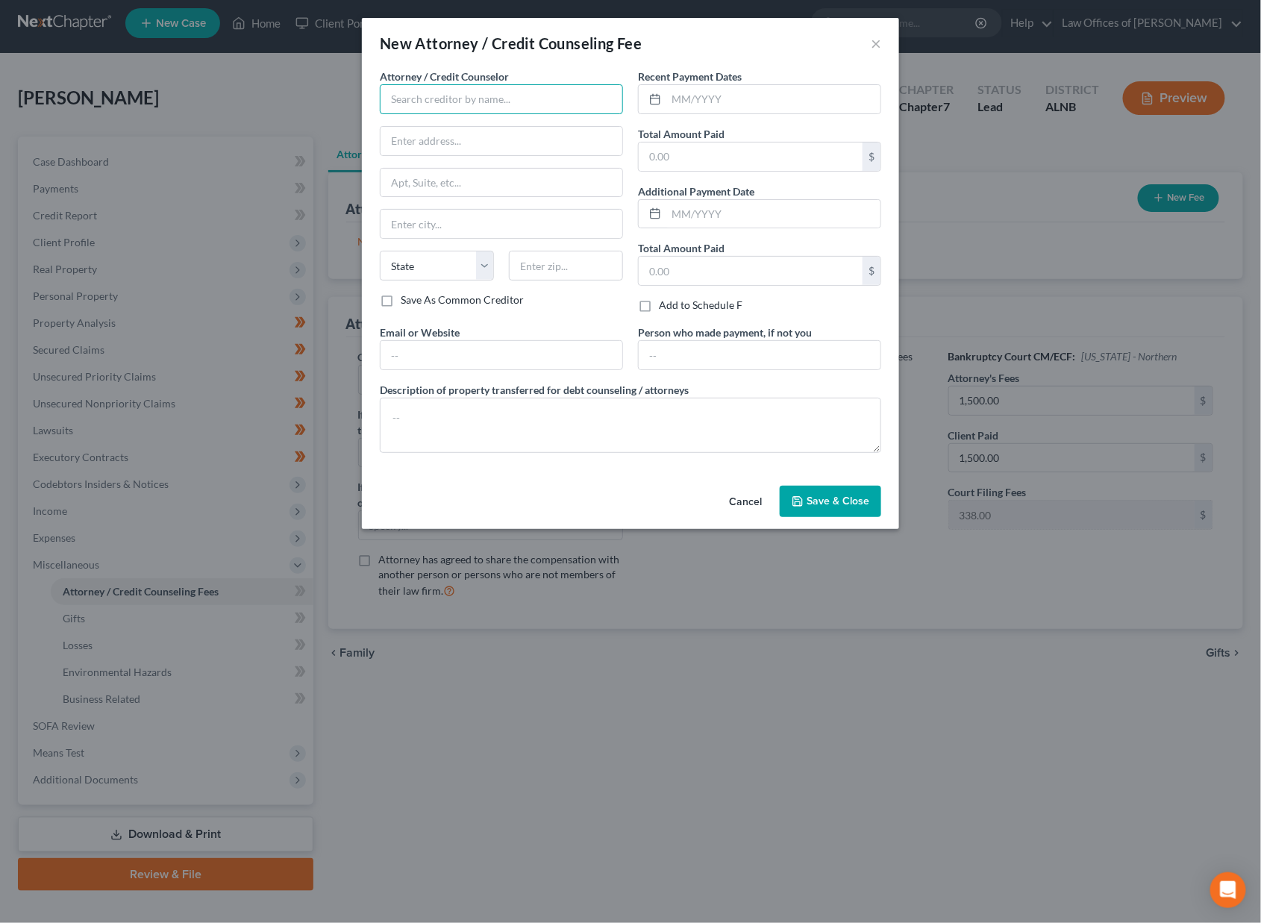
click at [554, 93] on input "text" at bounding box center [501, 99] width 243 height 30
type input "[PERSON_NAME]"
click at [481, 121] on div "[PERSON_NAME]" at bounding box center [469, 125] width 155 height 15
type input "[STREET_ADDRESS]"
type input "[GEOGRAPHIC_DATA]"
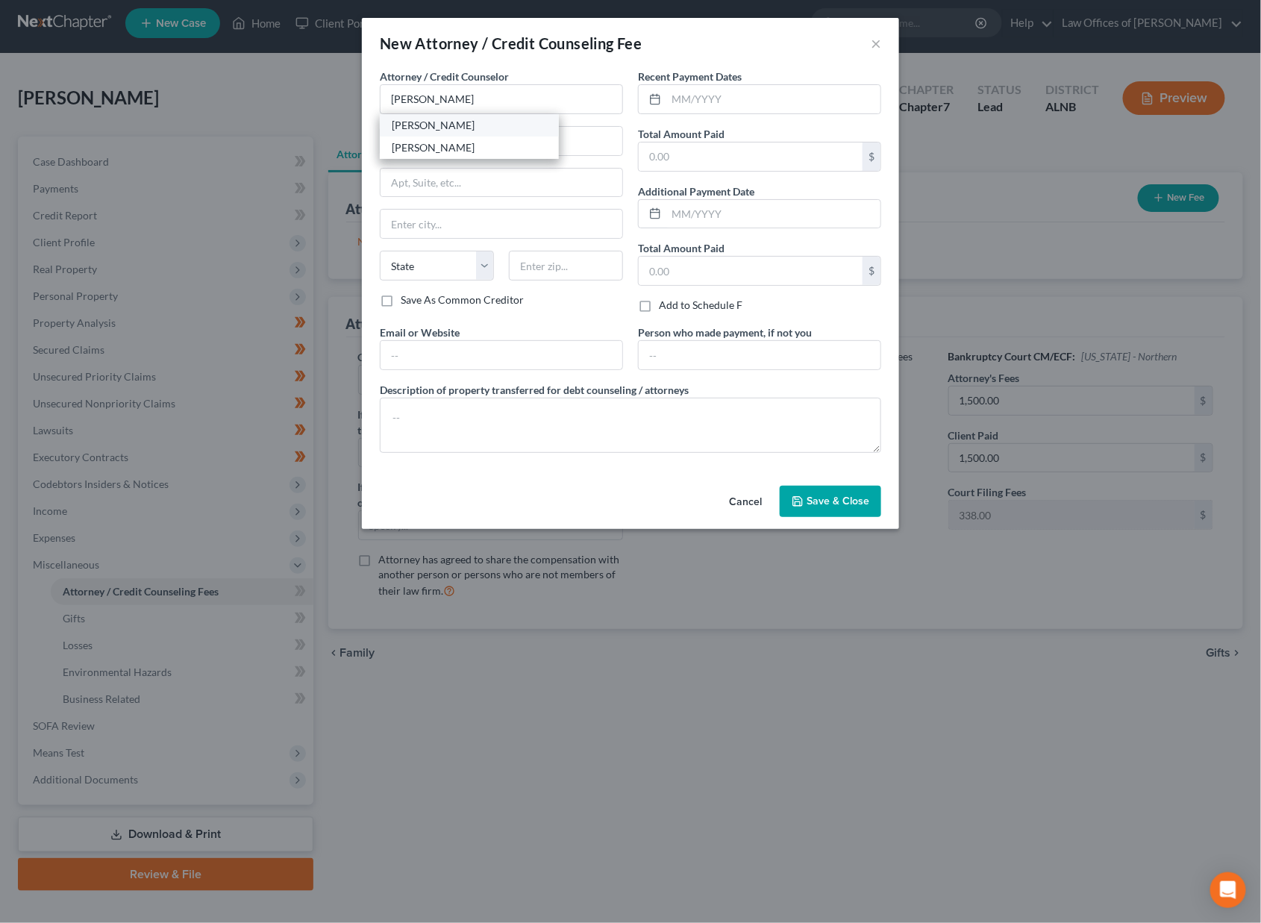
select select "0"
type input "35801"
click at [757, 92] on input "text" at bounding box center [773, 99] width 214 height 28
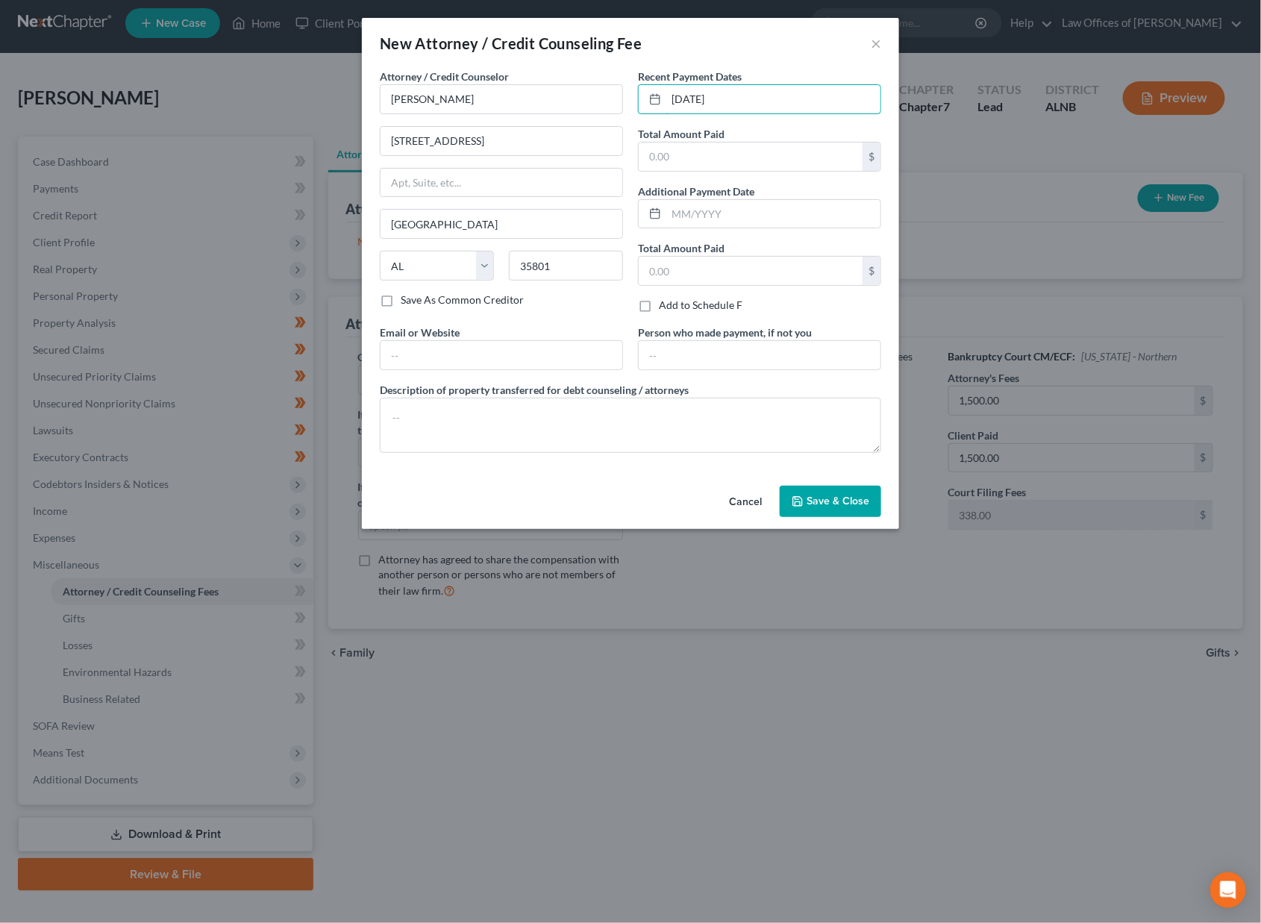
type input "[DATE]"
click at [838, 513] on div "Cancel Save & Close" at bounding box center [630, 504] width 537 height 49
click at [843, 505] on button "Save & Close" at bounding box center [830, 501] width 101 height 31
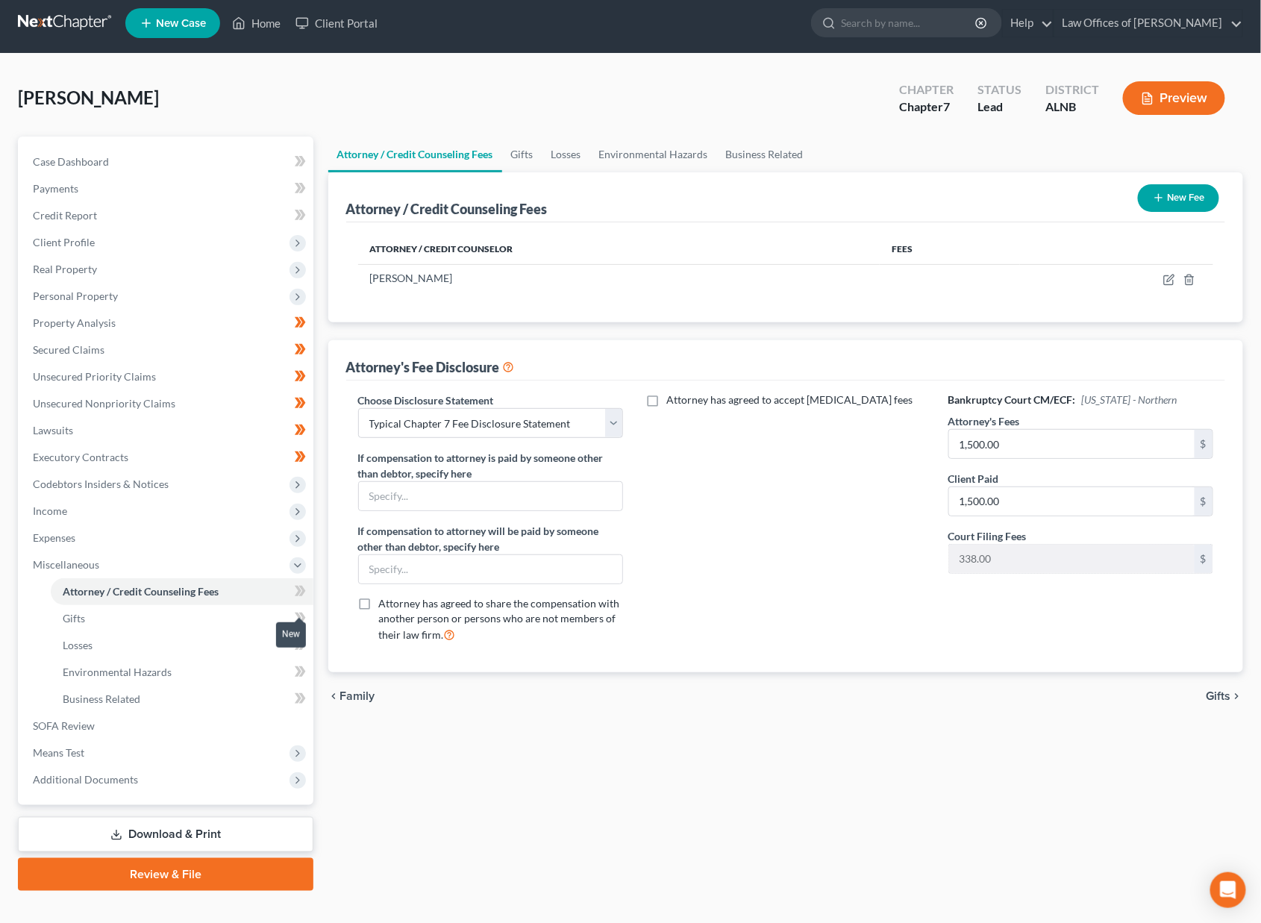
click at [296, 609] on icon at bounding box center [300, 618] width 11 height 19
click at [302, 637] on icon at bounding box center [300, 645] width 11 height 19
click at [296, 663] on icon at bounding box center [300, 672] width 11 height 19
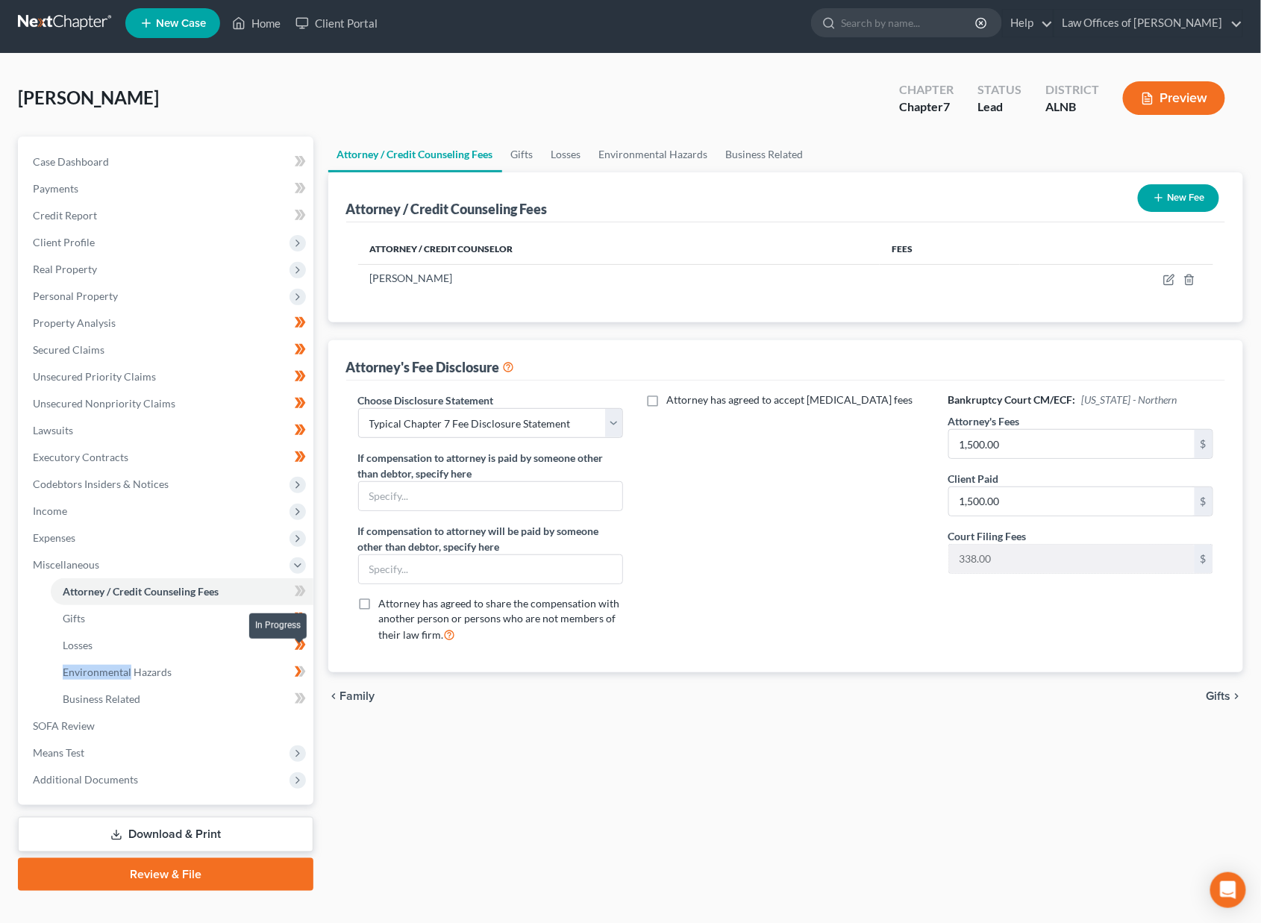
click at [296, 663] on icon at bounding box center [300, 672] width 11 height 19
click at [304, 690] on icon at bounding box center [300, 699] width 11 height 19
click at [307, 584] on span at bounding box center [300, 593] width 26 height 22
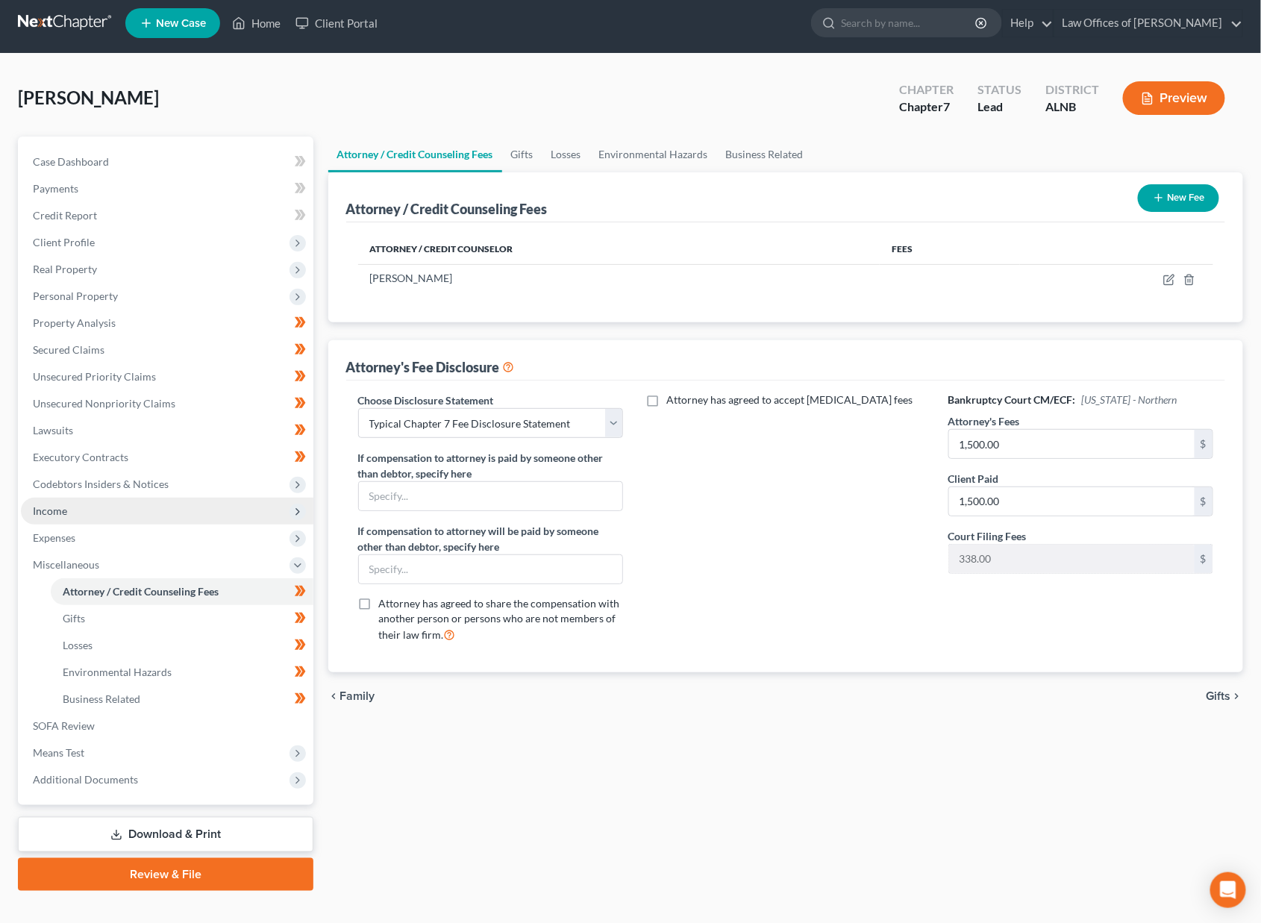
click at [108, 501] on span "Income" at bounding box center [167, 511] width 293 height 27
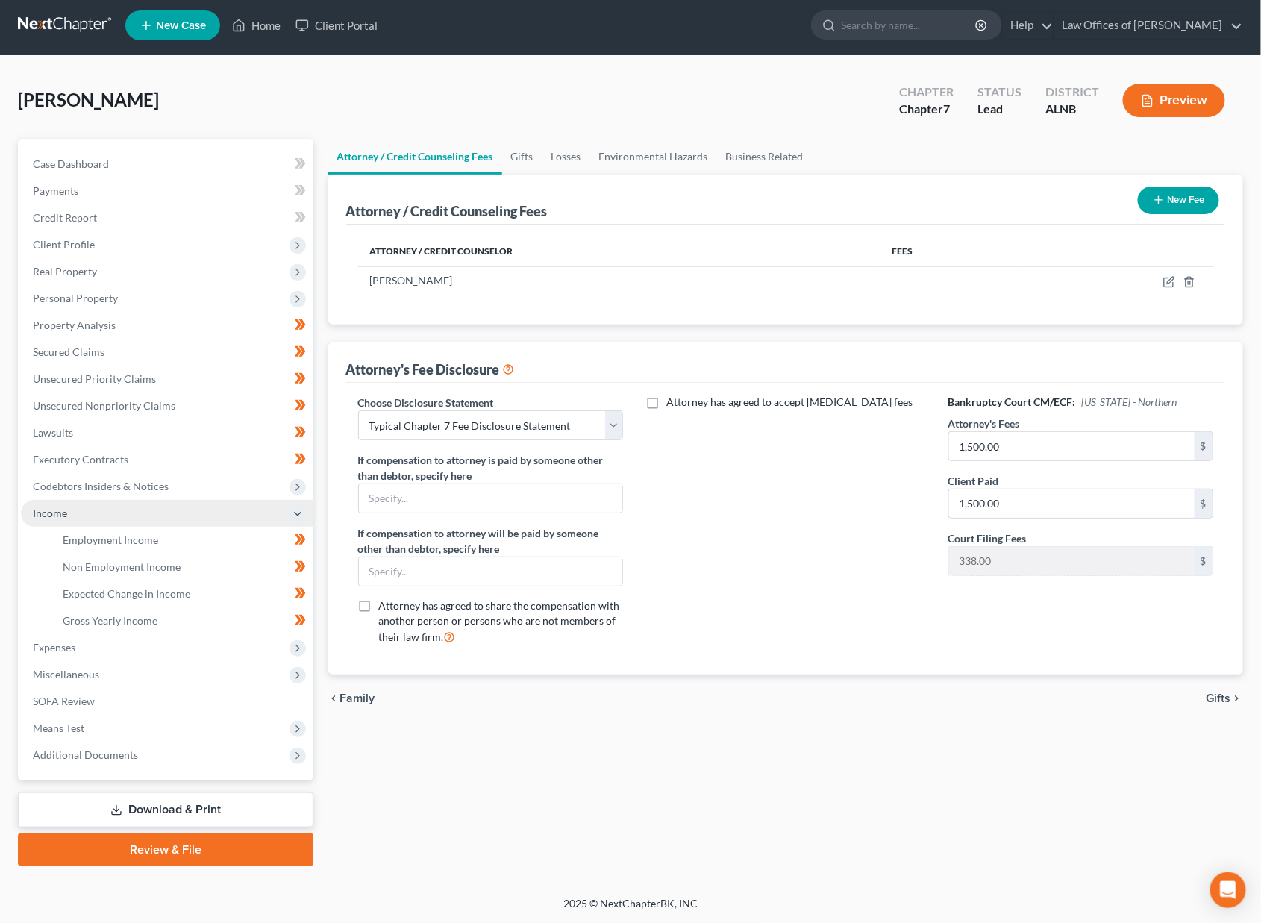
scroll to position [0, 0]
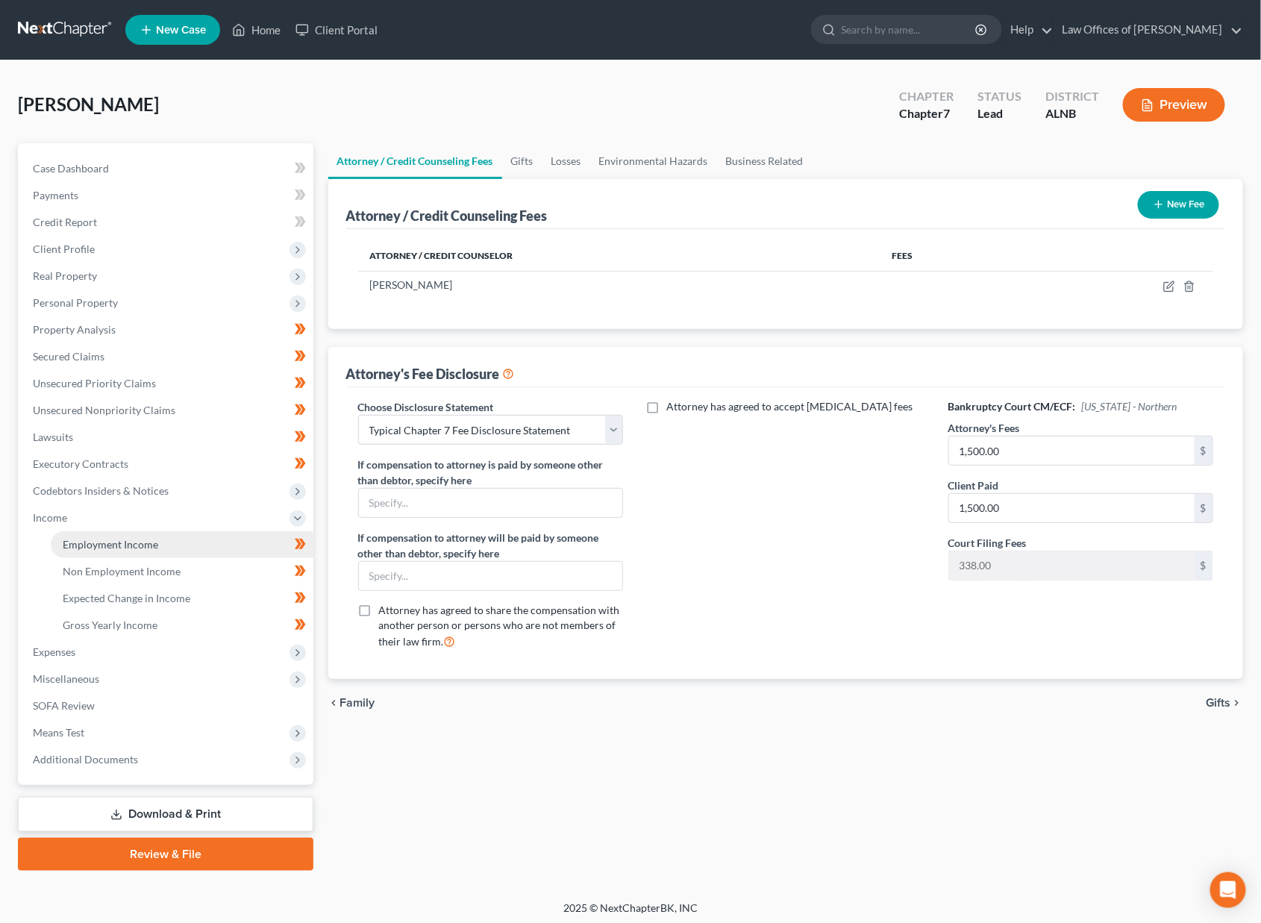
click at [152, 538] on link "Employment Income" at bounding box center [182, 544] width 263 height 27
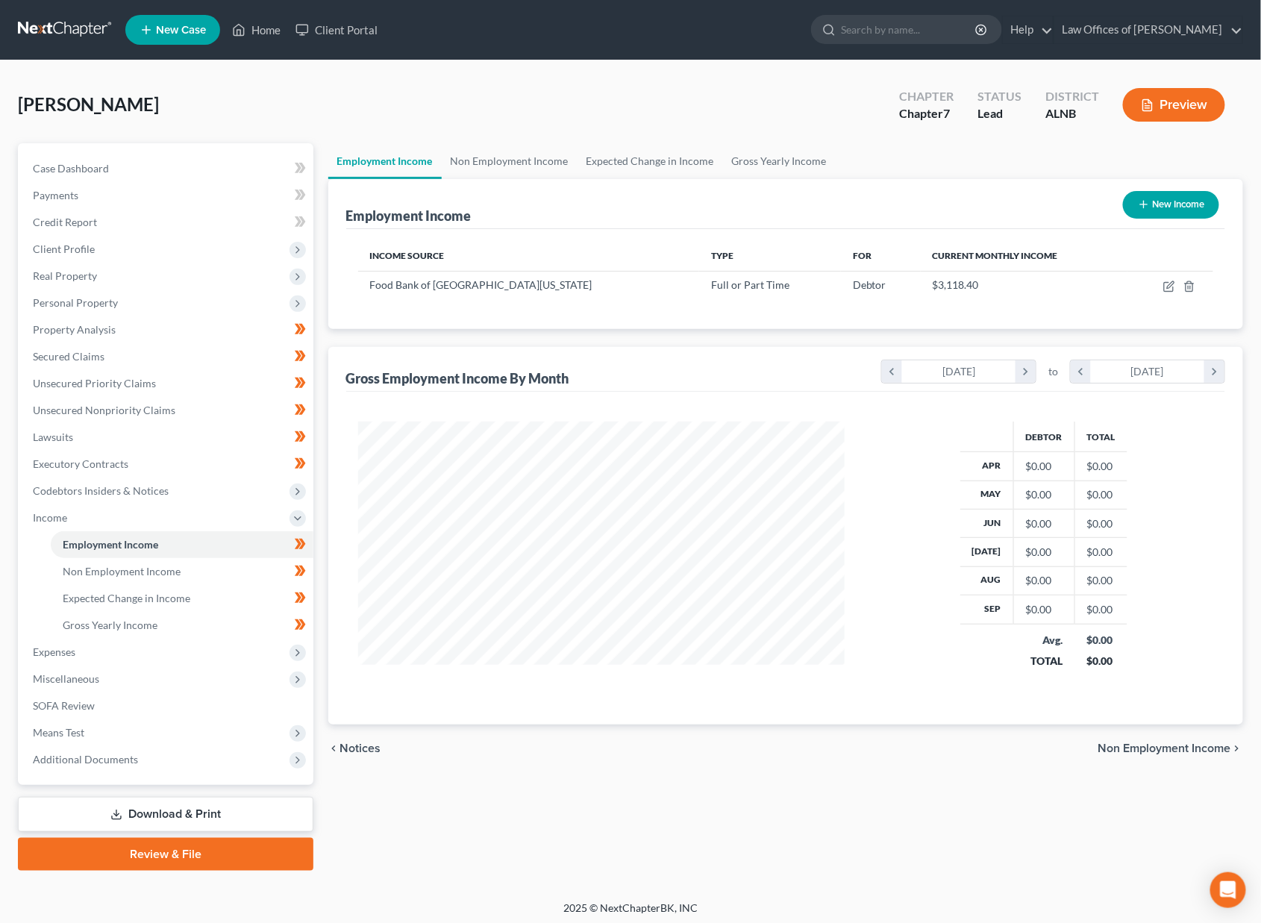
scroll to position [260, 516]
click at [1170, 290] on icon "button" at bounding box center [1168, 287] width 9 height 9
select select "0"
select select "1"
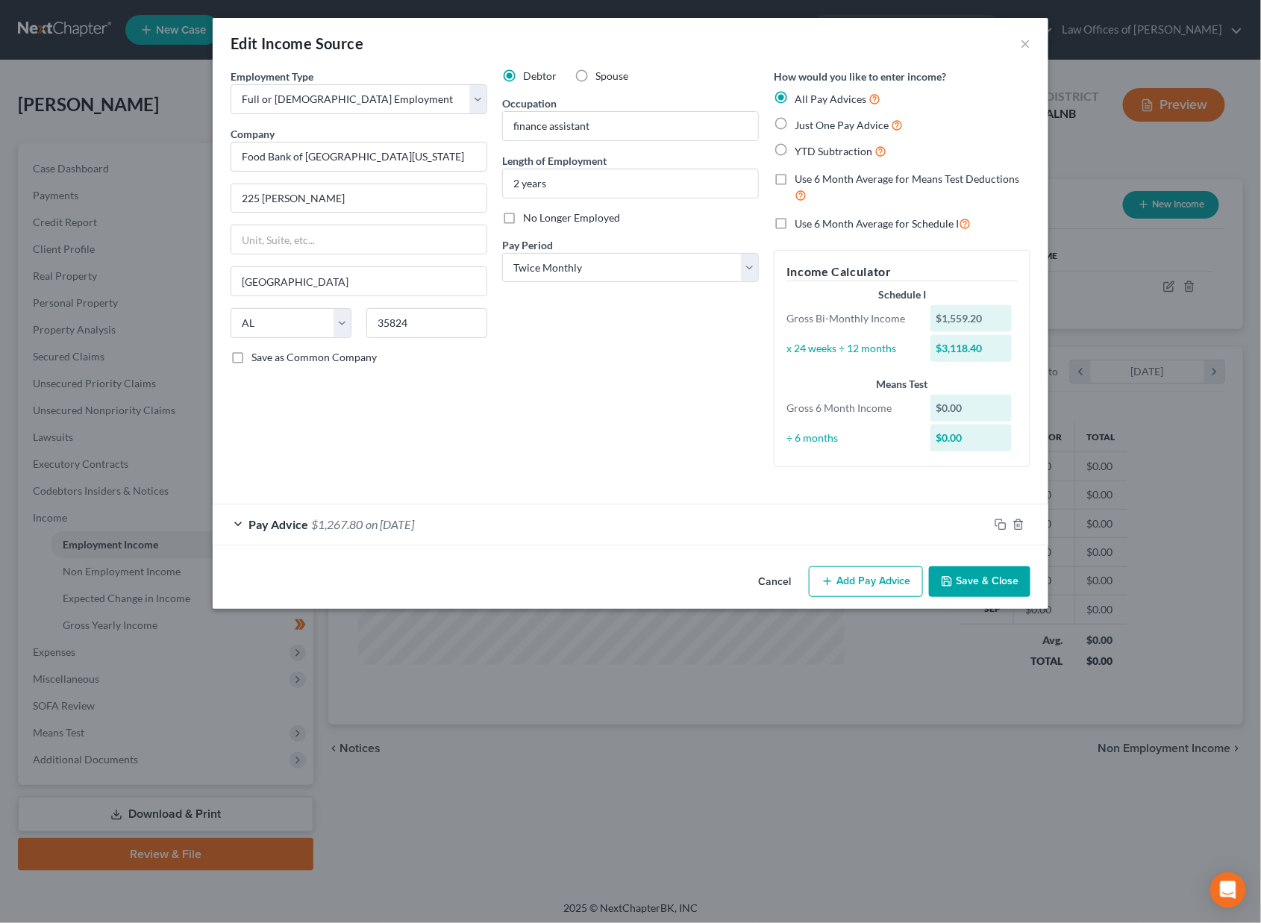
click at [399, 517] on span "on [DATE]" at bounding box center [390, 524] width 49 height 14
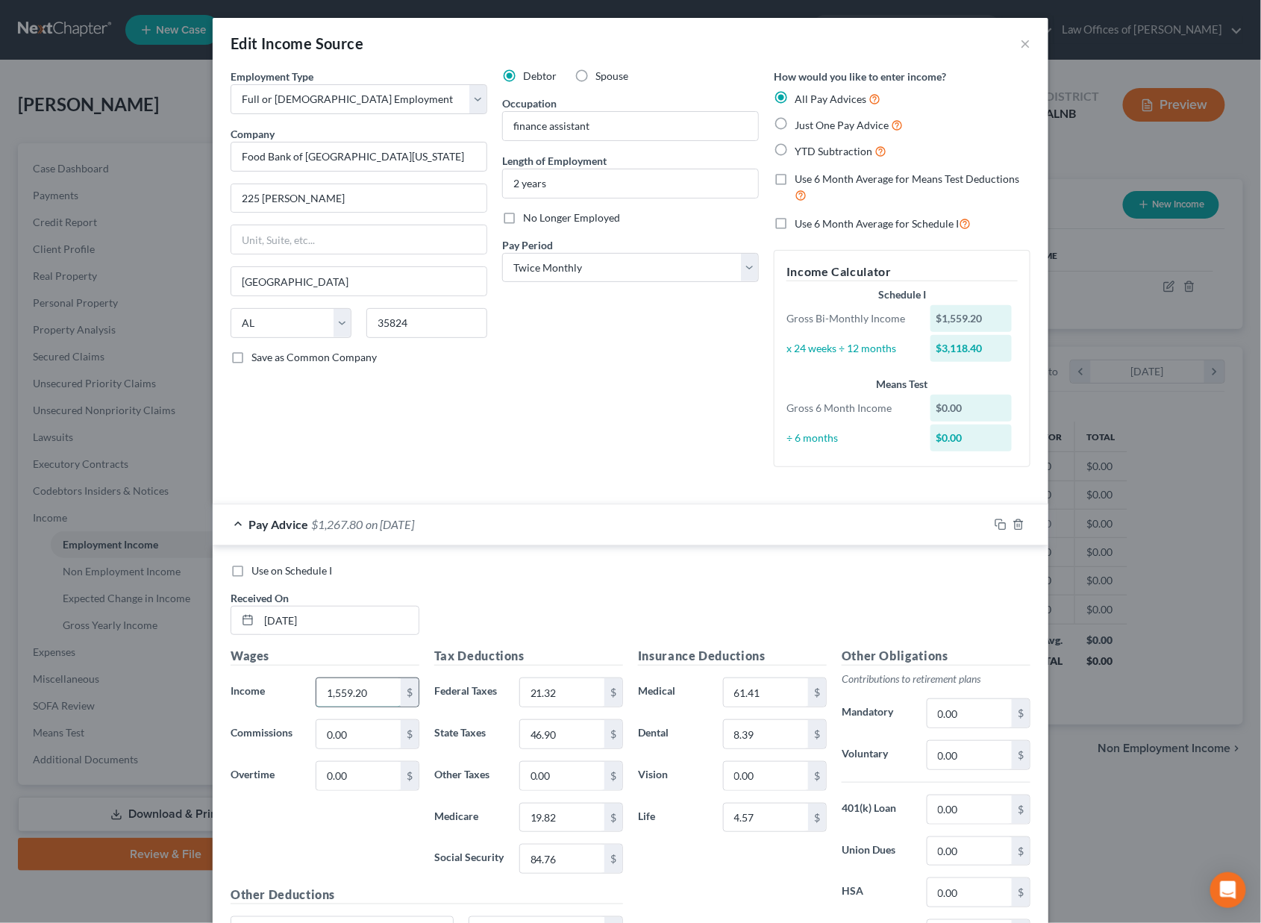
click at [375, 684] on input "1,559.20" at bounding box center [358, 692] width 84 height 28
type input "1,517.20"
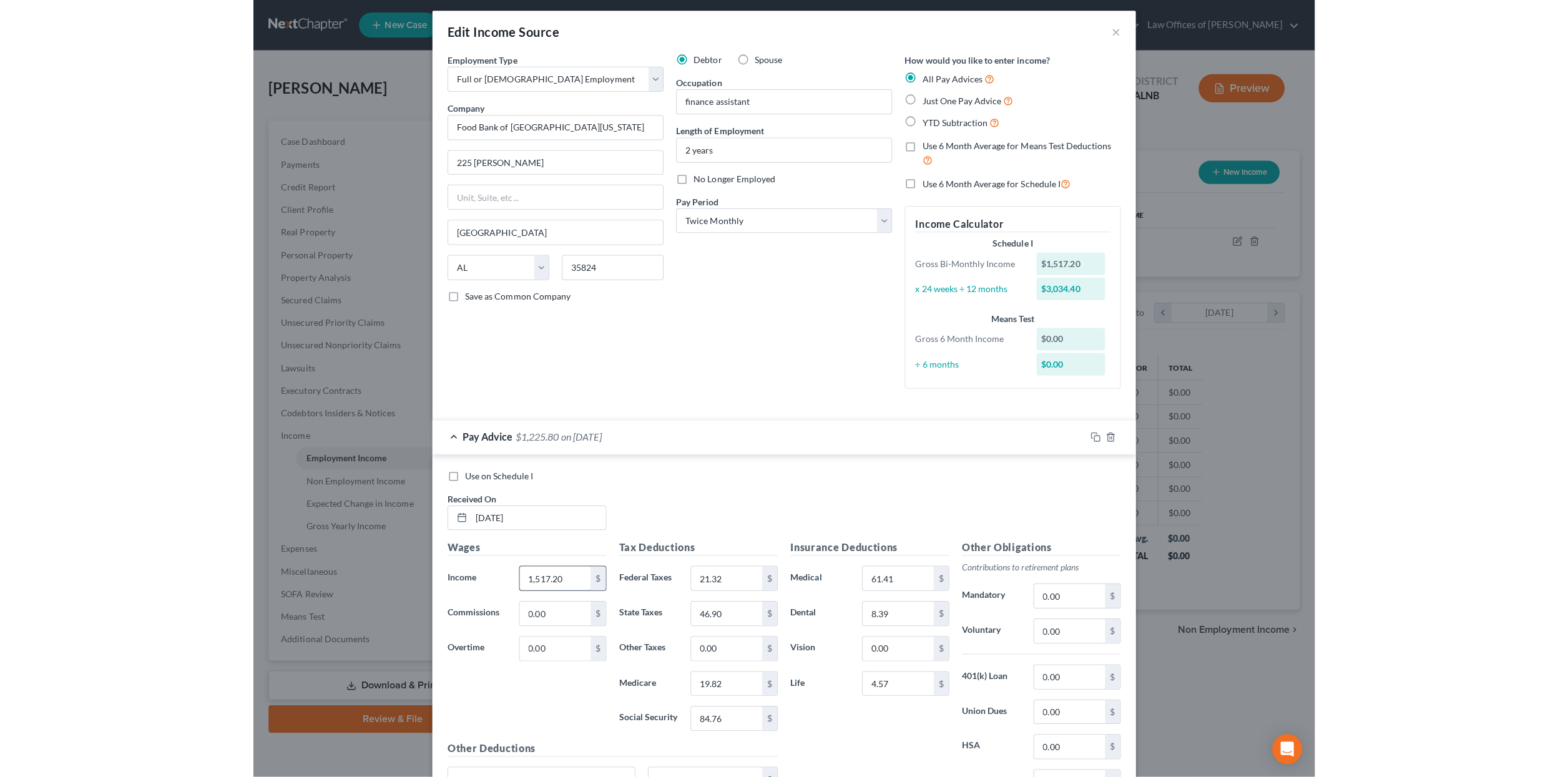
scroll to position [155, 0]
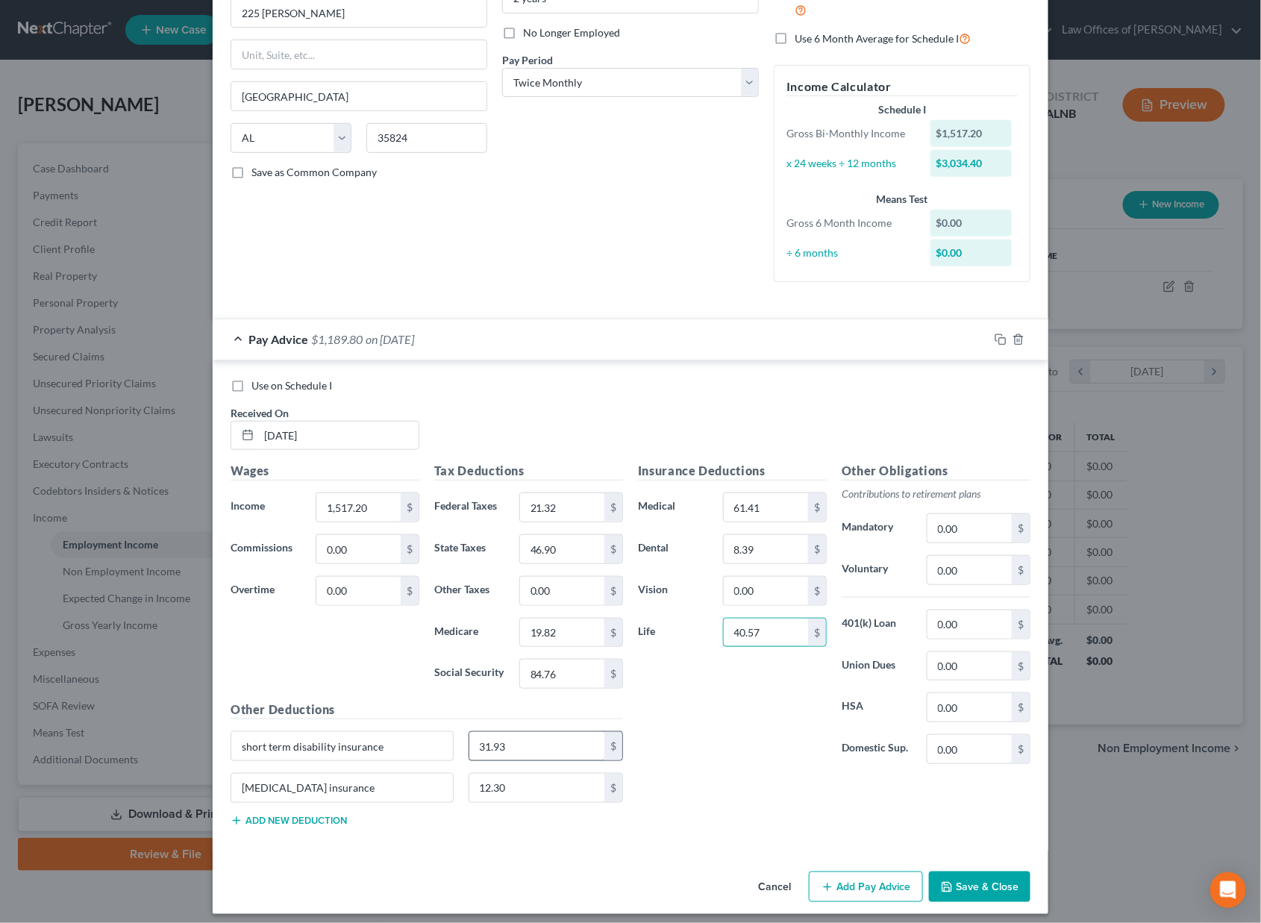
type input "40.57"
click at [578, 737] on input "31.93" at bounding box center [537, 746] width 136 height 28
click at [772, 581] on input "0.00" at bounding box center [766, 591] width 84 height 28
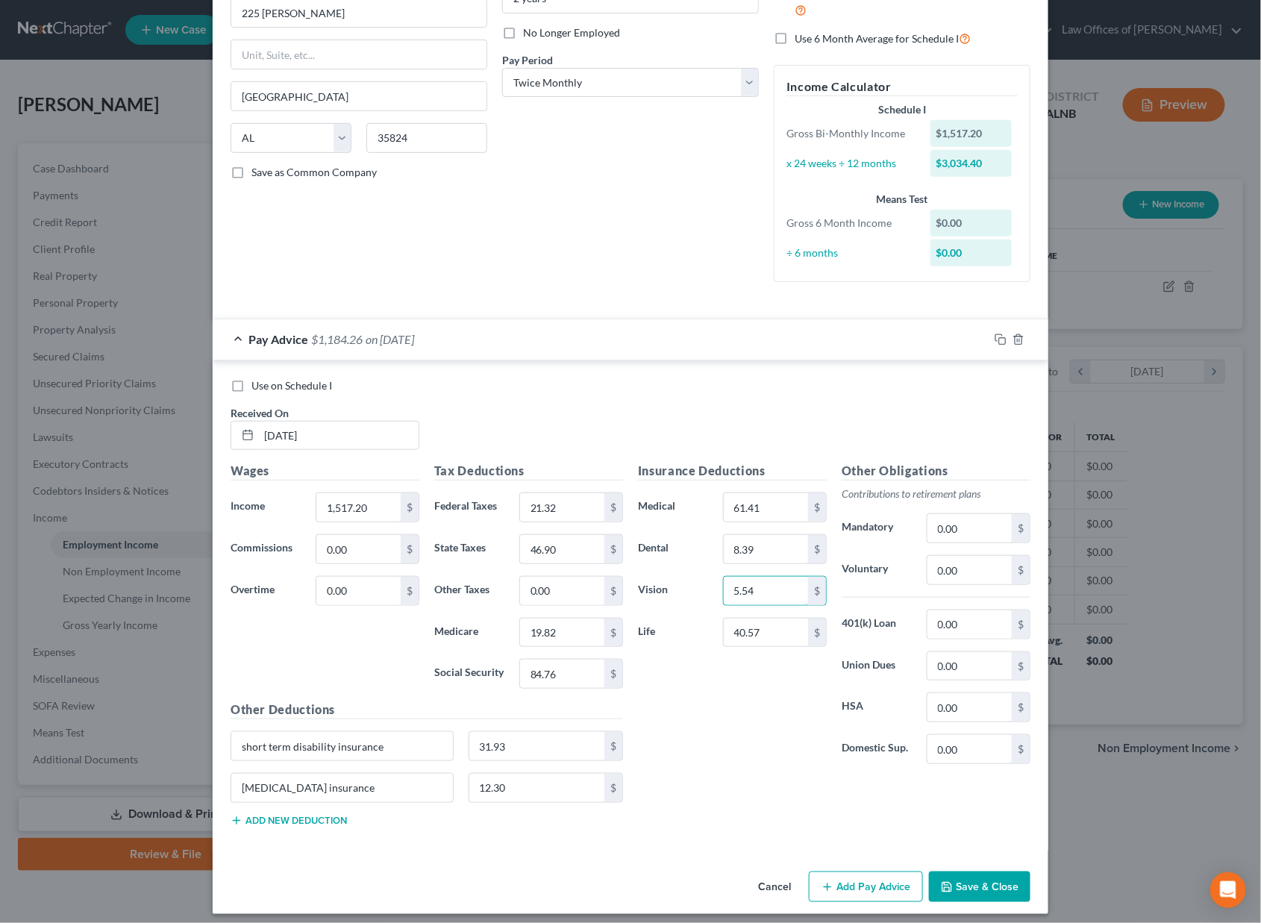
type input "5.54"
click at [775, 688] on div "Insurance Deductions Medical 61.41 $ Dental 8.39 $ Vision 5.54 $ Life 40.57 $" at bounding box center [733, 619] width 204 height 314
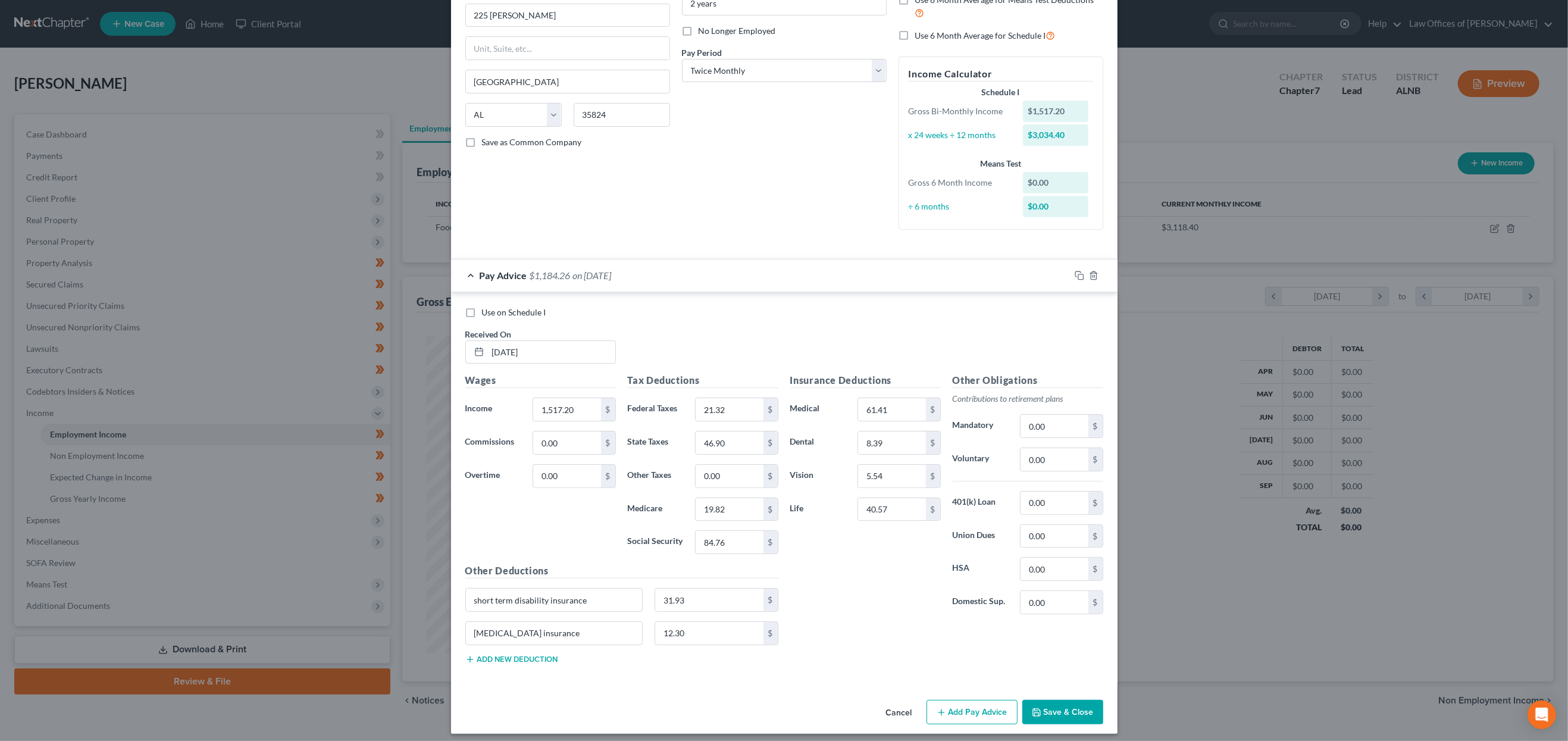
scroll to position [594942, 594546]
click at [1005, 700] on button "Save & Close" at bounding box center [1062, 712] width 81 height 25
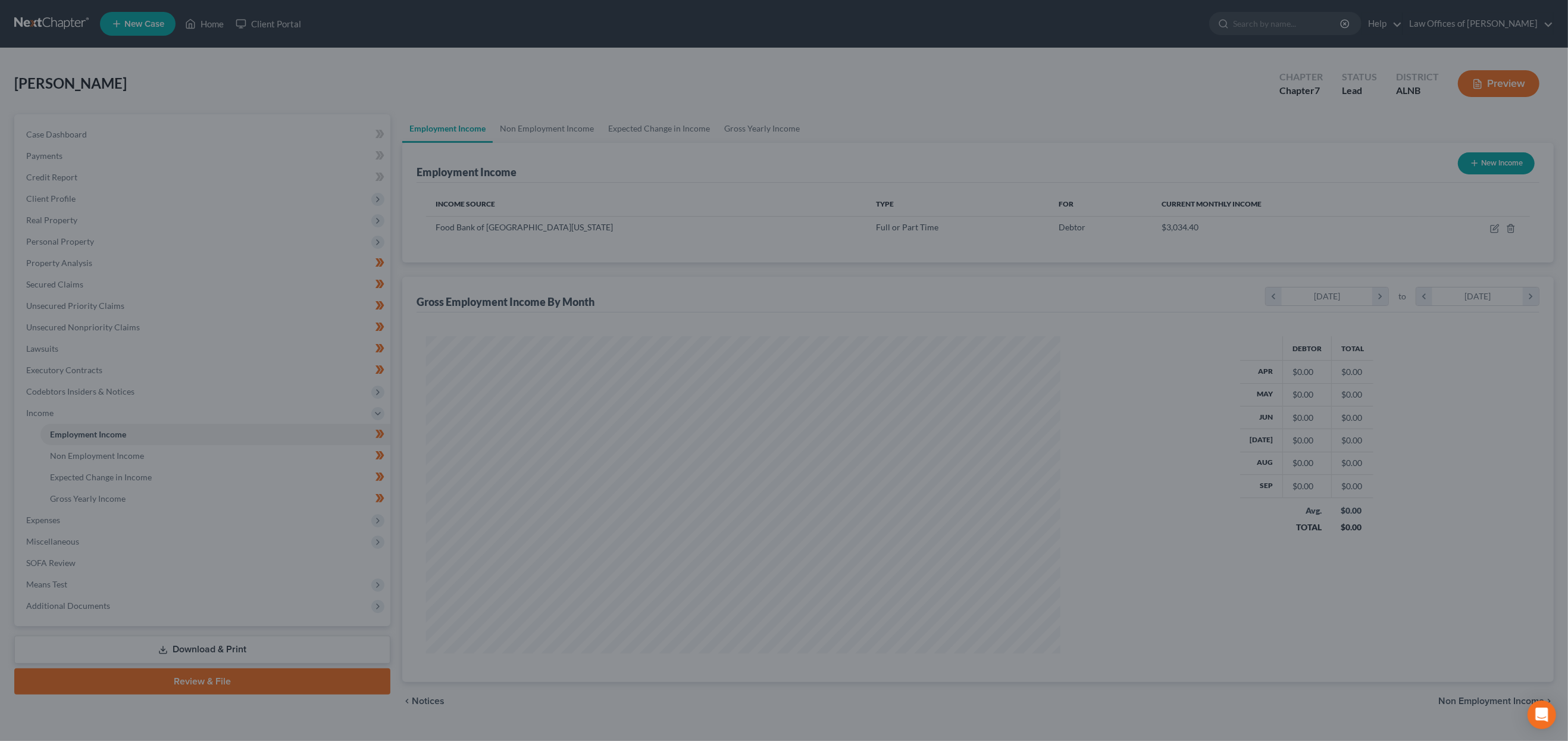
scroll to position [22, 0]
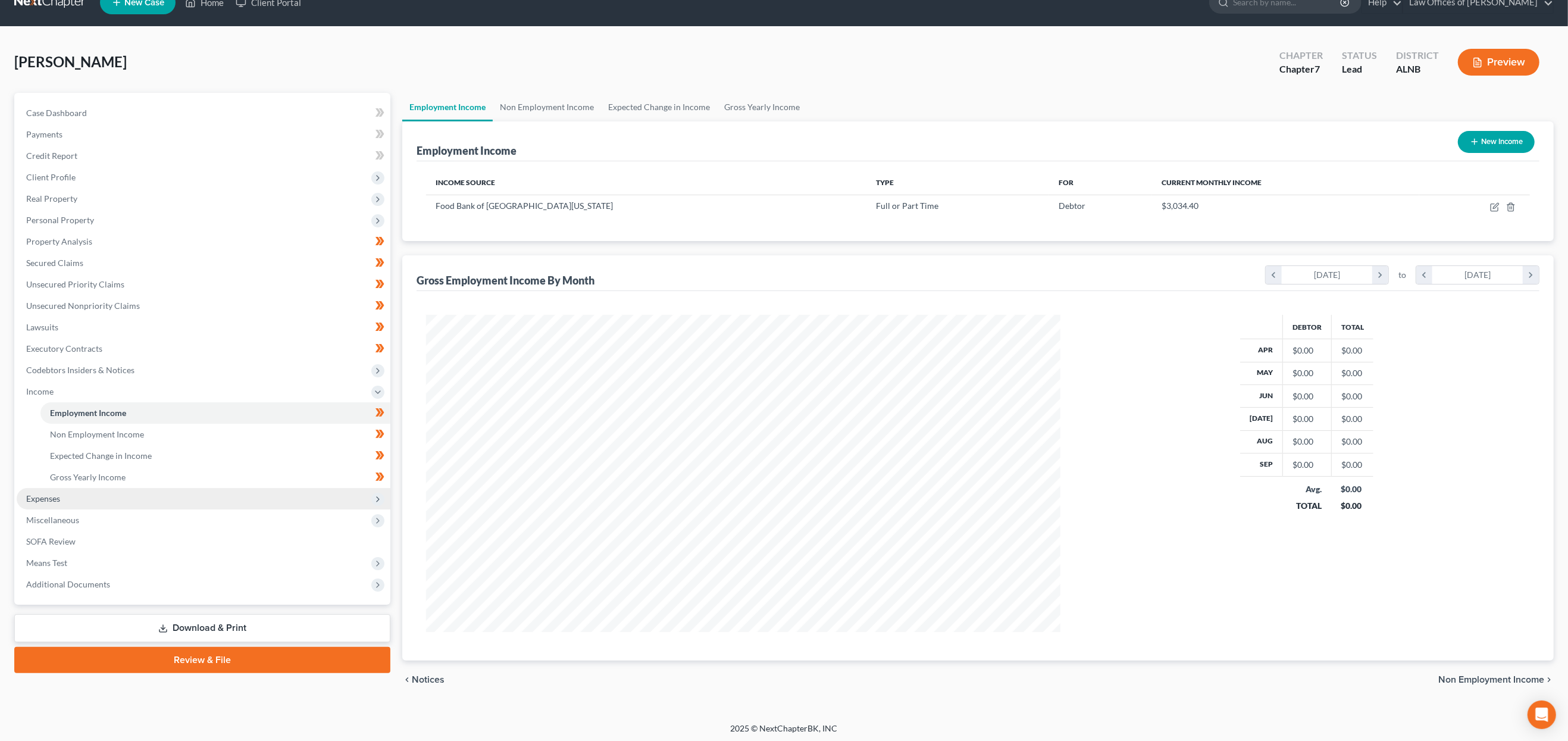
click at [141, 488] on span "Expenses" at bounding box center [203, 499] width 374 height 22
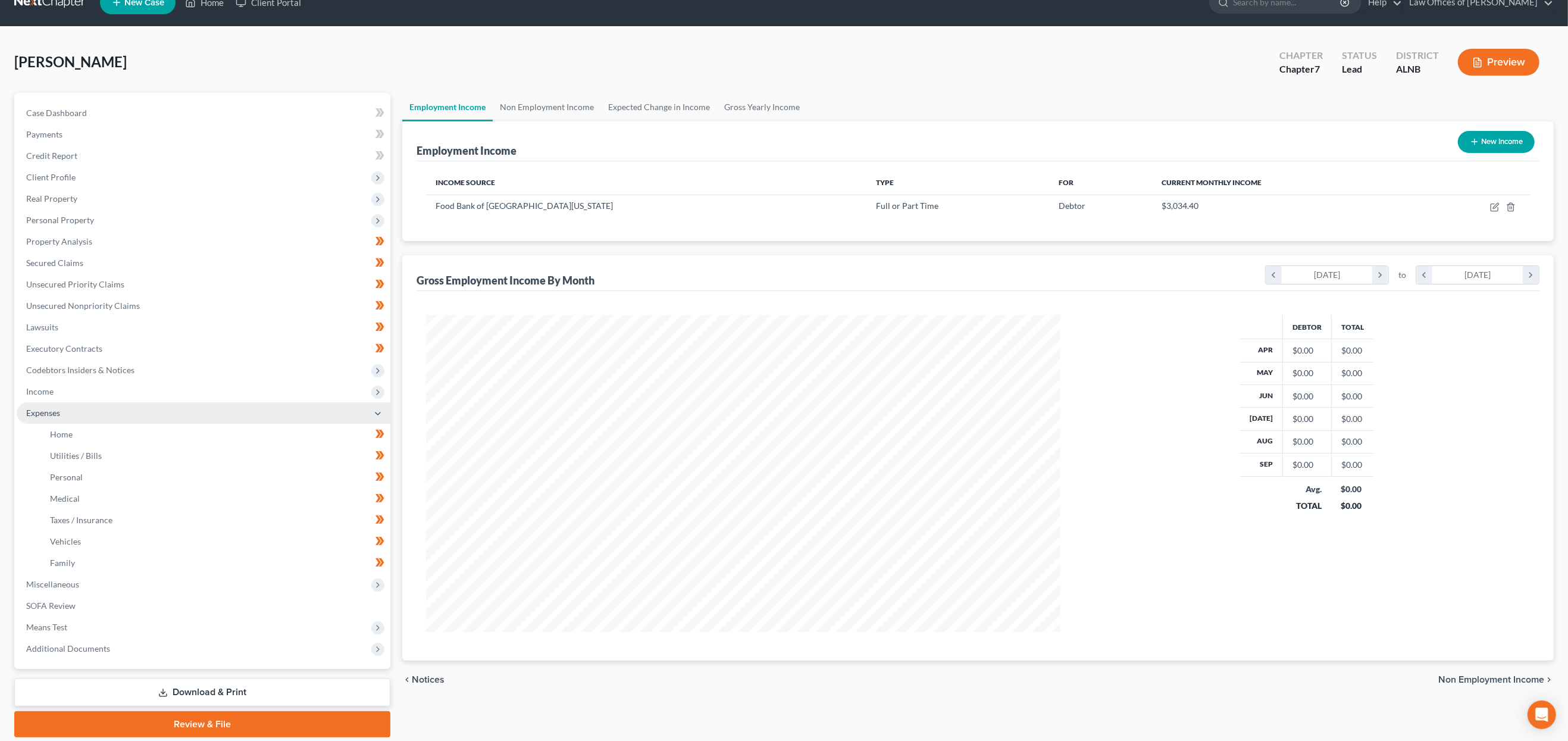
click at [141, 488] on link "Medical" at bounding box center [215, 499] width 350 height 22
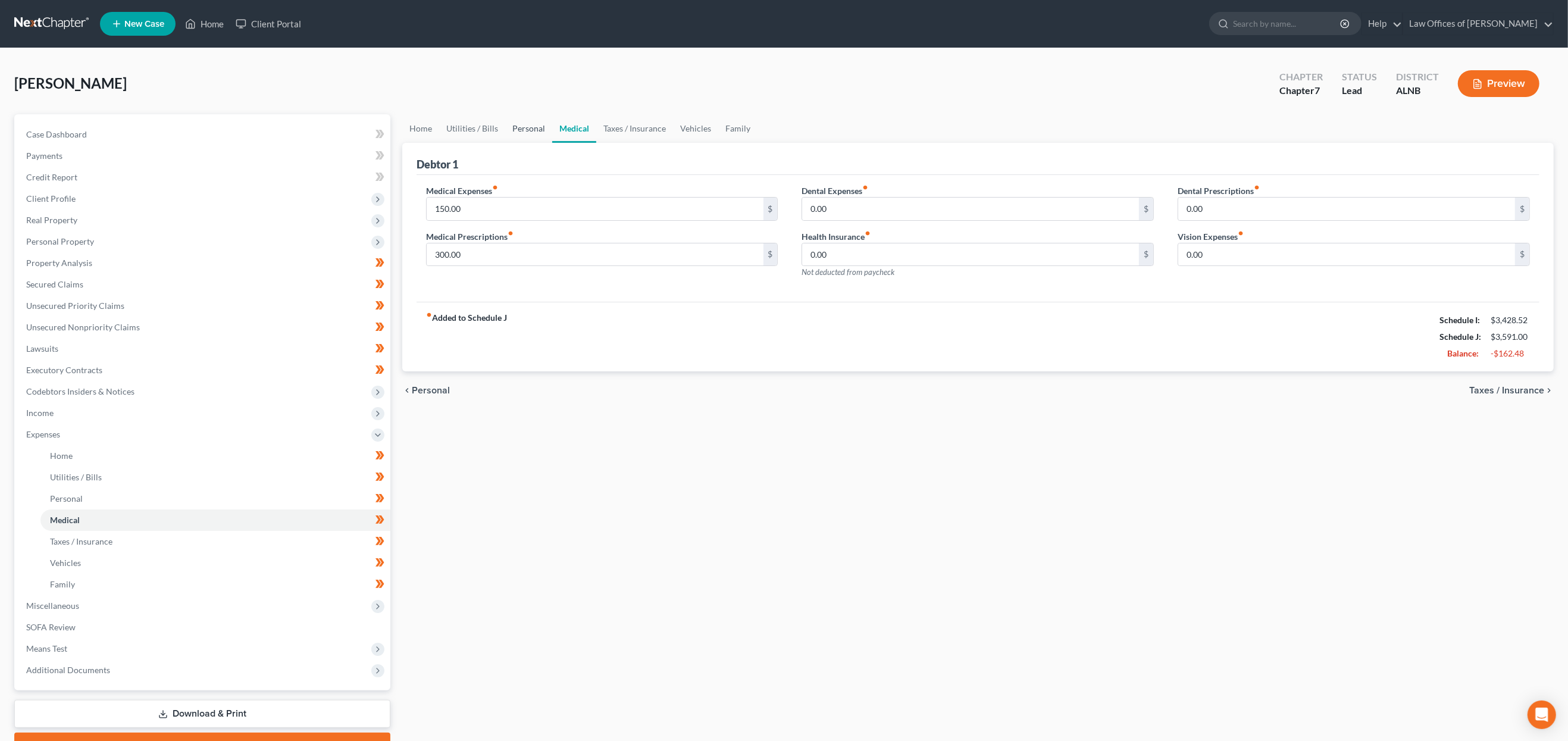
click at [540, 128] on link "Personal" at bounding box center [529, 128] width 47 height 29
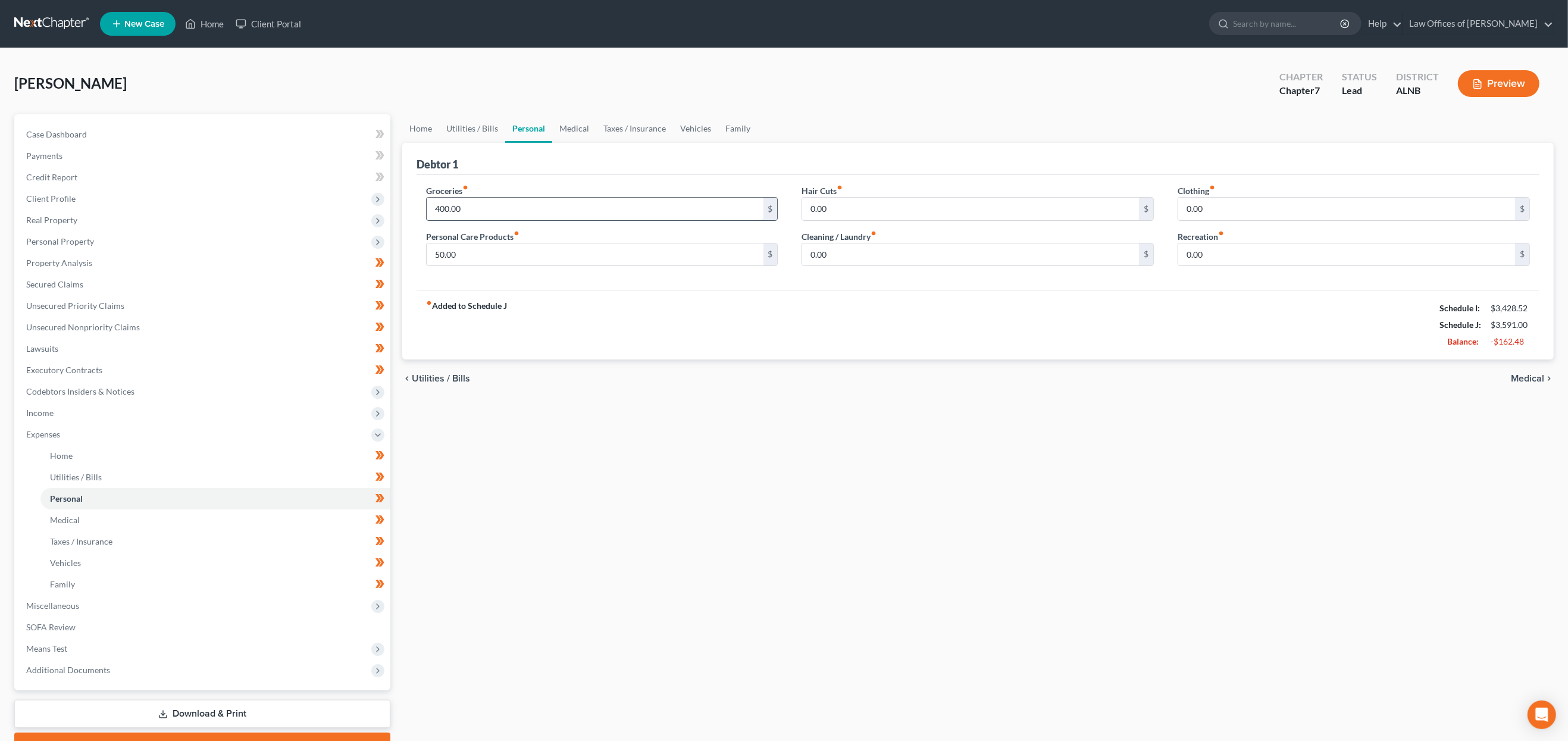
click at [449, 207] on input "400.00" at bounding box center [595, 209] width 337 height 22
click at [447, 207] on input "400.00" at bounding box center [595, 209] width 337 height 22
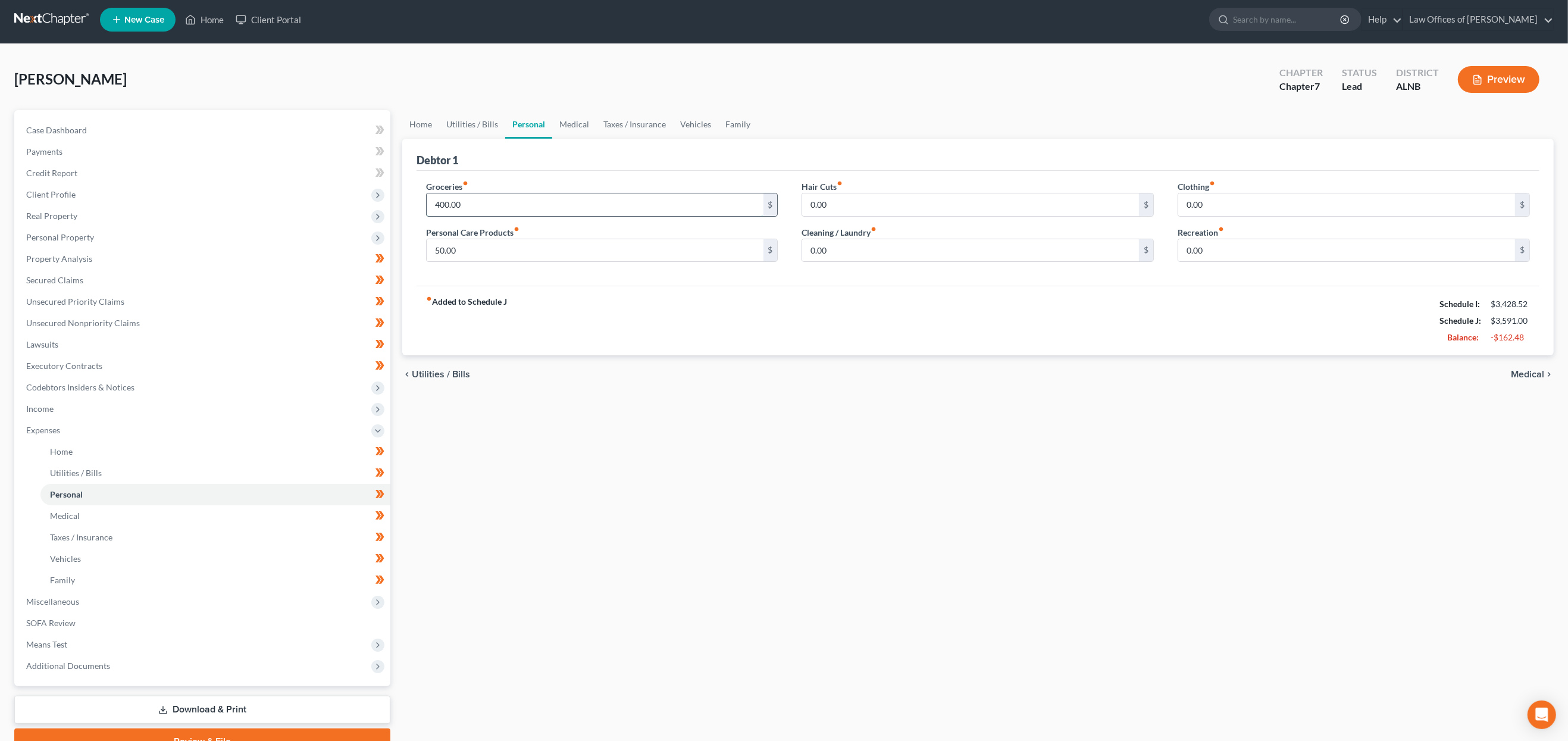
click at [447, 207] on input "400.00" at bounding box center [595, 205] width 337 height 22
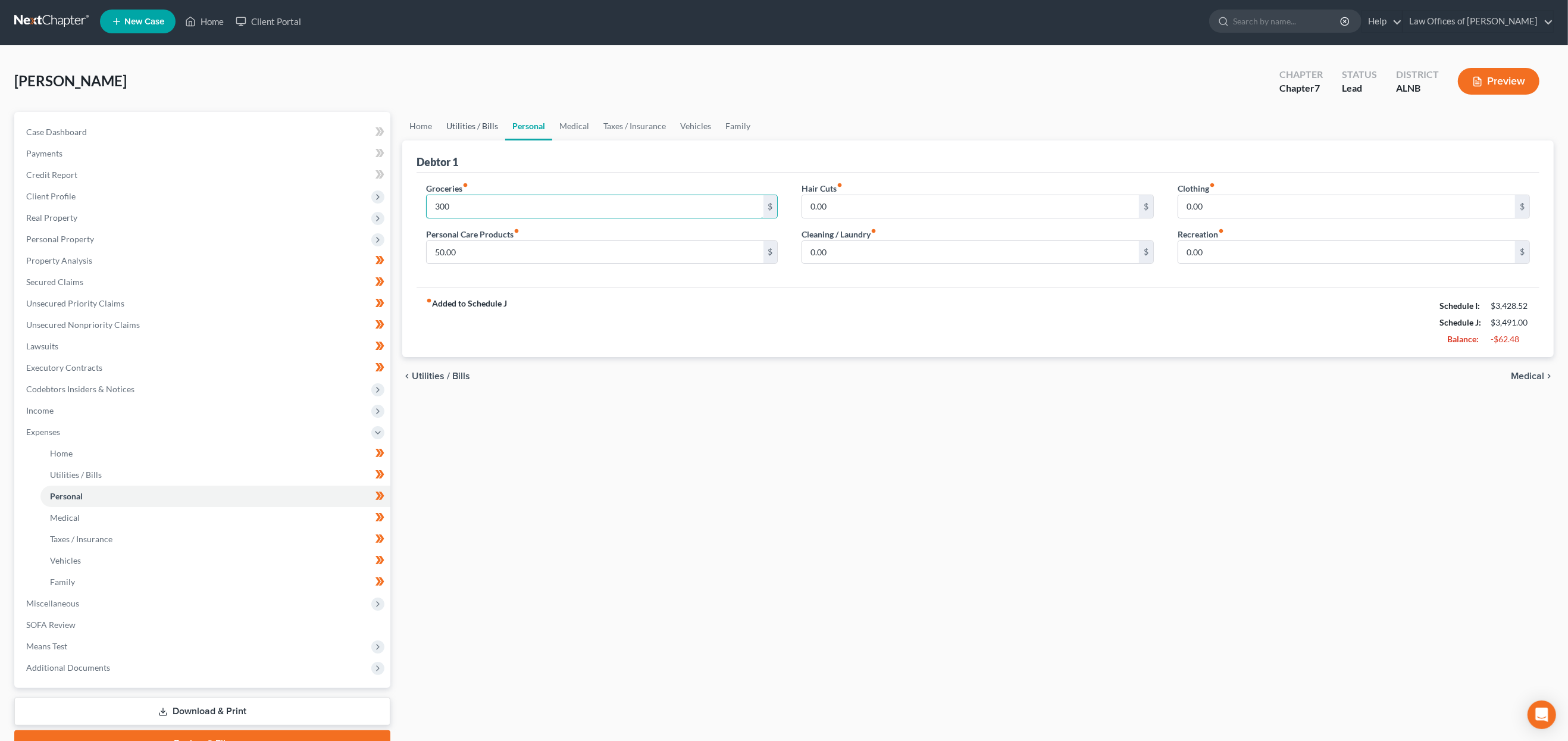
type input "300"
click at [484, 123] on link "Utilities / Bills" at bounding box center [472, 126] width 66 height 29
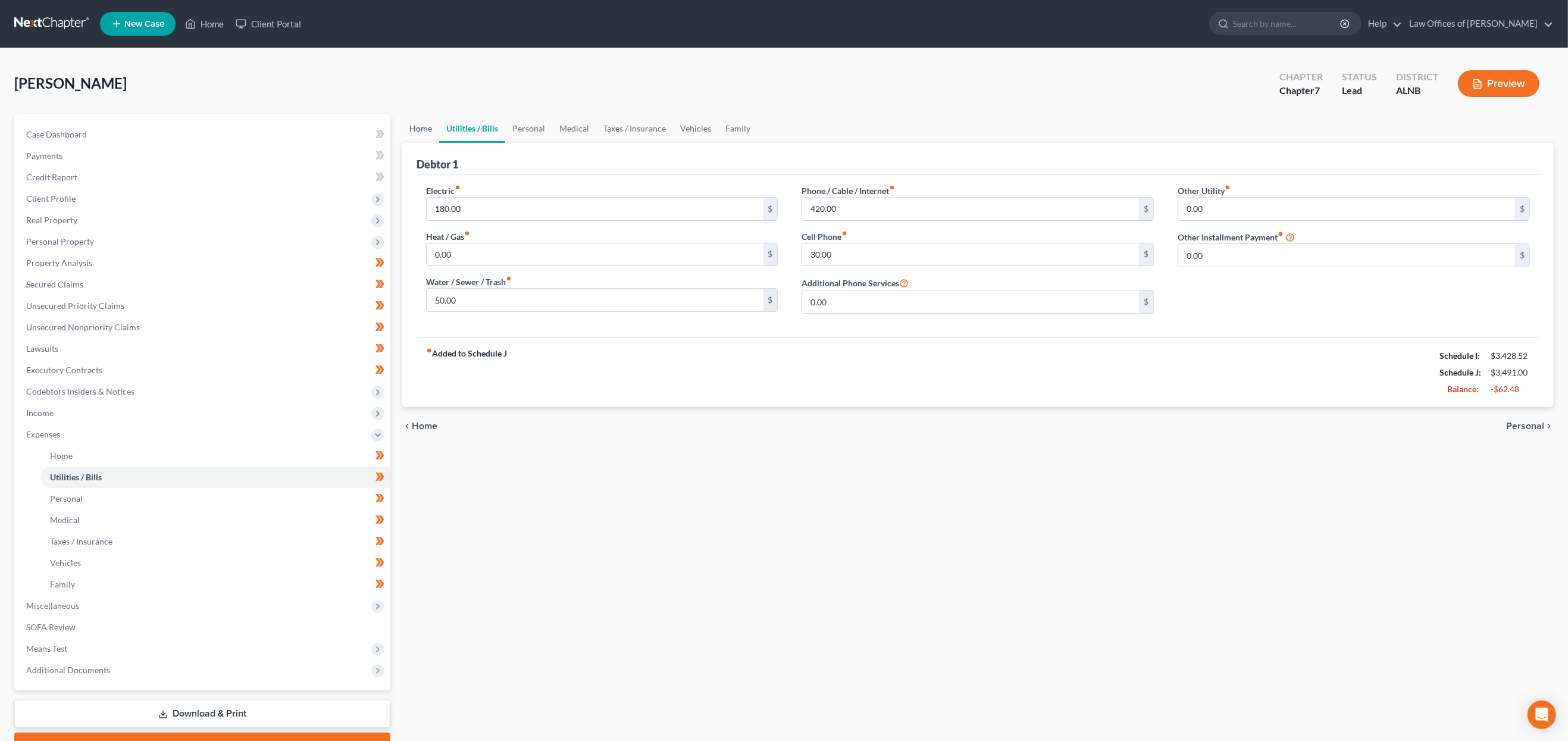
click at [430, 124] on link "Home" at bounding box center [420, 128] width 37 height 29
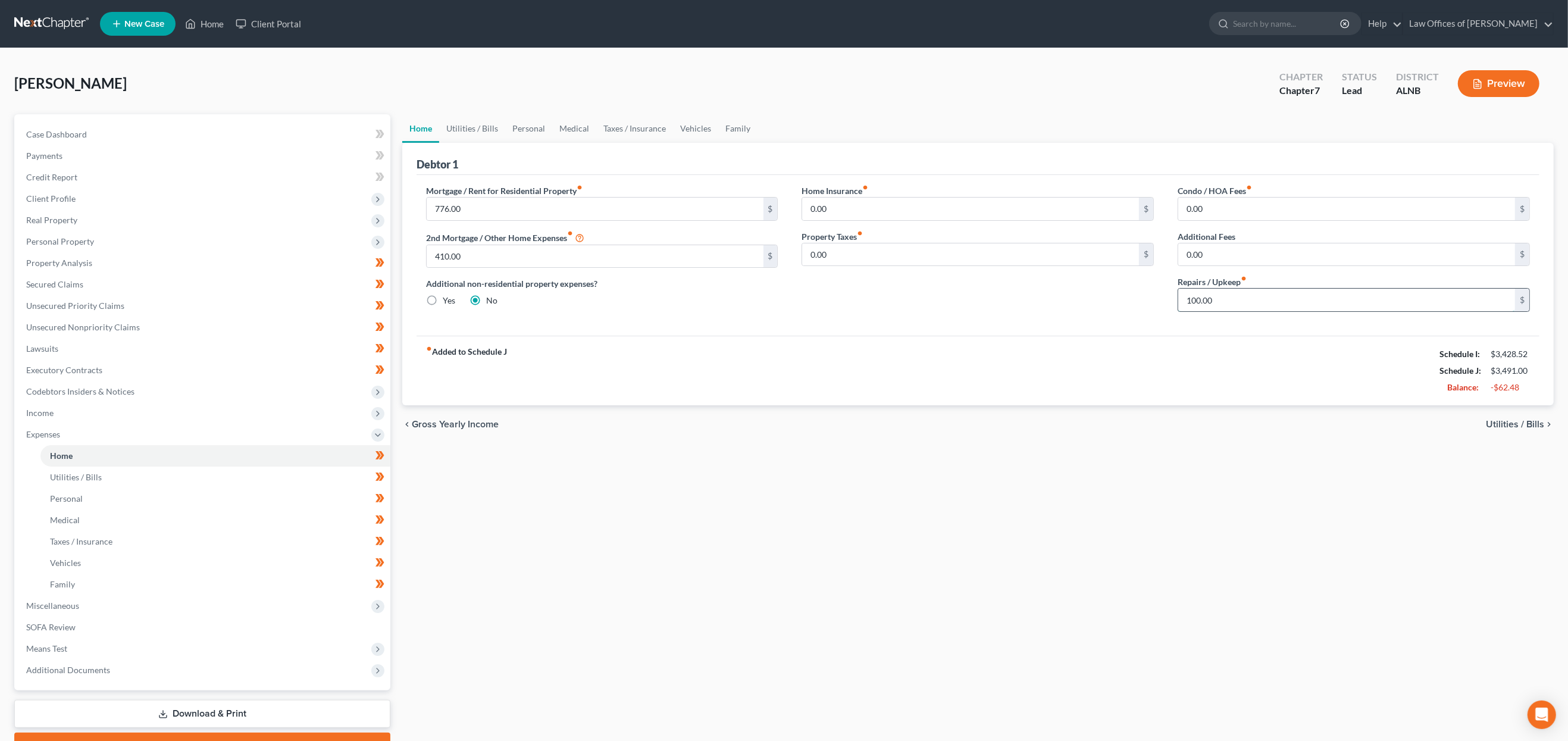
click at [1005, 299] on input "100.00" at bounding box center [1347, 300] width 337 height 22
type input "50"
click at [487, 122] on link "Utilities / Bills" at bounding box center [472, 128] width 66 height 29
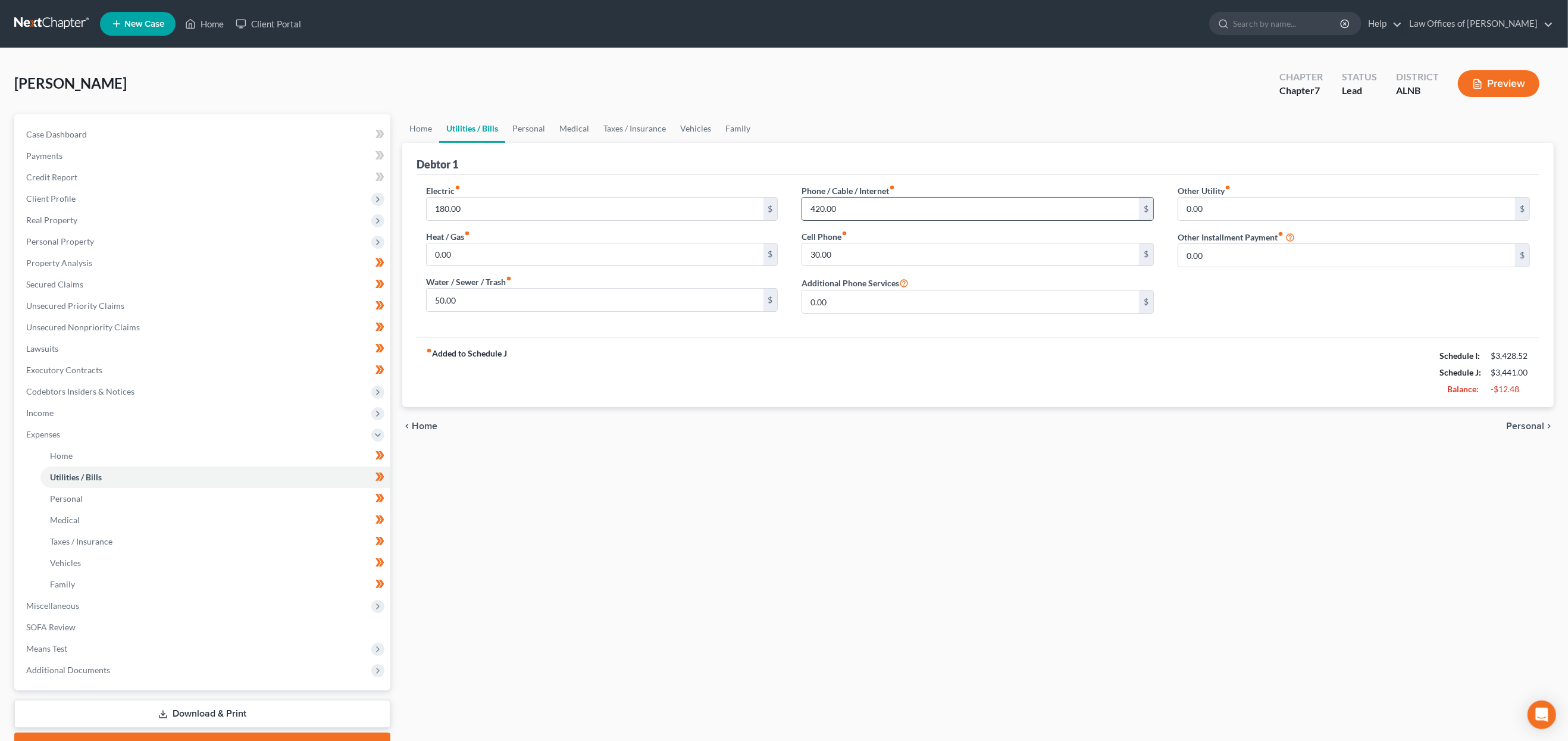
click at [838, 207] on input "420.00" at bounding box center [971, 209] width 337 height 22
click at [648, 128] on link "Taxes / Insurance" at bounding box center [635, 128] width 77 height 29
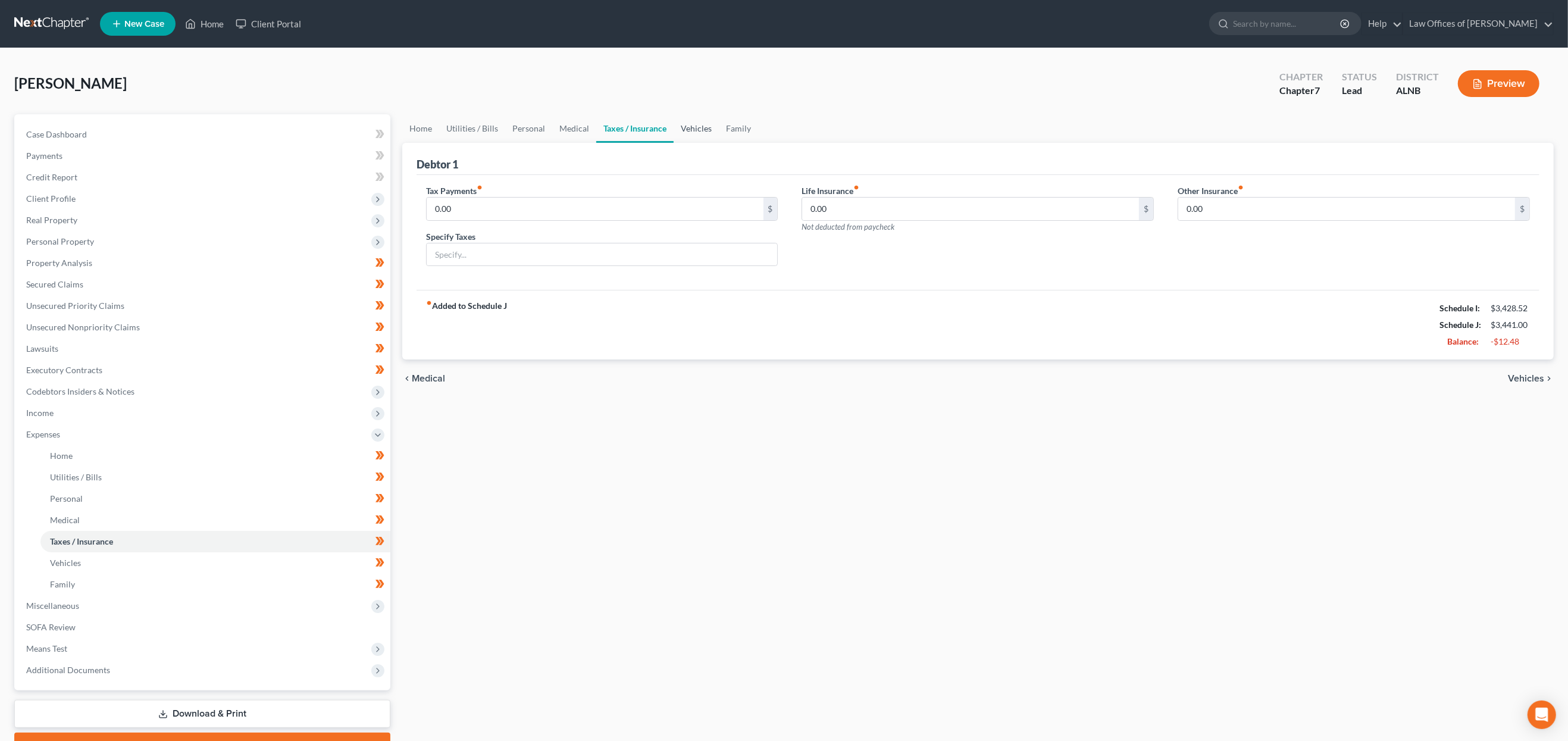
click at [689, 128] on link "Vehicles" at bounding box center [696, 128] width 45 height 29
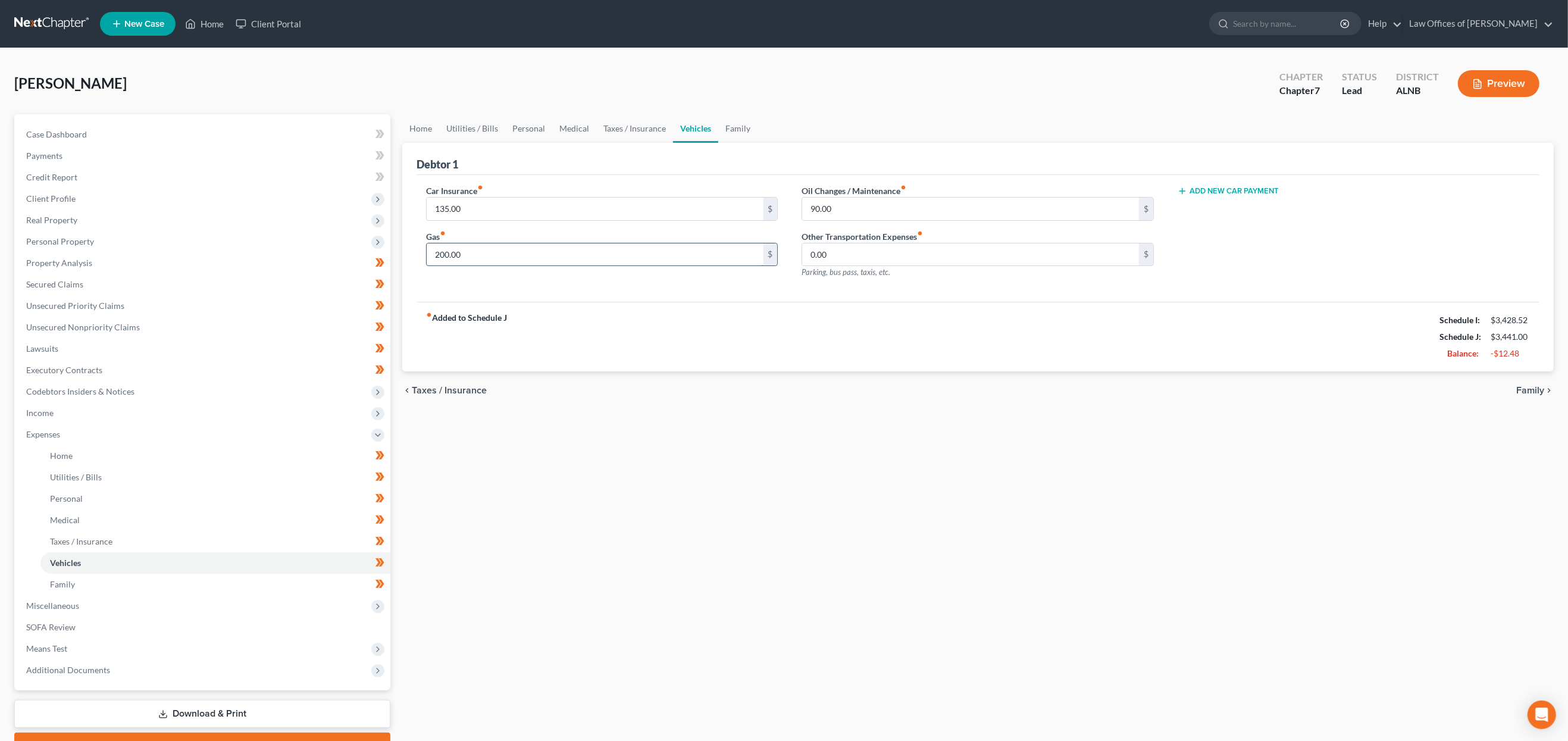
click at [481, 246] on input "200.00" at bounding box center [595, 254] width 337 height 22
click at [808, 203] on input "90.00" at bounding box center [971, 209] width 337 height 22
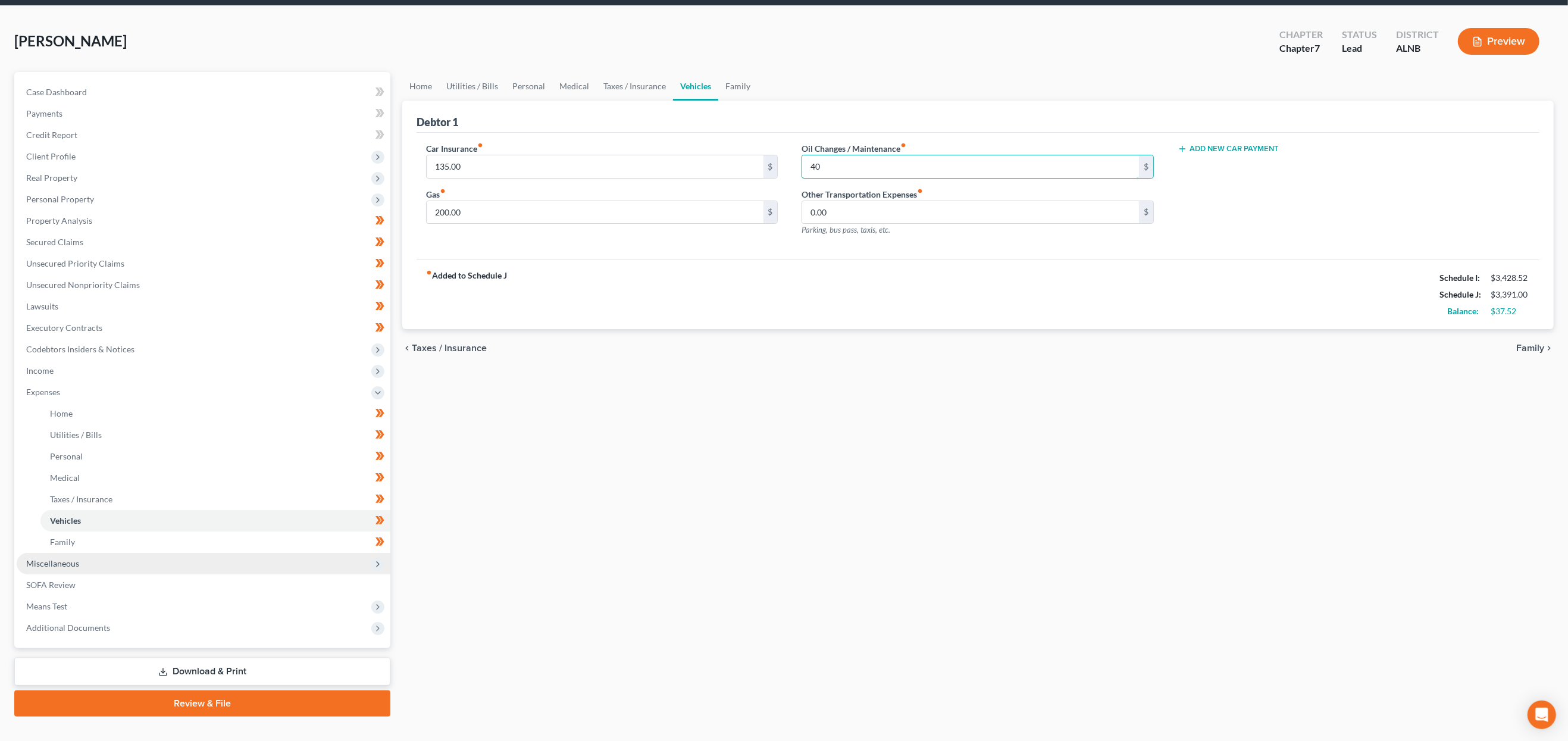
scroll to position [41, 0]
type input "40"
click at [114, 554] on span "Miscellaneous" at bounding box center [203, 564] width 374 height 22
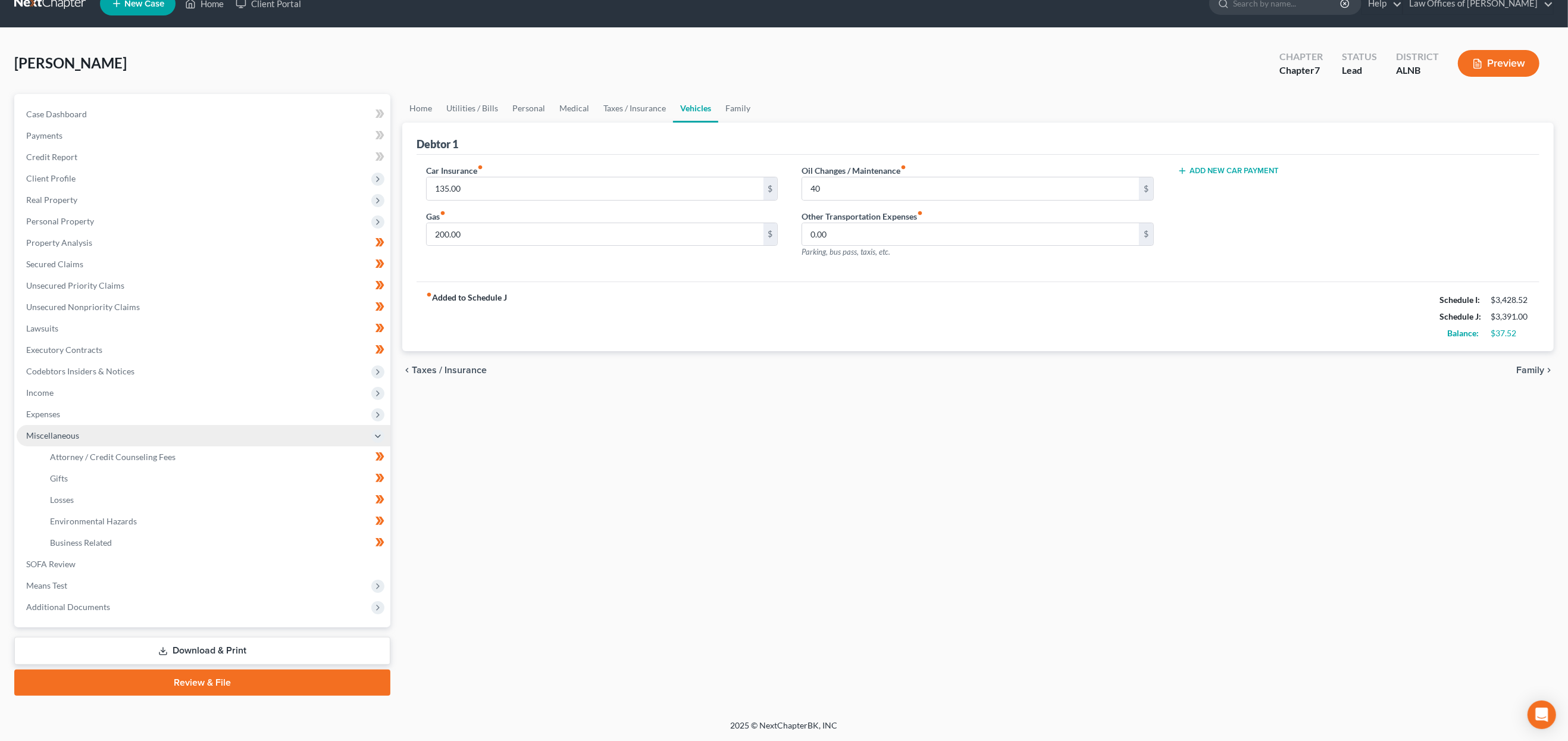
scroll to position [1, 0]
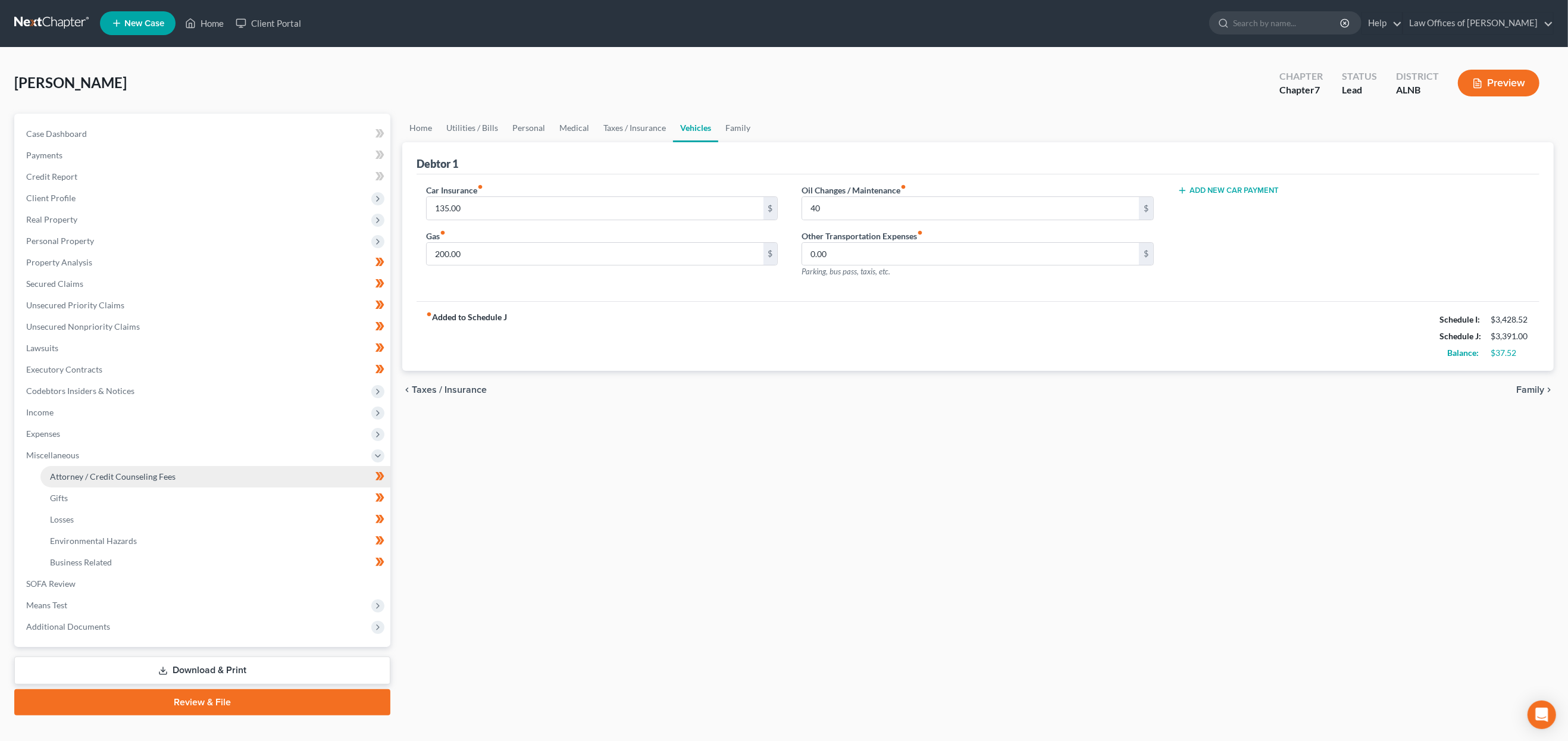
click at [205, 466] on link "Attorney / Credit Counseling Fees" at bounding box center [215, 476] width 350 height 22
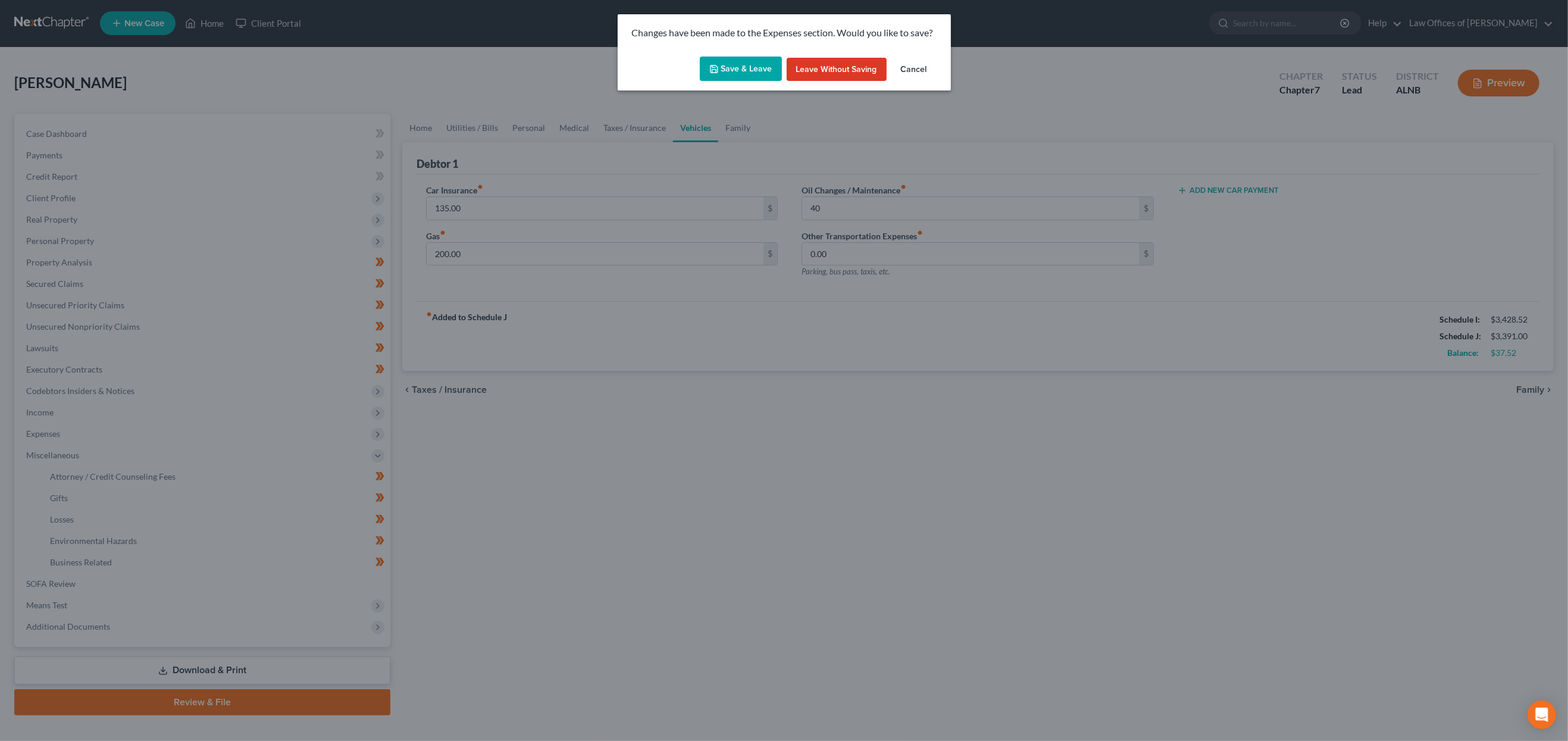
click at [765, 67] on button "Save & Leave" at bounding box center [741, 69] width 82 height 25
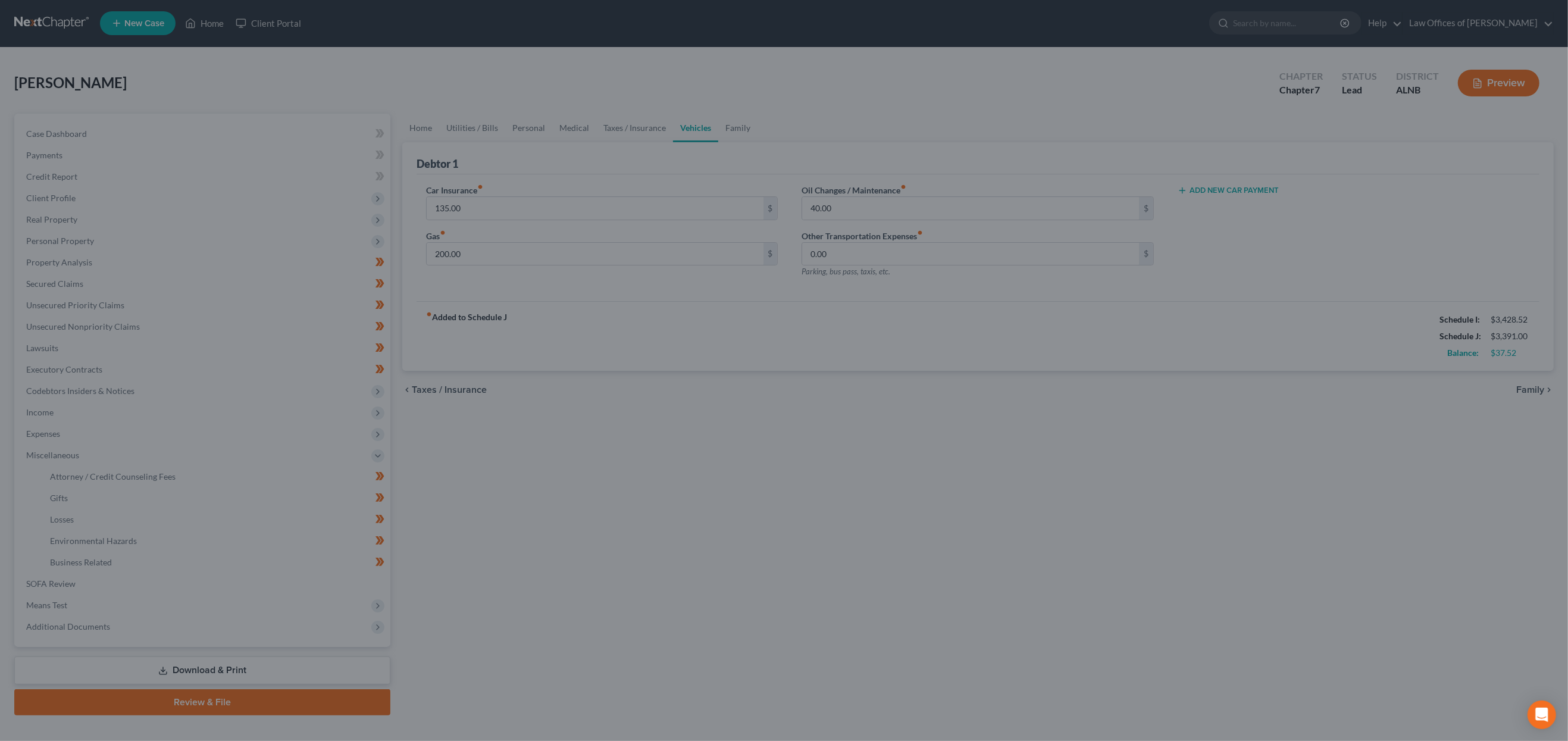
select select "1"
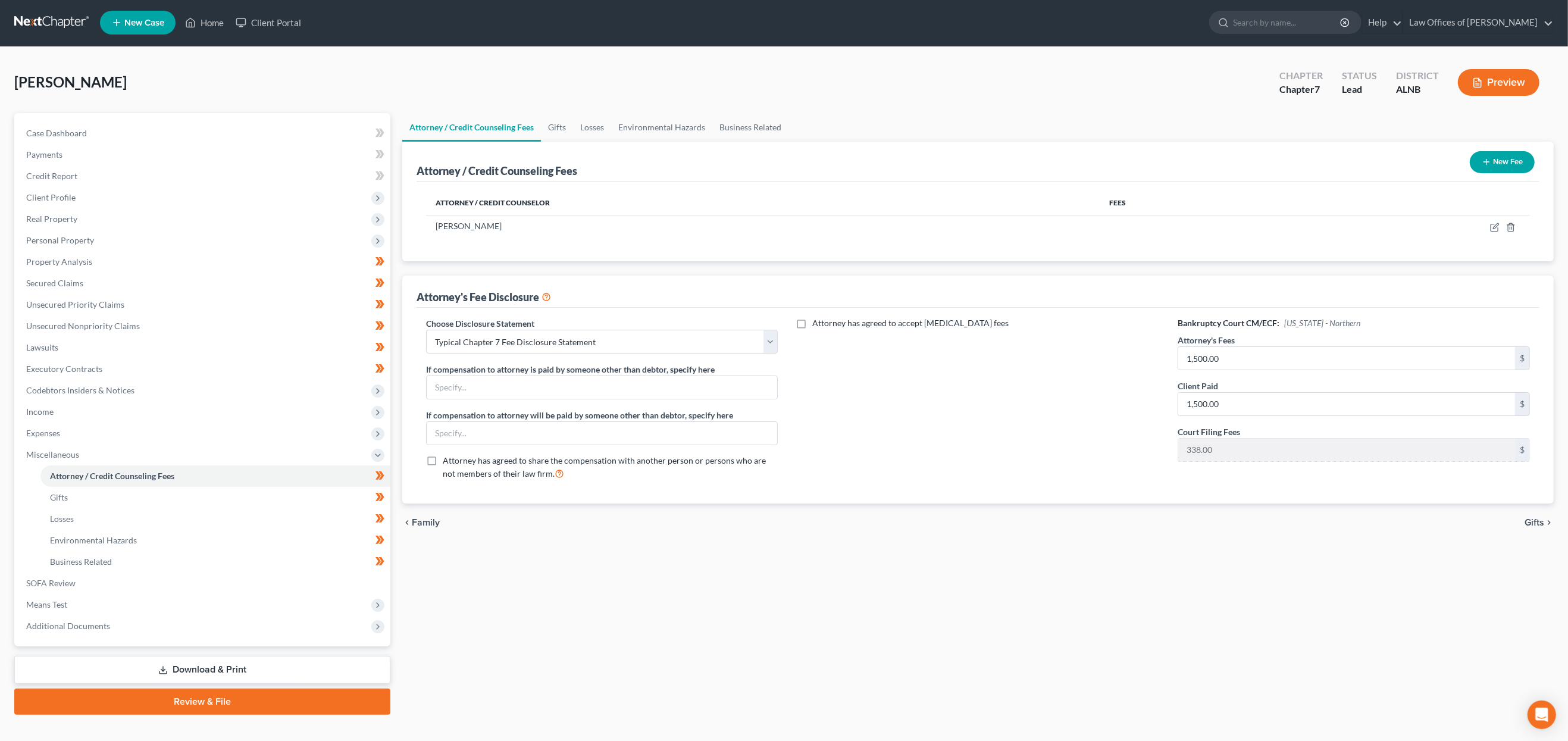
scroll to position [1, 0]
click at [1005, 162] on button "New Fee" at bounding box center [1502, 163] width 65 height 22
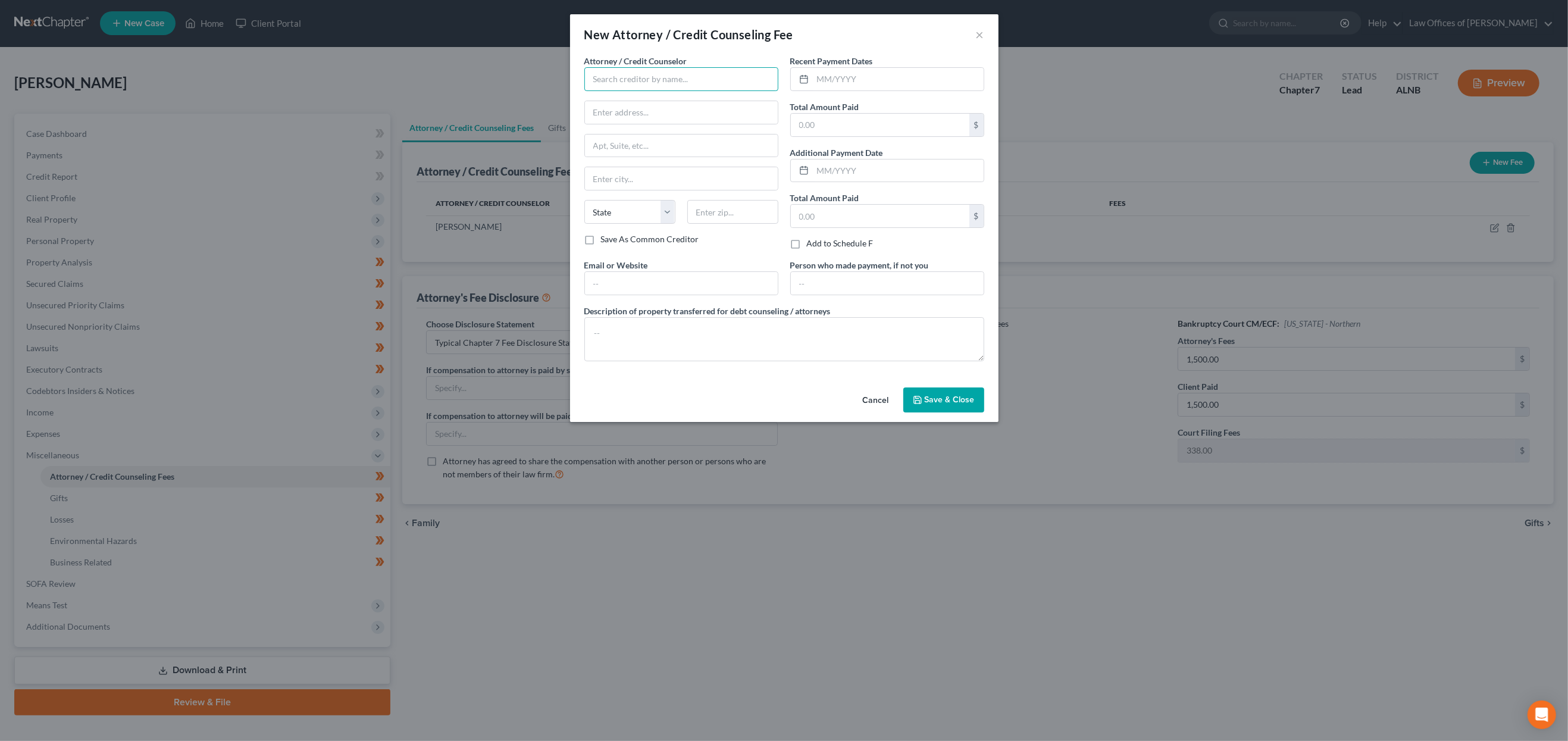
click at [640, 81] on input "text" at bounding box center [681, 79] width 194 height 24
type input "[PERSON_NAME]"
click at [832, 78] on input "text" at bounding box center [898, 79] width 171 height 22
type input "[DATE]"
type input "1,500"
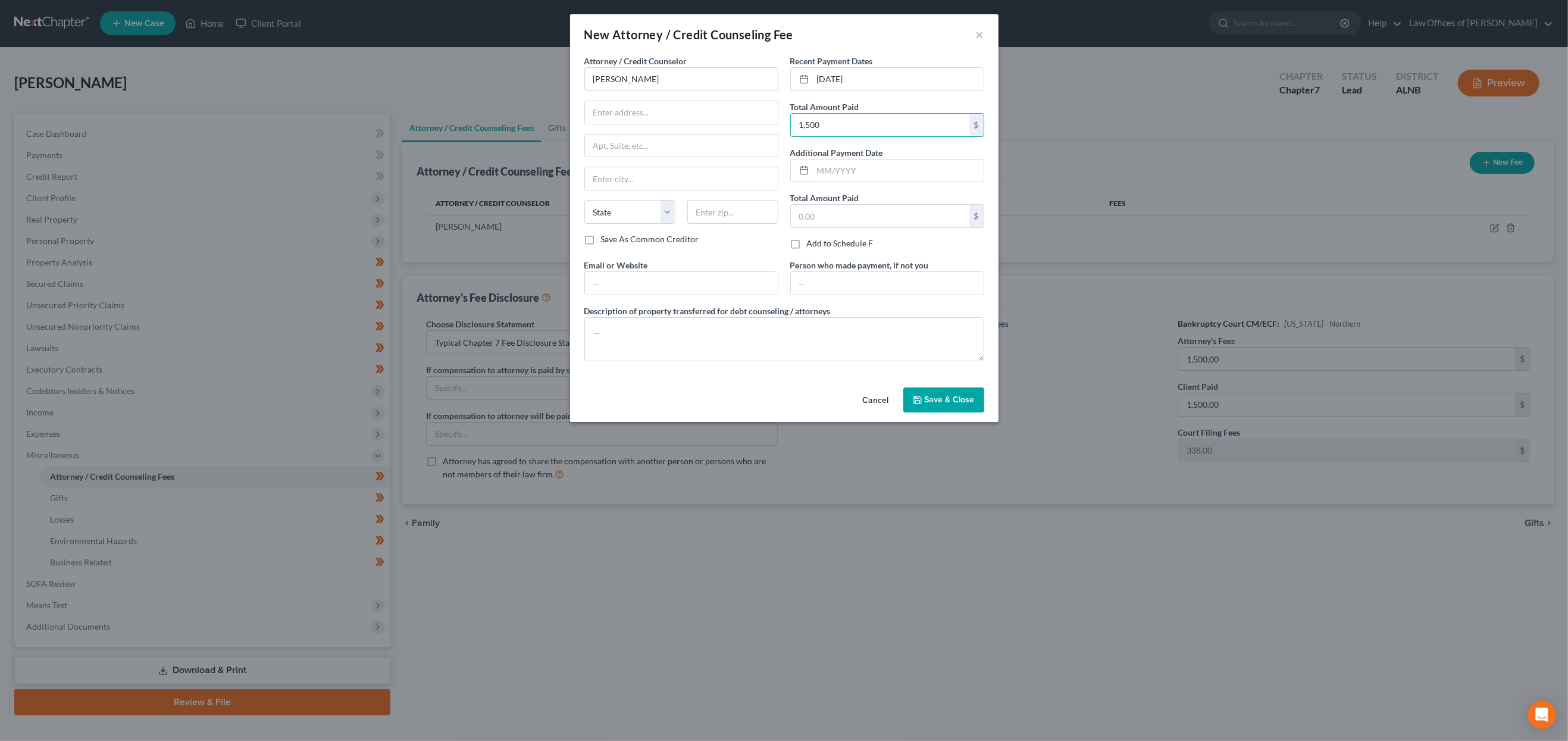
click at [928, 388] on button "Save & Close" at bounding box center [944, 400] width 81 height 25
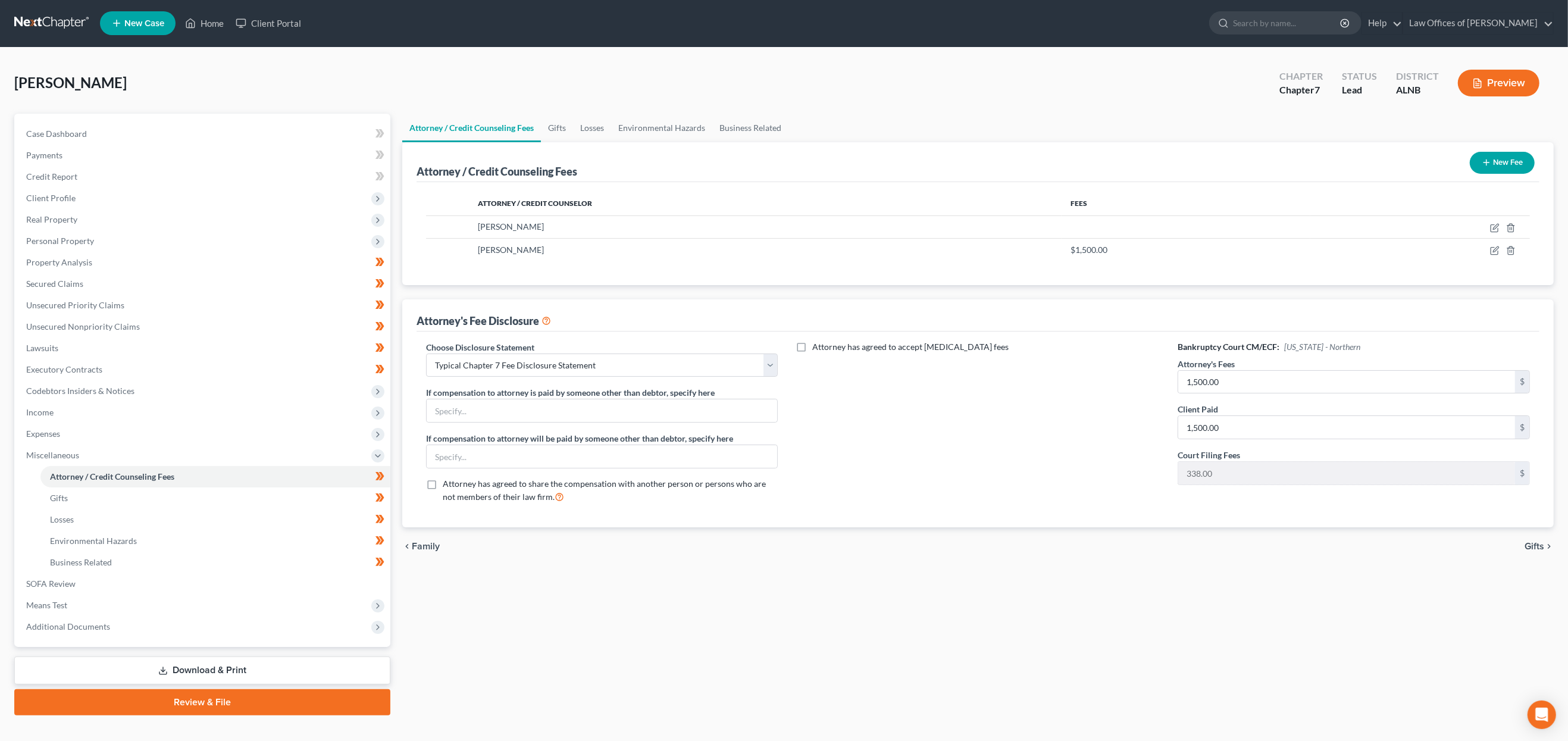
click at [283, 656] on link "Download & Print" at bounding box center [203, 670] width 376 height 28
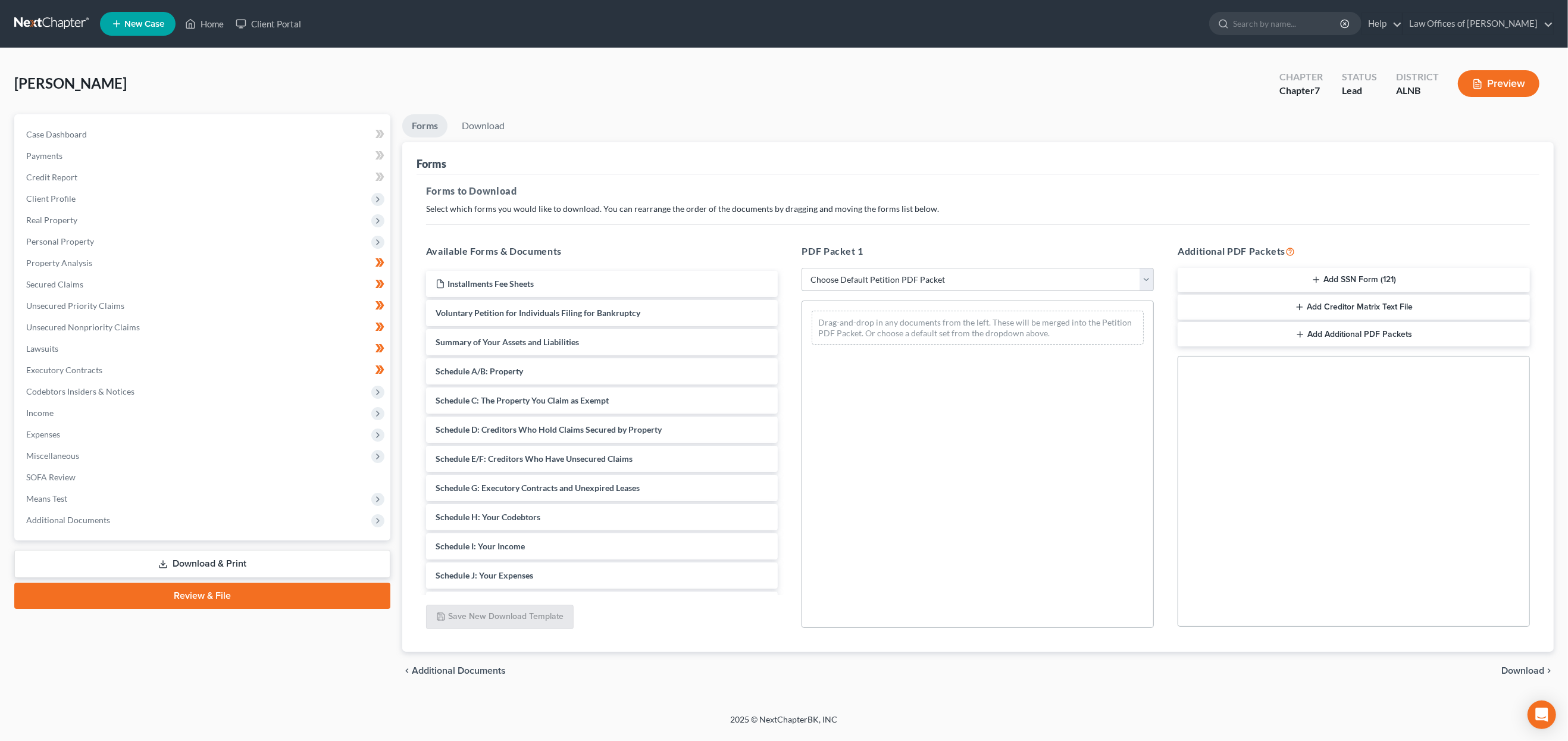
select select "0"
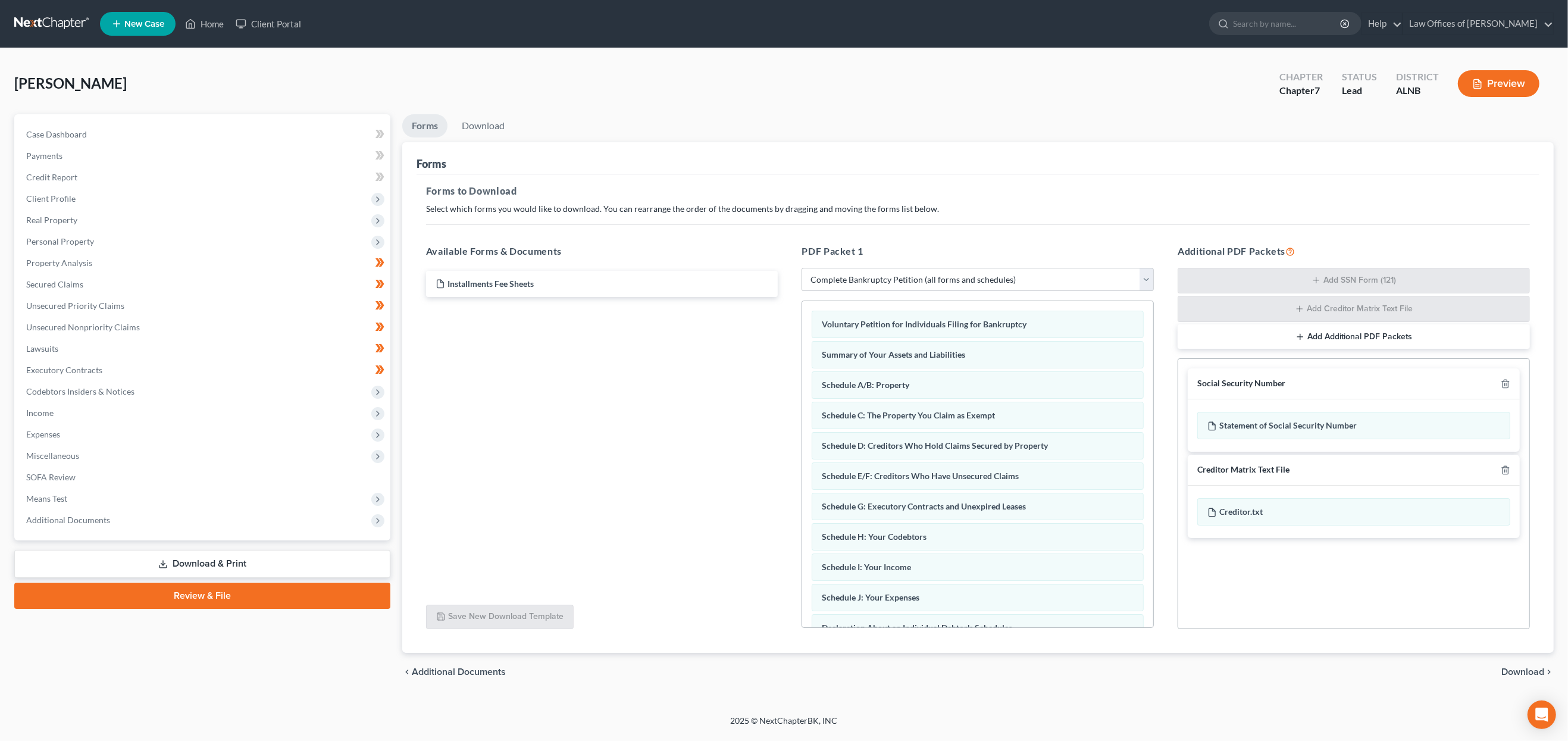
click at [1005, 668] on span "Download" at bounding box center [1523, 672] width 43 height 10
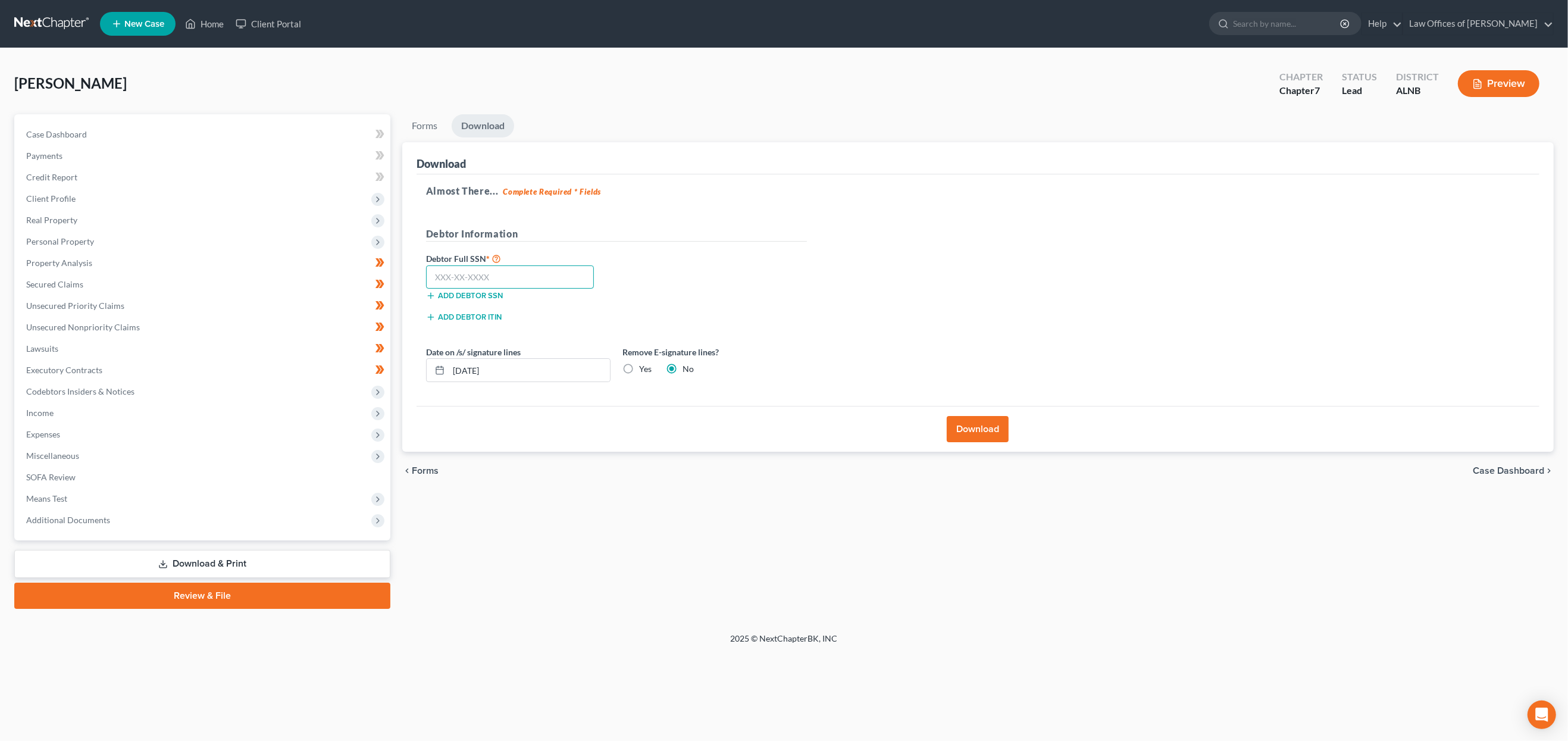
click at [482, 269] on input "text" at bounding box center [510, 278] width 168 height 24
click at [534, 275] on input "text" at bounding box center [510, 278] width 168 height 24
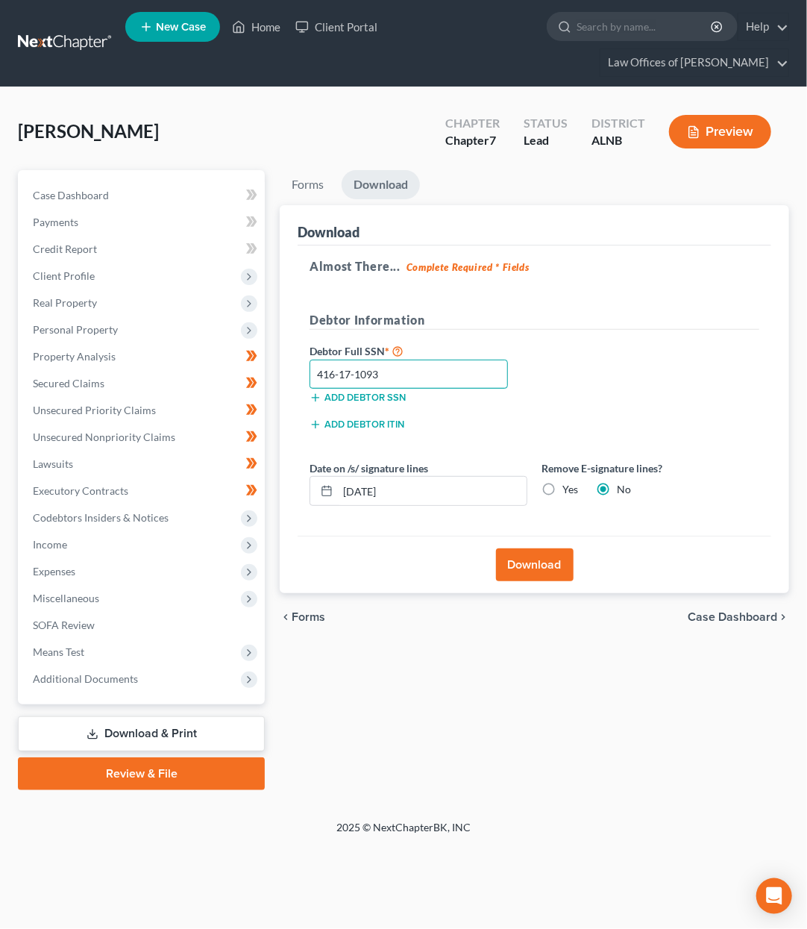
type input "416-17-1093"
click at [546, 566] on button "Download" at bounding box center [535, 565] width 78 height 33
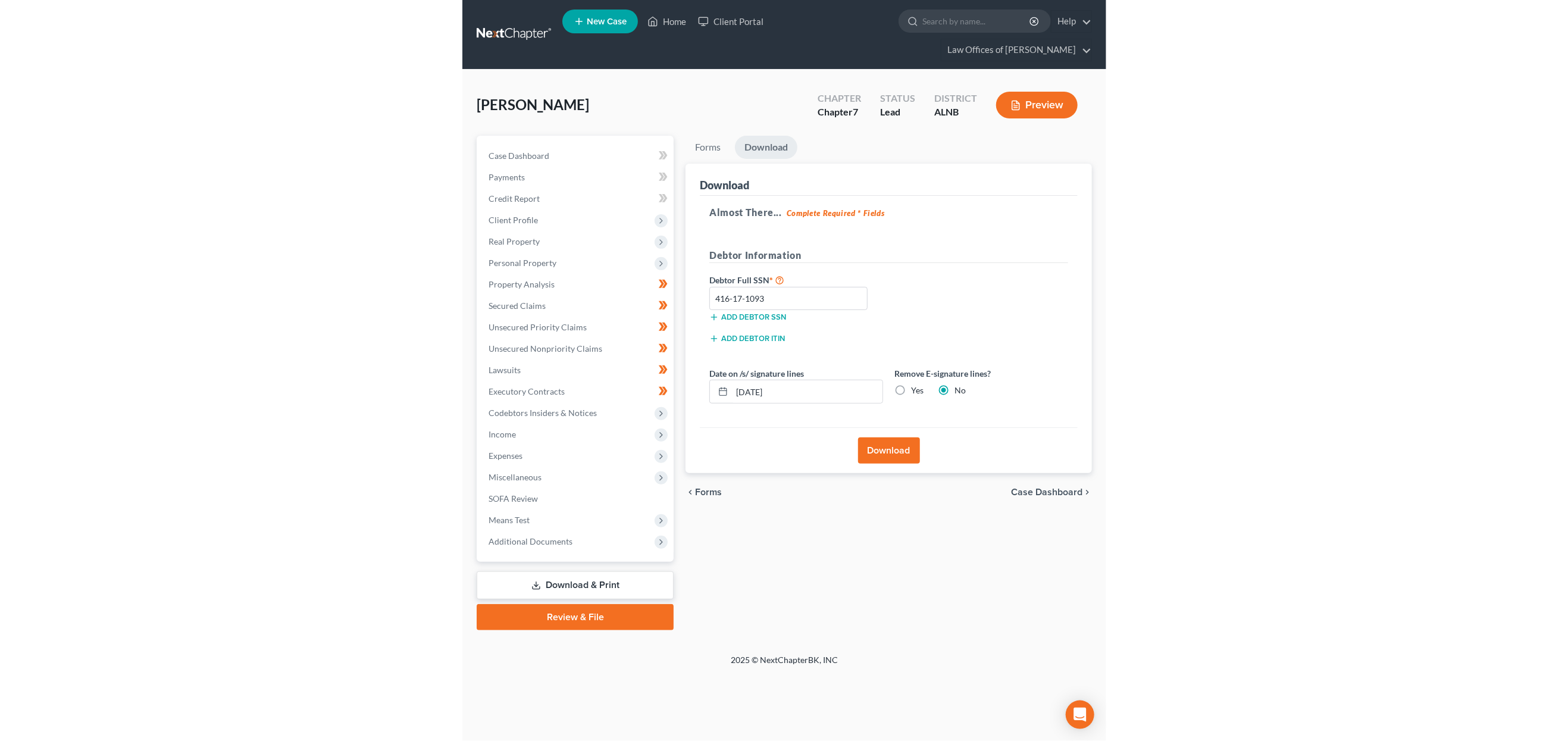
scroll to position [0, 0]
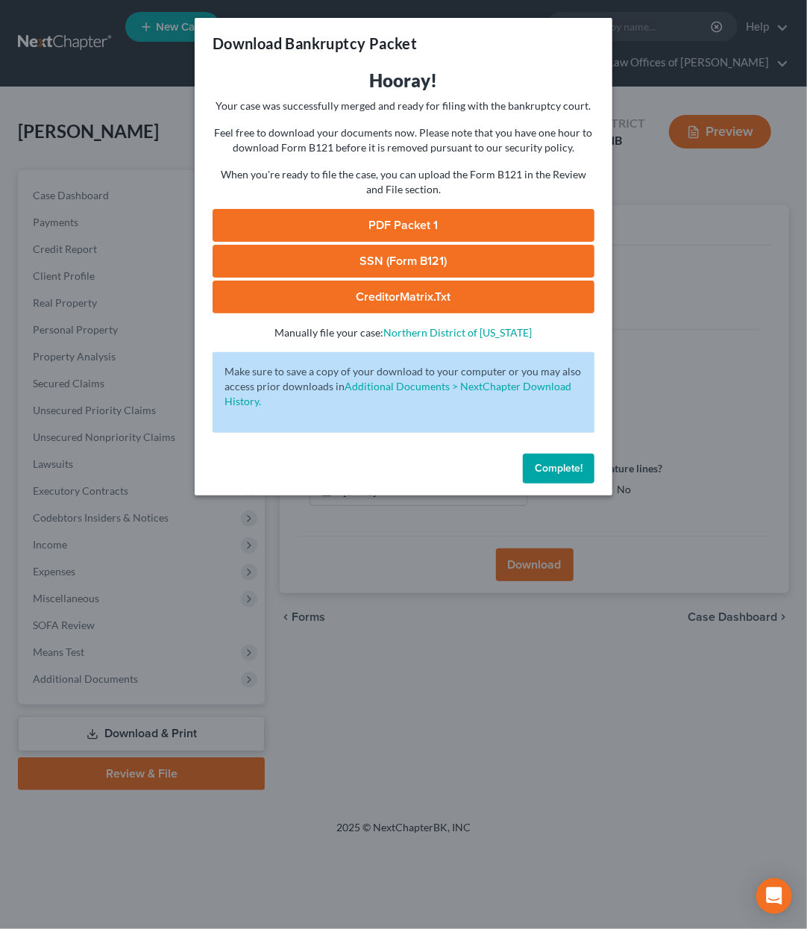
click at [444, 245] on link "SSN (Form B121)" at bounding box center [404, 261] width 382 height 33
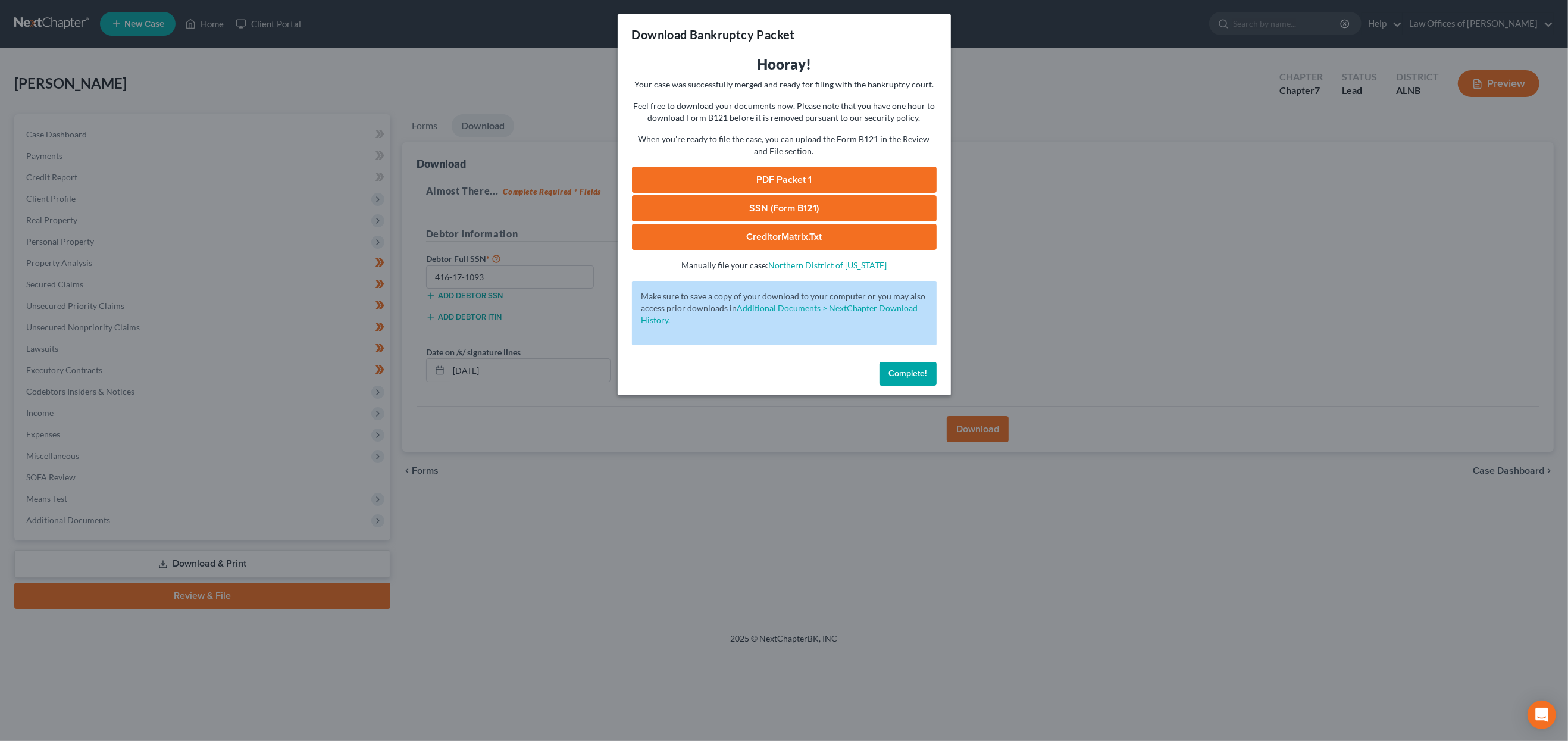
click at [811, 172] on link "PDF Packet 1" at bounding box center [785, 179] width 305 height 26
click at [909, 369] on span "Complete!" at bounding box center [908, 373] width 38 height 10
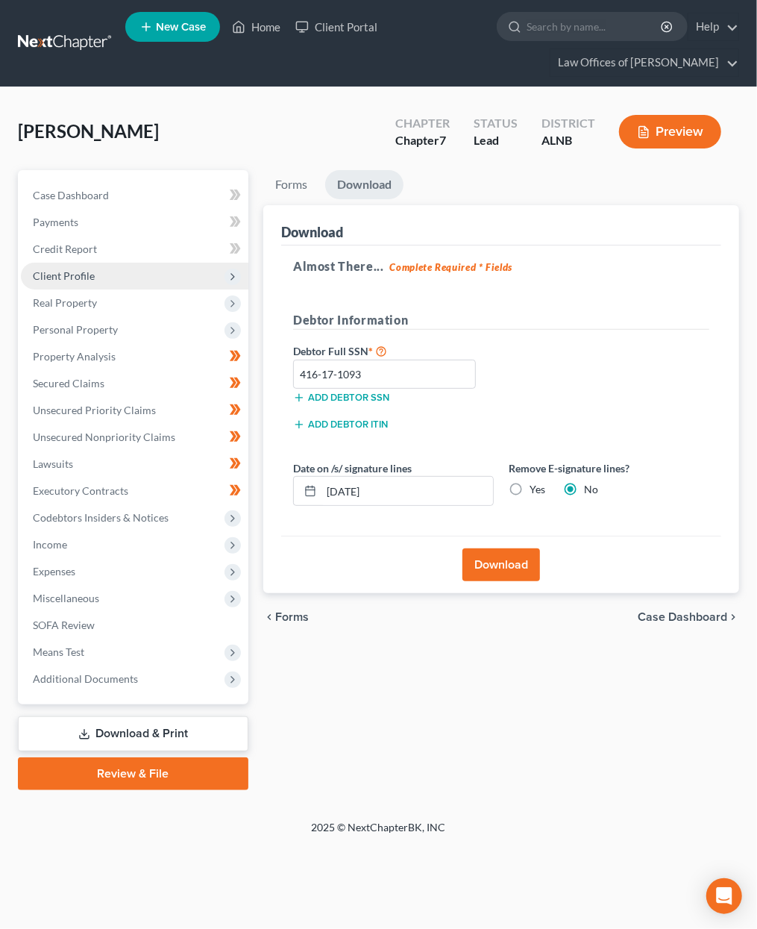
click at [127, 276] on span "Client Profile" at bounding box center [135, 276] width 228 height 27
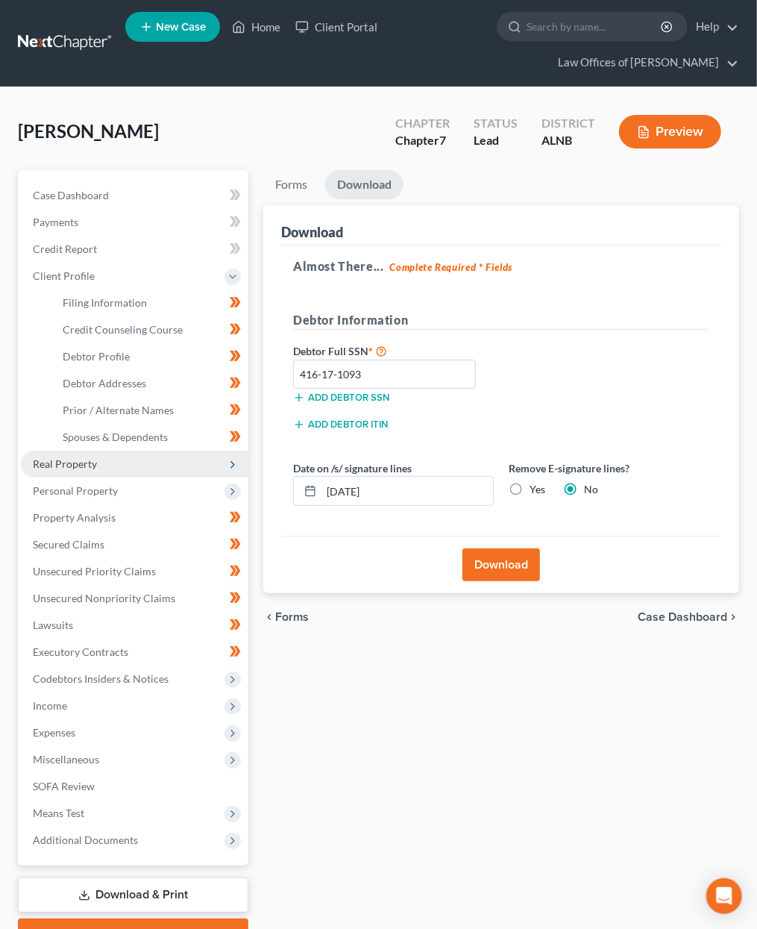
click at [128, 454] on span "Real Property" at bounding box center [135, 464] width 228 height 27
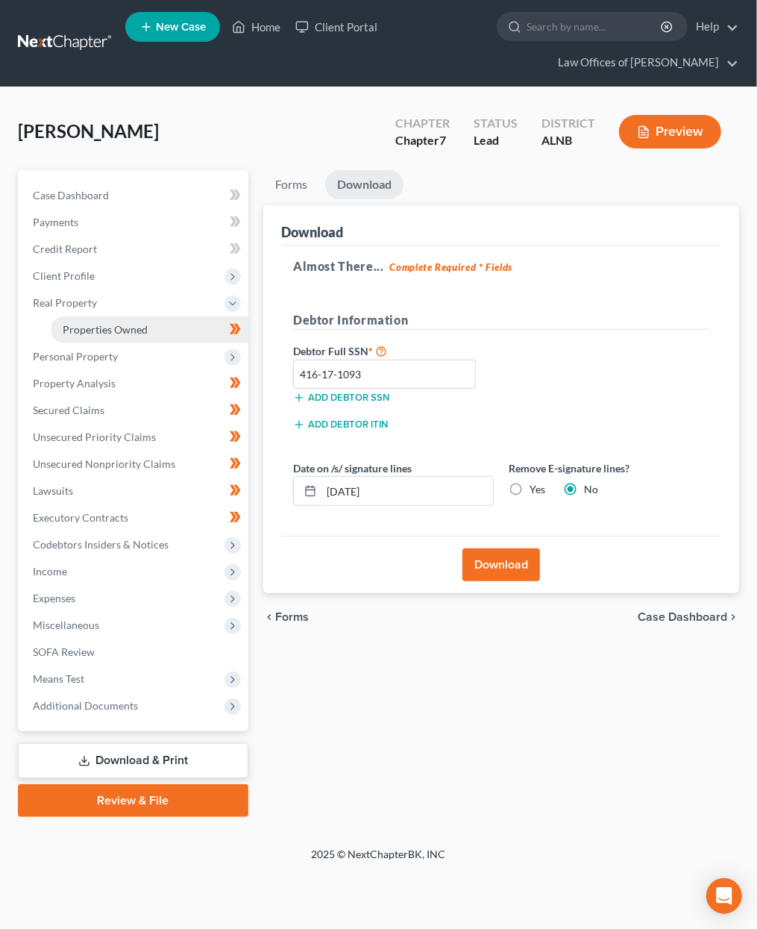
click at [142, 324] on span "Properties Owned" at bounding box center [105, 329] width 85 height 13
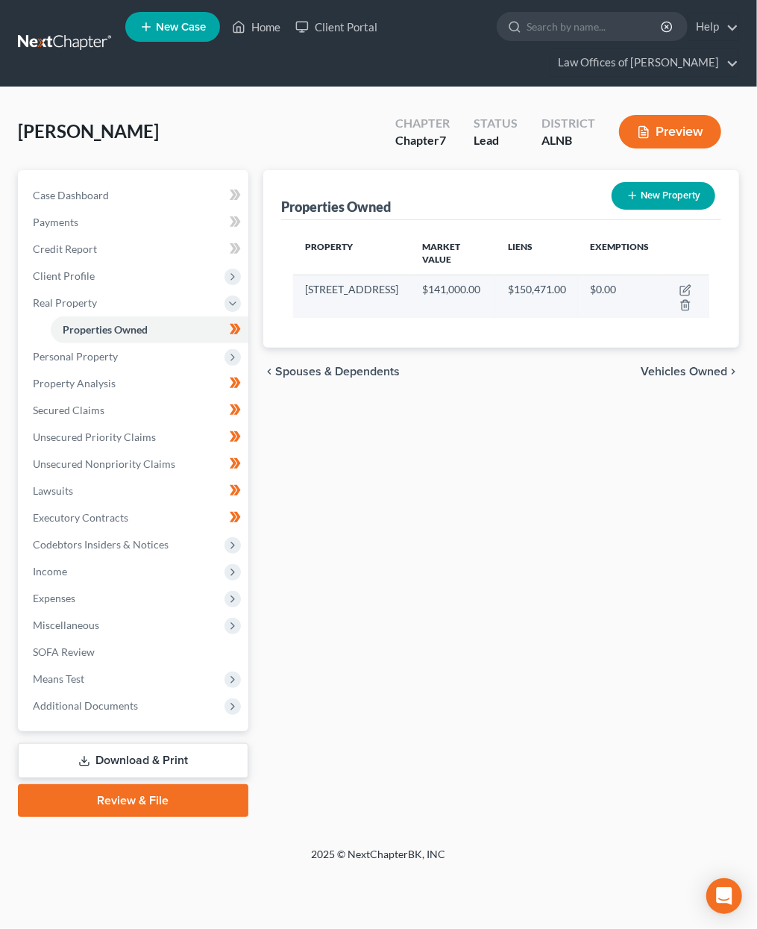
drag, startPoint x: 325, startPoint y: 301, endPoint x: 307, endPoint y: 290, distance: 21.8
click at [307, 290] on td "[STREET_ADDRESS]" at bounding box center [351, 296] width 117 height 43
copy td "[STREET_ADDRESS]"
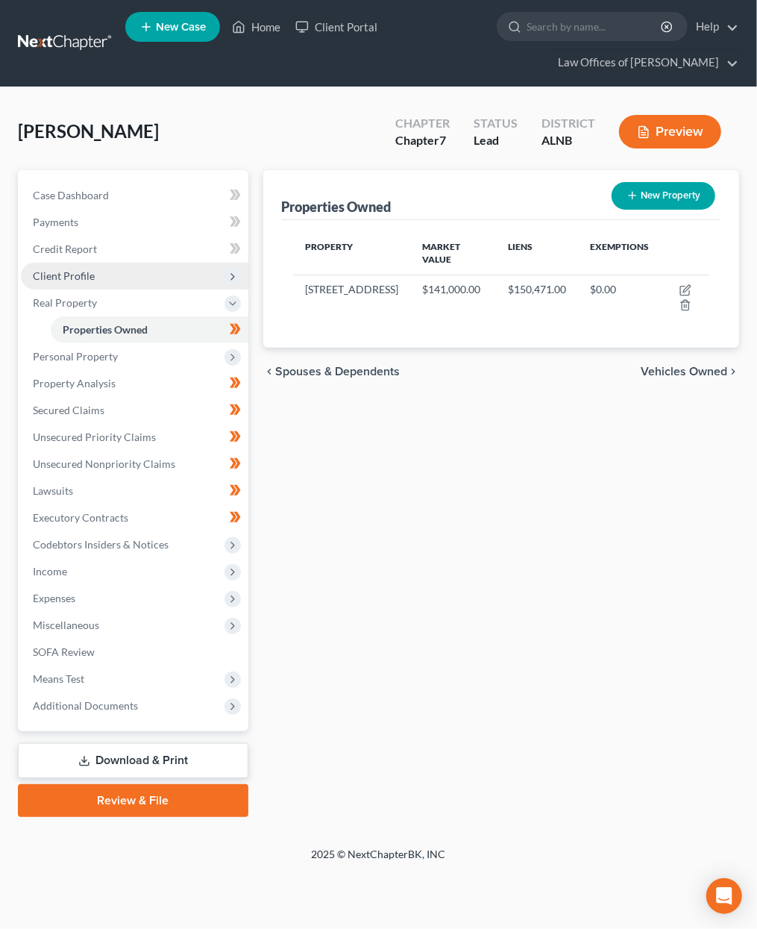
click at [123, 274] on span "Client Profile" at bounding box center [135, 276] width 228 height 27
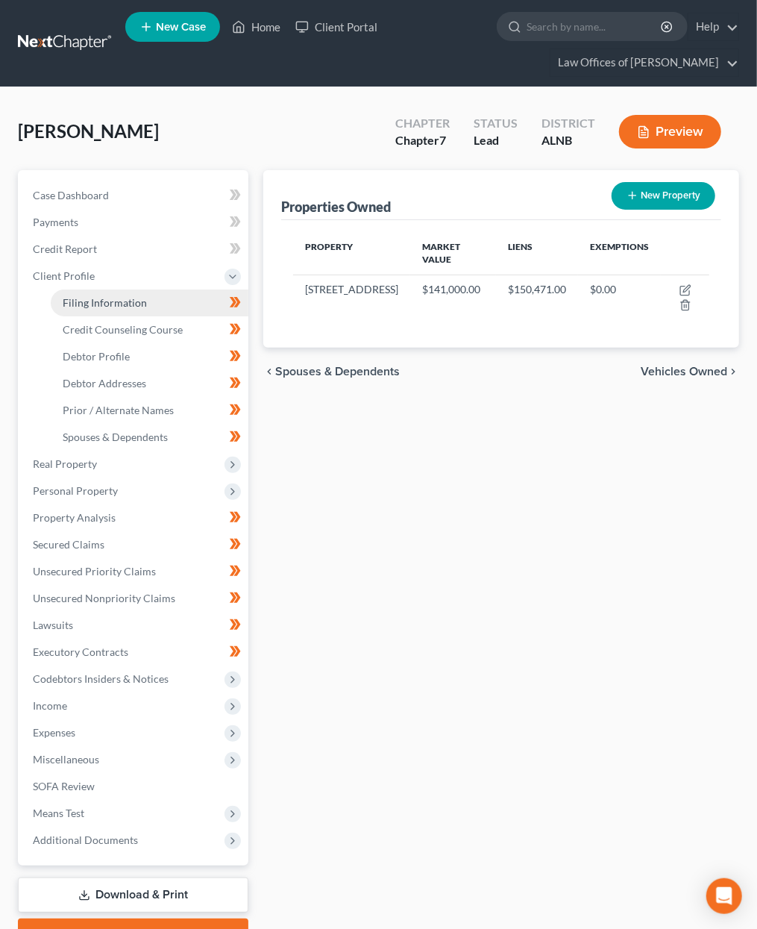
click at [161, 299] on link "Filing Information" at bounding box center [150, 303] width 198 height 27
select select "1"
select select "0"
select select "1"
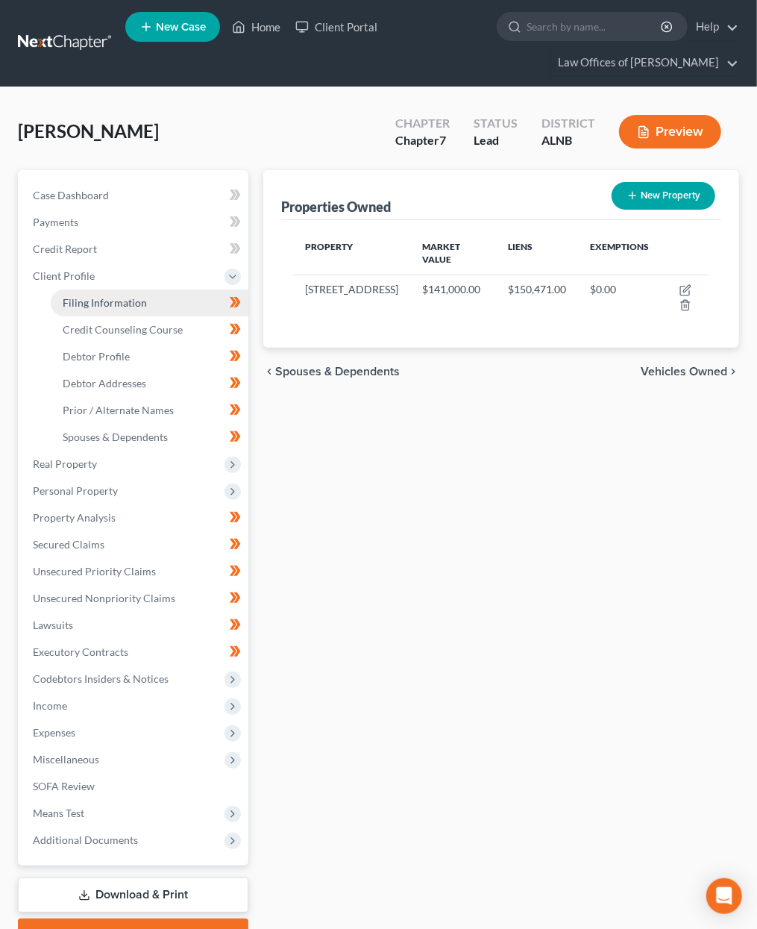
select select "0"
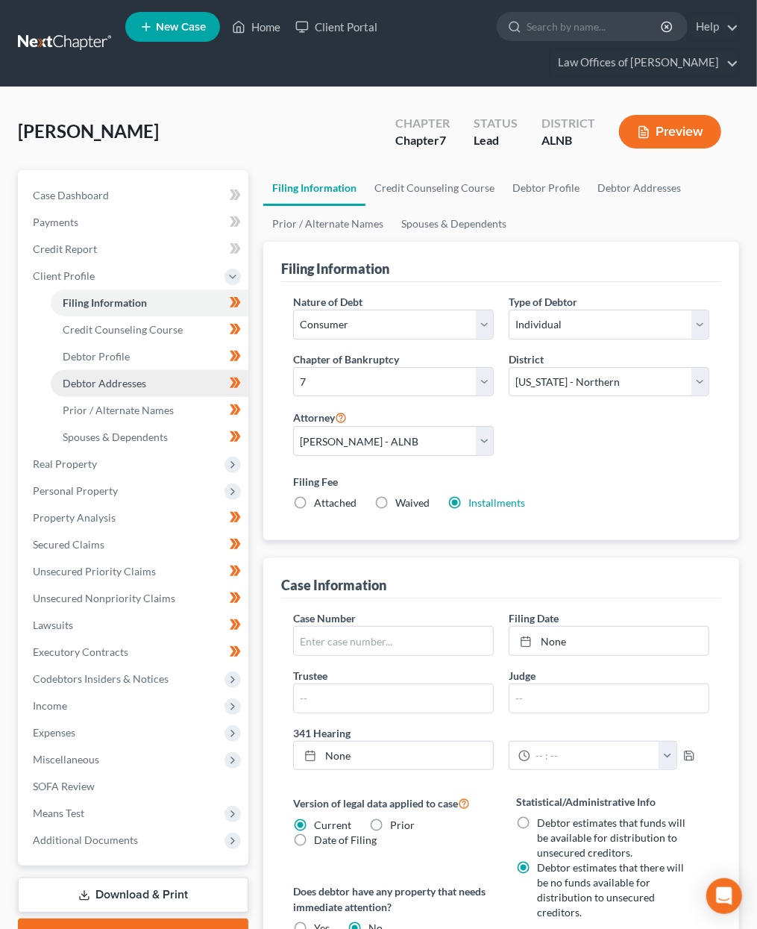
click at [130, 377] on span "Debtor Addresses" at bounding box center [105, 383] width 84 height 13
select select "0"
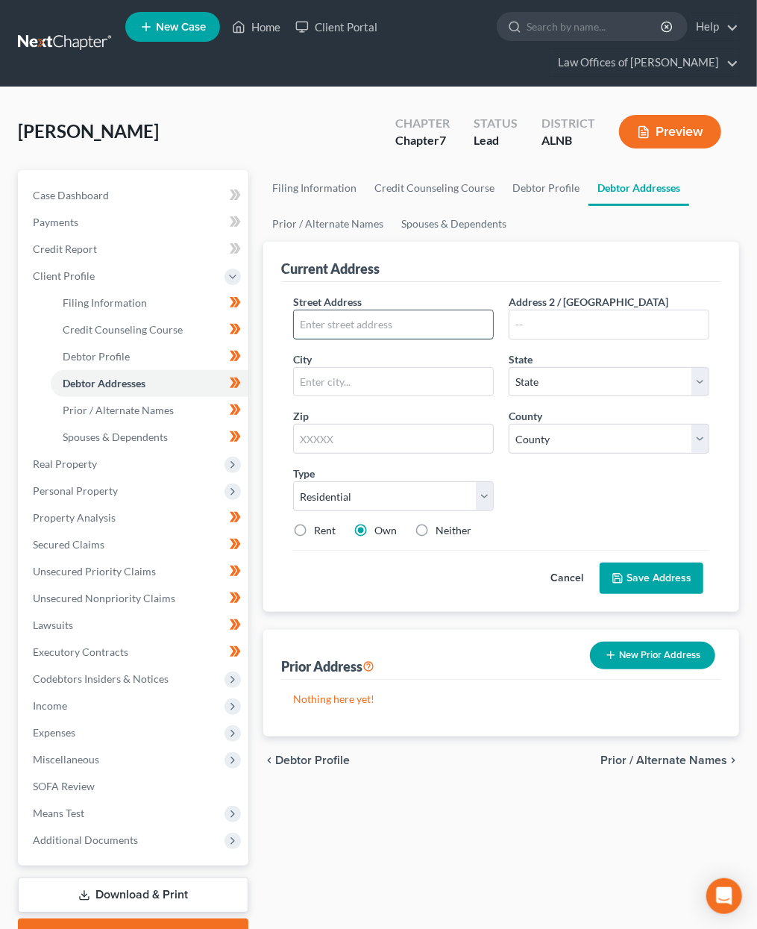
paste input "[STREET_ADDRESS]"
type input "[STREET_ADDRESS]"
type input "35811"
type input "[GEOGRAPHIC_DATA]"
select select "0"
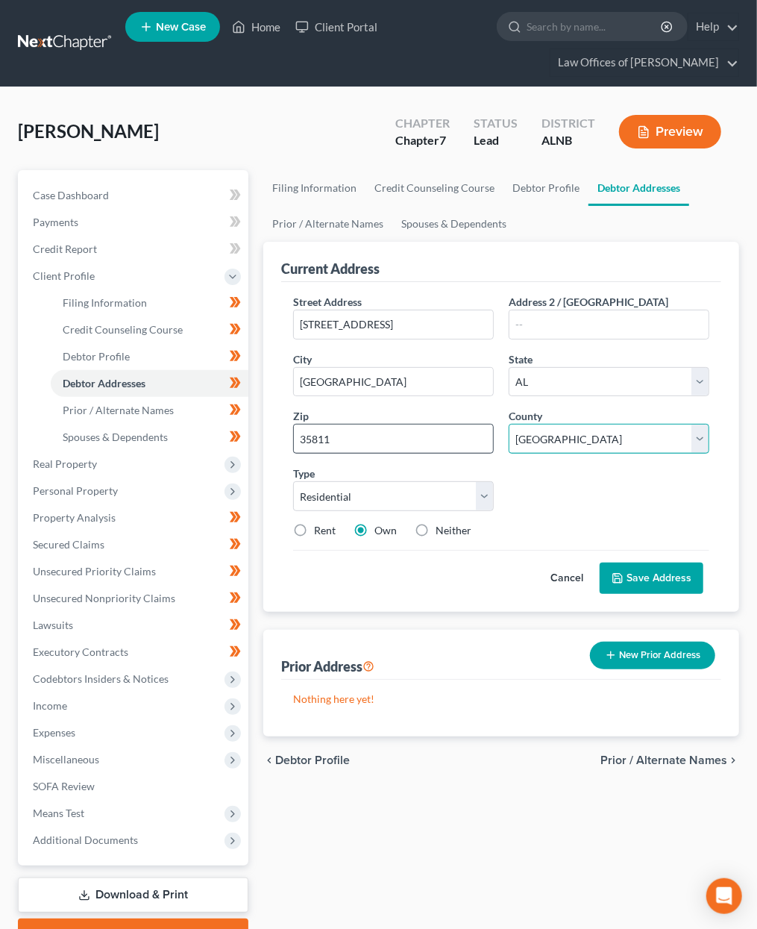
select select "44"
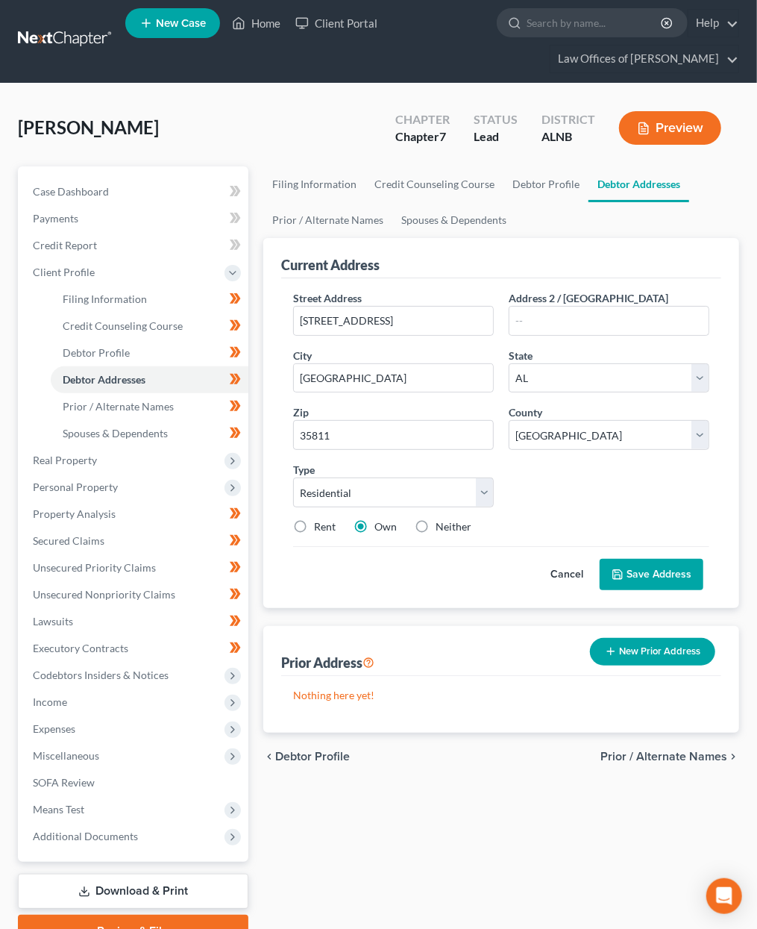
click at [655, 559] on button "Save Address" at bounding box center [652, 574] width 104 height 31
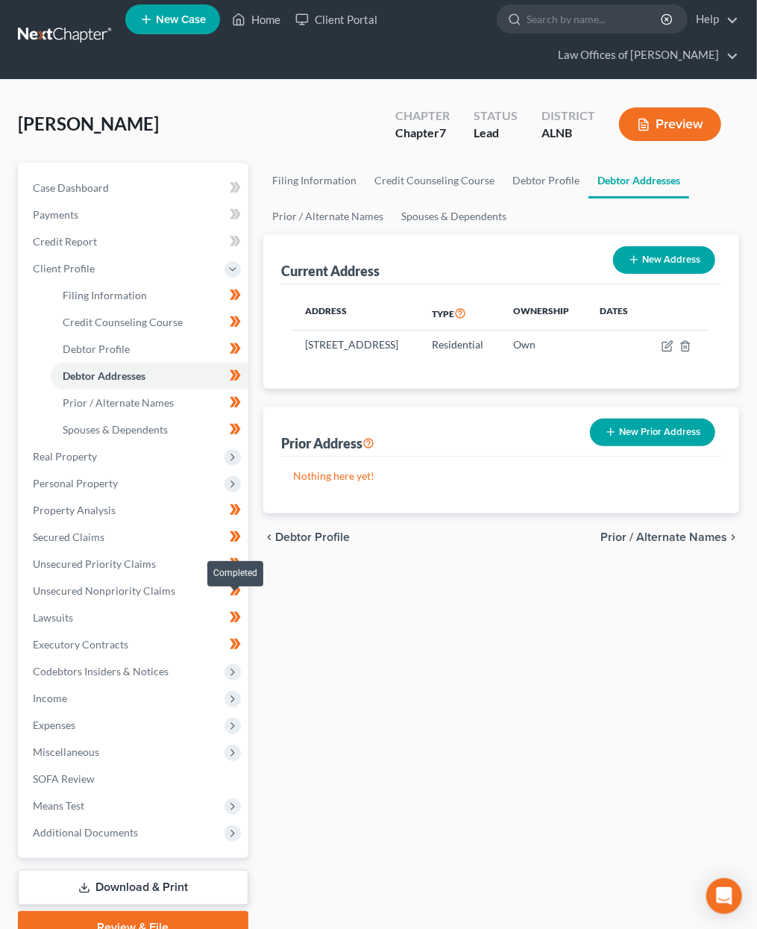
drag, startPoint x: 244, startPoint y: 594, endPoint x: 234, endPoint y: 587, distance: 11.8
click at [244, 608] on span at bounding box center [235, 619] width 26 height 22
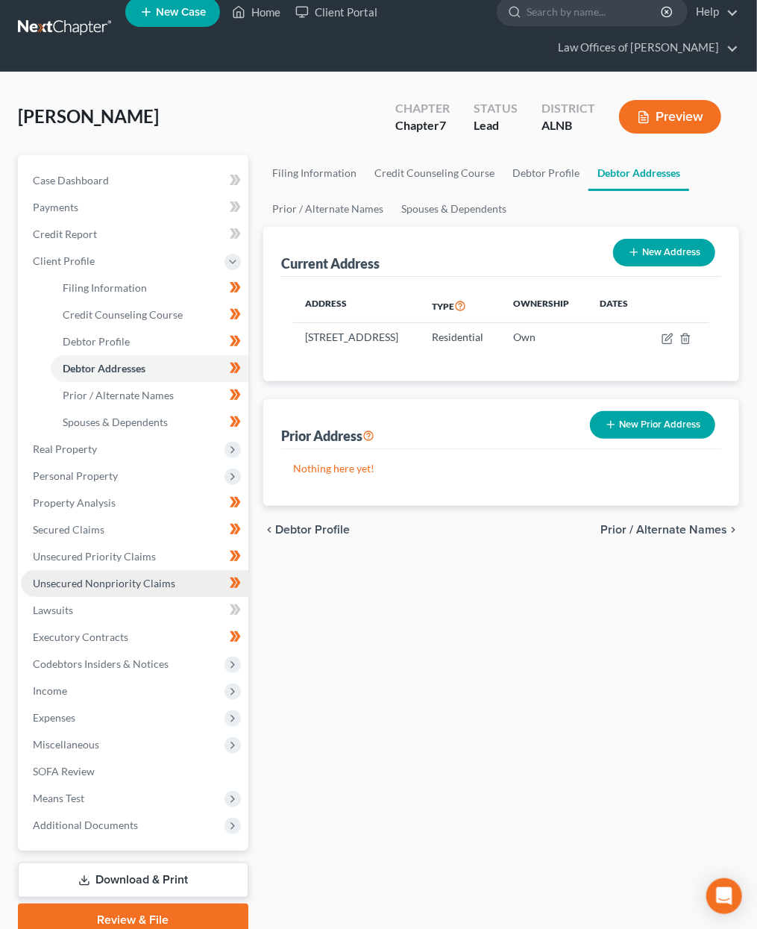
scroll to position [16, 0]
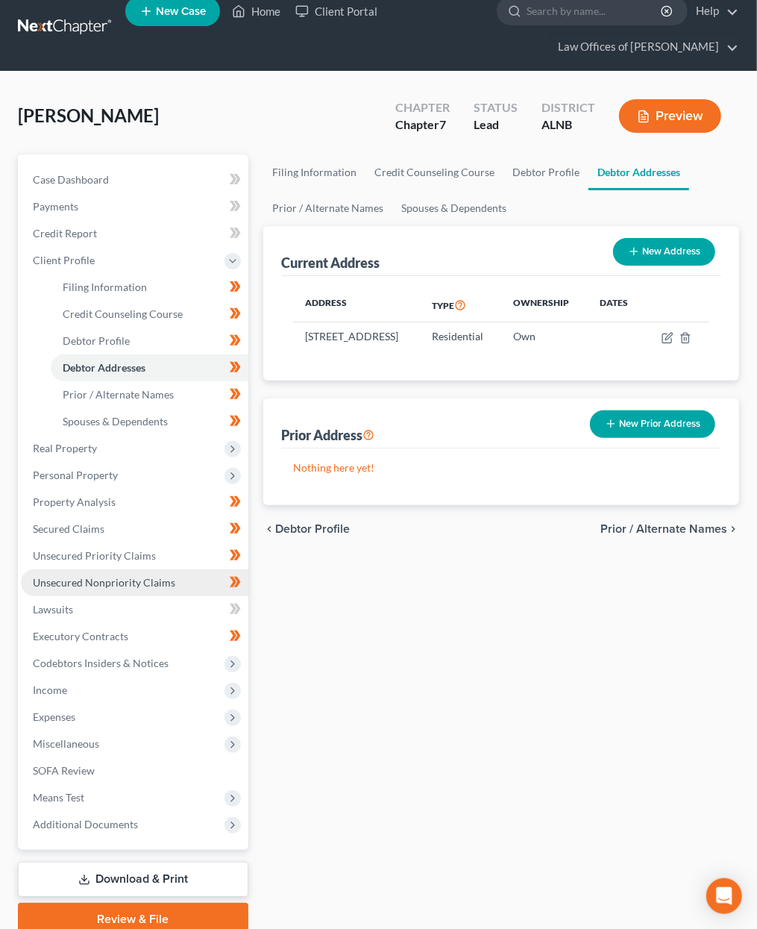
click at [134, 576] on span "Unsecured Nonpriority Claims" at bounding box center [104, 582] width 143 height 13
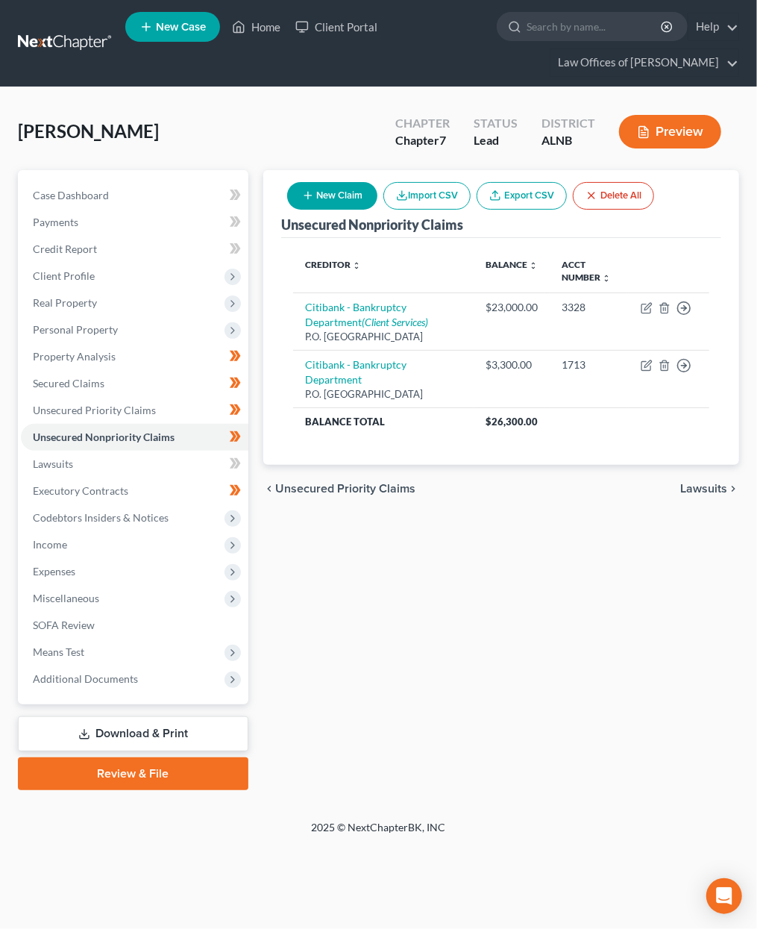
click at [346, 201] on button "New Claim" at bounding box center [332, 196] width 90 height 28
select select "0"
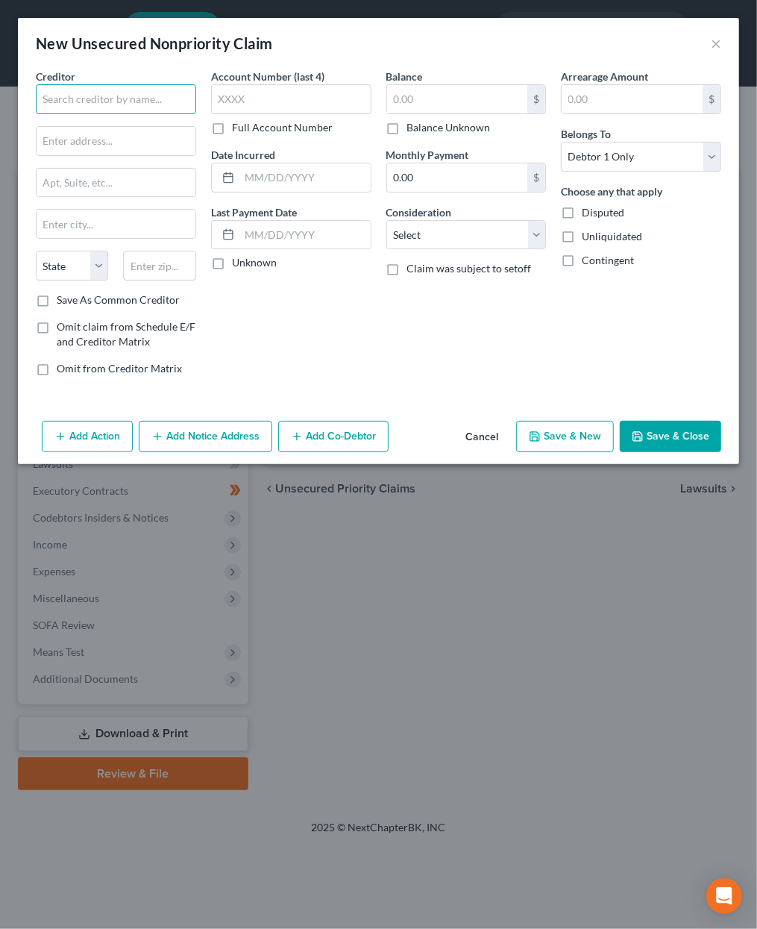
click at [132, 104] on input "text" at bounding box center [116, 99] width 160 height 30
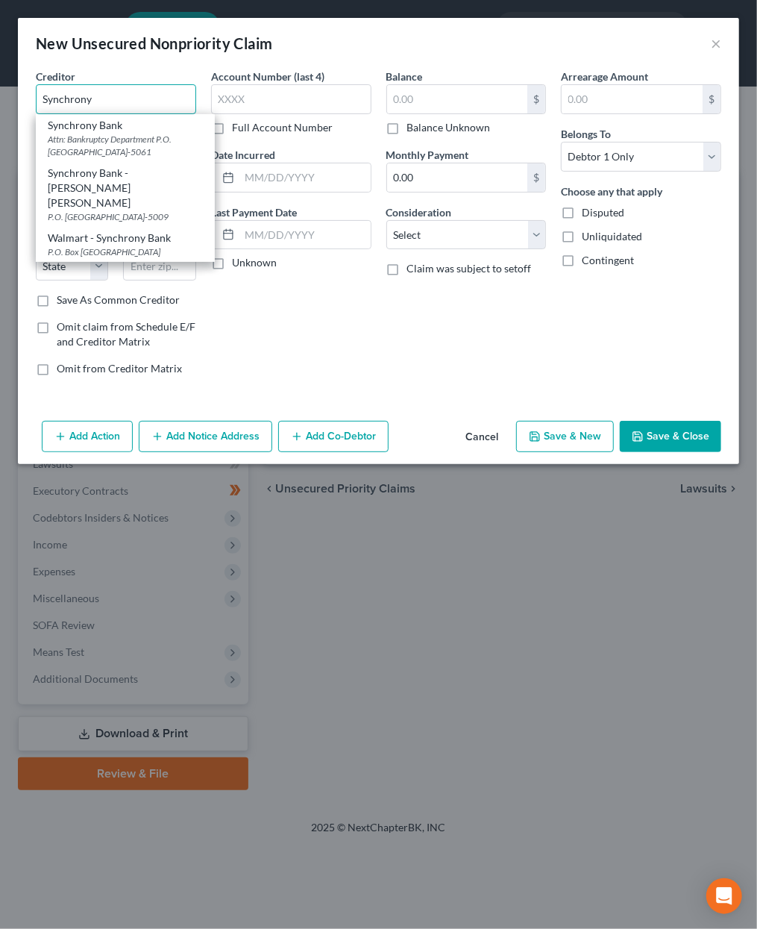
type input "Synchrony Bank"
click at [112, 137] on div "Attn: Bankruptcy Department P.O. [GEOGRAPHIC_DATA]-5061" at bounding box center [125, 145] width 155 height 25
type input "Attn: Bankruptcy Department"
type input "P.O. Box 965061"
type input "Orlando"
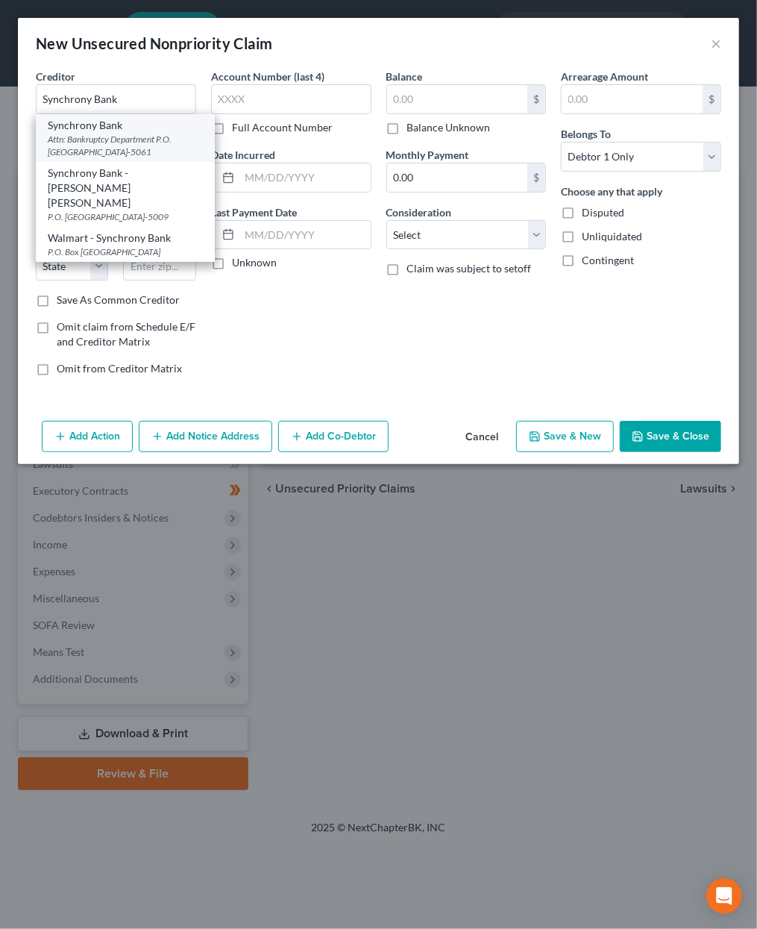
select select "9"
type input "32896-5061"
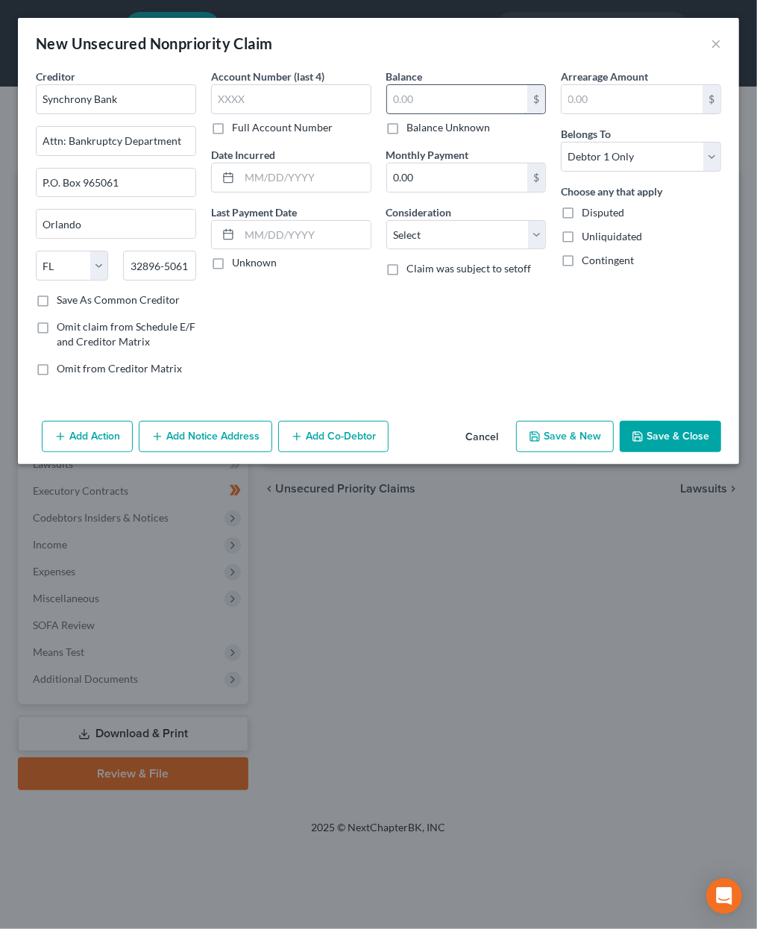
click at [438, 98] on input "text" at bounding box center [457, 99] width 141 height 28
type input "4,700"
select select "2"
click at [262, 163] on input "text" at bounding box center [305, 177] width 131 height 28
type input "8/2025"
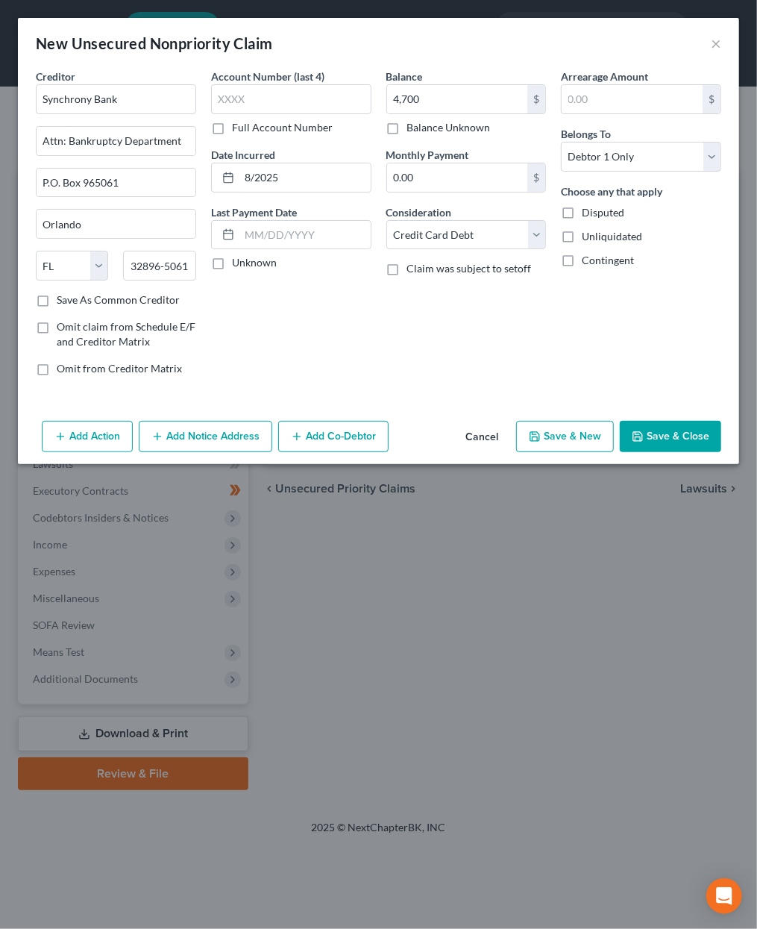
click at [670, 432] on button "Save & Close" at bounding box center [670, 436] width 101 height 31
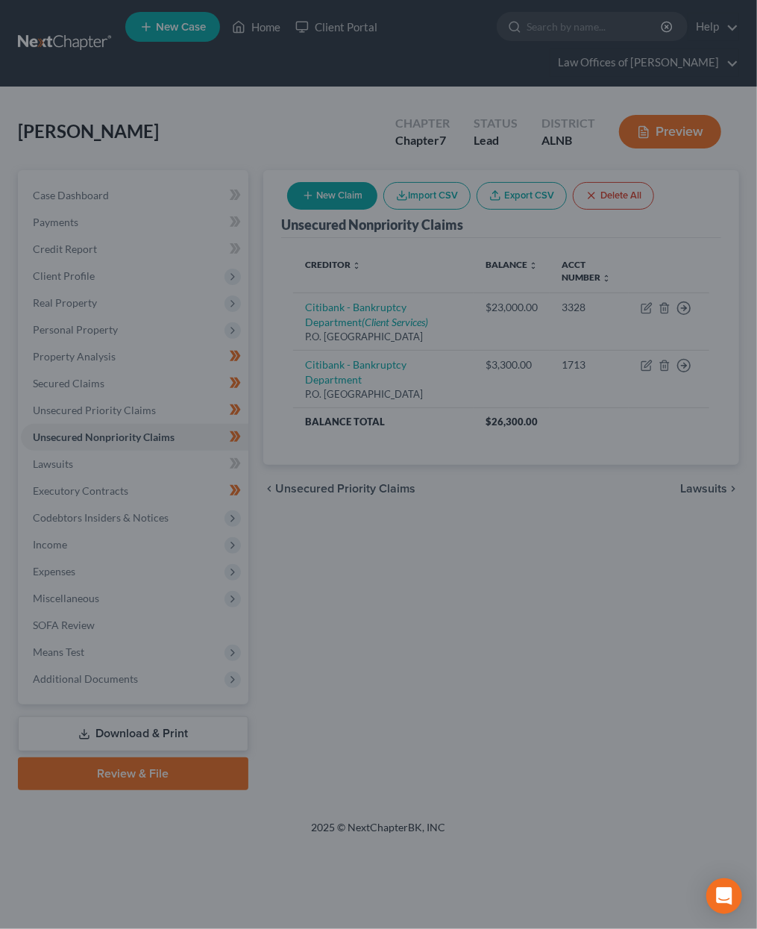
type input "4,700.00"
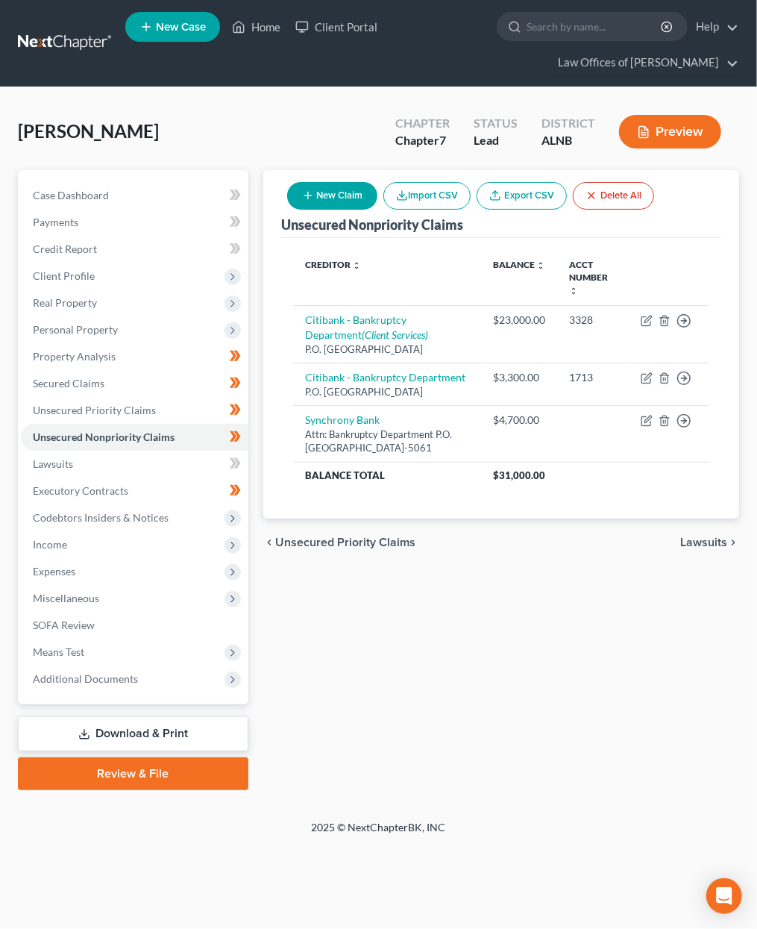
click at [310, 201] on button "New Claim" at bounding box center [332, 196] width 90 height 28
select select "0"
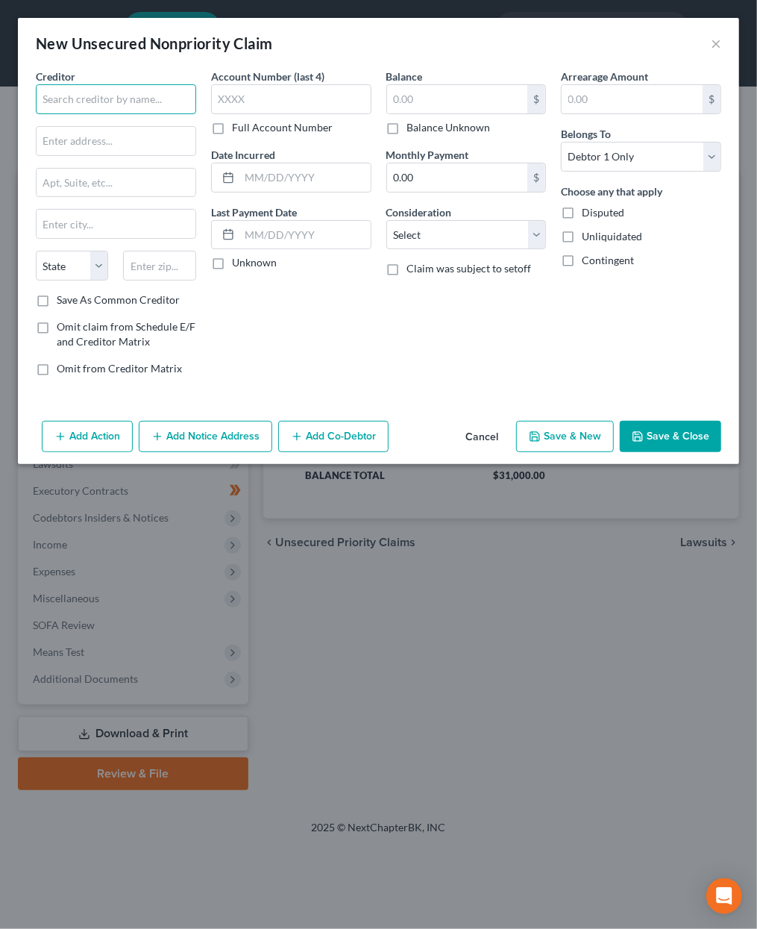
click at [182, 96] on input "text" at bounding box center [116, 99] width 160 height 30
type input "Truist Bank"
type input "P.O. Box 849"
type input "3"
type input "27894"
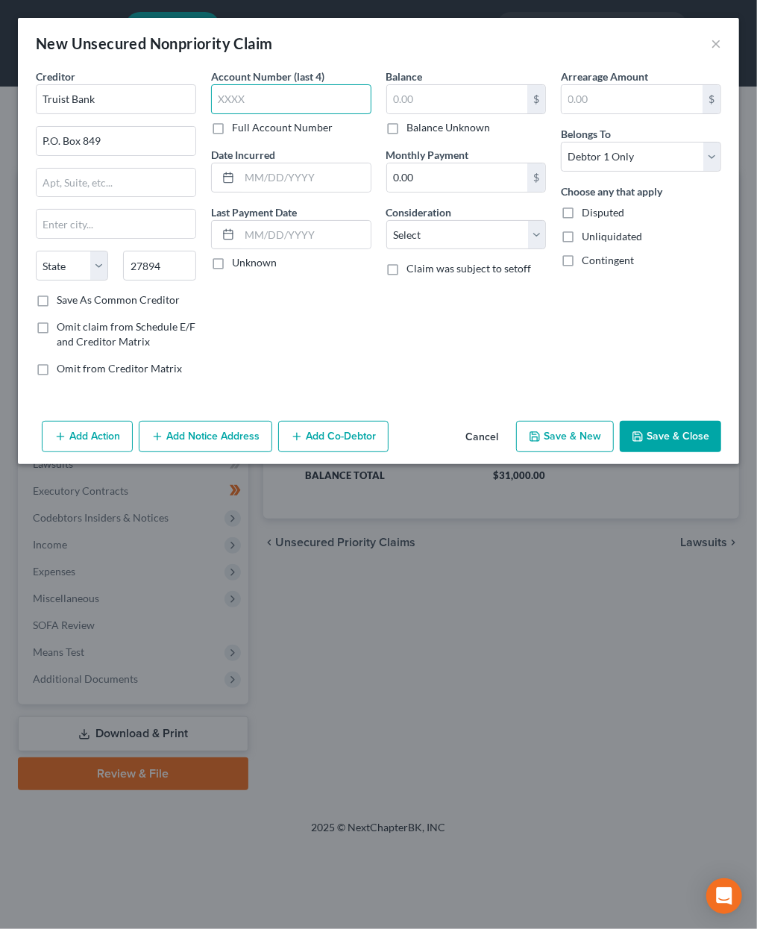
type input "[PERSON_NAME]"
select select "28"
type input "7/2025"
type input "4,702"
click at [435, 212] on label "Consideration" at bounding box center [420, 212] width 66 height 16
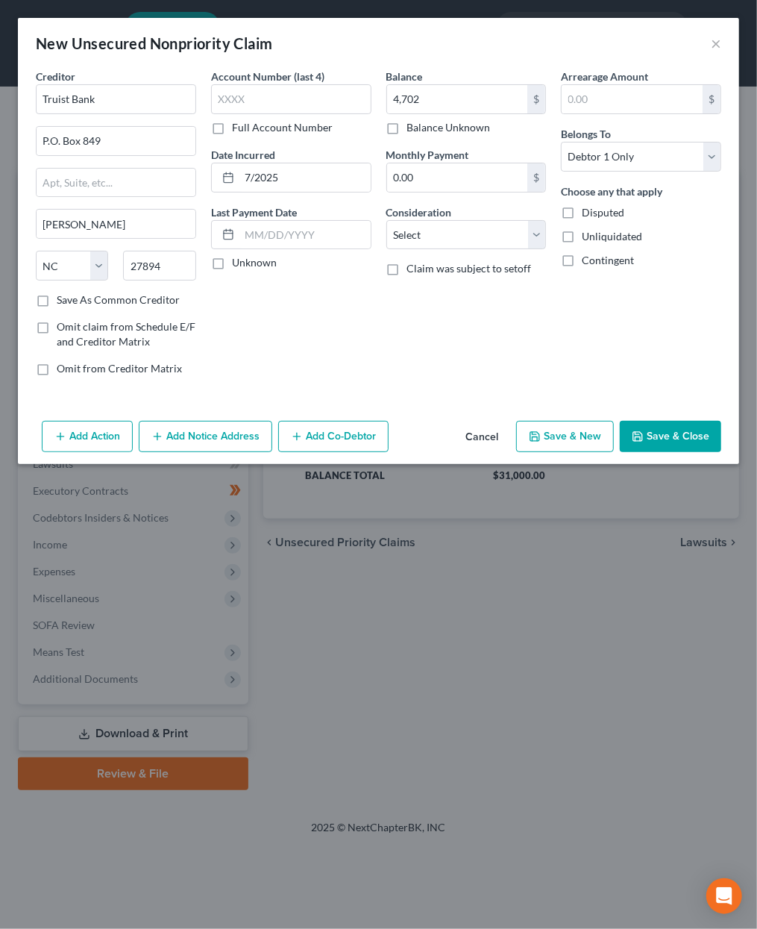
click at [425, 216] on label "Consideration" at bounding box center [420, 212] width 66 height 16
select select "2"
click at [656, 431] on button "Save & Close" at bounding box center [670, 436] width 101 height 31
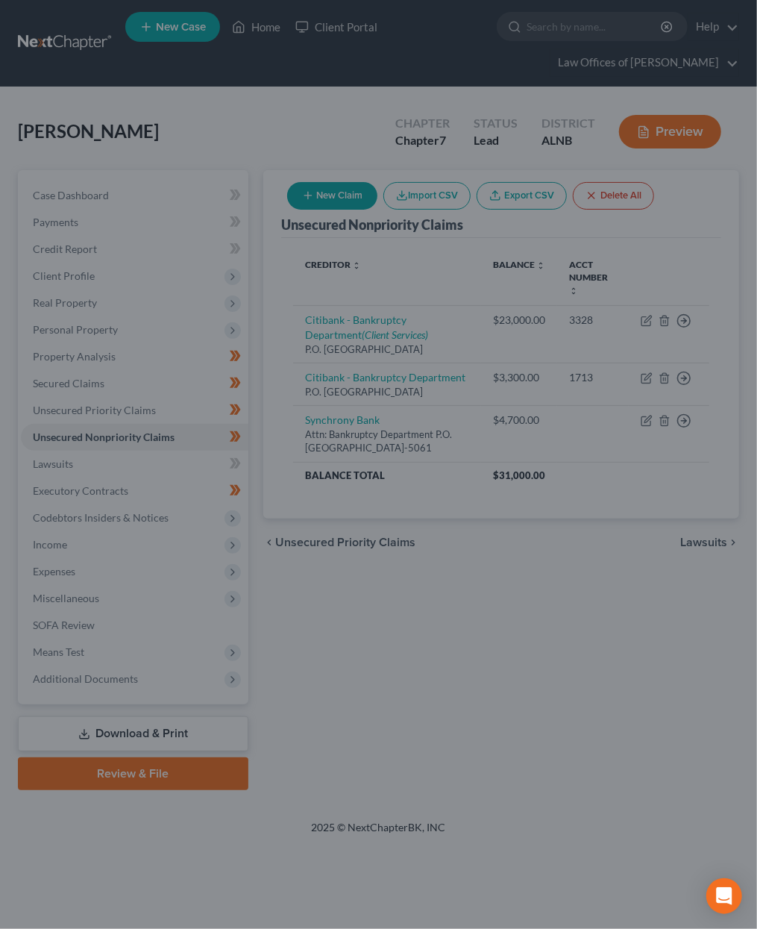
type input "4,702.00"
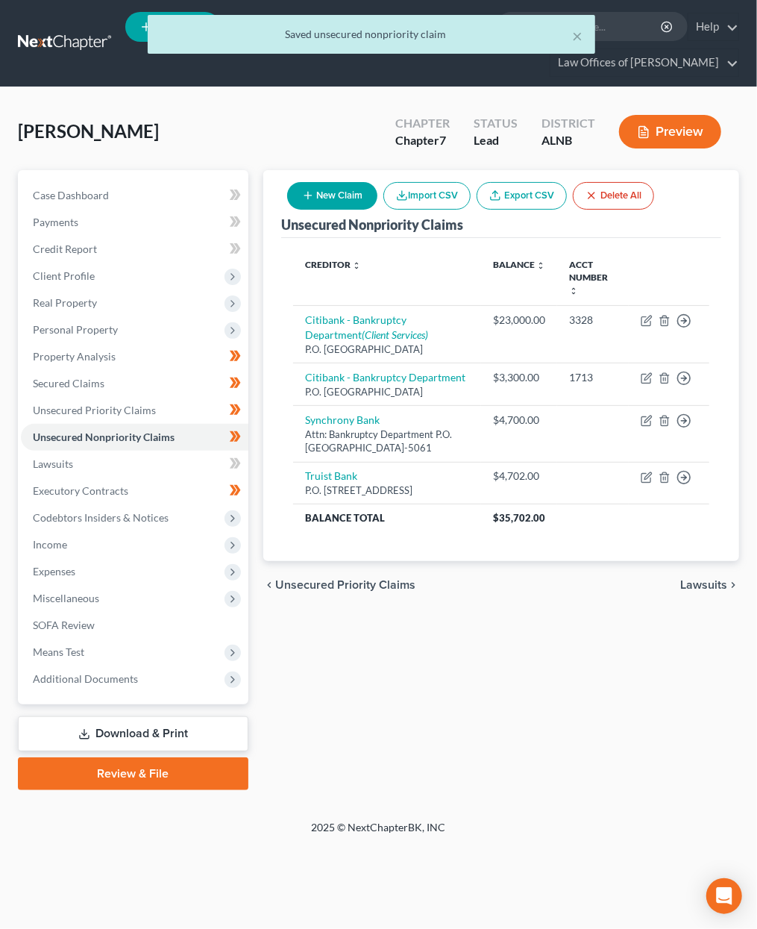
click at [231, 458] on icon at bounding box center [233, 463] width 7 height 10
drag, startPoint x: 231, startPoint y: 450, endPoint x: 190, endPoint y: 477, distance: 49.1
click at [231, 454] on icon at bounding box center [235, 463] width 11 height 19
click at [175, 483] on link "Executory Contracts" at bounding box center [135, 491] width 228 height 27
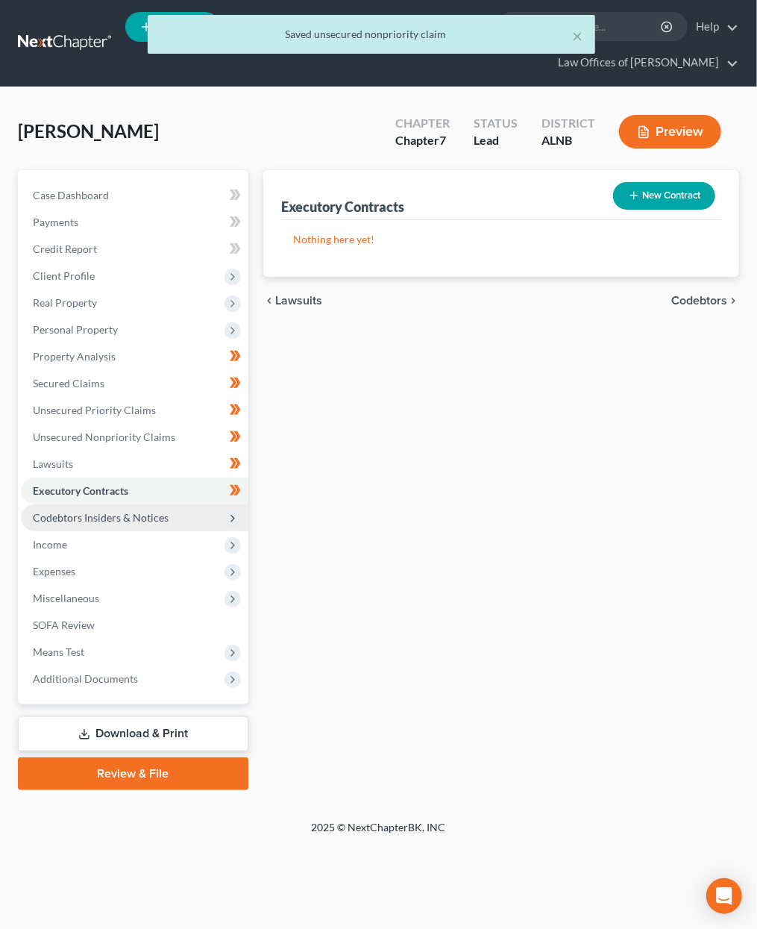
click at [152, 511] on span "Codebtors Insiders & Notices" at bounding box center [101, 517] width 136 height 13
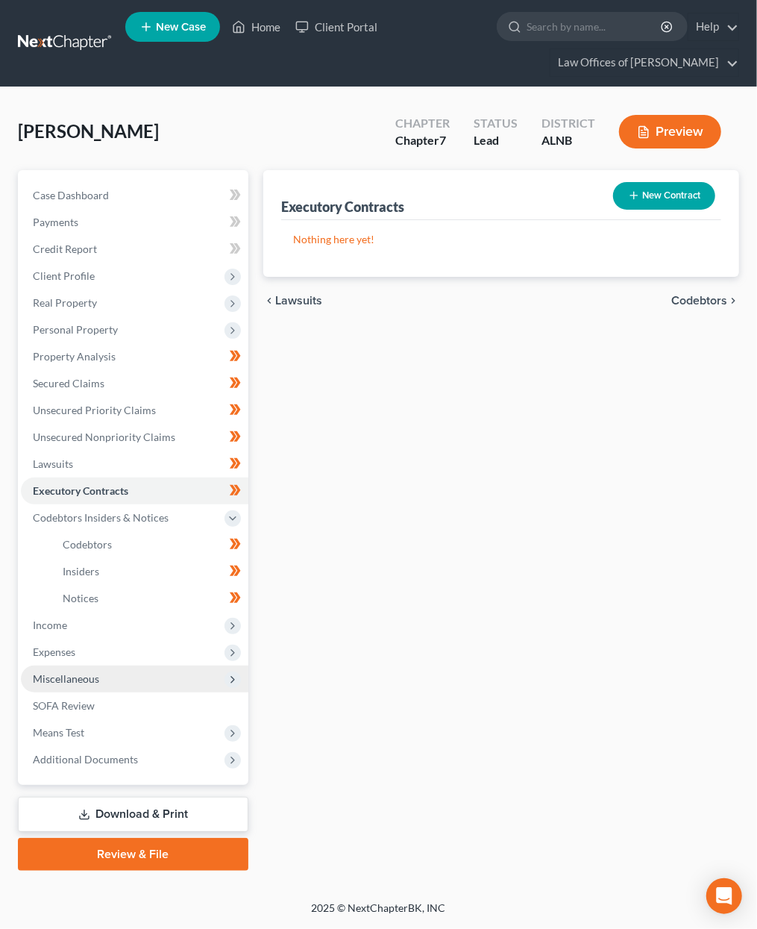
click at [66, 666] on span "Miscellaneous" at bounding box center [135, 679] width 228 height 27
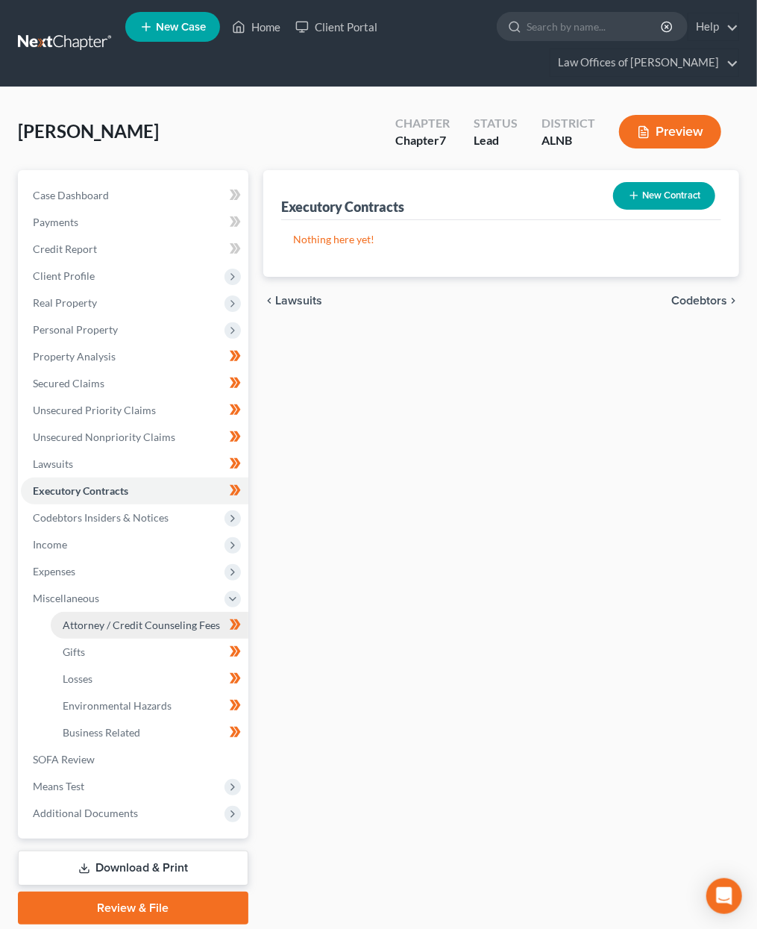
click at [148, 619] on span "Attorney / Credit Counseling Fees" at bounding box center [141, 625] width 157 height 13
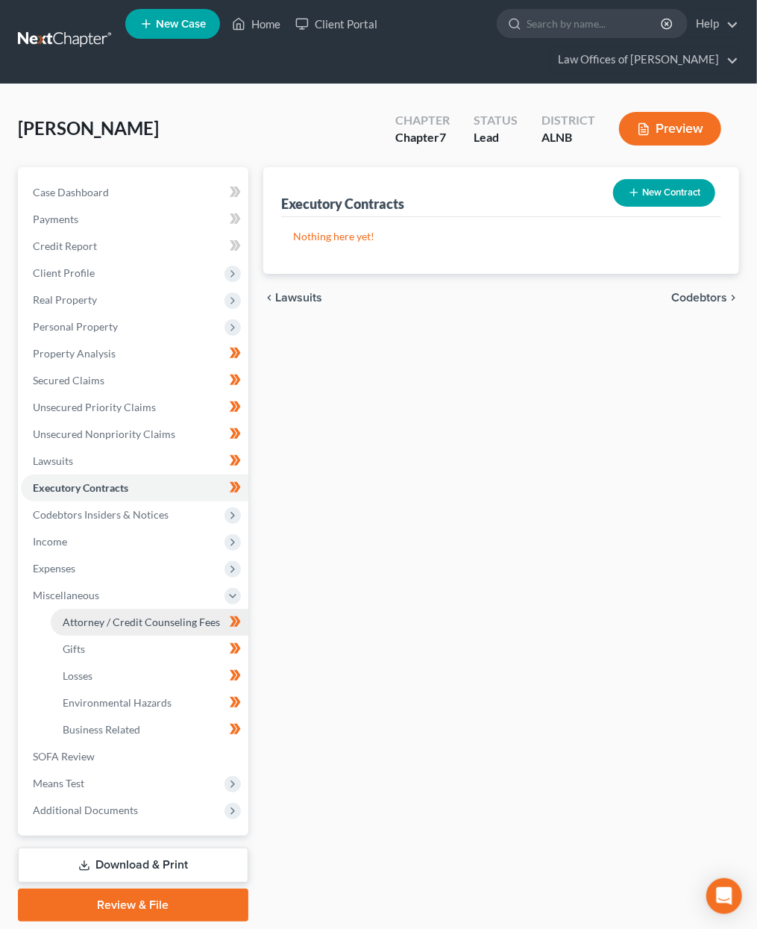
select select "1"
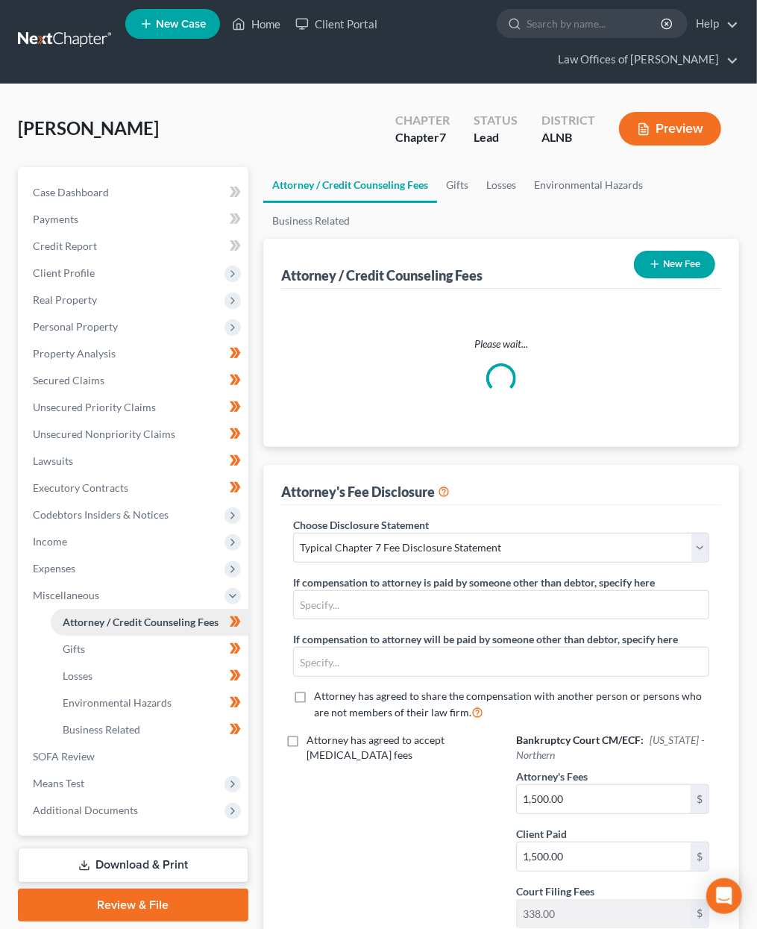
scroll to position [0, 0]
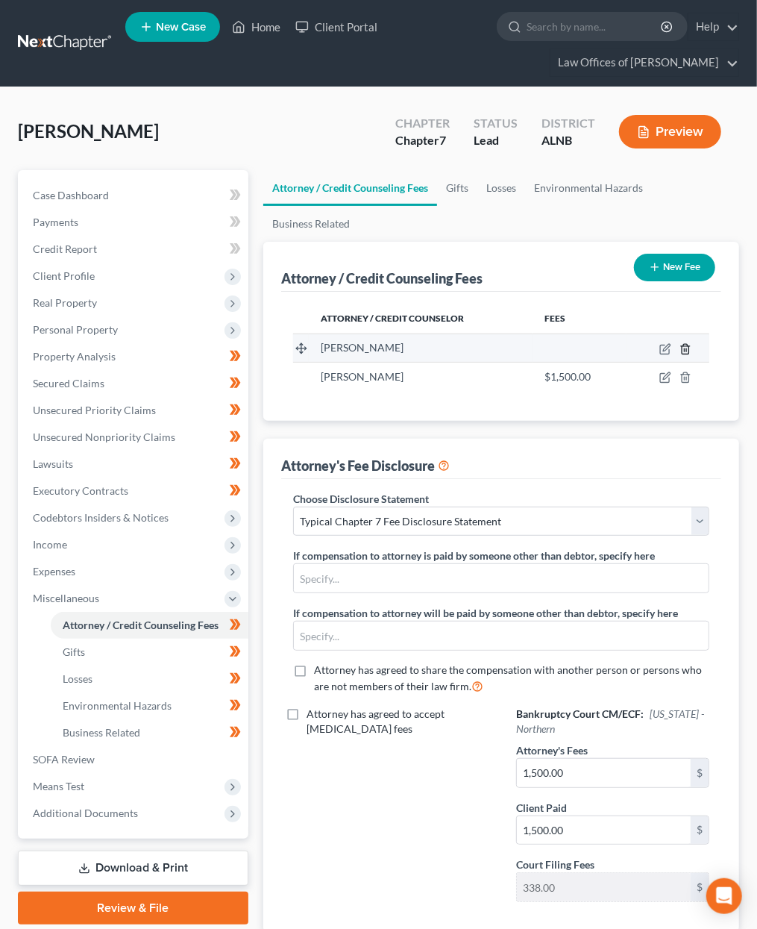
click at [685, 349] on line "button" at bounding box center [685, 350] width 0 height 3
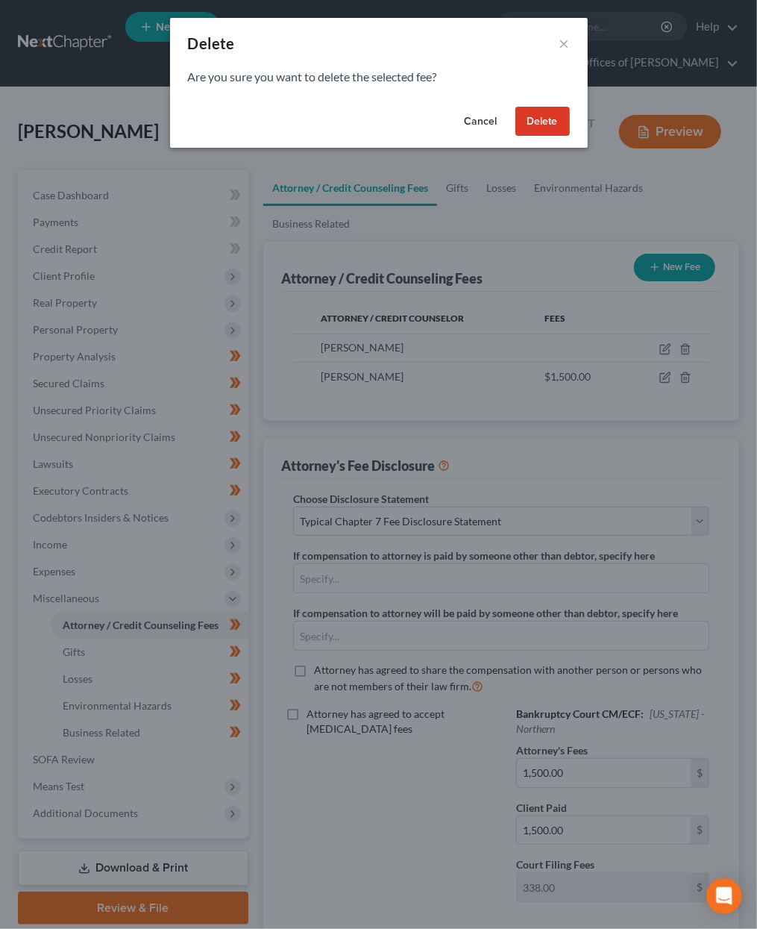
click at [520, 116] on button "Delete" at bounding box center [543, 122] width 54 height 30
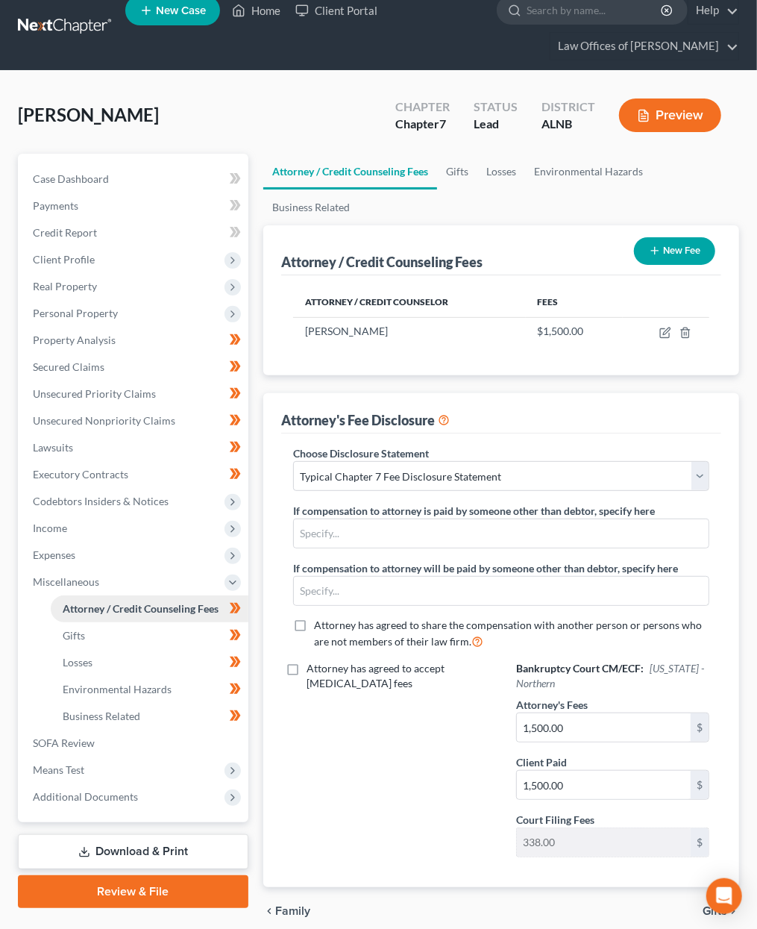
scroll to position [17, 0]
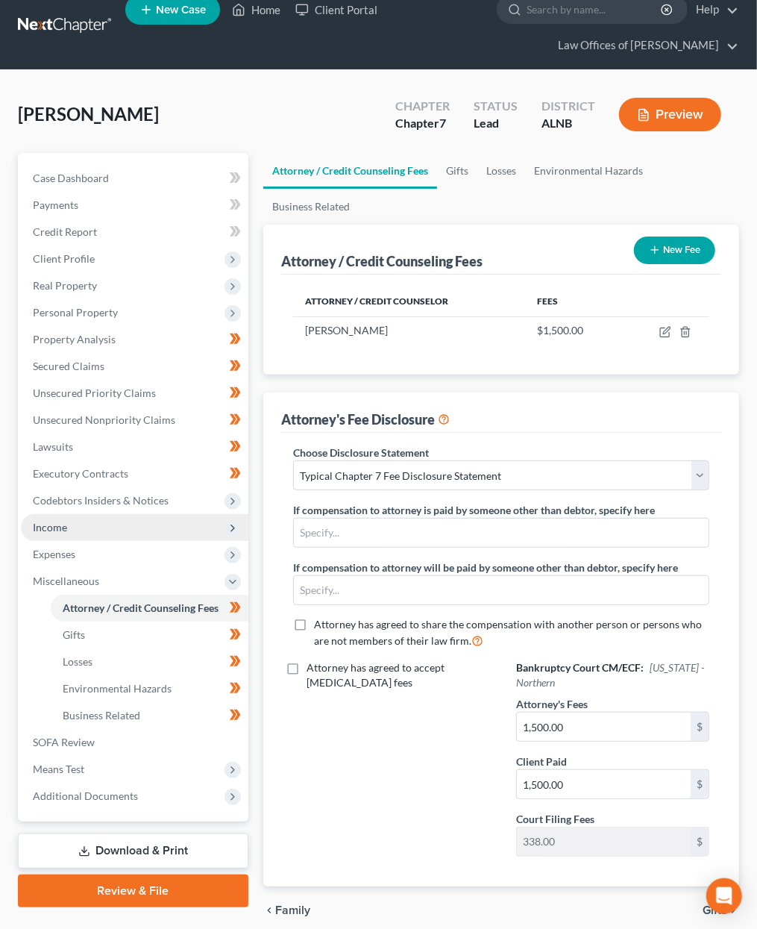
click at [89, 521] on span "Income" at bounding box center [135, 527] width 228 height 27
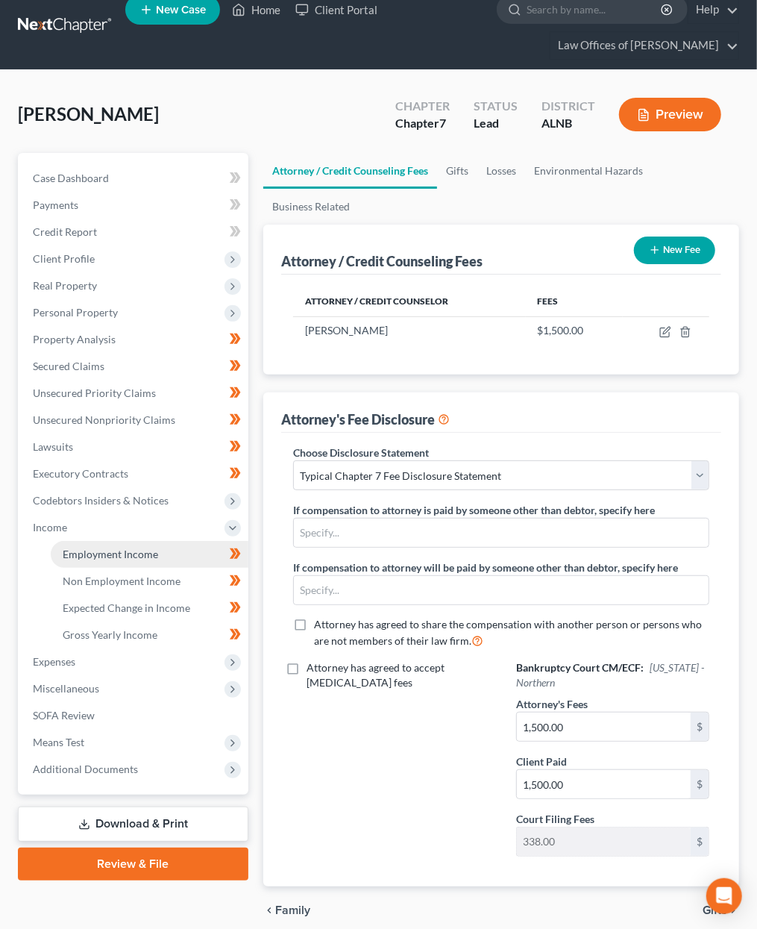
click at [151, 548] on span "Employment Income" at bounding box center [111, 554] width 96 height 13
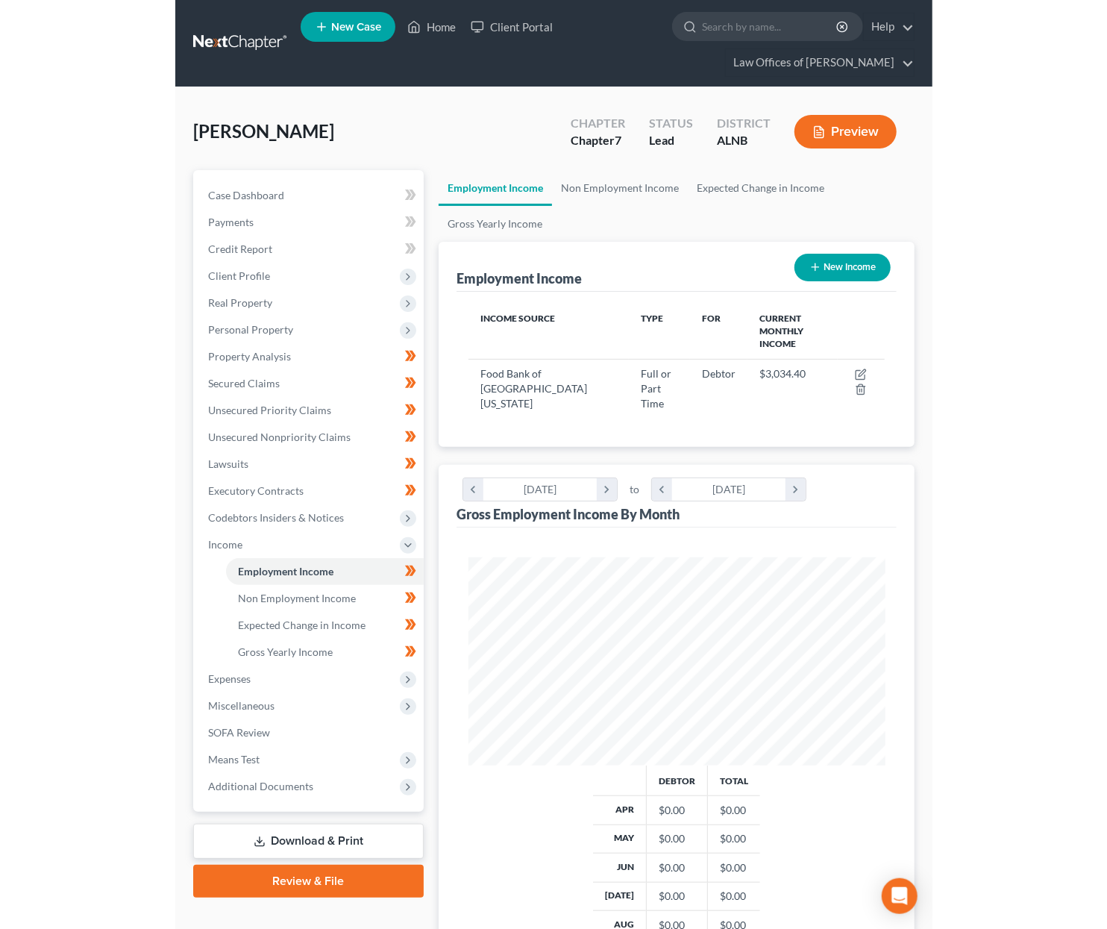
scroll to position [207, 446]
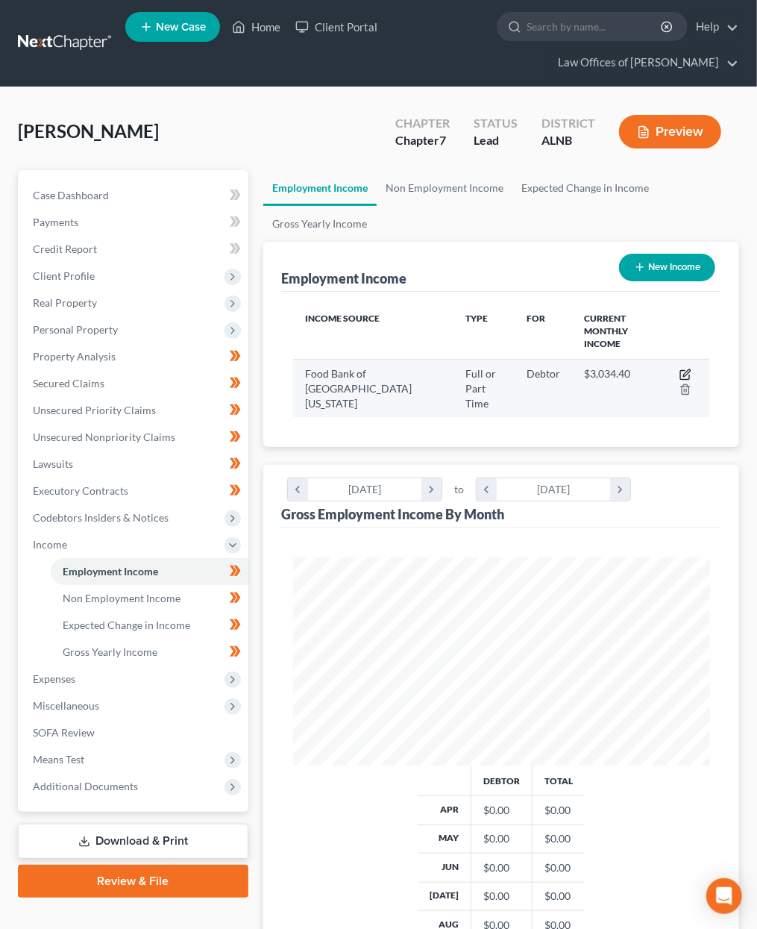
click at [687, 369] on icon "button" at bounding box center [686, 375] width 12 height 12
select select "0"
select select "1"
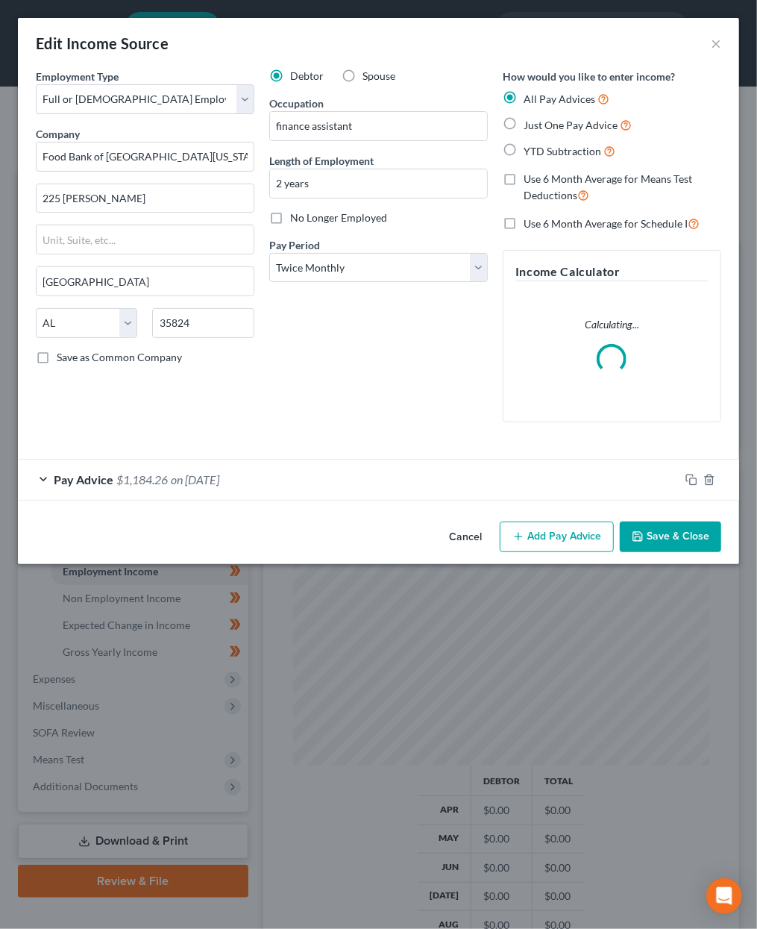
click at [554, 122] on span "Just One Pay Advice" at bounding box center [571, 125] width 94 height 13
click at [540, 122] on input "Just One Pay Advice" at bounding box center [535, 121] width 10 height 10
radio input "true"
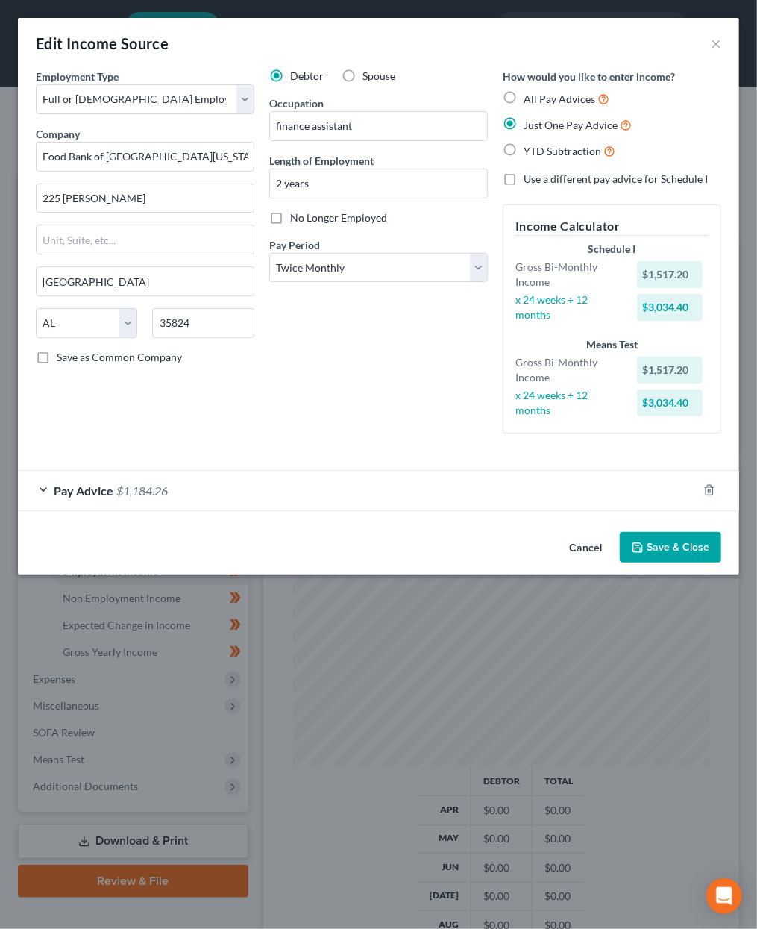
click at [666, 538] on button "Save & Close" at bounding box center [670, 547] width 101 height 31
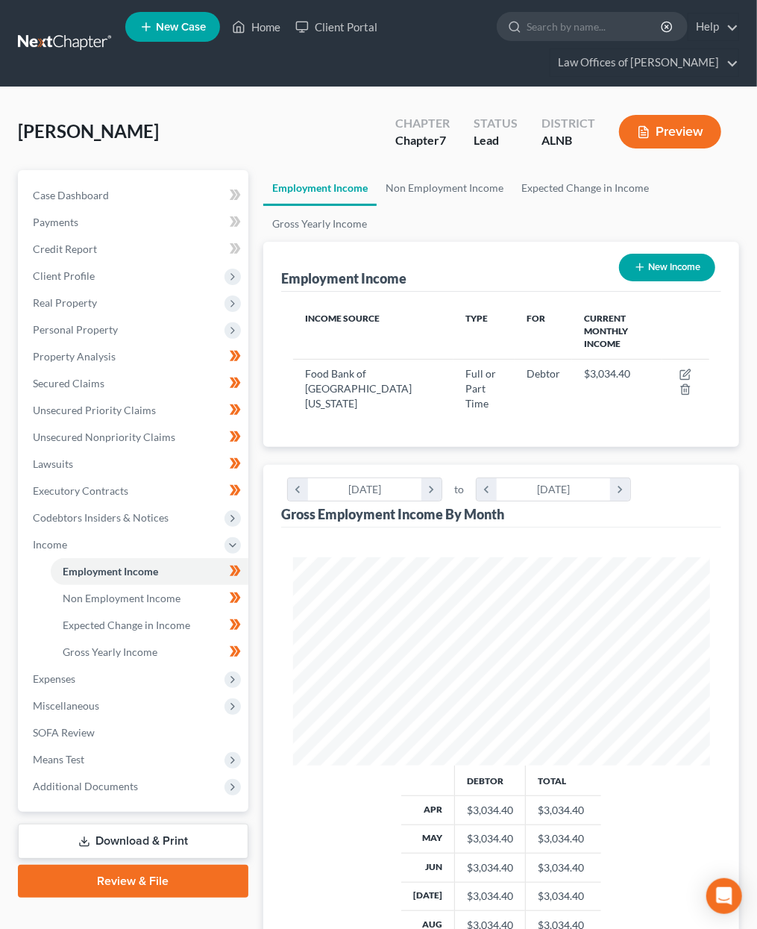
click at [650, 104] on div "[PERSON_NAME] Upgraded Chapter Chapter 7 Status Lead District ALNB Preview Peti…" at bounding box center [378, 617] width 757 height 1060
click at [660, 138] on button "Preview" at bounding box center [670, 132] width 102 height 34
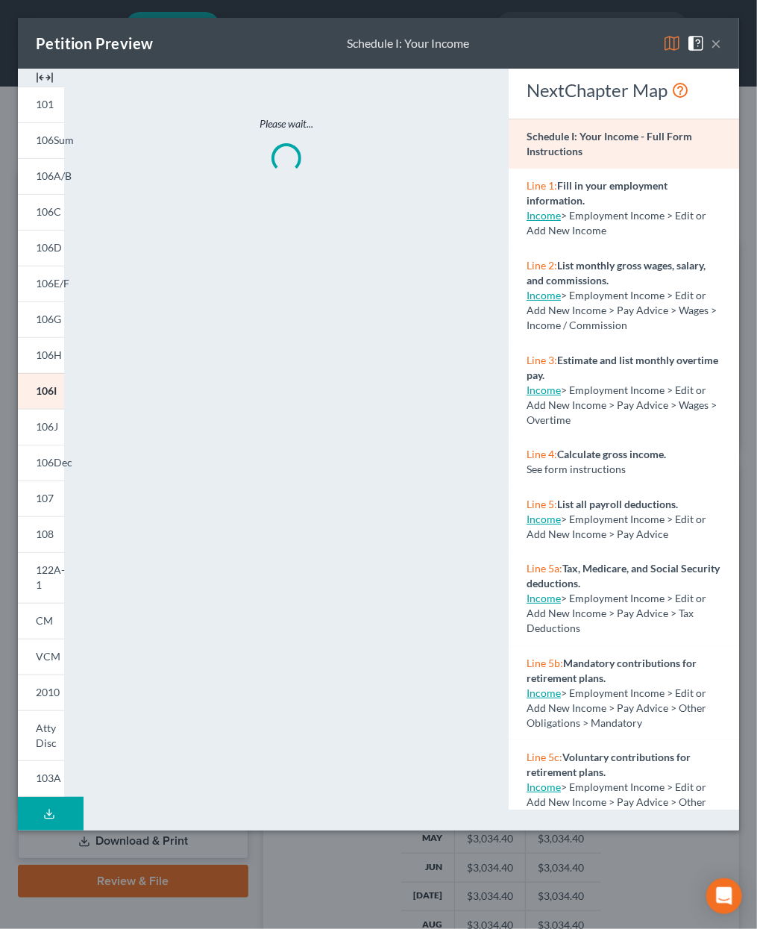
click at [65, 583] on div "101 106Sum 106A/B 106C 106D 106E/F 106G 106H 106I 106J 106Dec 107 108 122A-1 CM…" at bounding box center [40, 450] width 61 height 762
click at [56, 581] on link "122A-1" at bounding box center [41, 577] width 46 height 51
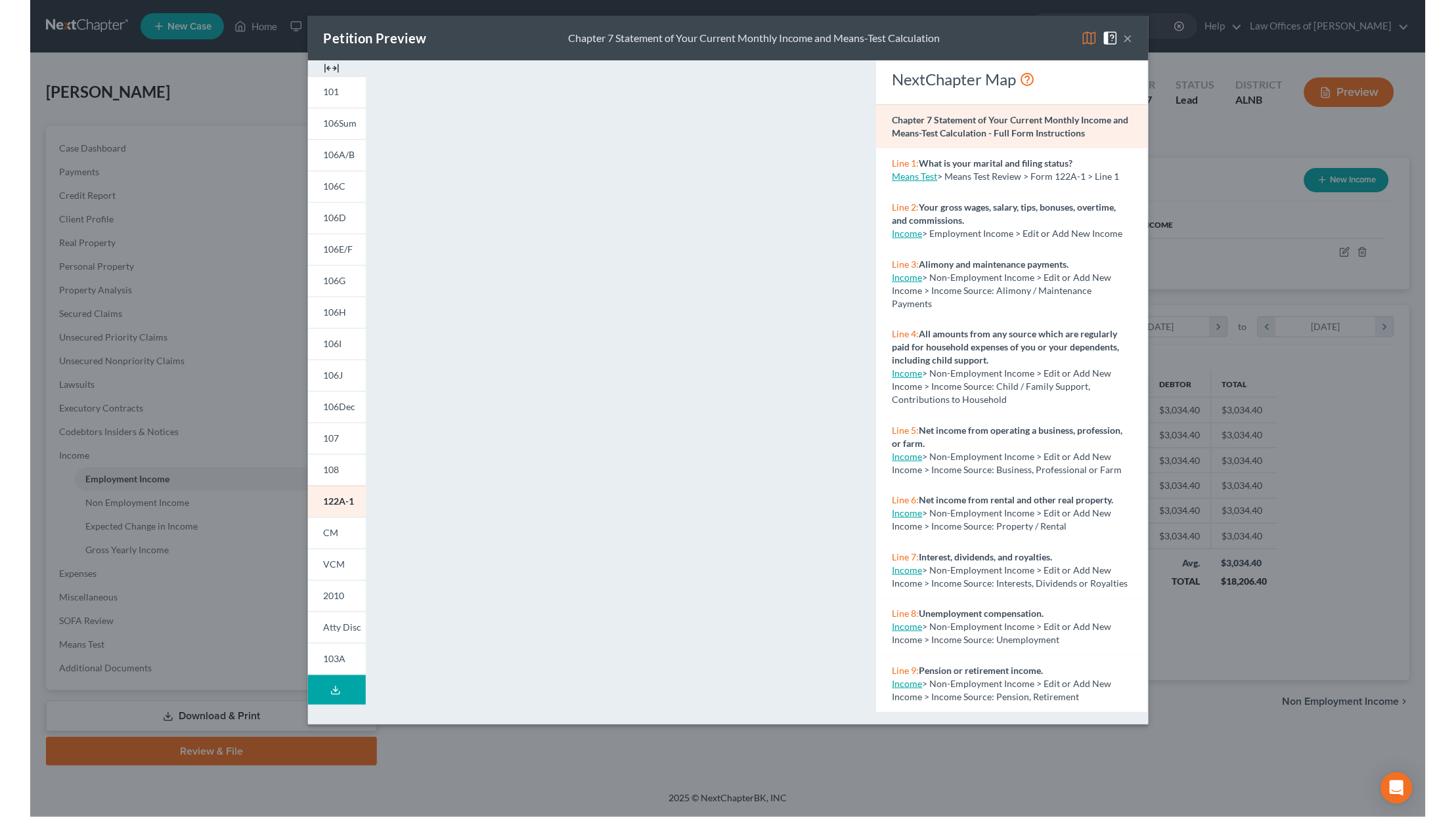
scroll to position [656020, 655942]
